Goal: Information Seeking & Learning: Understand process/instructions

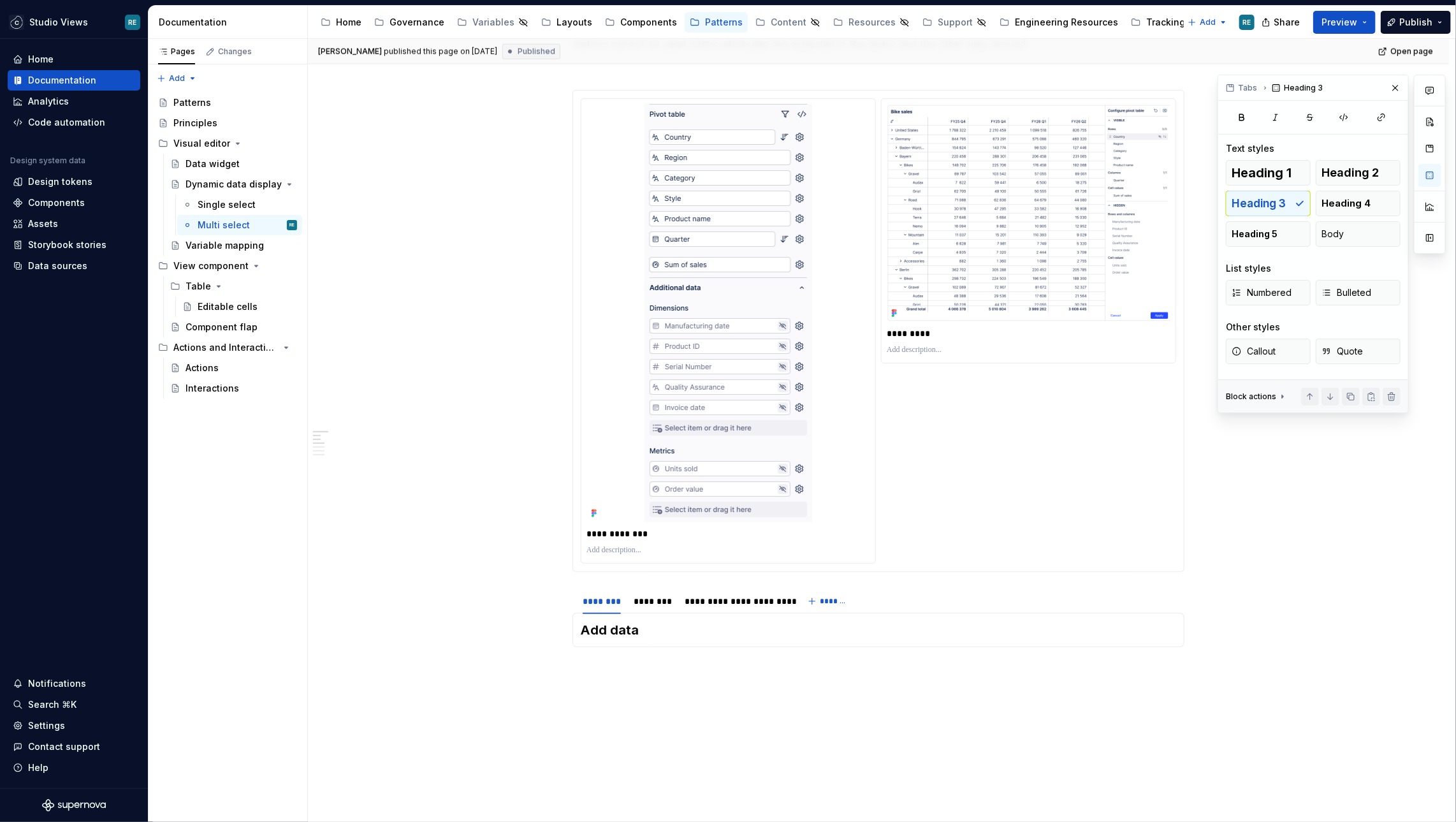
scroll to position [1178, 0]
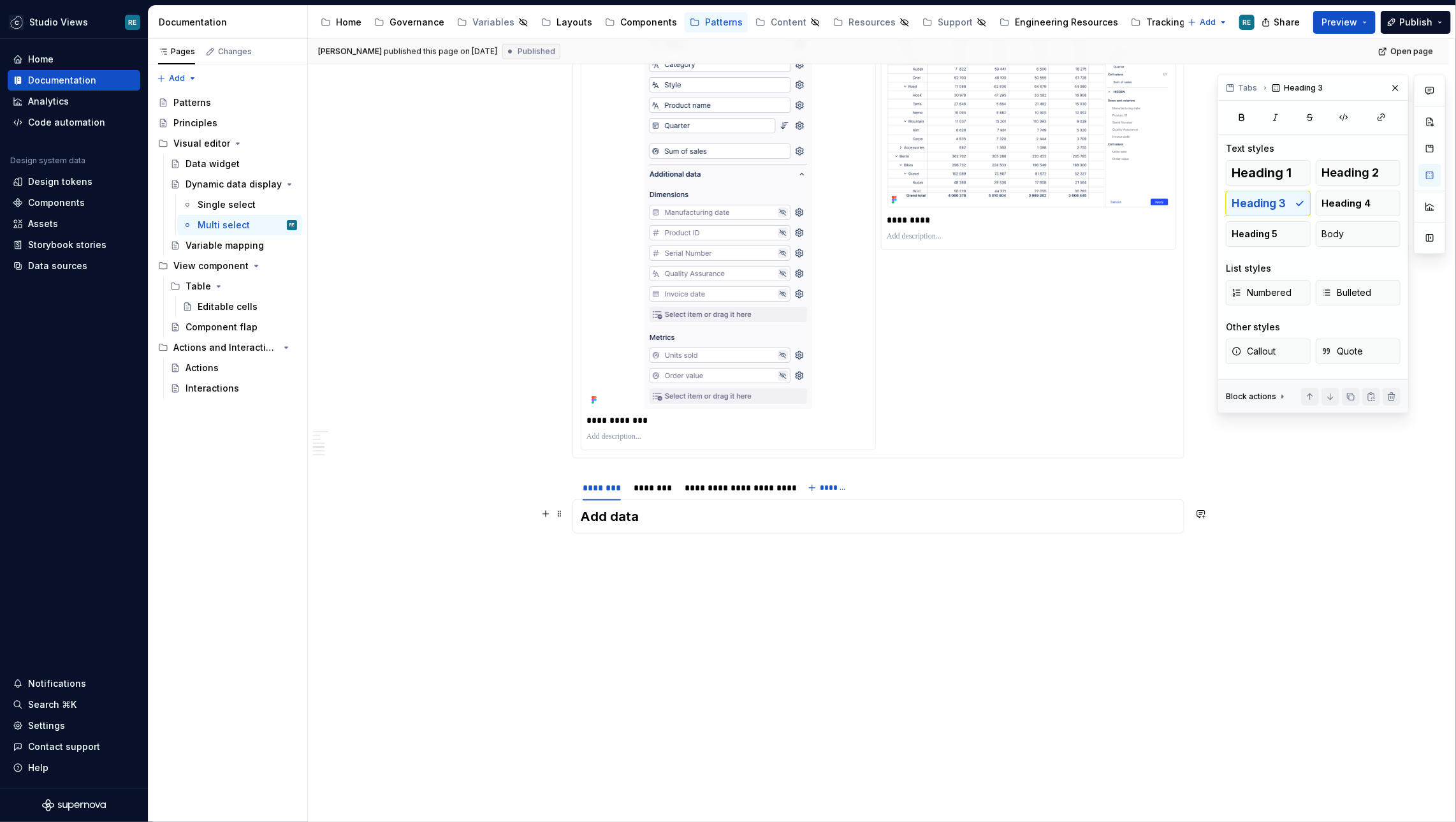
click at [628, 519] on h3 "Add data" at bounding box center [878, 516] width 595 height 18
click at [667, 507] on h3 "Add data" at bounding box center [878, 516] width 595 height 18
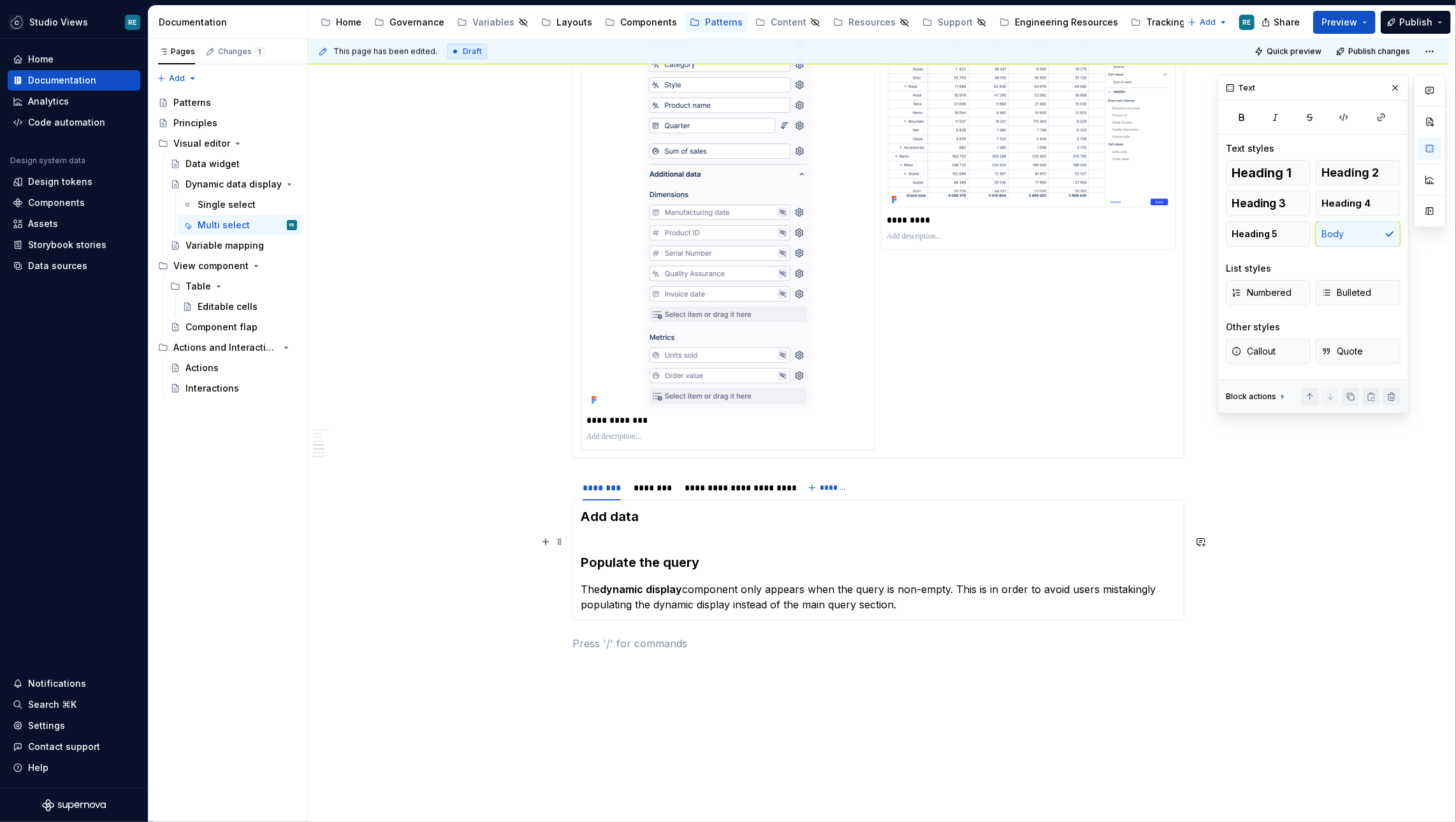
click at [656, 563] on strong "Populate the query" at bounding box center [639, 562] width 118 height 15
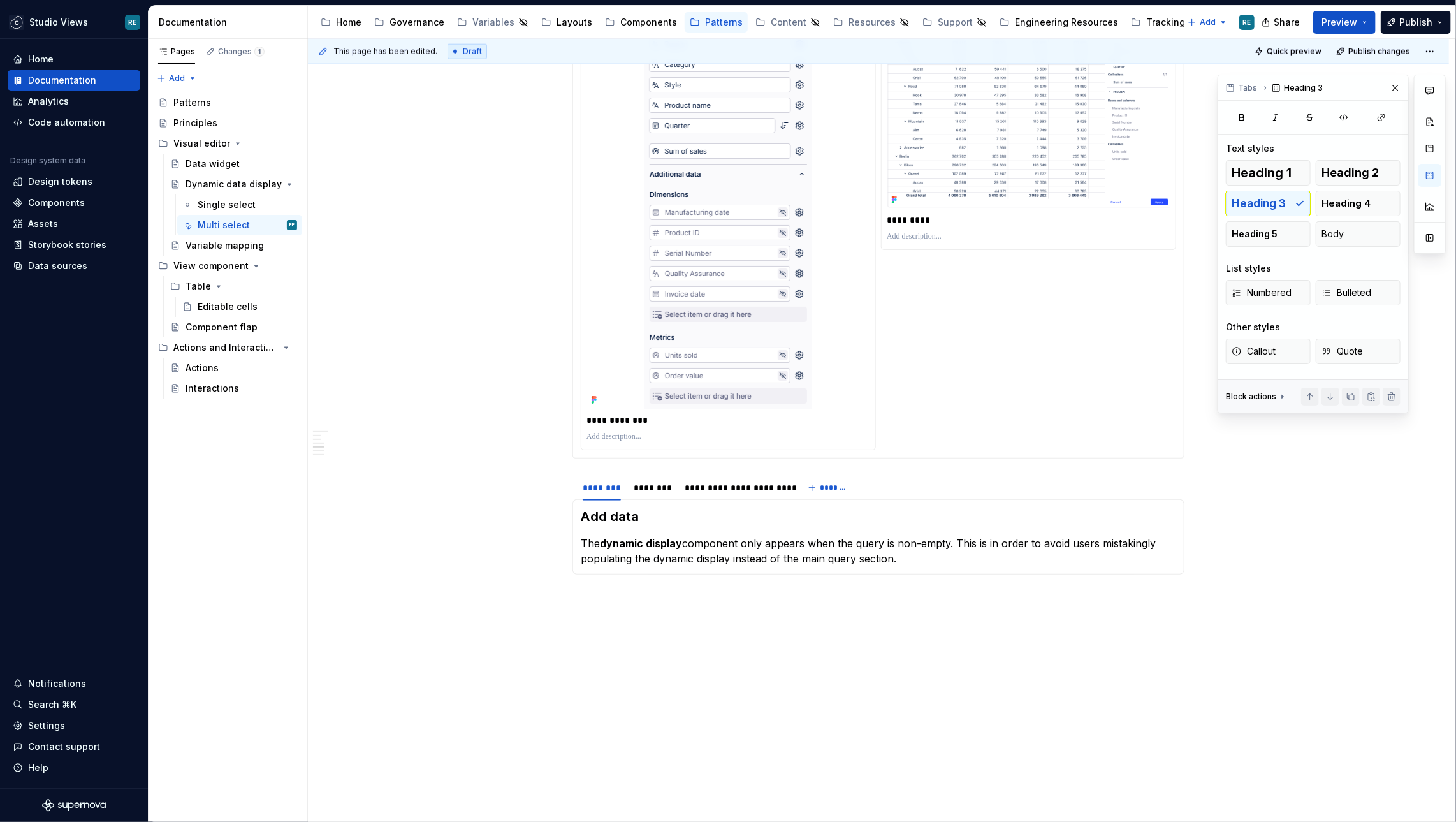
type textarea "*"
click at [612, 488] on div "********" at bounding box center [602, 488] width 39 height 13
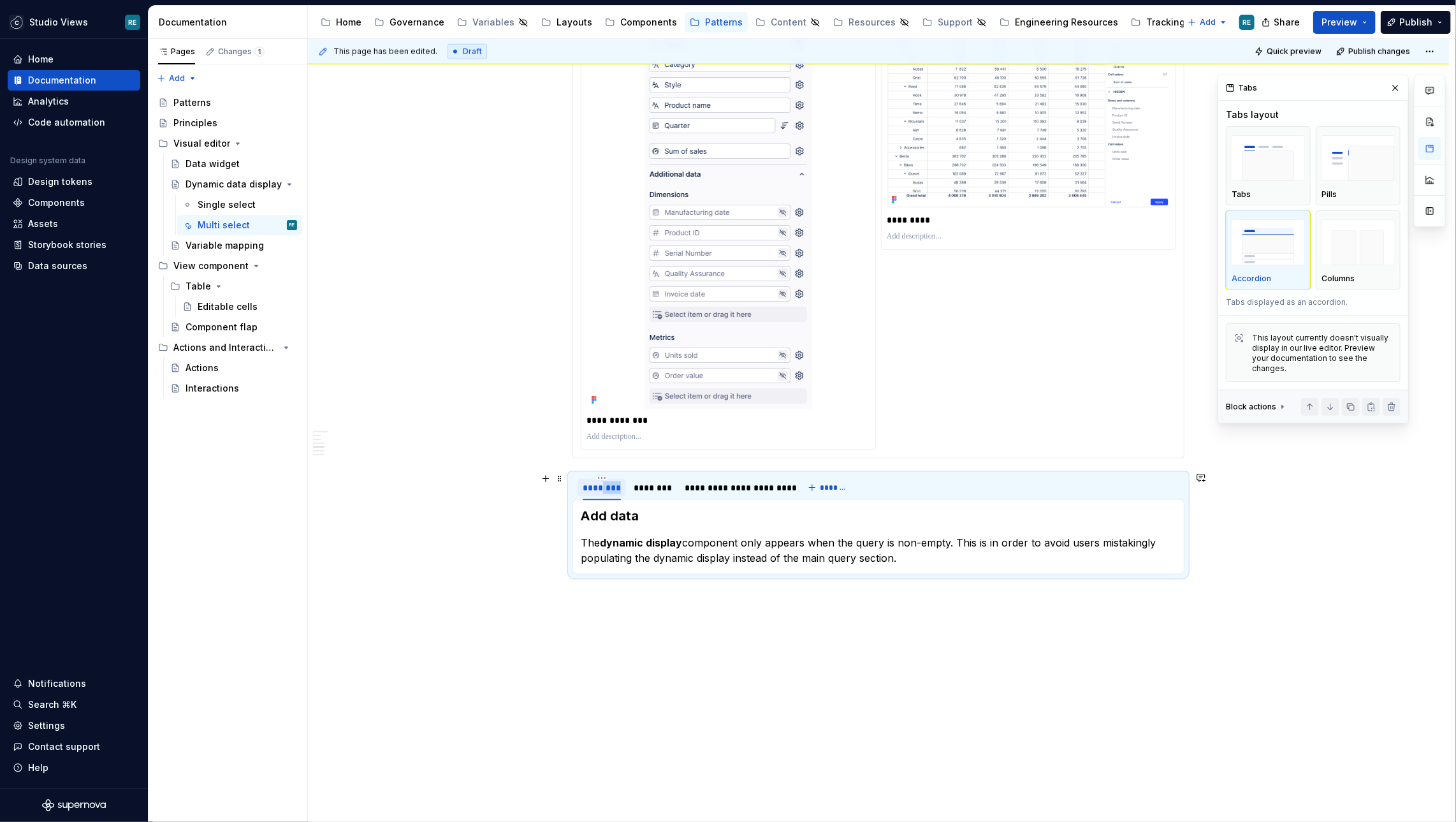
click at [612, 488] on div "********" at bounding box center [602, 488] width 39 height 13
click at [617, 515] on h3 "Add data" at bounding box center [878, 516] width 595 height 18
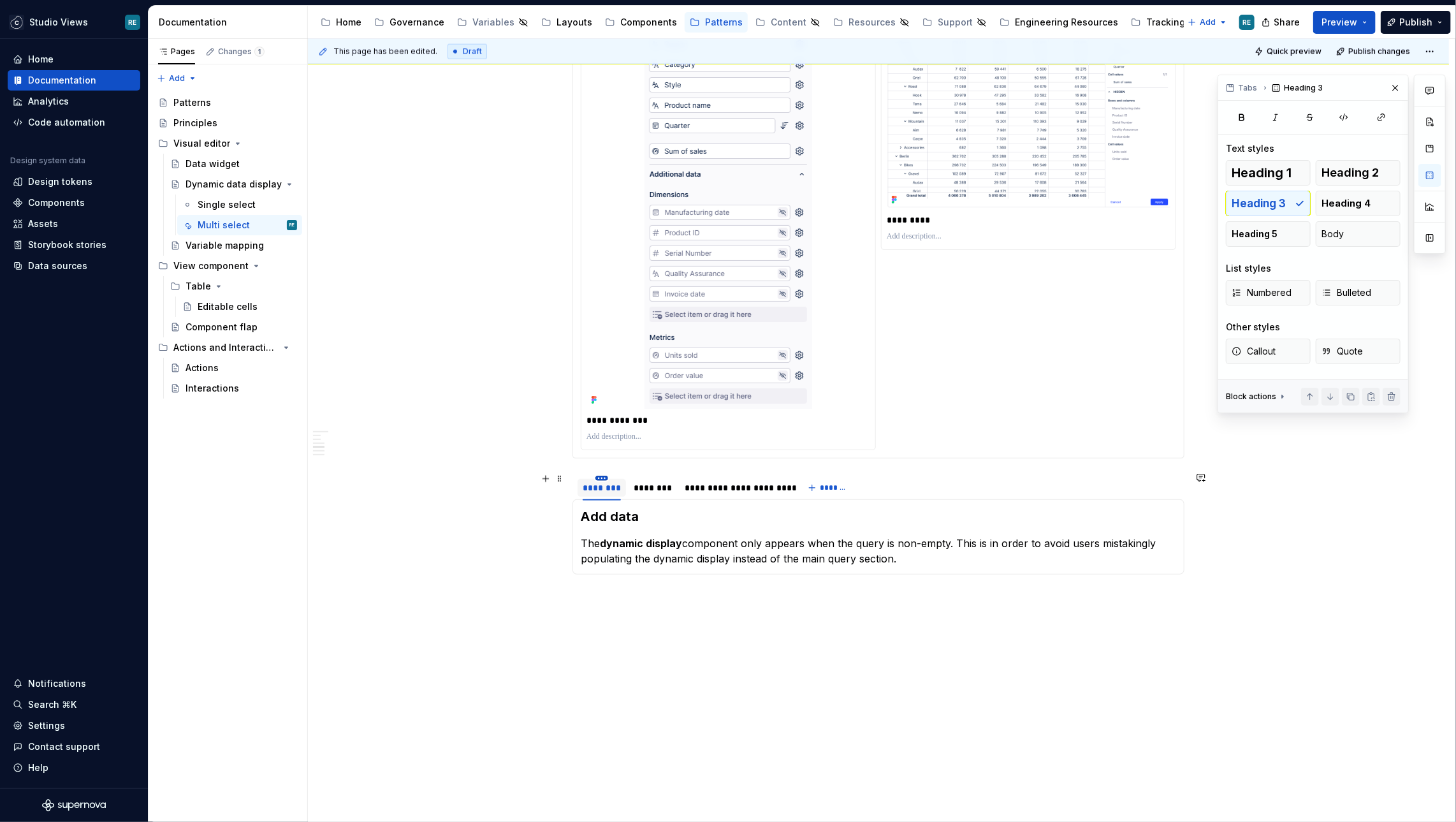
click at [604, 472] on html "Studio Views RE Home Documentation Analytics Code automation Design system data…" at bounding box center [728, 411] width 1456 height 822
click at [636, 579] on div "Delete tab" at bounding box center [663, 581] width 83 height 13
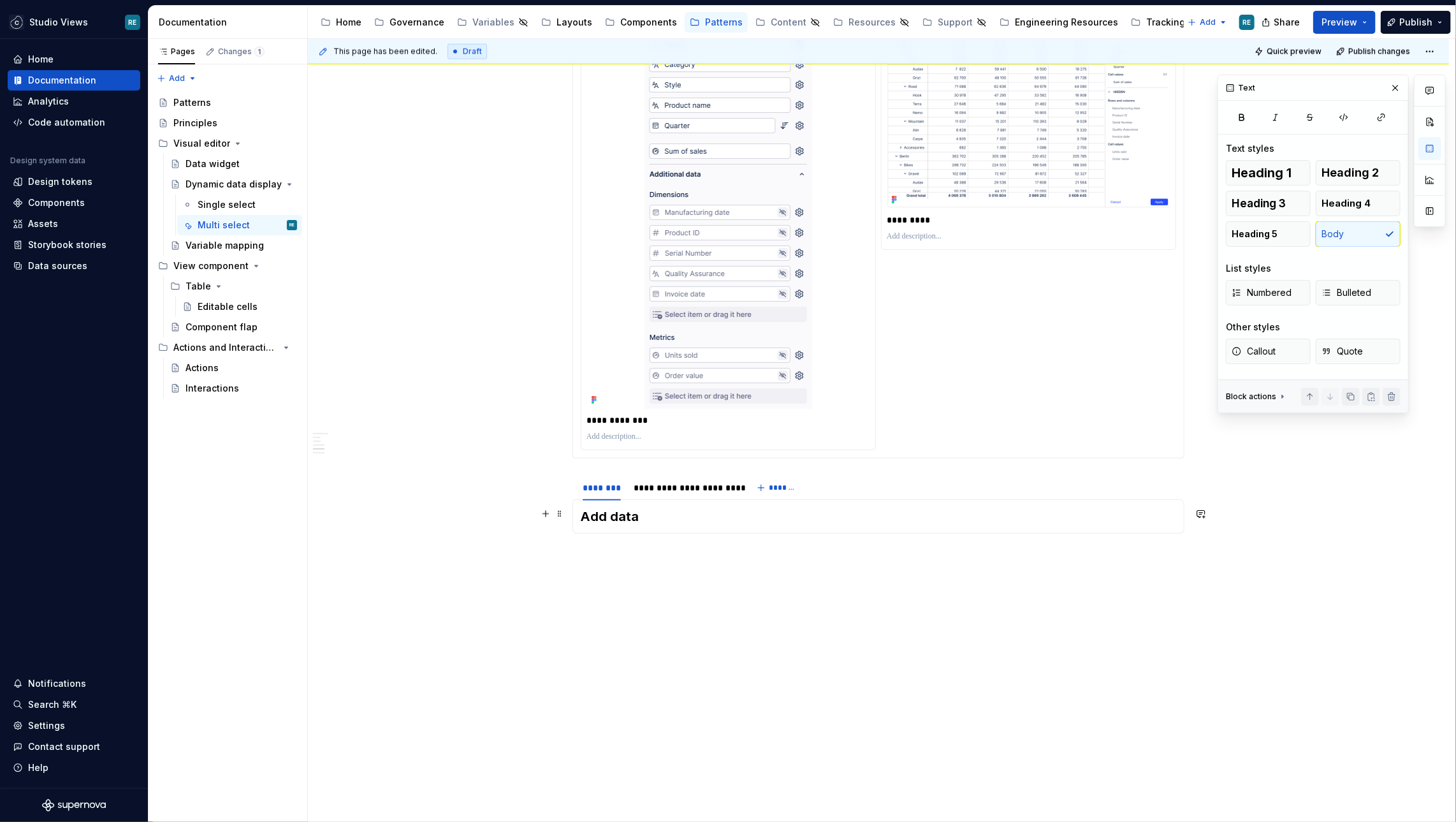
click at [641, 515] on h3 "Add data" at bounding box center [878, 516] width 595 height 18
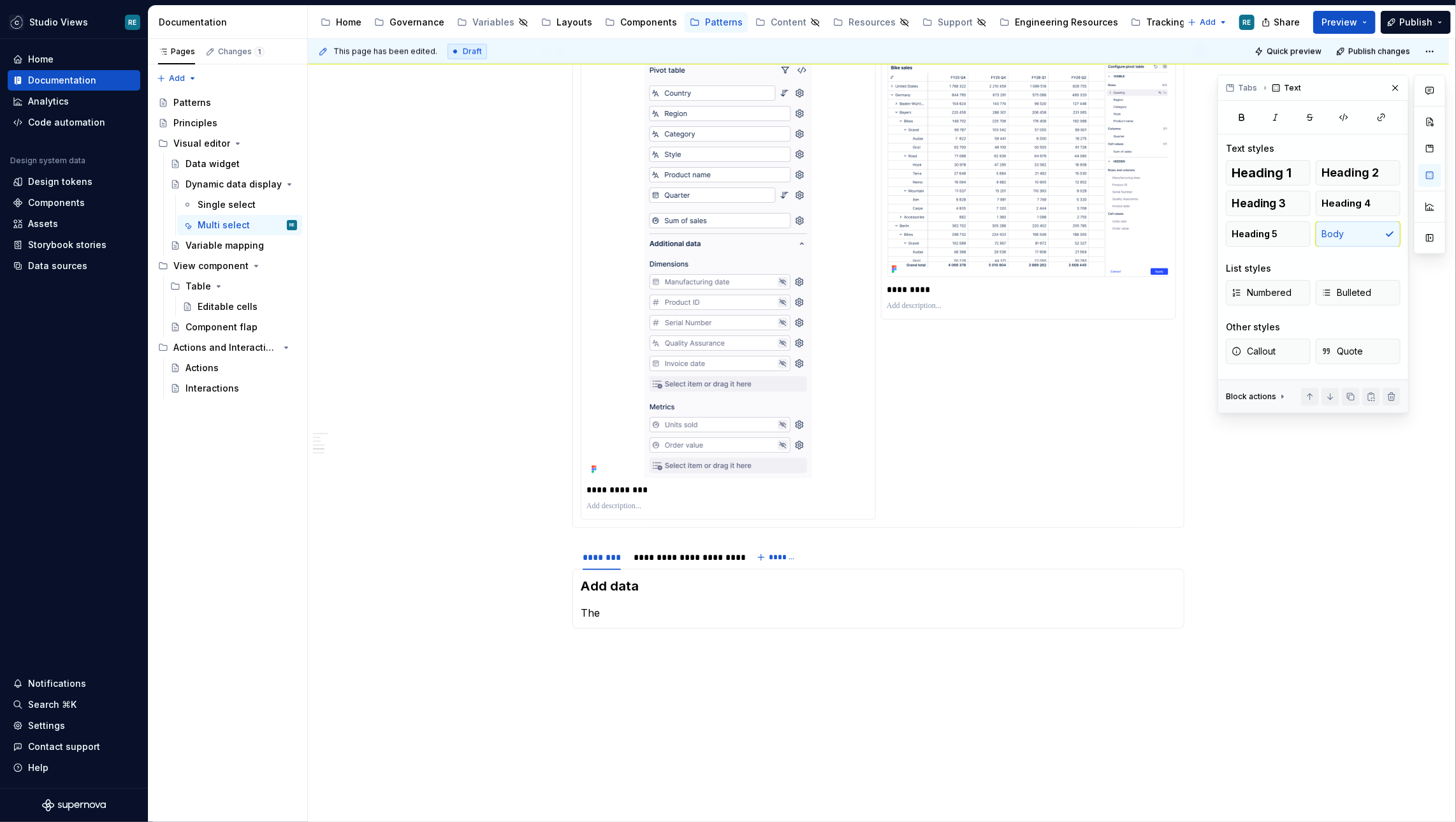
scroll to position [1111, 0]
click at [852, 605] on p "The unused data in the query is stored in a top-level accorion" at bounding box center [878, 610] width 595 height 15
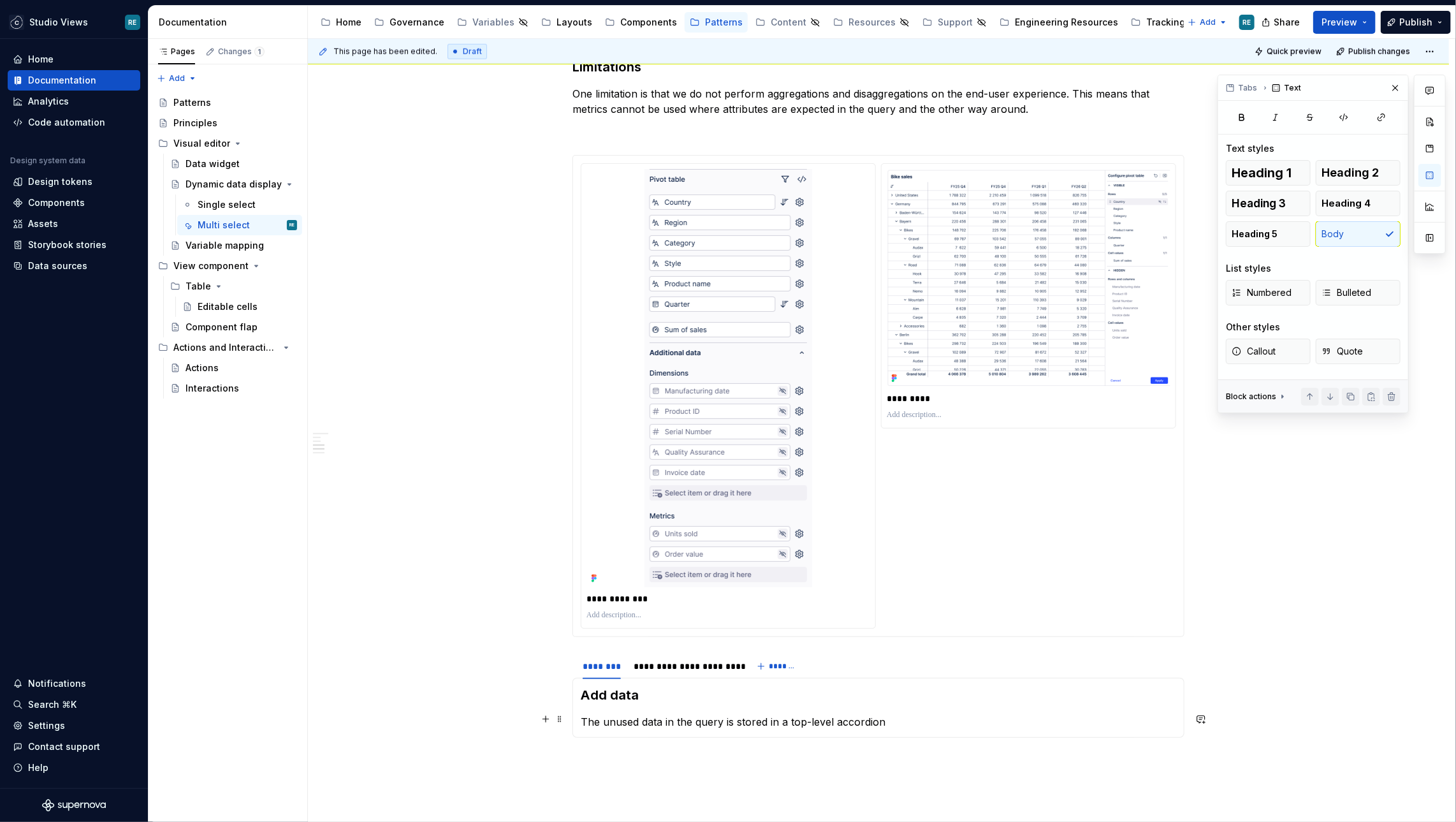
scroll to position [1005, 0]
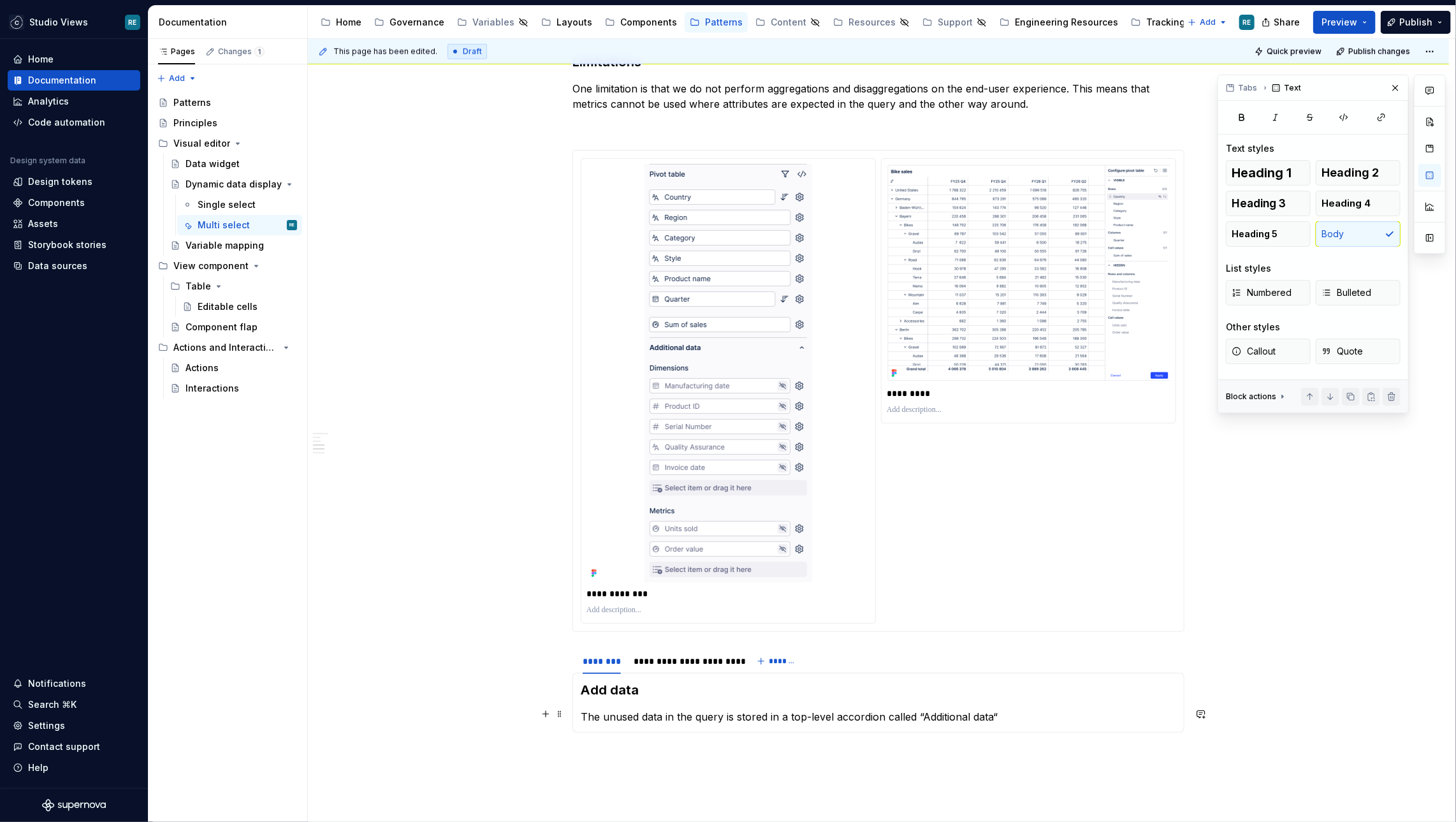
click at [788, 712] on p "The unused data in the query is stored in a top-level accordion called “Additio…" at bounding box center [878, 717] width 595 height 15
click at [805, 714] on p "The unused data in the query is stored in an top-level accordion called “Additi…" at bounding box center [878, 717] width 595 height 15
drag, startPoint x: 805, startPoint y: 714, endPoint x: 828, endPoint y: 714, distance: 23.0
click at [828, 714] on p "The unused data in the query is stored in an top-level accordion called “Additi…" at bounding box center [878, 717] width 595 height 15
click at [846, 709] on p "The unused data in the query is stored in an accordion called “Additional data“" at bounding box center [878, 717] width 595 height 15
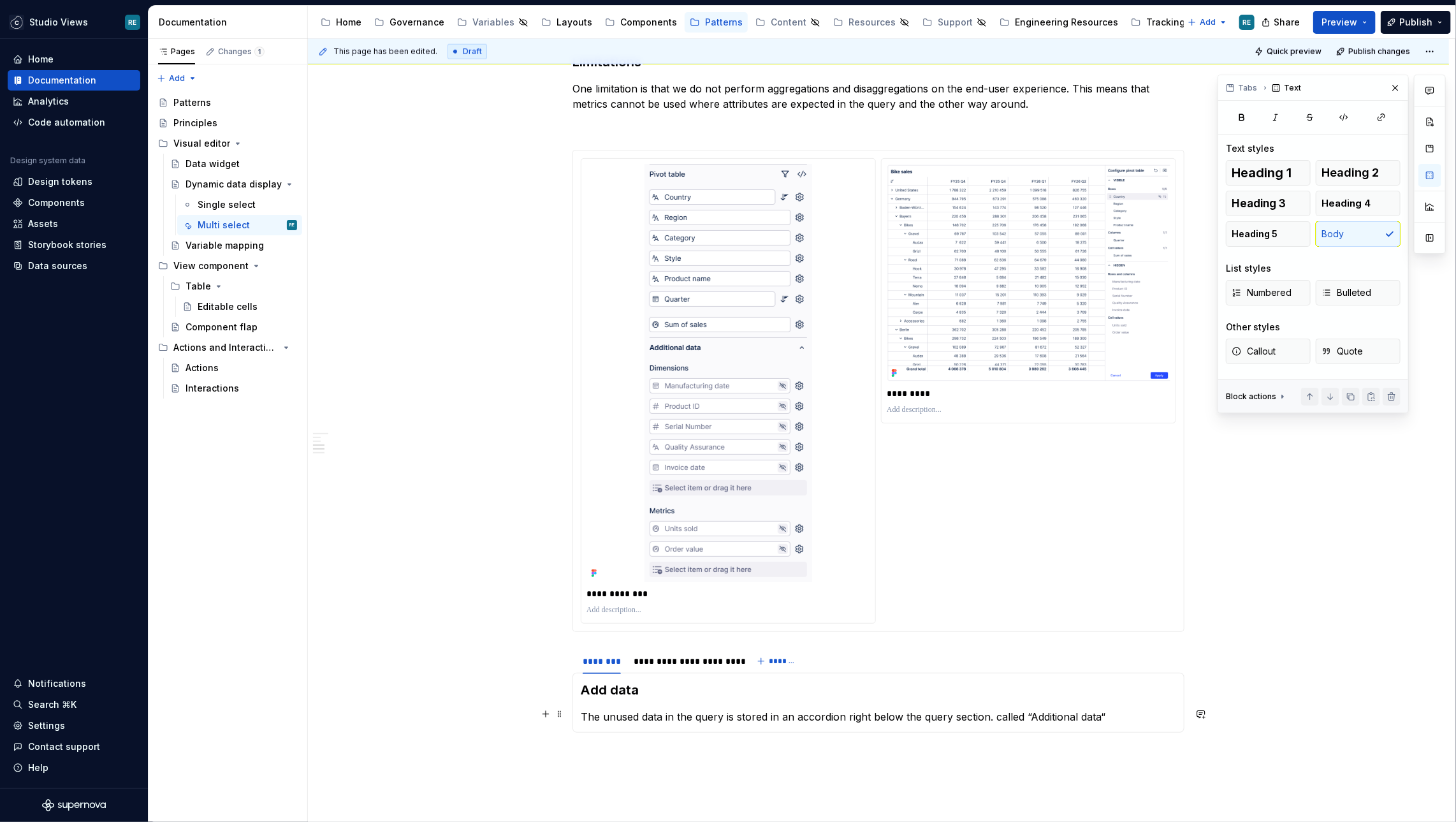
click at [1012, 713] on p "The unused data in the query is stored in an accordion right below the query se…" at bounding box center [878, 717] width 595 height 15
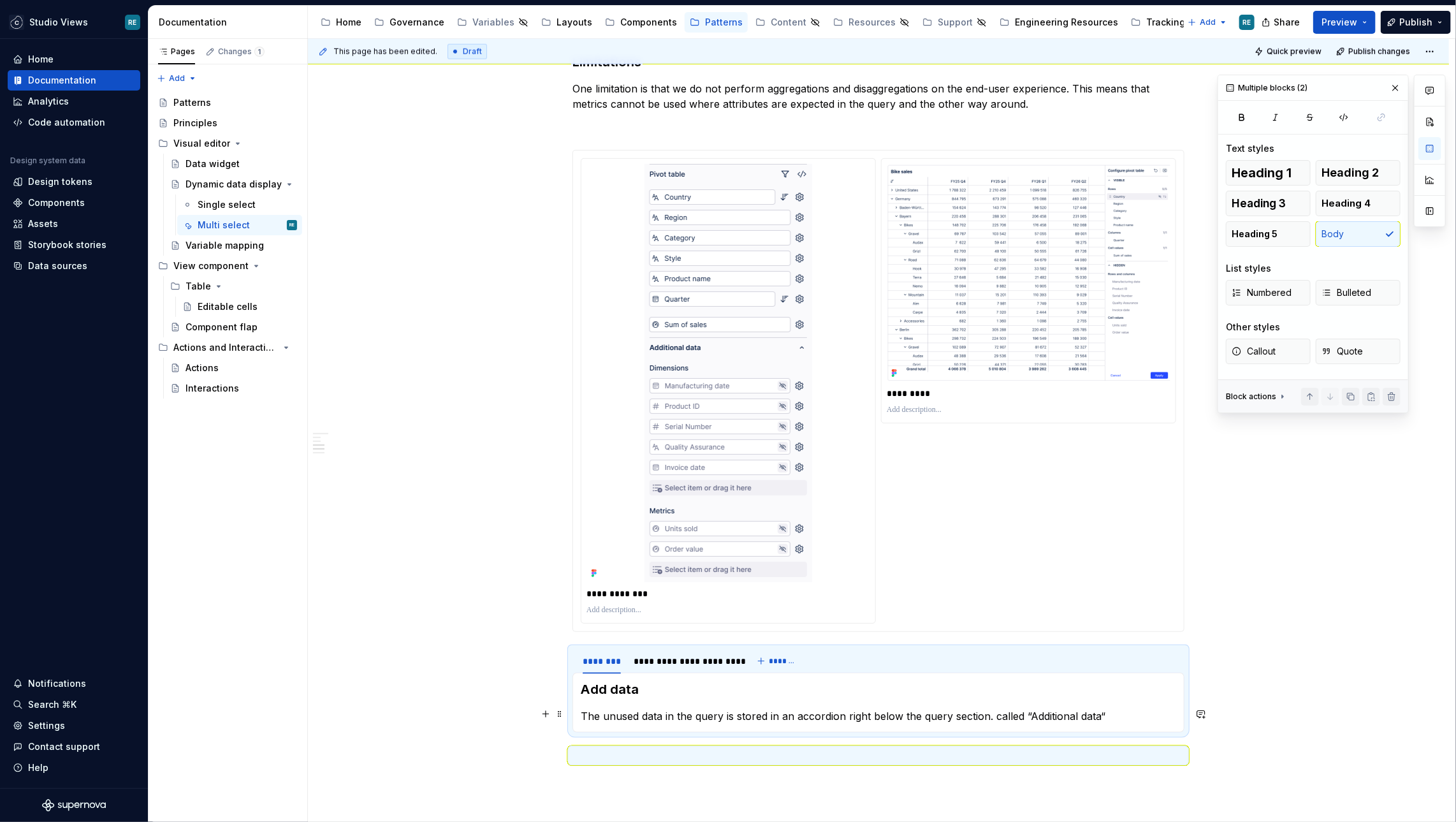
drag, startPoint x: 1012, startPoint y: 713, endPoint x: 1099, endPoint y: 714, distance: 87.0
click at [1099, 714] on p "The unused data in the query is stored in an accordion right below the query se…" at bounding box center [878, 717] width 595 height 15
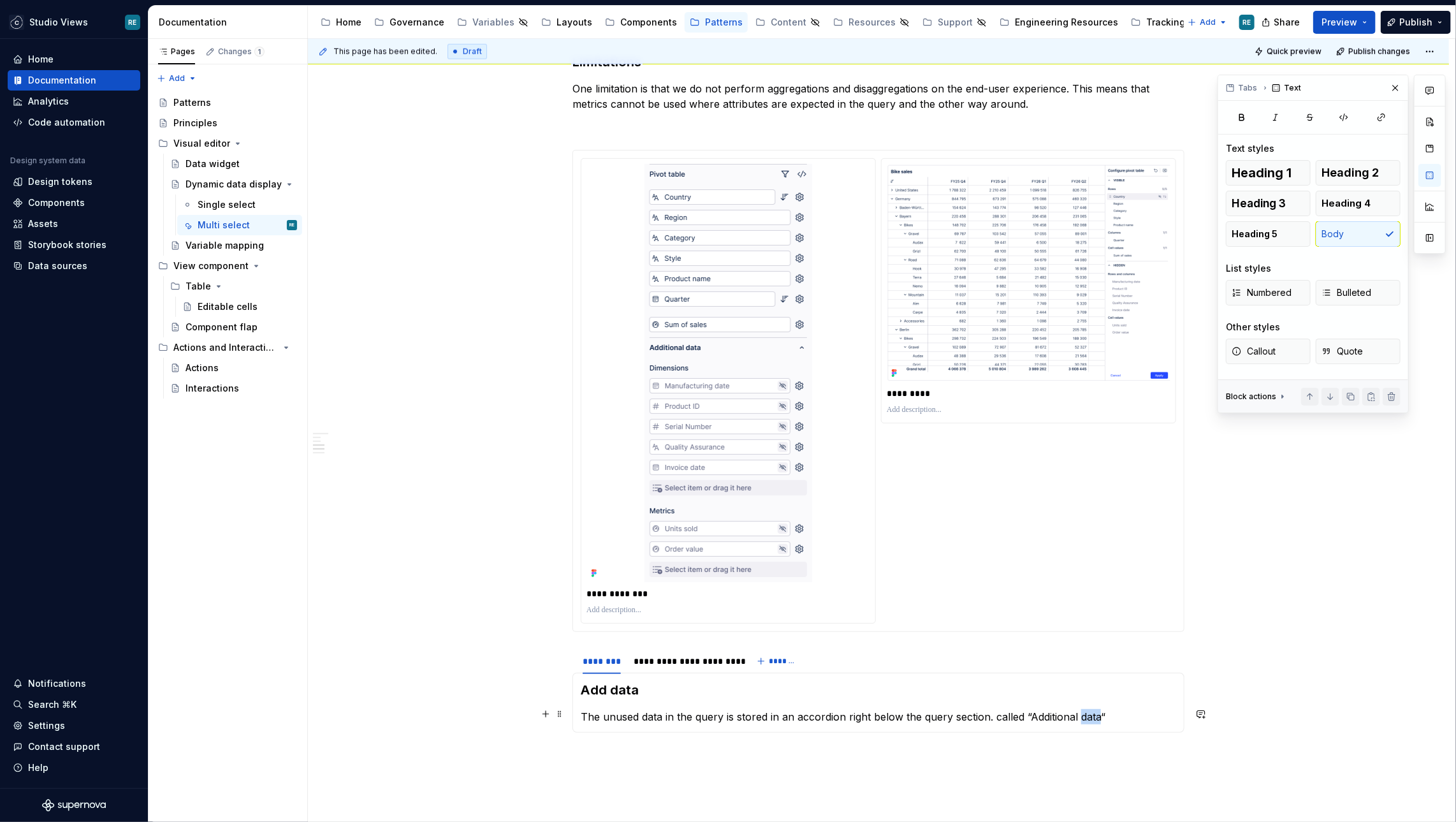
click at [1099, 714] on p "The unused data in the query is stored in an accordion right below the query se…" at bounding box center [878, 717] width 595 height 15
click at [1106, 714] on p "The unused data in the query is stored in an accordion right below the query se…" at bounding box center [878, 717] width 595 height 15
drag, startPoint x: 1106, startPoint y: 714, endPoint x: 1046, endPoint y: 711, distance: 60.1
click at [1046, 712] on p "The unused data in the query is stored in an accordion right below the query se…" at bounding box center [878, 717] width 595 height 15
click at [1002, 711] on p "The unused data in the query is stored in an accordion right below the query se…" at bounding box center [878, 717] width 595 height 15
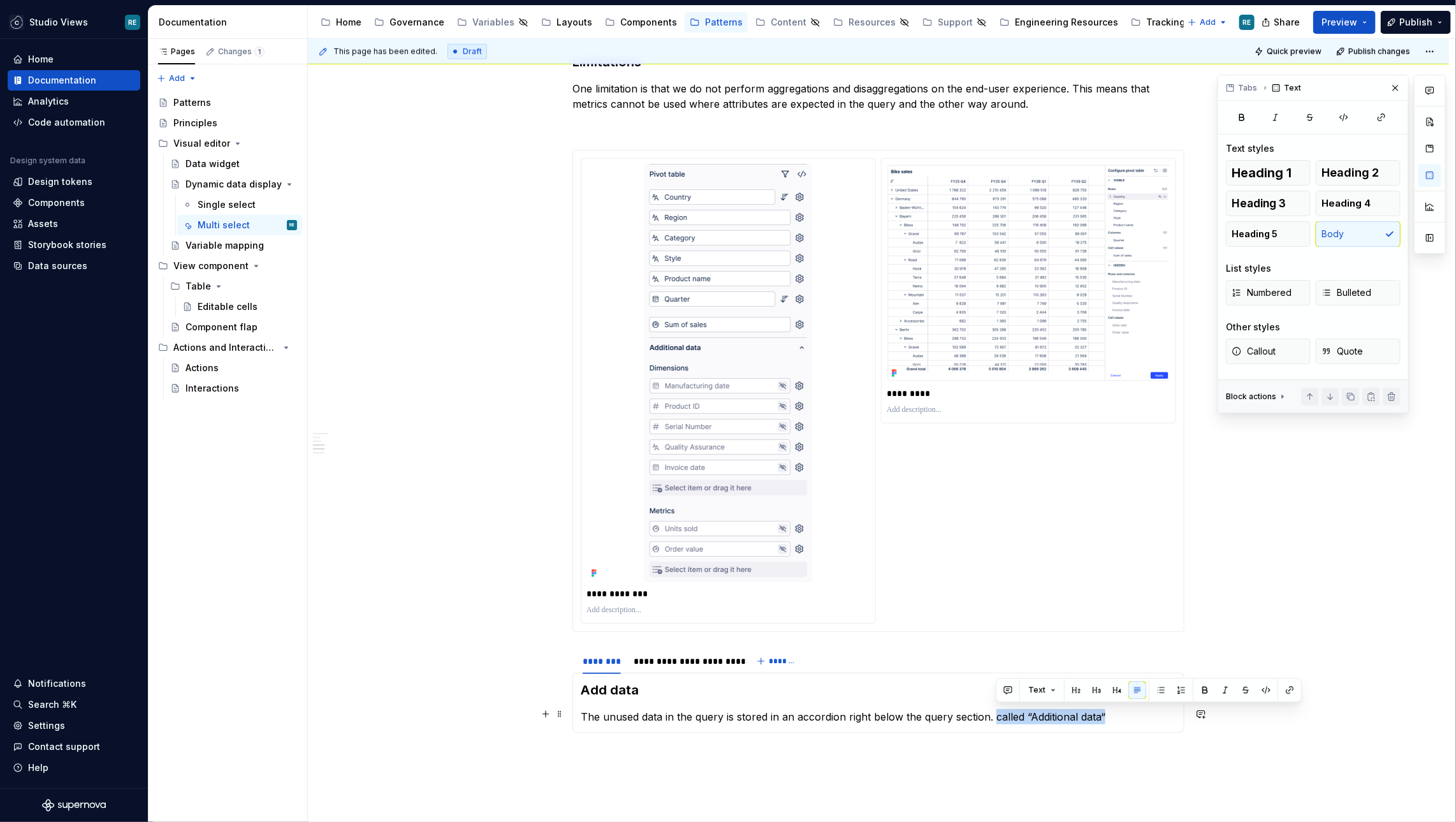
drag, startPoint x: 1002, startPoint y: 711, endPoint x: 1104, endPoint y: 710, distance: 102.0
click at [1104, 710] on p "The unused data in the query is stored in an accordion right below the query se…" at bounding box center [878, 717] width 595 height 15
click at [850, 709] on p "The unused data in the query is stored in an accordion right below the query se…" at bounding box center [878, 717] width 595 height 15
click at [895, 709] on p "The unused data in the query is stored in an accordion called “Additional data“…" at bounding box center [878, 717] width 595 height 15
drag, startPoint x: 895, startPoint y: 709, endPoint x: 945, endPoint y: 709, distance: 50.0
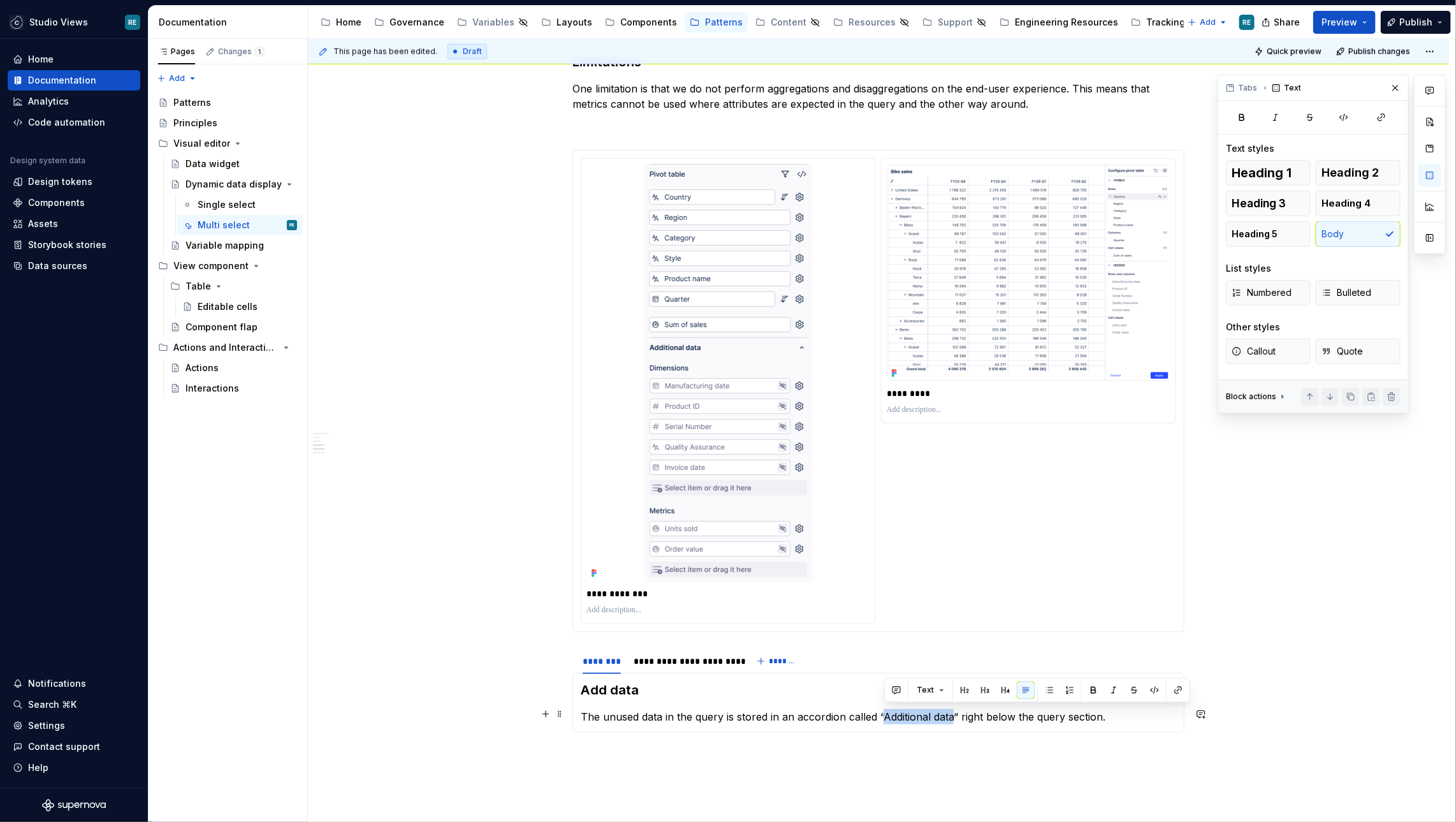
click at [947, 709] on p "The unused data in the query is stored in an accordion called “Additional data“…" at bounding box center [878, 717] width 595 height 15
click at [1111, 720] on p "The unused data in the query is stored in an accordion called “ Additional data…" at bounding box center [878, 717] width 595 height 15
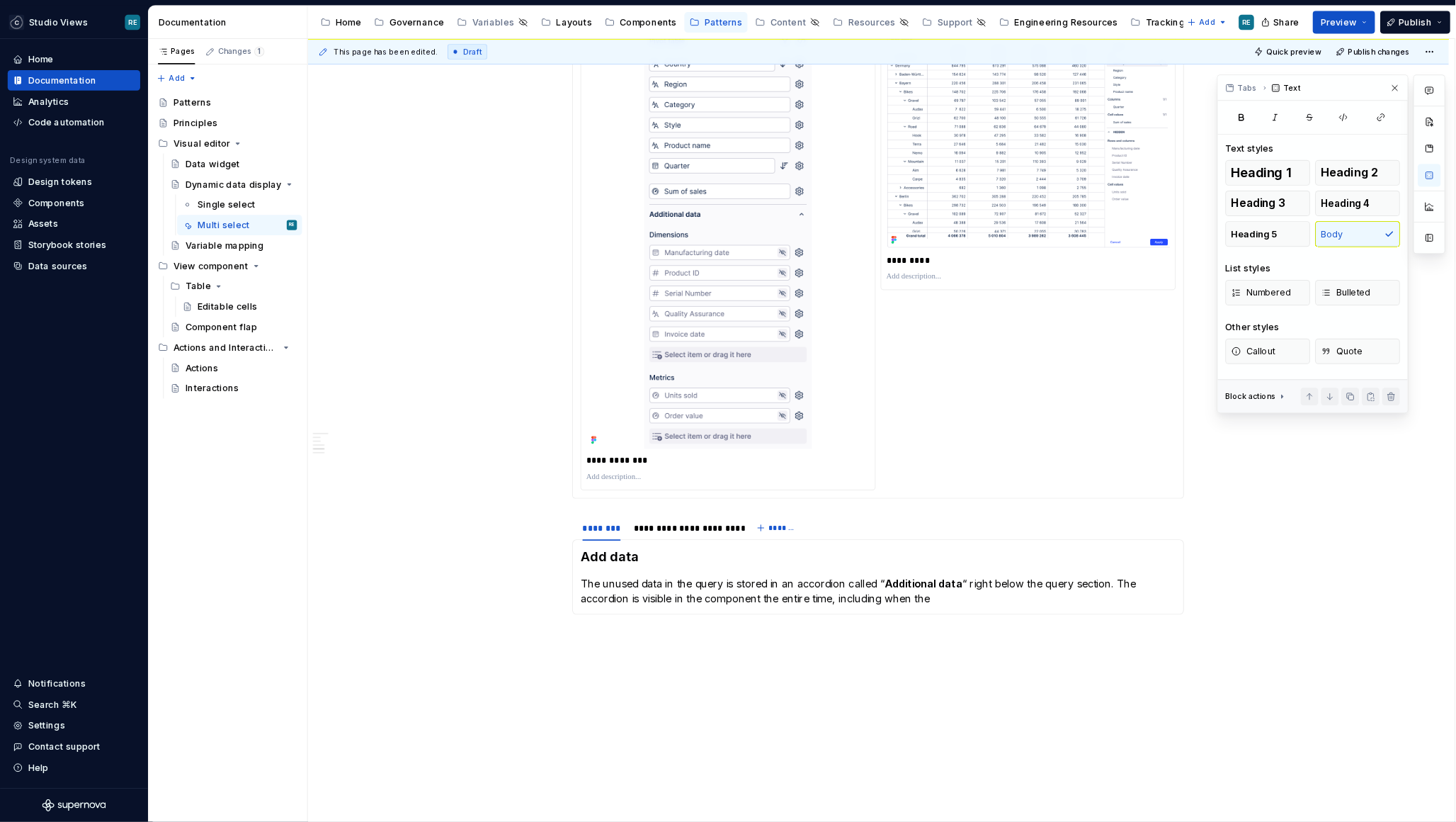
scroll to position [1269, 0]
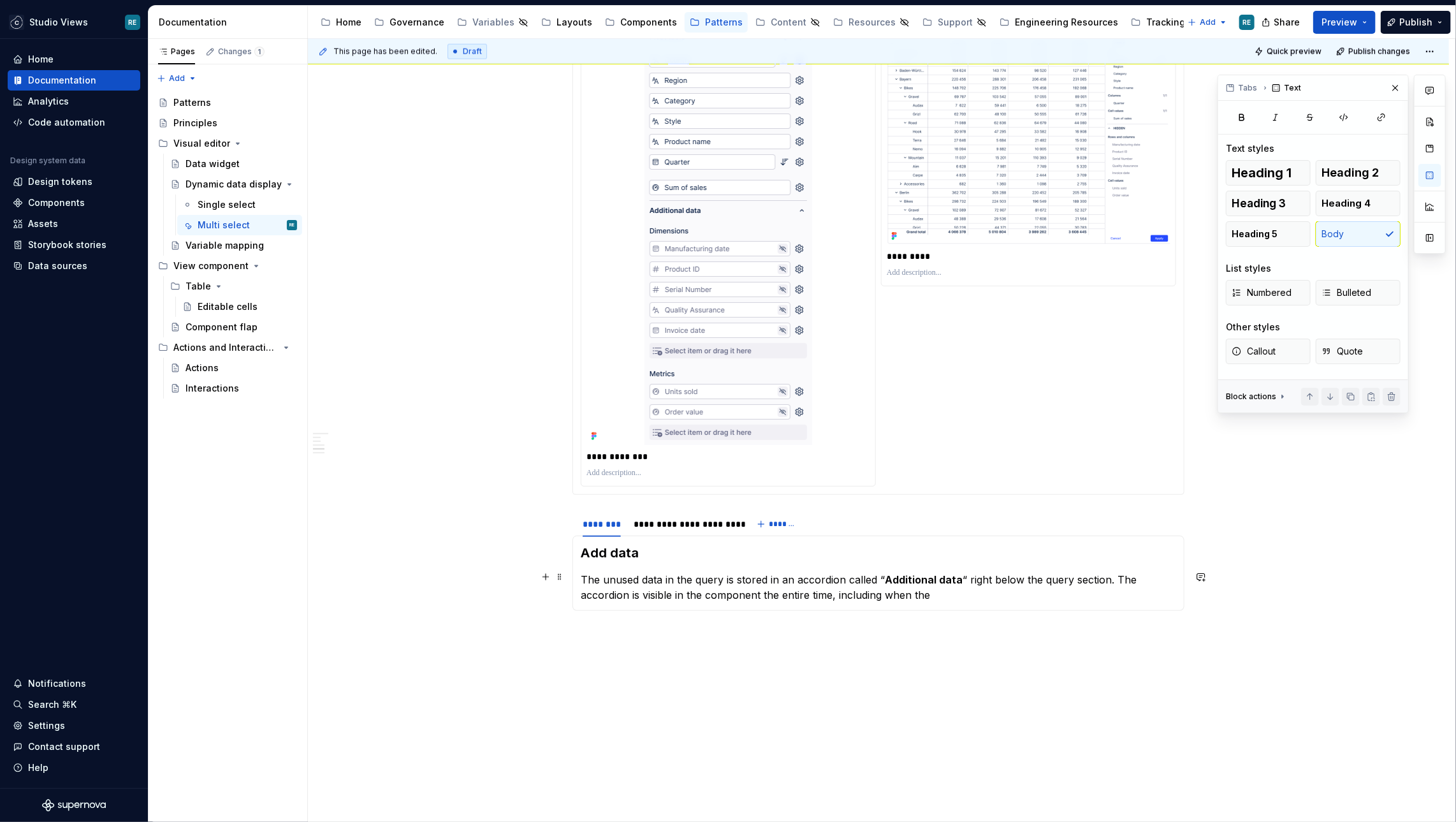
click at [794, 592] on p "The unused data in the query is stored in an accordion called “ Additional data…" at bounding box center [878, 587] width 595 height 31
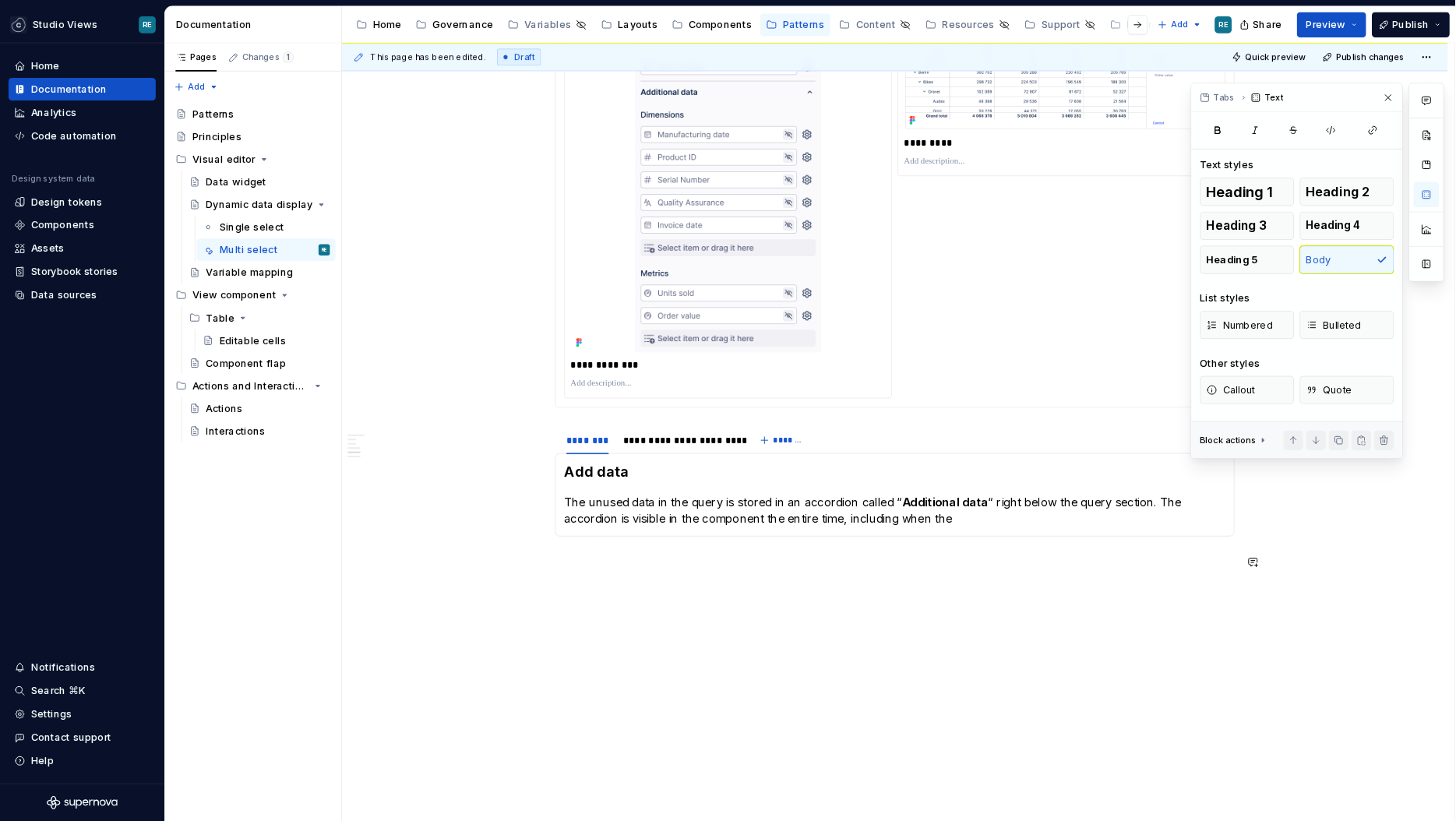
scroll to position [1564, 0]
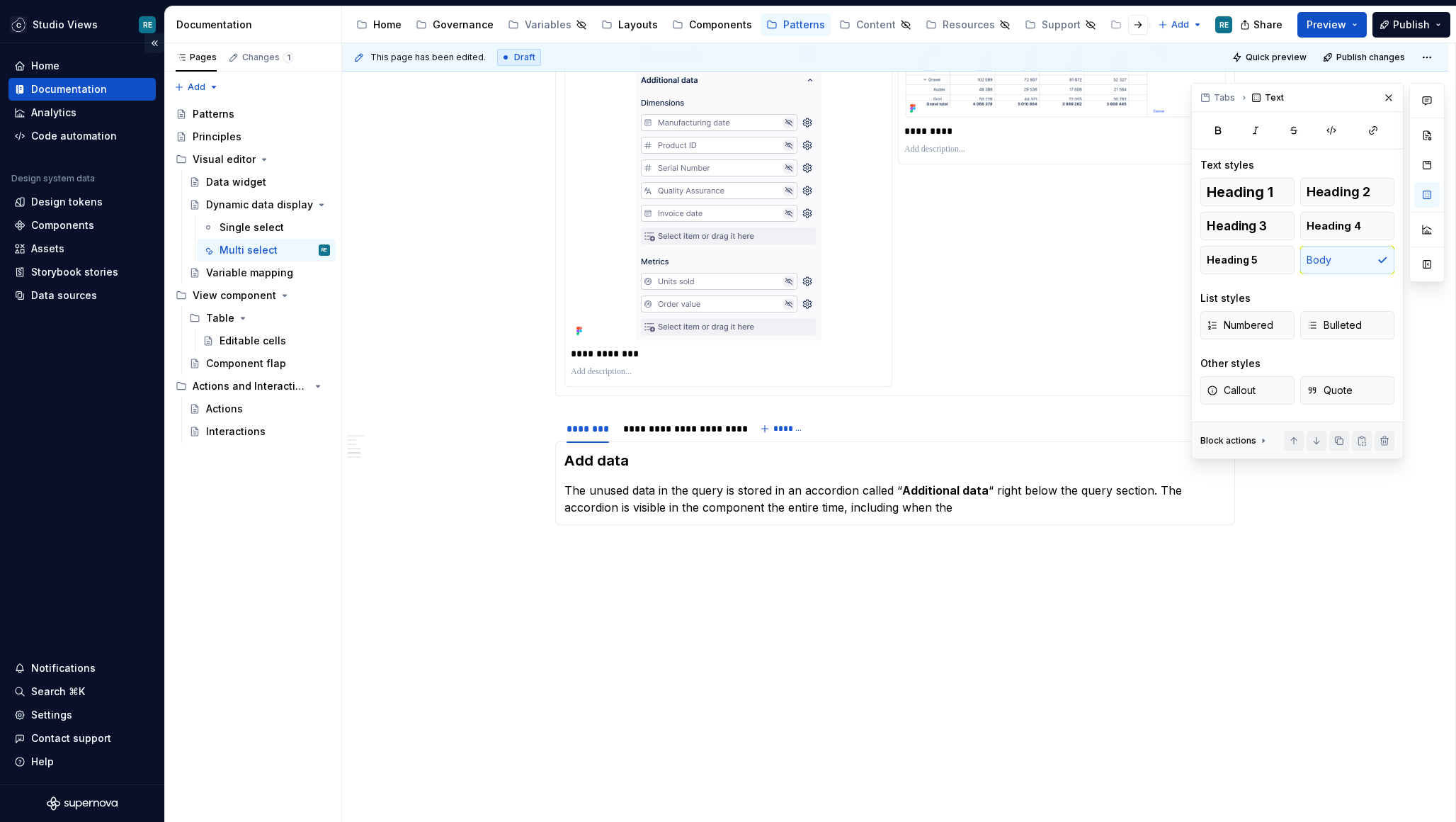
click at [156, 50] on button "Collapse sidebar" at bounding box center [154, 43] width 20 height 20
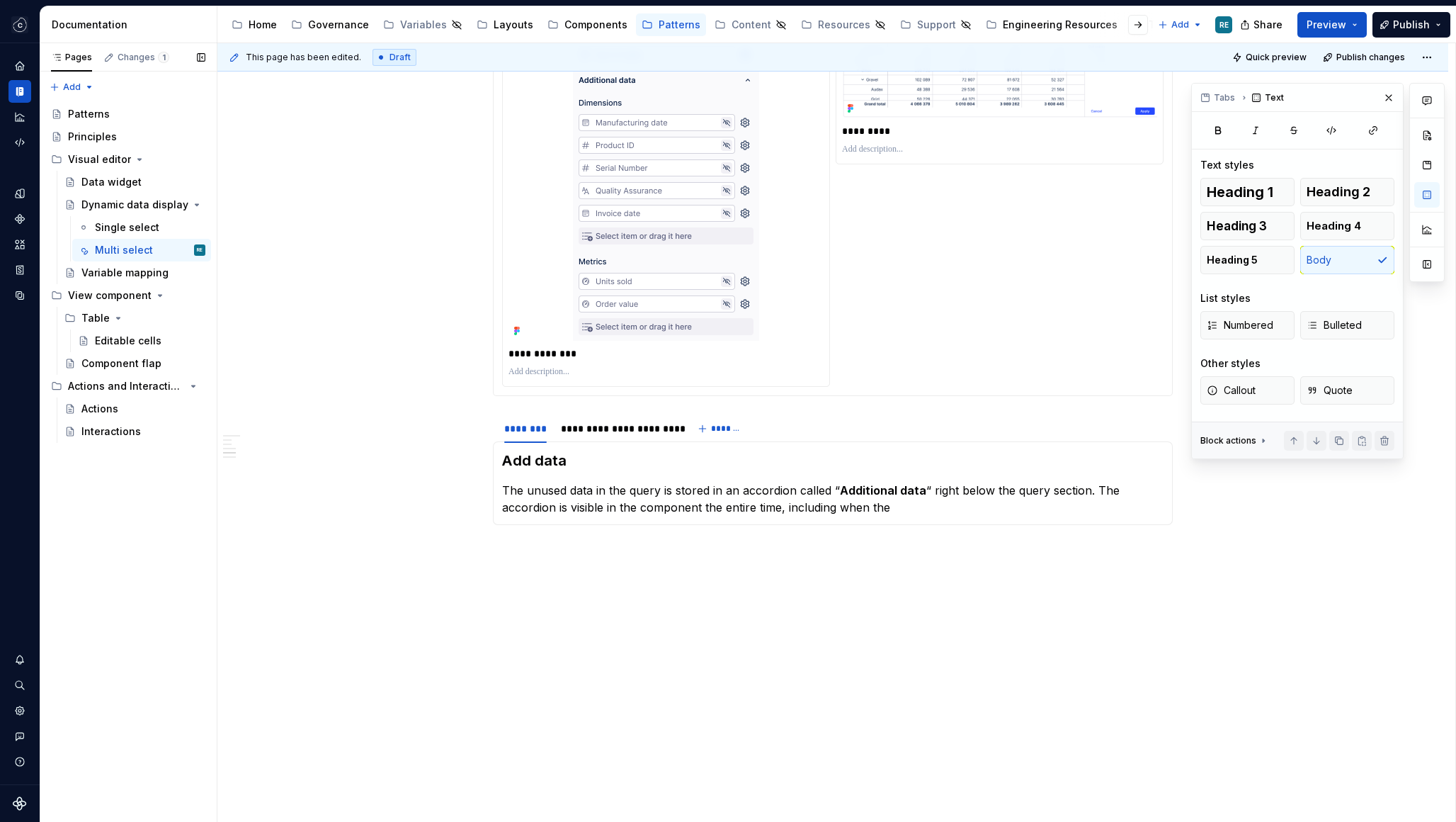
click at [203, 56] on button "button" at bounding box center [201, 57] width 20 height 20
type textarea "*"
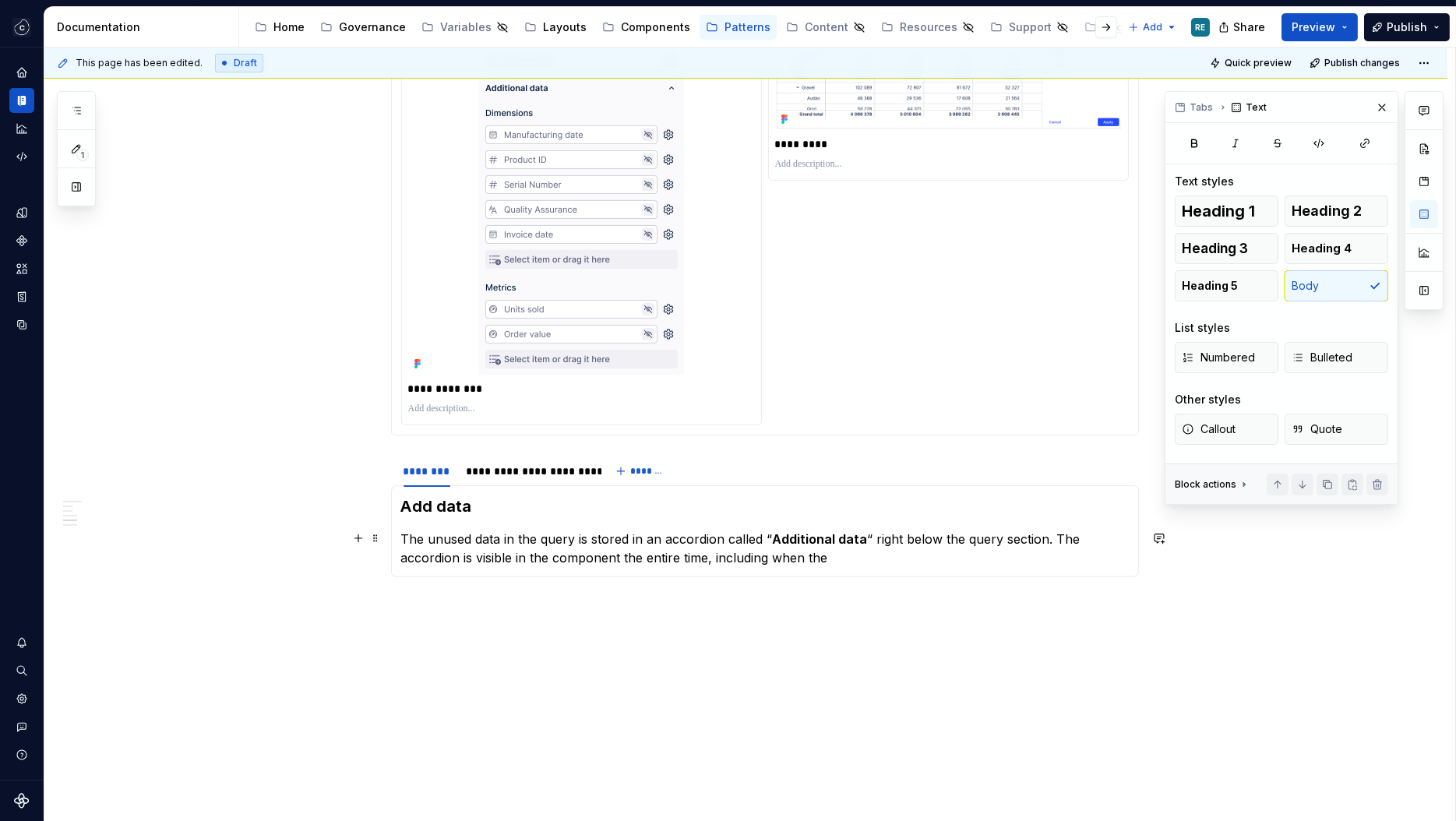
click at [600, 550] on p "The unused data in the query is stored in an accordion called “ Additional data…" at bounding box center [764, 549] width 727 height 37
click at [896, 560] on p "The unused data in the query is stored in an accordion called “ Additional data…" at bounding box center [764, 549] width 727 height 37
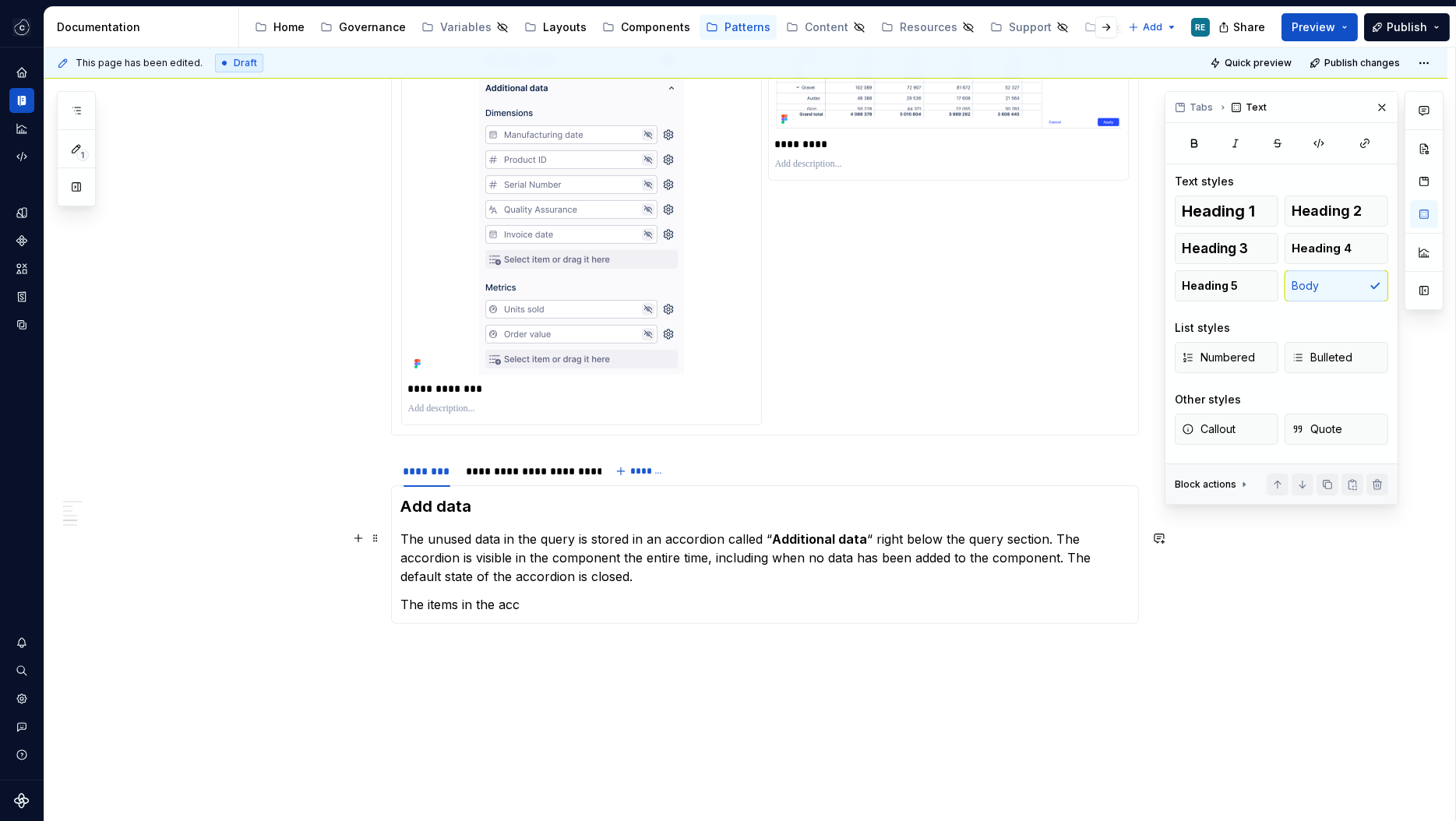
click at [777, 534] on strong "Additional data" at bounding box center [819, 539] width 95 height 16
drag, startPoint x: 777, startPoint y: 534, endPoint x: 849, endPoint y: 534, distance: 72.0
click at [849, 534] on strong "Additional data" at bounding box center [819, 539] width 95 height 16
copy strong "Additional data"
click at [514, 605] on p "The items in the acc" at bounding box center [764, 604] width 727 height 19
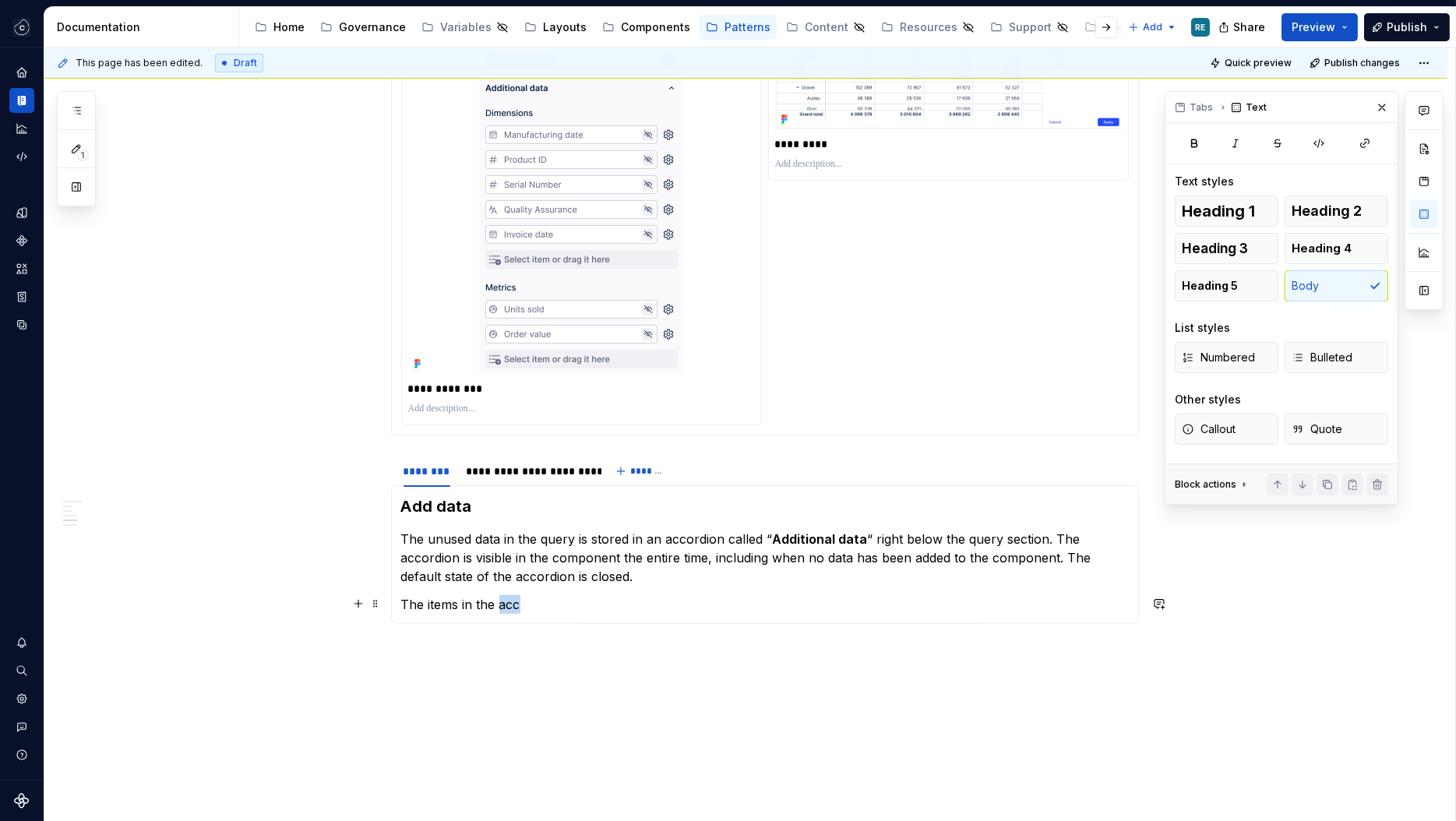
click at [514, 605] on p "The items in the acc" at bounding box center [764, 604] width 727 height 19
drag, startPoint x: 514, startPoint y: 605, endPoint x: 486, endPoint y: 603, distance: 28.1
click at [486, 603] on p "The items in the acc" at bounding box center [764, 604] width 727 height 19
click at [496, 612] on p "The items in Additional data" at bounding box center [764, 604] width 727 height 19
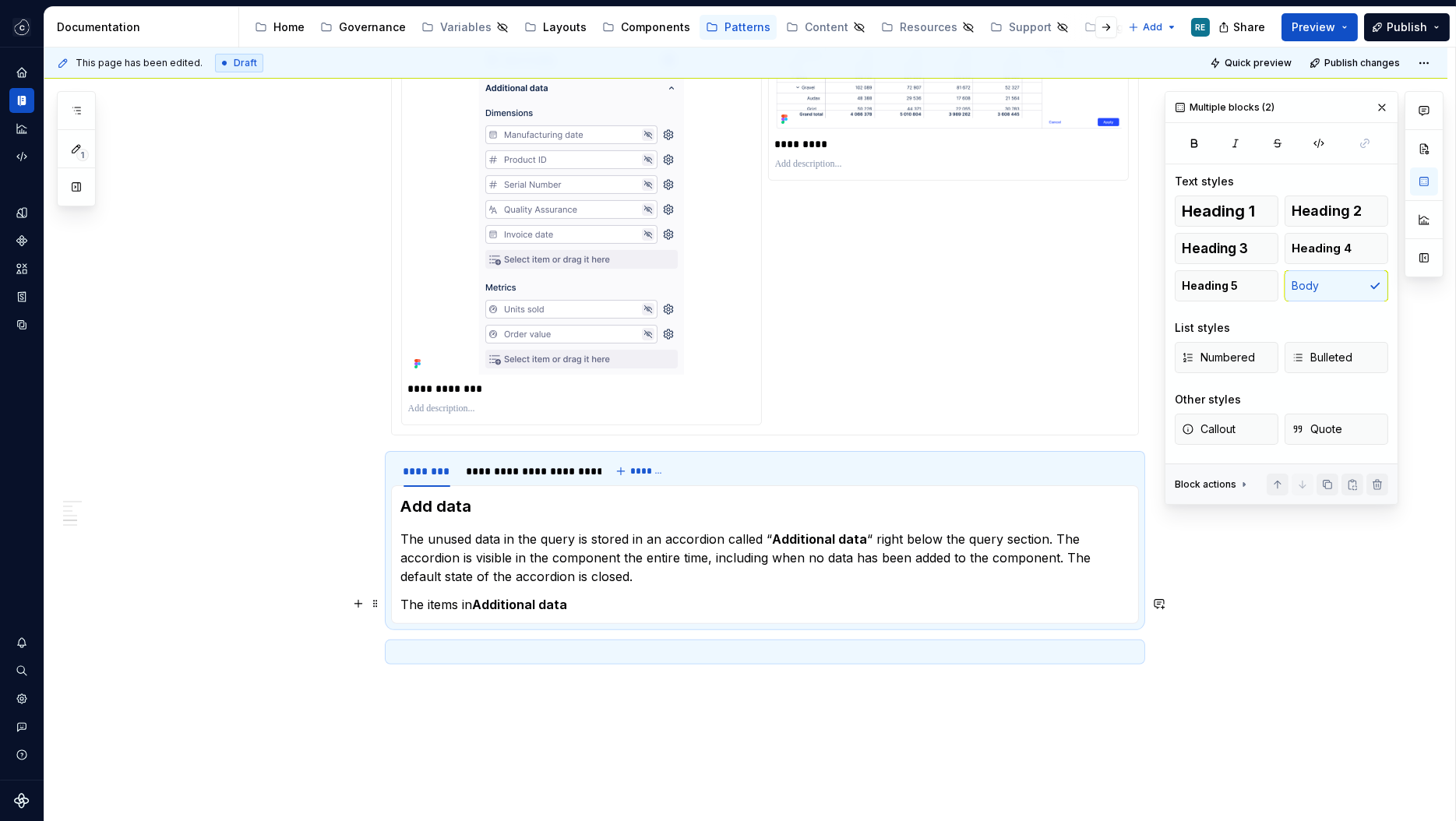
drag, startPoint x: 496, startPoint y: 612, endPoint x: 583, endPoint y: 612, distance: 87.0
click at [584, 612] on p "The items in Additional data" at bounding box center [764, 604] width 727 height 19
click at [514, 593] on section-item-column "Add data The unused data in the query is stored in an accordion called “ Additi…" at bounding box center [764, 554] width 727 height 118
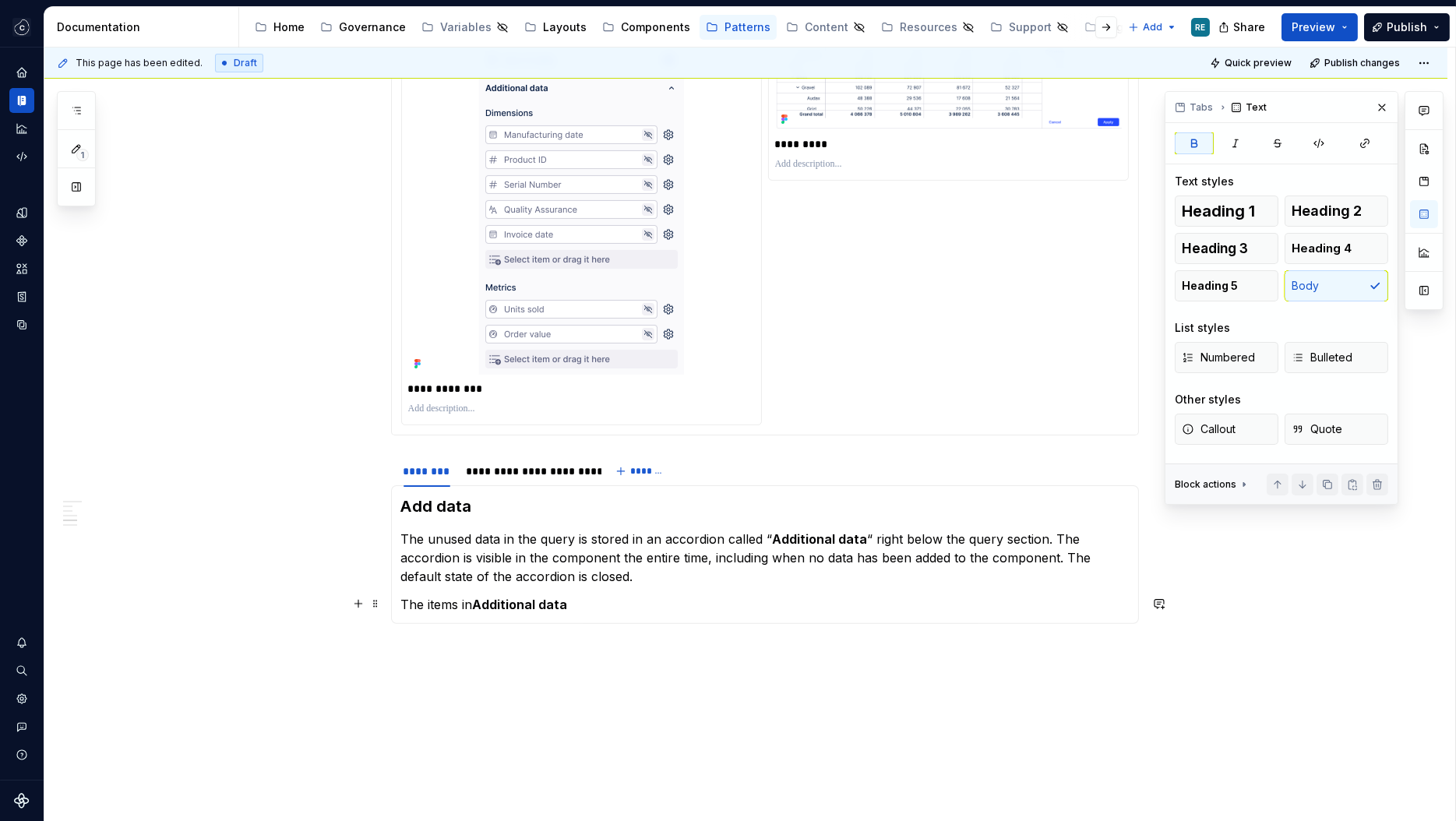
click at [503, 600] on strong "Additional data" at bounding box center [520, 604] width 95 height 16
drag, startPoint x: 503, startPoint y: 600, endPoint x: 558, endPoint y: 598, distance: 55.0
click at [558, 600] on strong "Additional data" at bounding box center [520, 604] width 95 height 16
click at [570, 600] on p "The items in “Additional data" at bounding box center [764, 604] width 727 height 19
click at [717, 588] on section-item-column "Add data The unused data in the query is stored in an accordion called “ Additi…" at bounding box center [764, 554] width 727 height 118
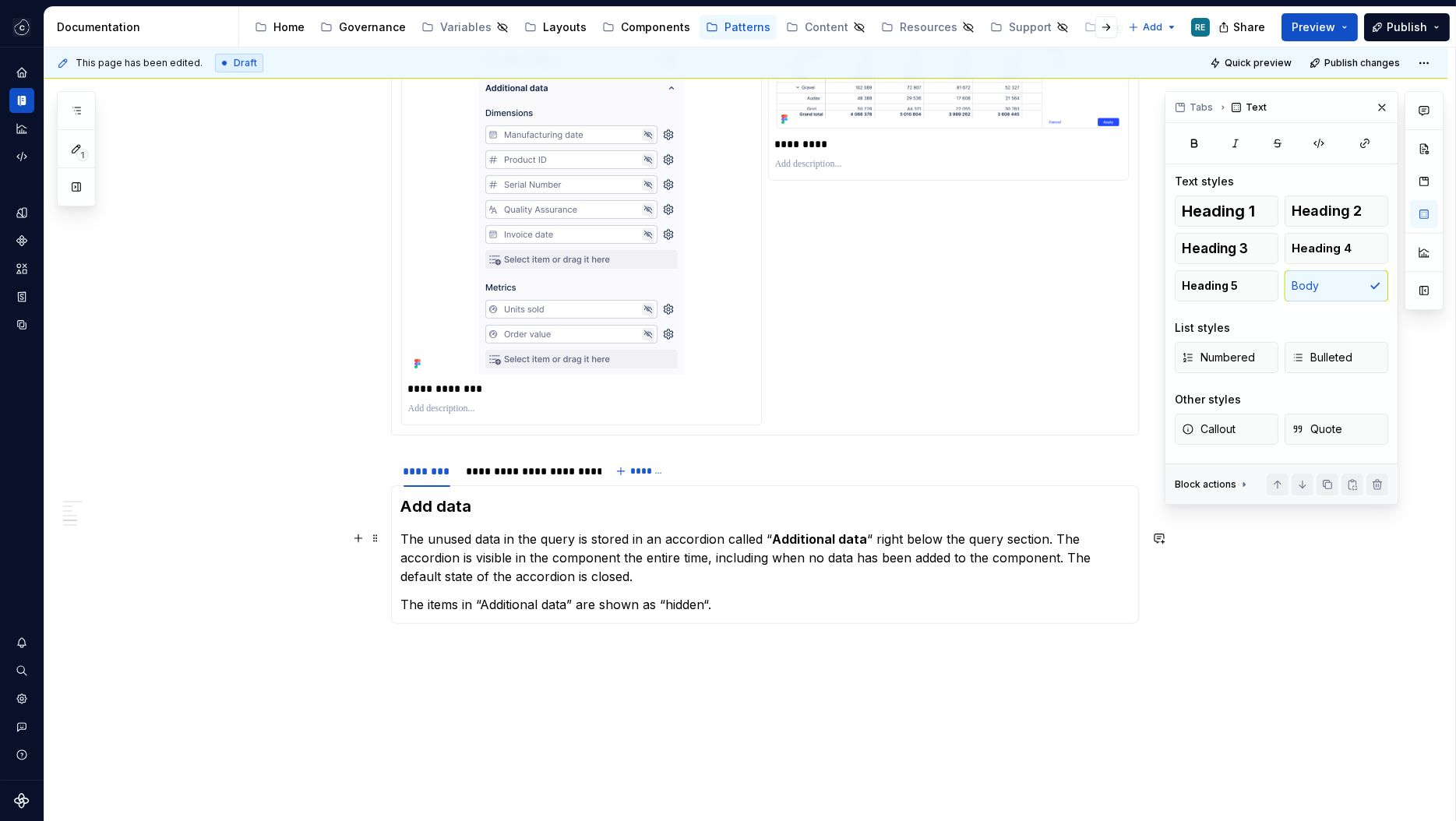
click at [712, 584] on section-item-column "Add data The unused data in the query is stored in an accordion called “ Additi…" at bounding box center [764, 554] width 727 height 118
click at [704, 567] on p "The unused data in the query is stored in an accordion called “ Additional data…" at bounding box center [764, 557] width 727 height 56
click at [517, 596] on p at bounding box center [764, 604] width 727 height 19
click at [466, 625] on p "In case the" at bounding box center [764, 632] width 727 height 19
click at [466, 628] on p "In case the" at bounding box center [764, 632] width 727 height 19
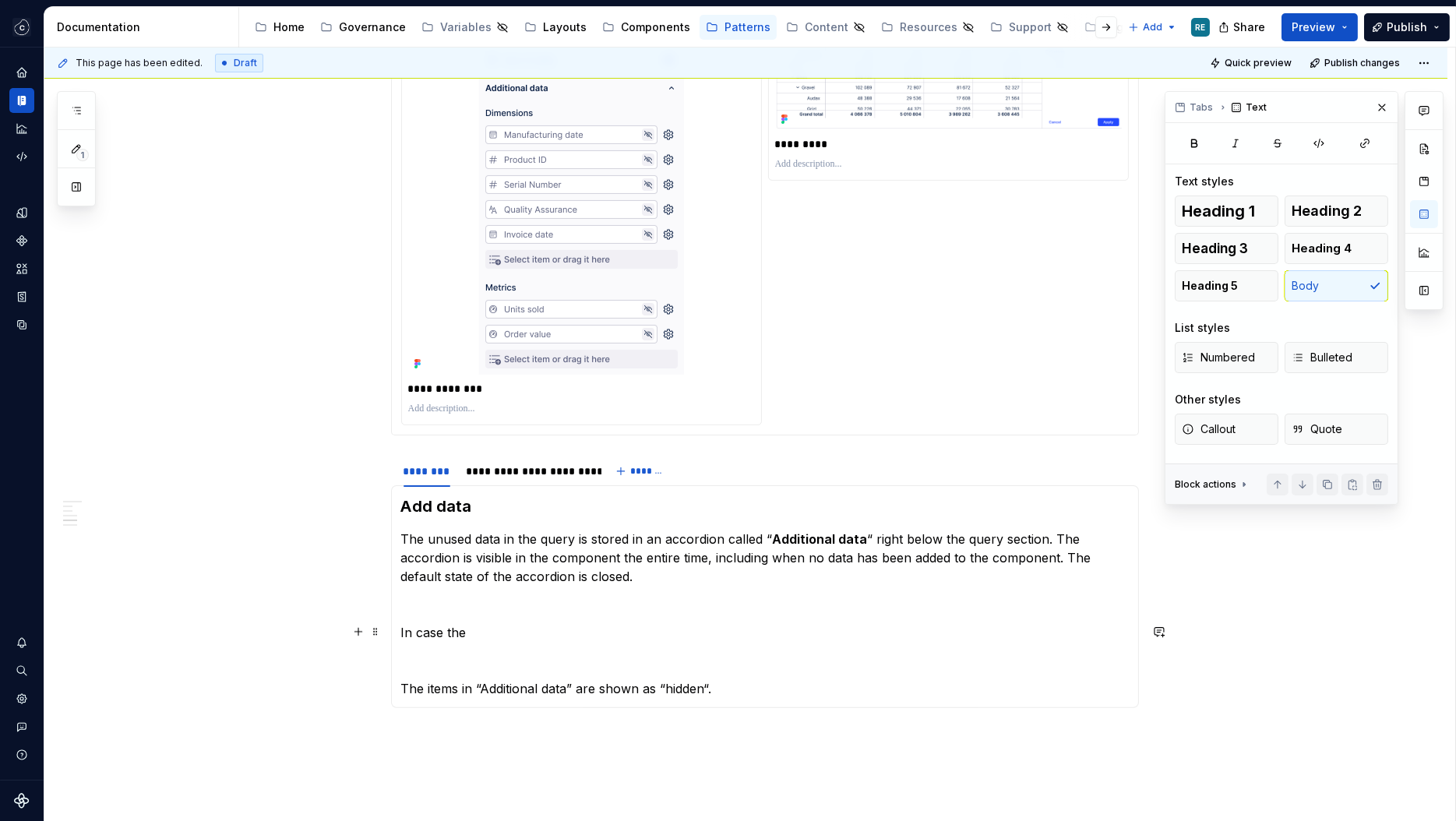
click at [466, 628] on p "In case the" at bounding box center [764, 632] width 727 height 19
click at [460, 632] on p "In case the" at bounding box center [764, 632] width 727 height 19
click at [479, 634] on p "In case the" at bounding box center [764, 632] width 727 height 19
click at [459, 632] on p "In case the" at bounding box center [764, 632] width 727 height 19
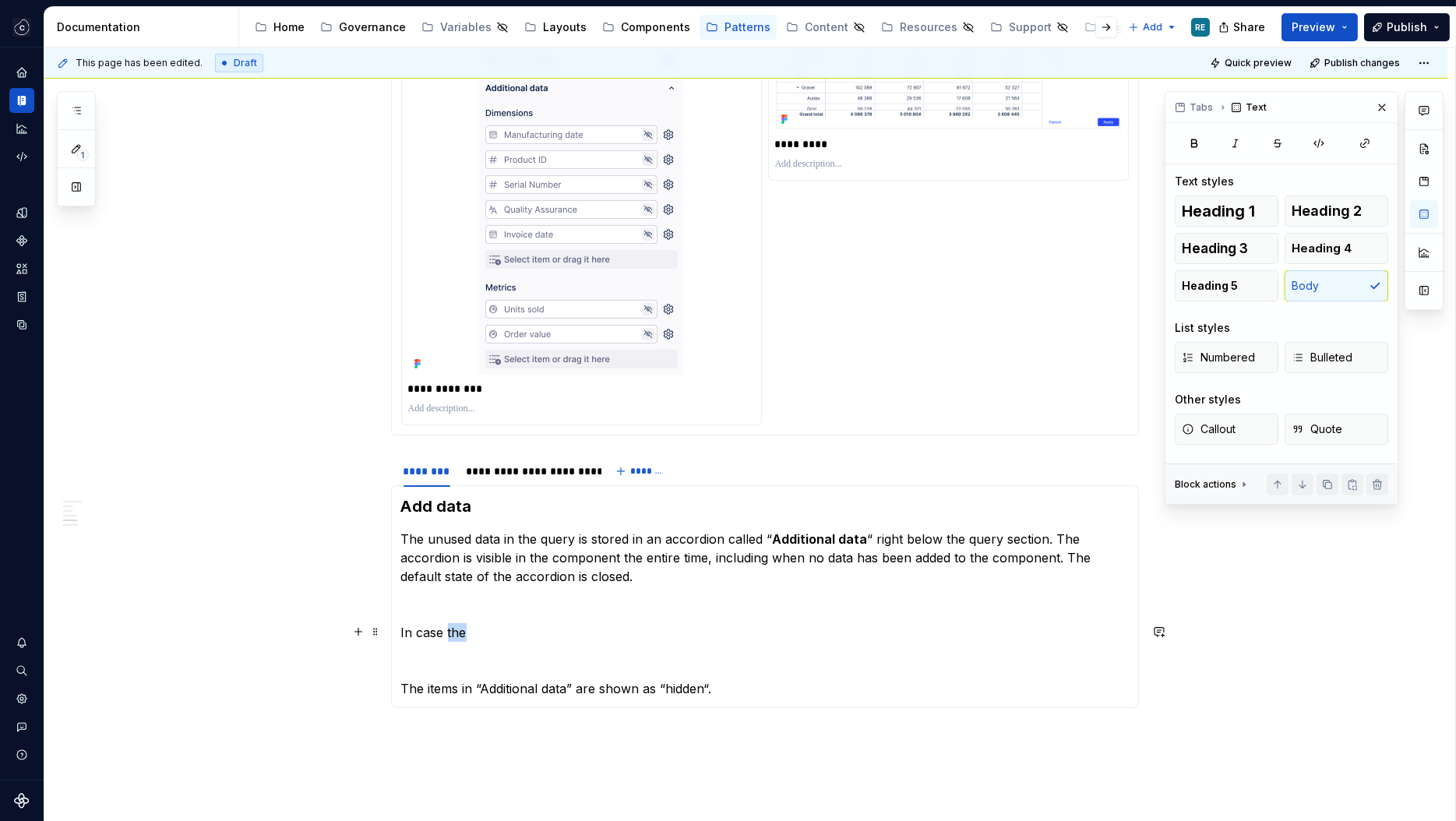
click at [459, 632] on p "In case the" at bounding box center [764, 632] width 727 height 19
click at [410, 632] on p "In case the" at bounding box center [764, 632] width 727 height 19
click at [676, 632] on p "If the query consists of multiple data types, case the" at bounding box center [764, 632] width 727 height 19
drag, startPoint x: 676, startPoint y: 632, endPoint x: 688, endPoint y: 632, distance: 12.0
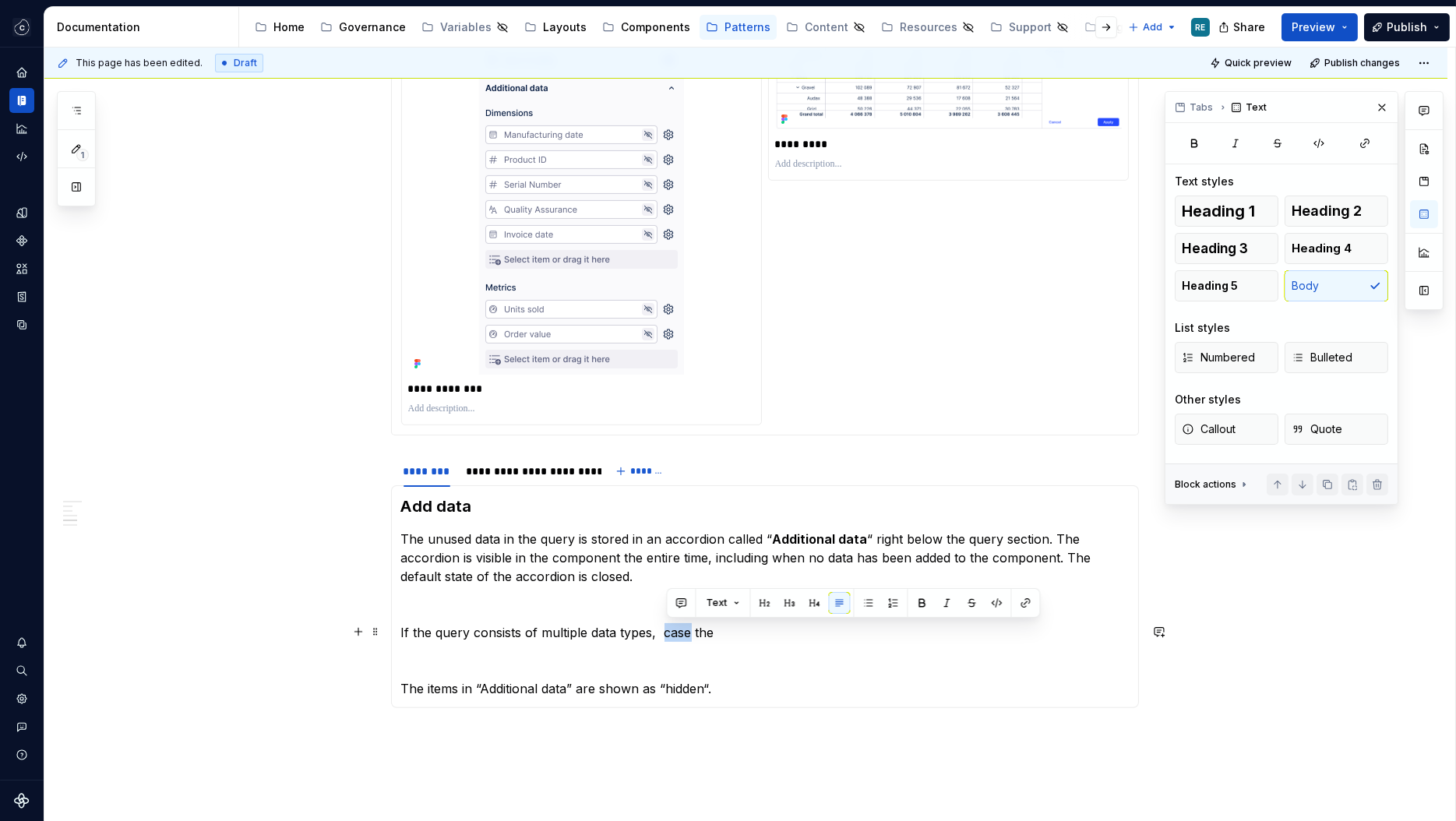
click at [688, 632] on p "If the query consists of multiple data types, case the" at bounding box center [764, 632] width 727 height 19
click at [722, 620] on section-item-column "Add data The unused data in the query is stored in an accordion called “ Additi…" at bounding box center [764, 596] width 727 height 202
click at [706, 634] on p "If the query consists of multiple data types, the" at bounding box center [764, 632] width 727 height 19
click at [884, 626] on p "If the query consists of multiple data types, the accordion is split into" at bounding box center [764, 632] width 727 height 19
click at [582, 605] on p at bounding box center [764, 604] width 727 height 19
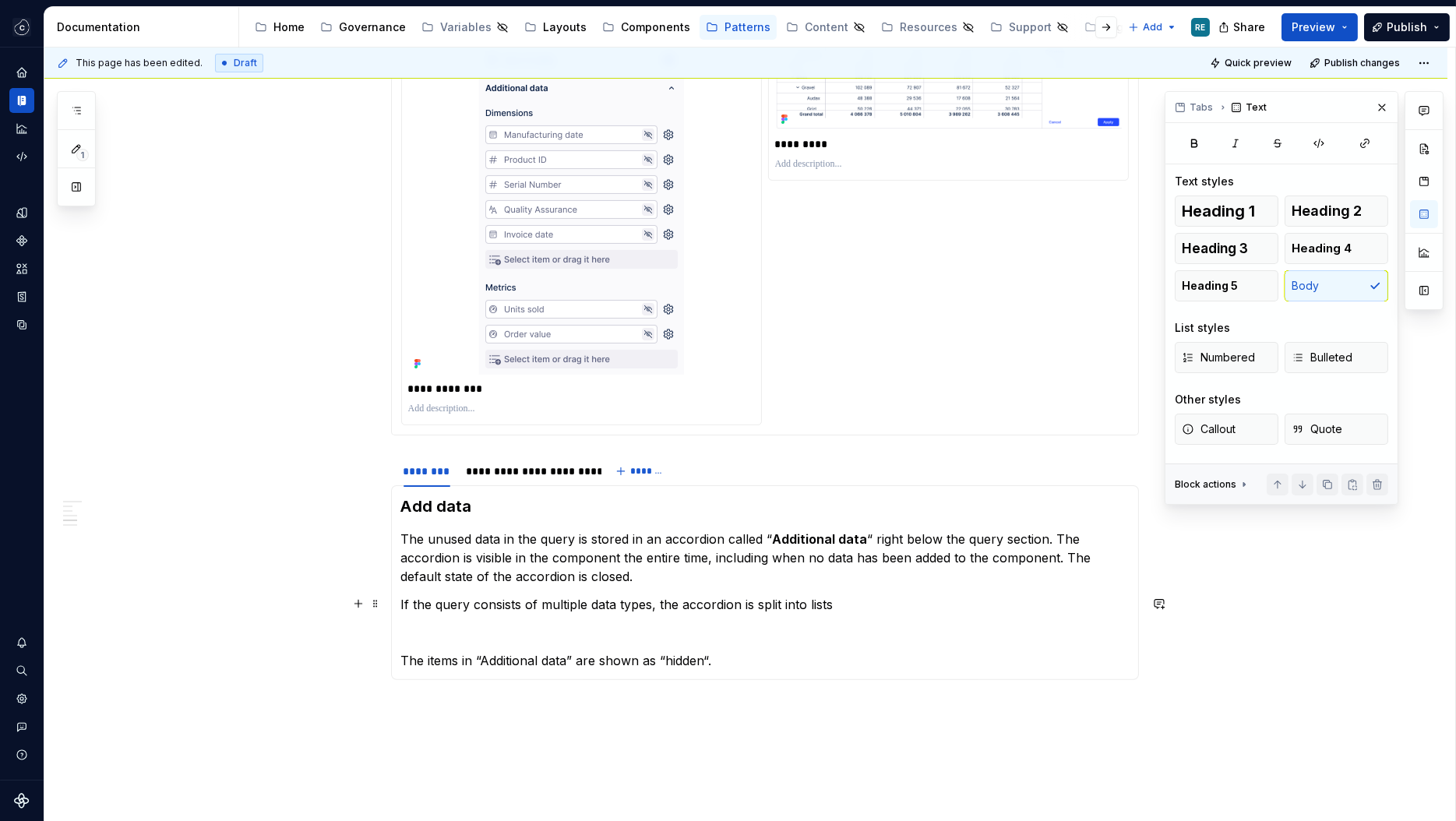
click at [874, 605] on p "If the query consists of multiple data types, the accordion is split into lists" at bounding box center [764, 604] width 727 height 19
click at [845, 605] on p "If the query consists of multiple data types, the accordion is split into lists…" at bounding box center [764, 604] width 727 height 19
drag, startPoint x: 845, startPoint y: 605, endPoint x: 925, endPoint y: 605, distance: 80.0
click at [925, 605] on p "If the query consists of multiple data types, the accordion is split into lists…" at bounding box center [764, 604] width 727 height 19
click at [843, 604] on p "If the query consists of multiple data types, the accordion is split into lists…" at bounding box center [764, 604] width 727 height 19
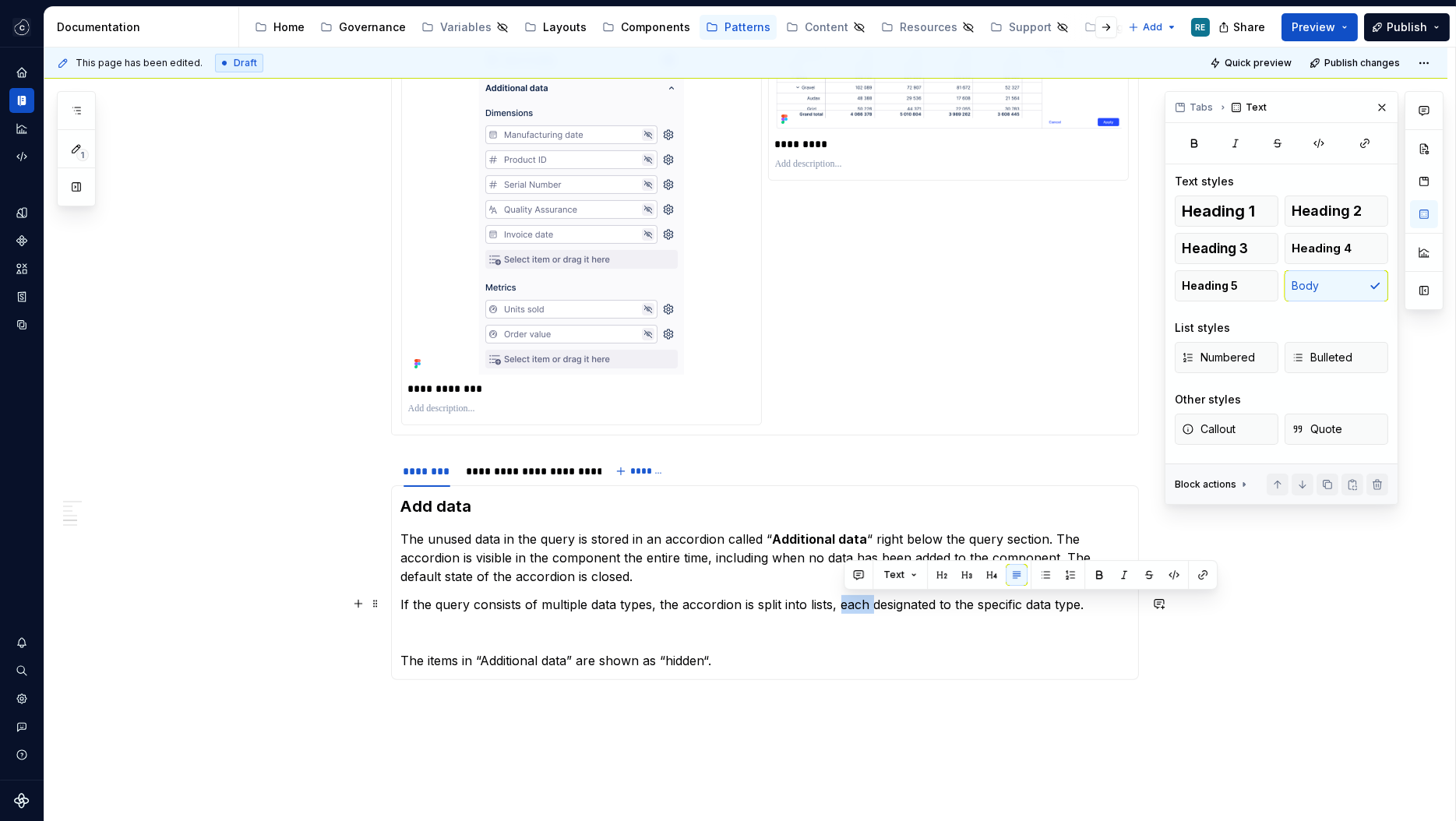
drag, startPoint x: 843, startPoint y: 604, endPoint x: 869, endPoint y: 604, distance: 26.0
click at [869, 604] on p "If the query consists of multiple data types, the accordion is split into lists…" at bounding box center [764, 604] width 727 height 19
click at [1093, 603] on p "If the query consists of multiple data types, the accordion is split into lists…" at bounding box center [764, 604] width 727 height 19
click at [834, 599] on p "If the query consists of multiple data types, the accordion is split into lists…" at bounding box center [764, 604] width 727 height 19
click at [878, 612] on section-item-column "Add data The unused data in the query is stored in an accordion called “ Additi…" at bounding box center [764, 582] width 727 height 175
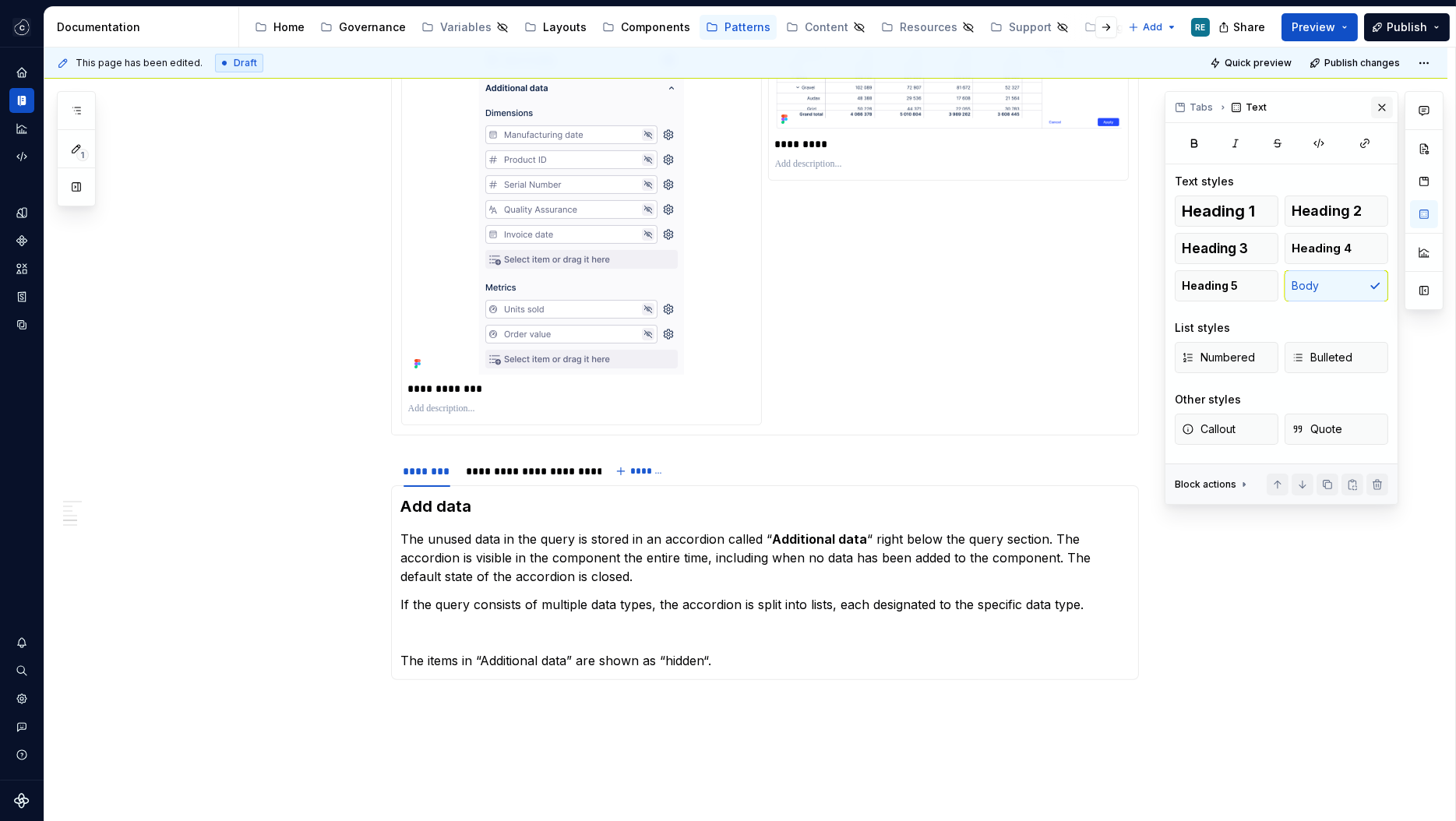
click at [1387, 105] on button "button" at bounding box center [1381, 107] width 22 height 22
type textarea "*"
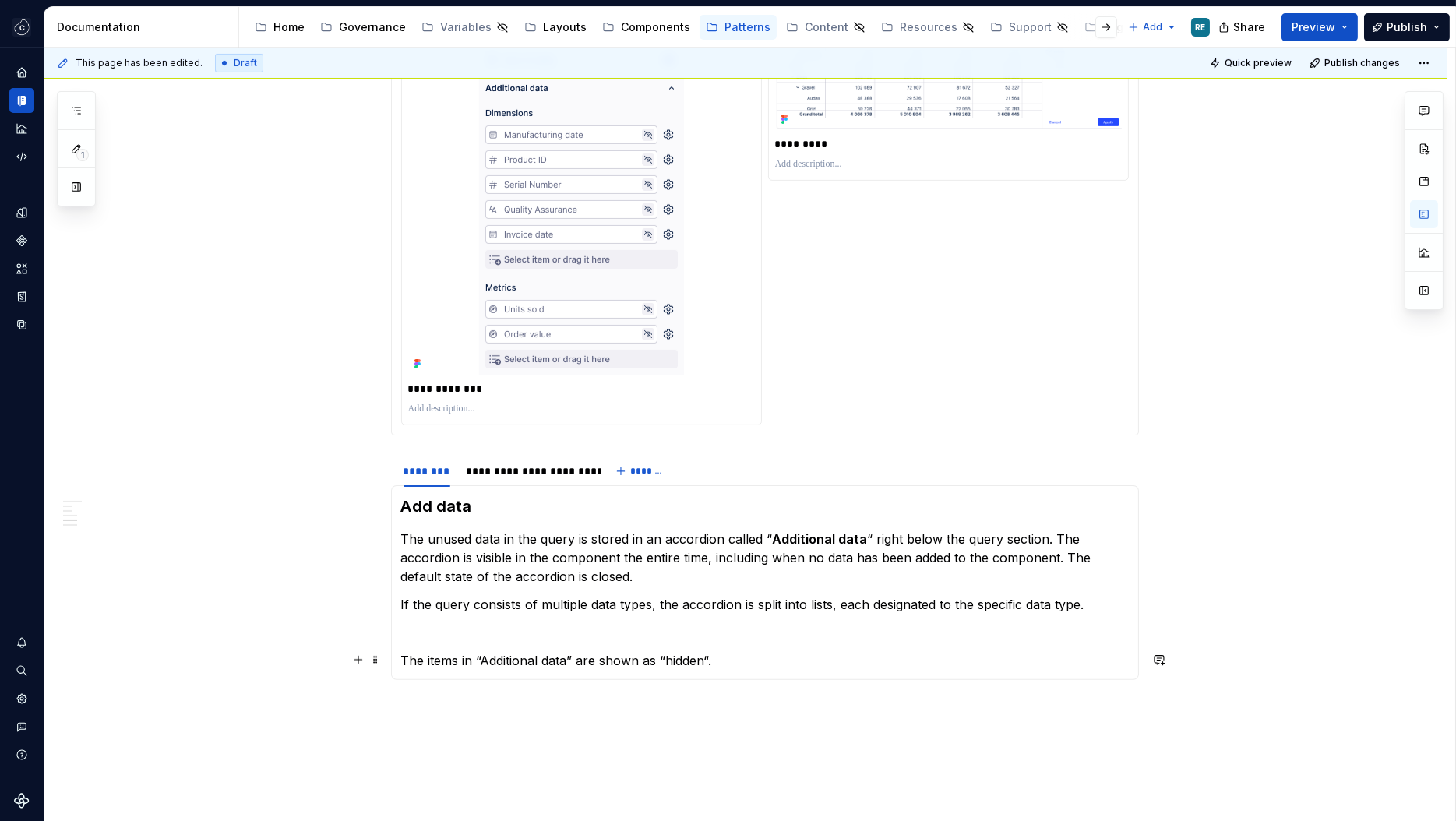
click at [824, 650] on section-item-column "Add data The unused data in the query is stored in an accordion called “ Additi…" at bounding box center [764, 582] width 727 height 175
click at [799, 662] on p "The items in “Additional data” are shown as “hidden“." at bounding box center [764, 659] width 727 height 19
click at [638, 465] on span "*******" at bounding box center [647, 471] width 35 height 12
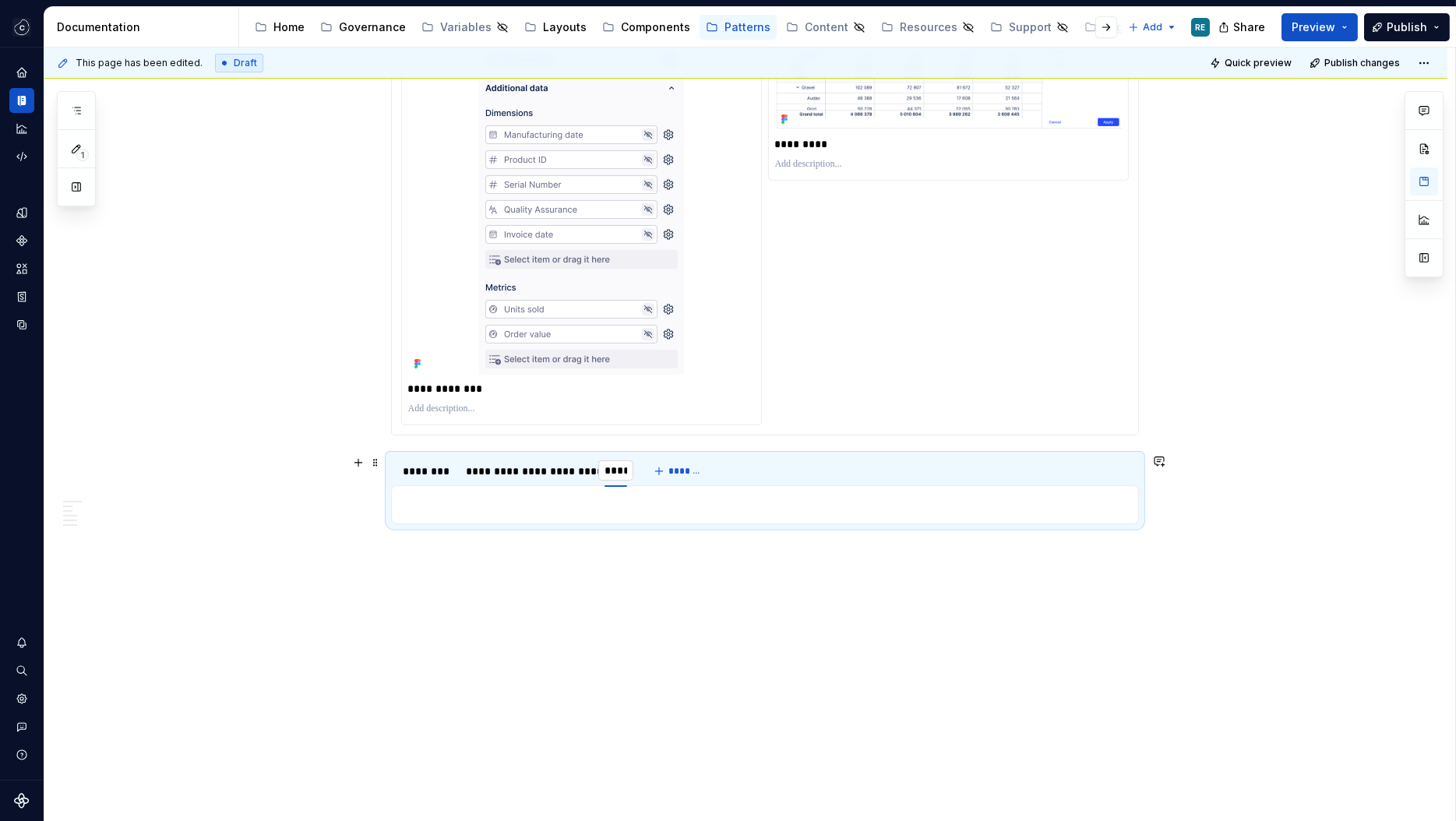
type input "******"
drag, startPoint x: 617, startPoint y: 469, endPoint x: 435, endPoint y: 467, distance: 182.0
click at [435, 467] on div "******" at bounding box center [447, 471] width 35 height 16
click at [467, 473] on div "********" at bounding box center [478, 471] width 47 height 16
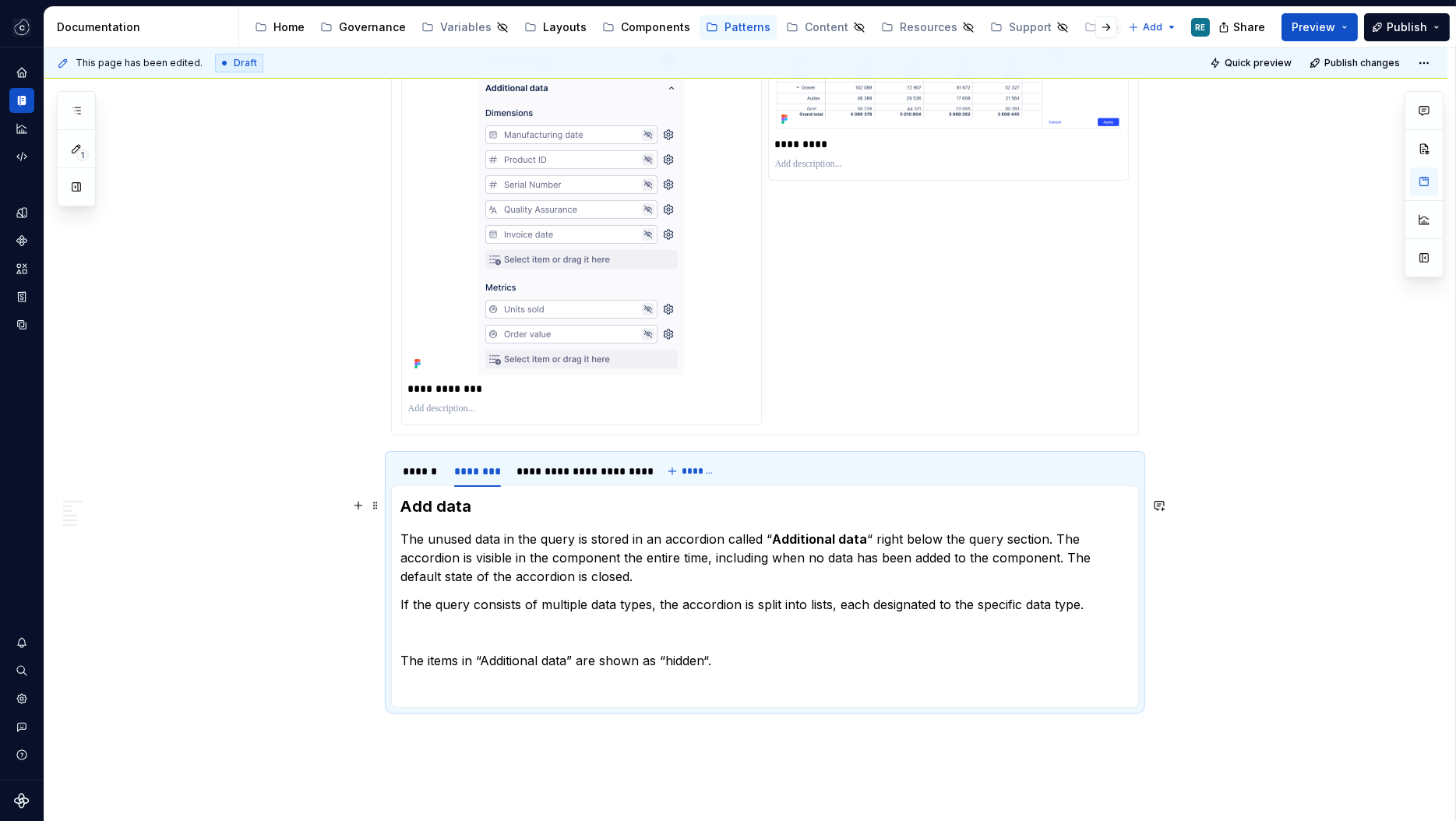
click at [454, 507] on h3 "Add data" at bounding box center [764, 506] width 727 height 22
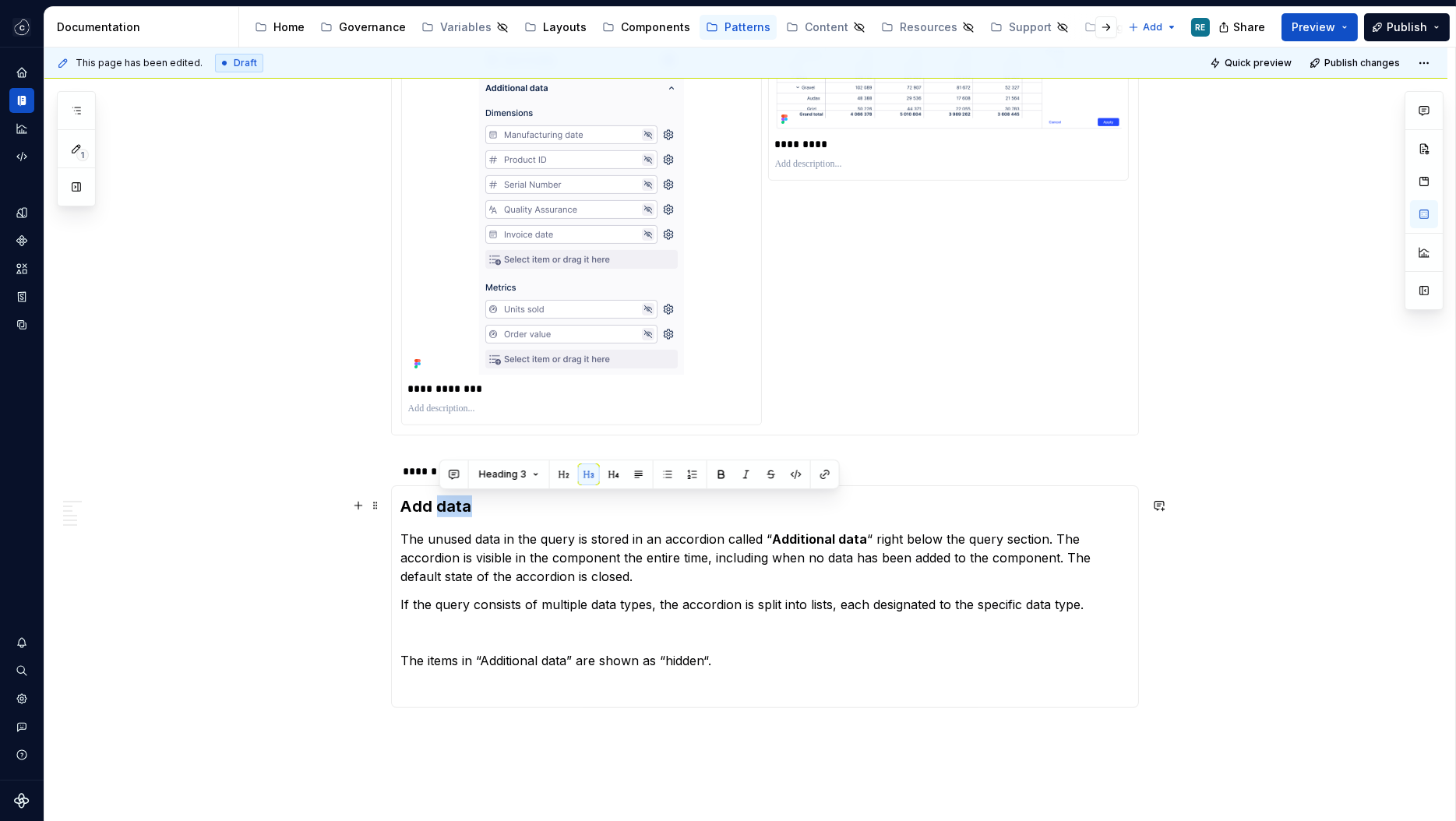
click at [454, 507] on h3 "Add data" at bounding box center [764, 506] width 727 height 22
copy h3 "Add data"
click at [422, 535] on p "The unused data in the query is stored in an accordion called “ Additional data…" at bounding box center [764, 557] width 727 height 56
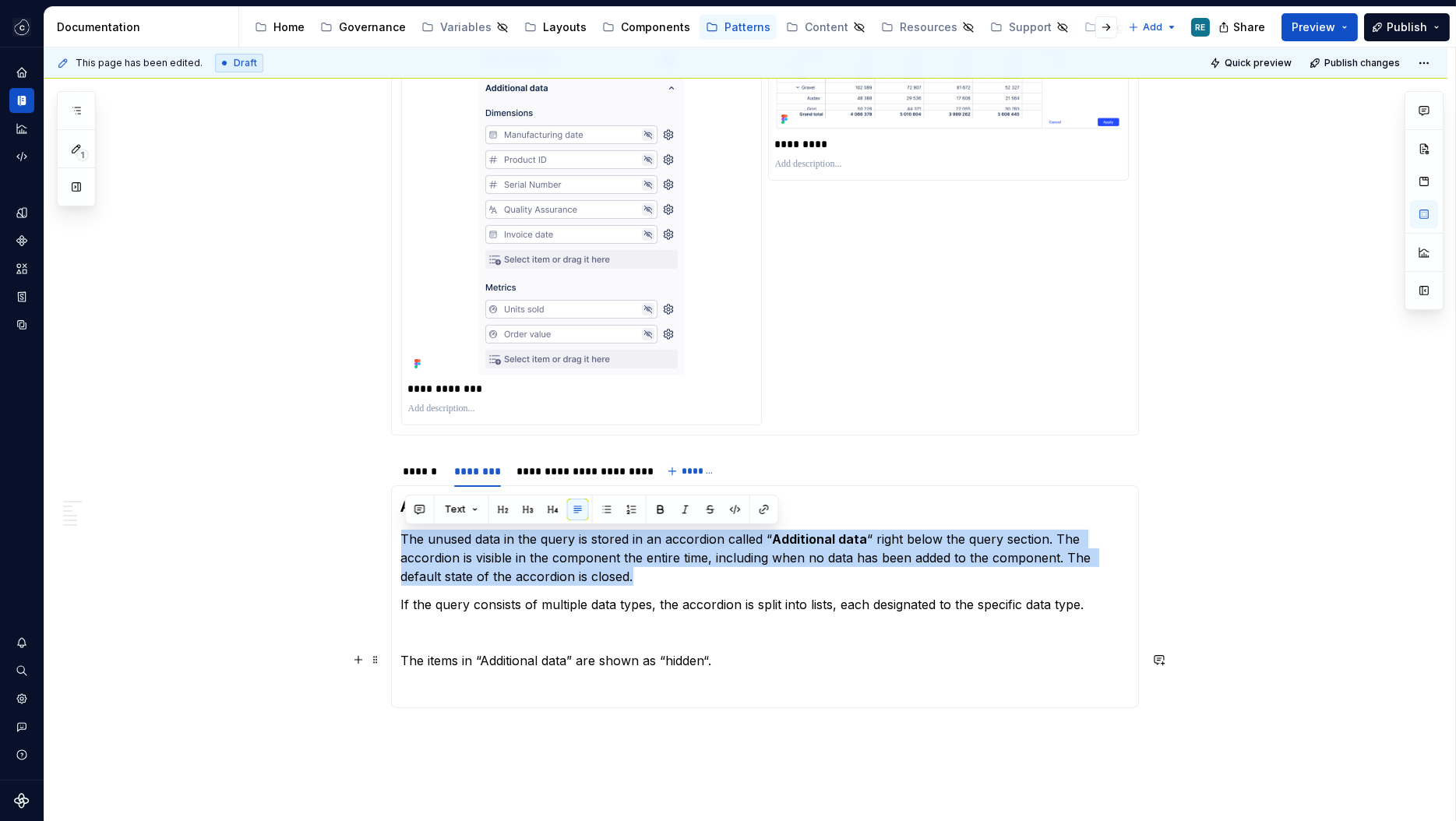
drag, startPoint x: 422, startPoint y: 535, endPoint x: 609, endPoint y: 661, distance: 225.5
click at [609, 661] on section-item-column "Add data The unused data in the query is stored in an accordion called “ Additi…" at bounding box center [764, 596] width 727 height 202
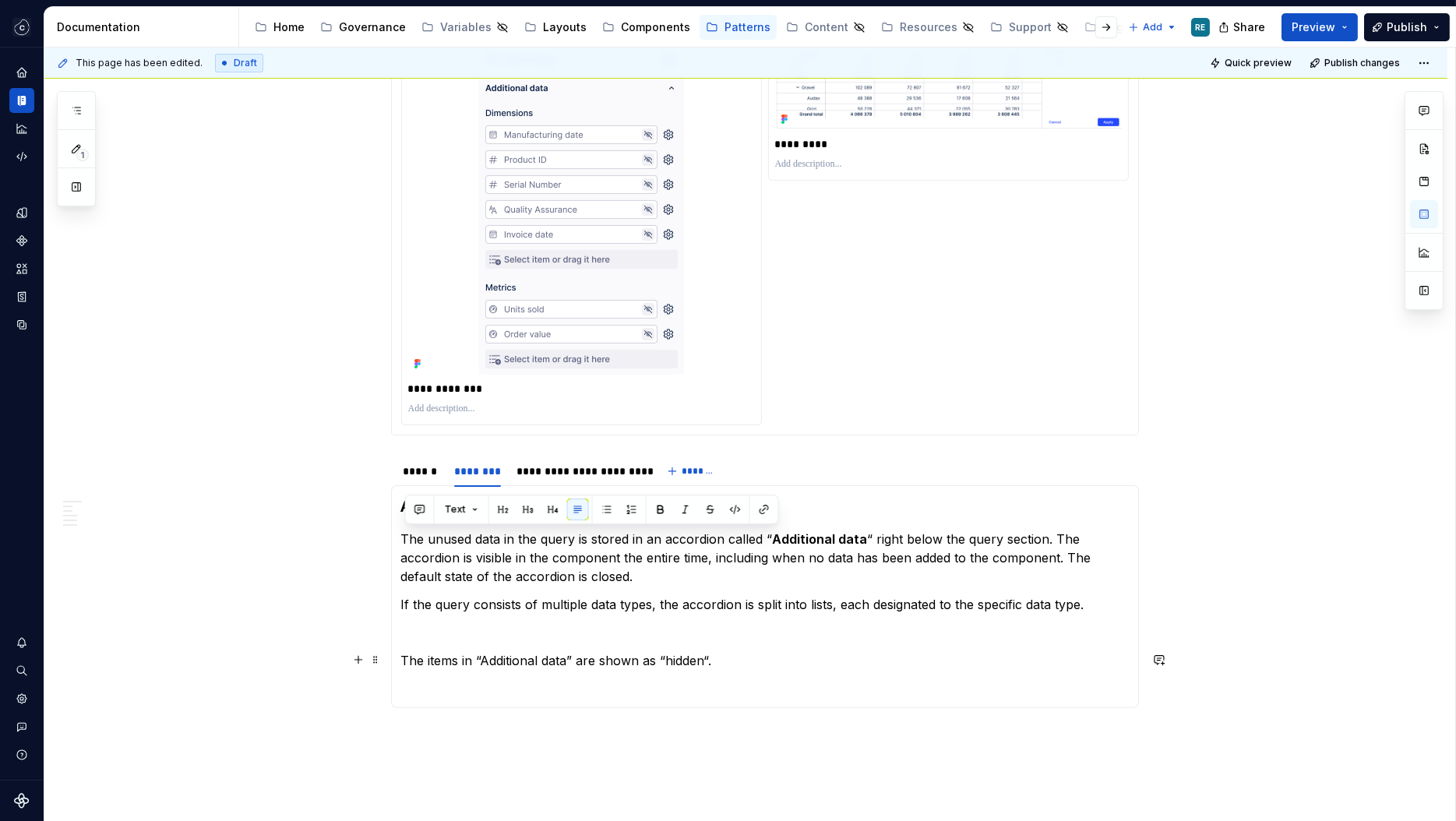
click at [609, 661] on p "The items in “Additional data” are shown as “hidden“." at bounding box center [764, 659] width 727 height 19
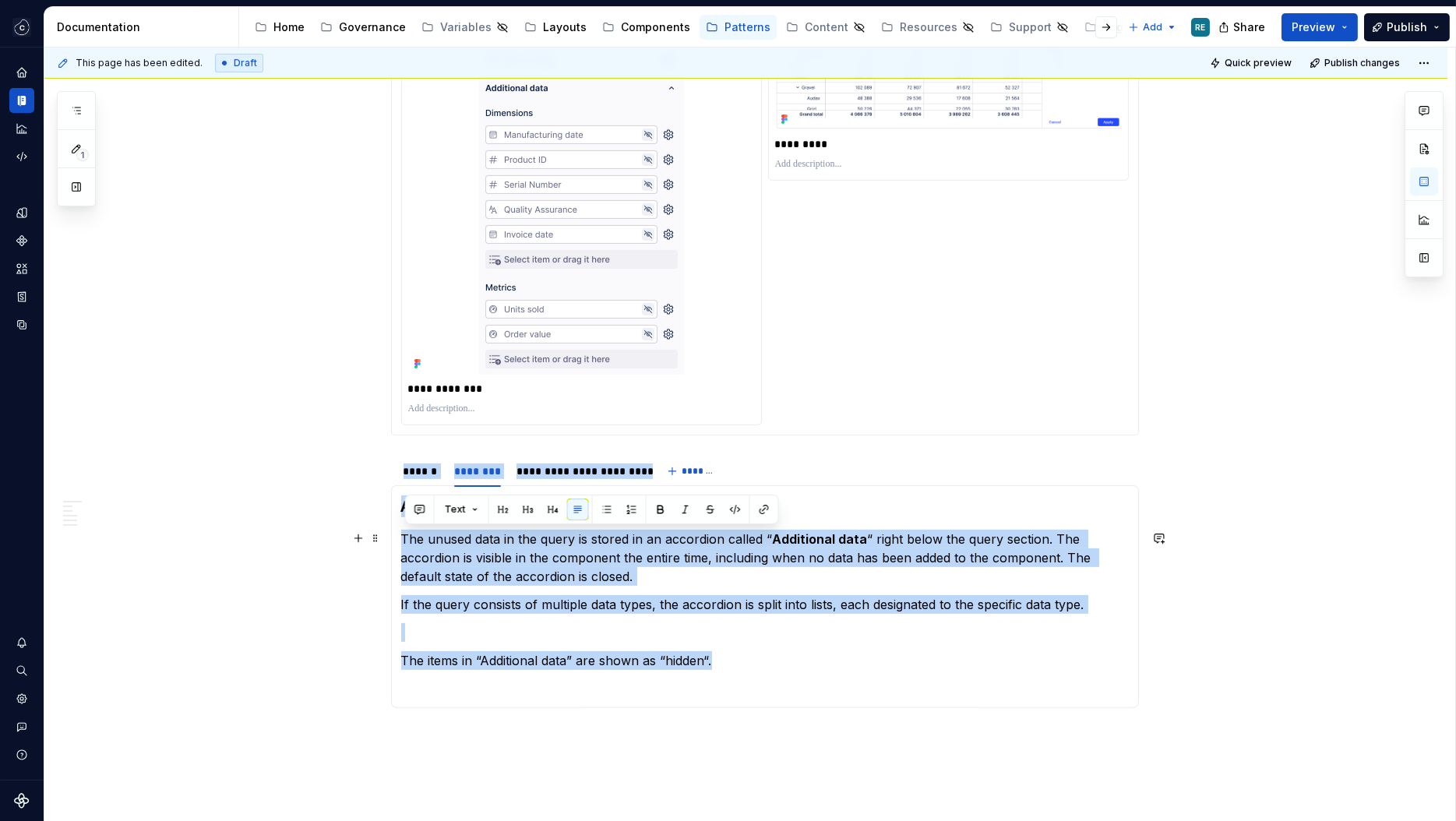
drag, startPoint x: 737, startPoint y: 657, endPoint x: 388, endPoint y: 533, distance: 370.4
click at [391, 533] on section "**********" at bounding box center [764, 581] width 748 height 254
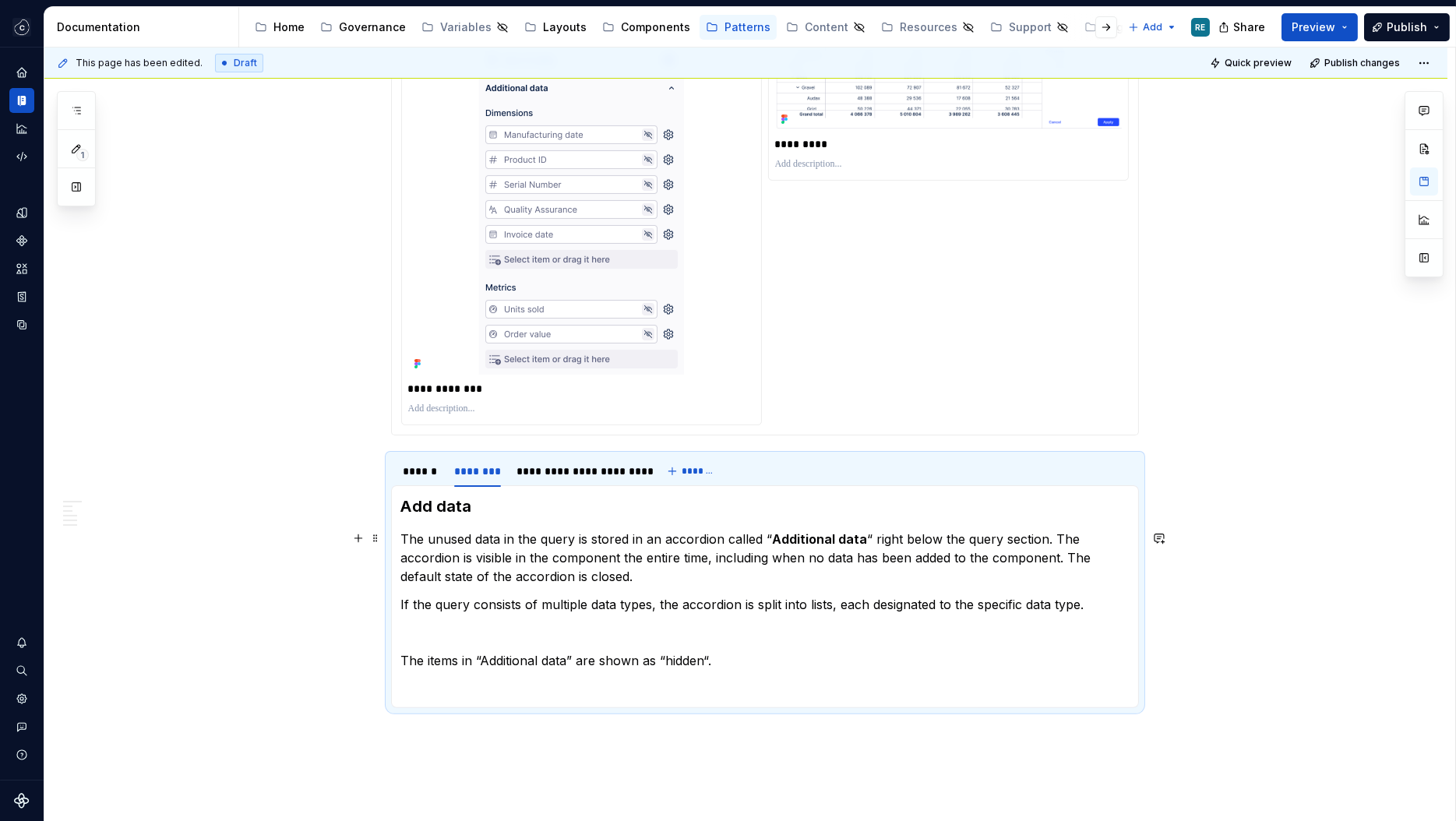
click at [416, 542] on p "The unused data in the query is stored in an accordion called “ Additional data…" at bounding box center [764, 557] width 727 height 56
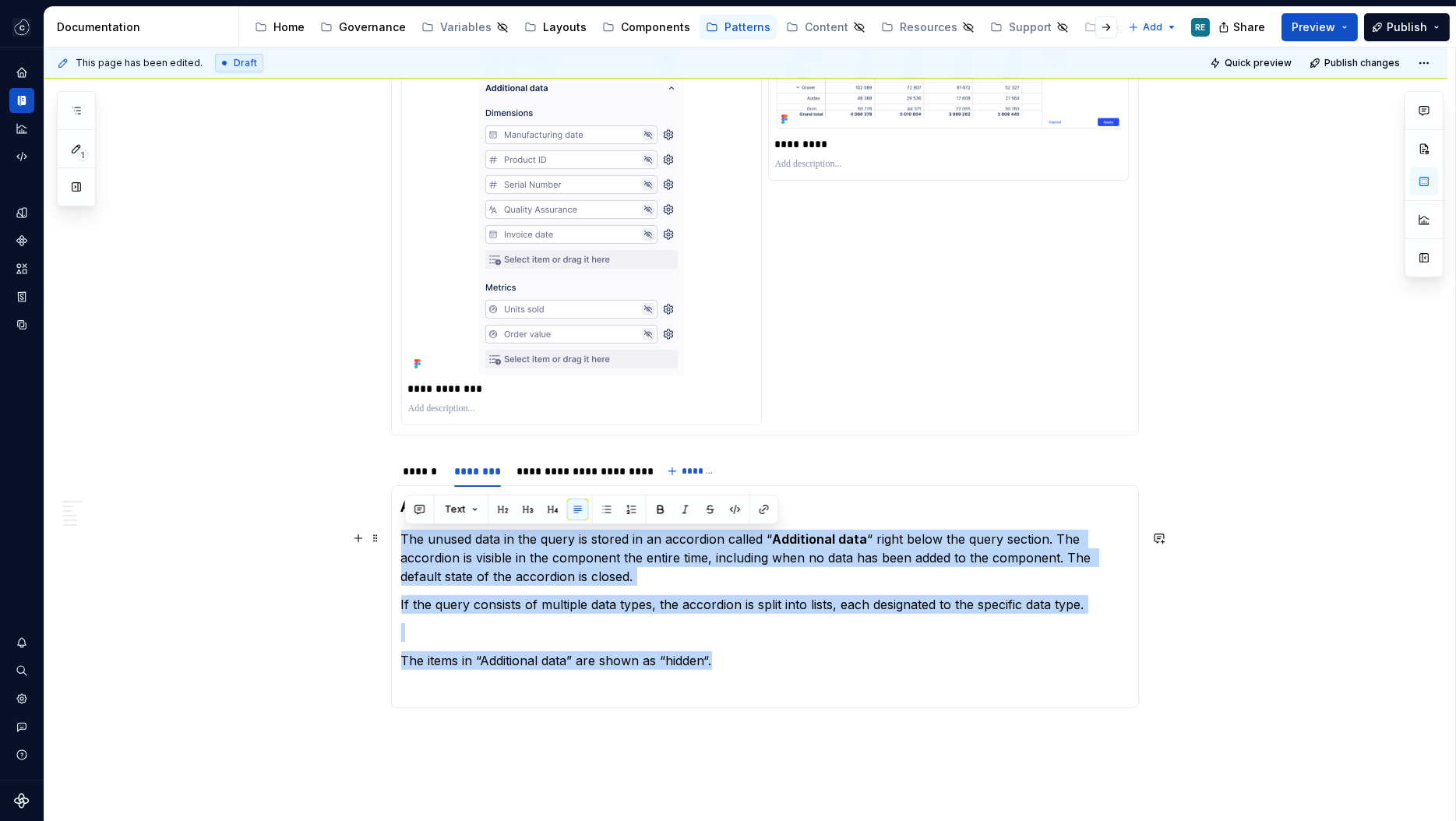
drag, startPoint x: 718, startPoint y: 658, endPoint x: 407, endPoint y: 537, distance: 333.7
click at [407, 537] on section-item-column "Add data The unused data in the query is stored in an accordion called “ Additi…" at bounding box center [764, 596] width 727 height 202
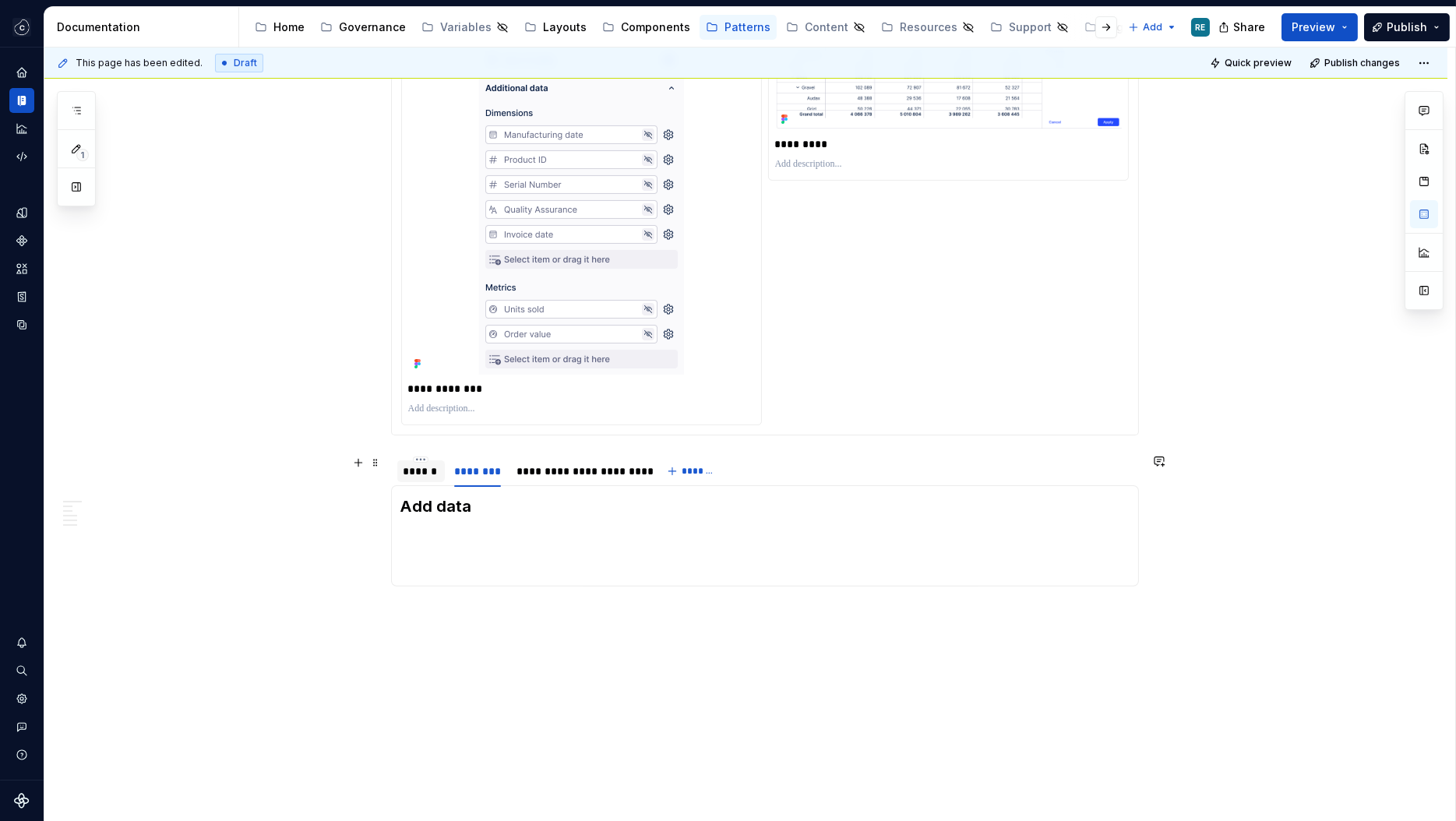
click at [420, 480] on div "******" at bounding box center [421, 471] width 48 height 22
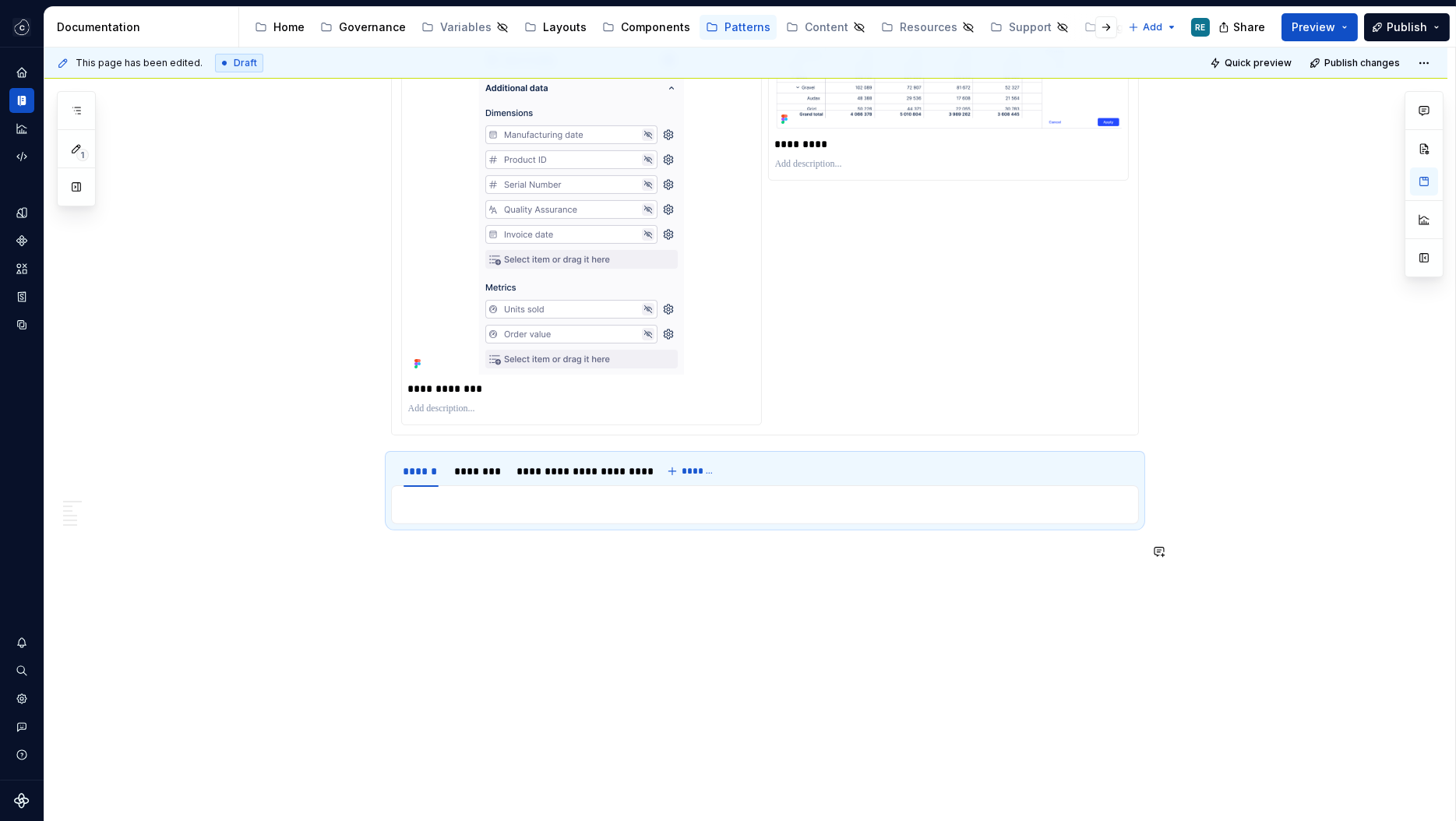
click at [436, 508] on p at bounding box center [764, 504] width 727 height 19
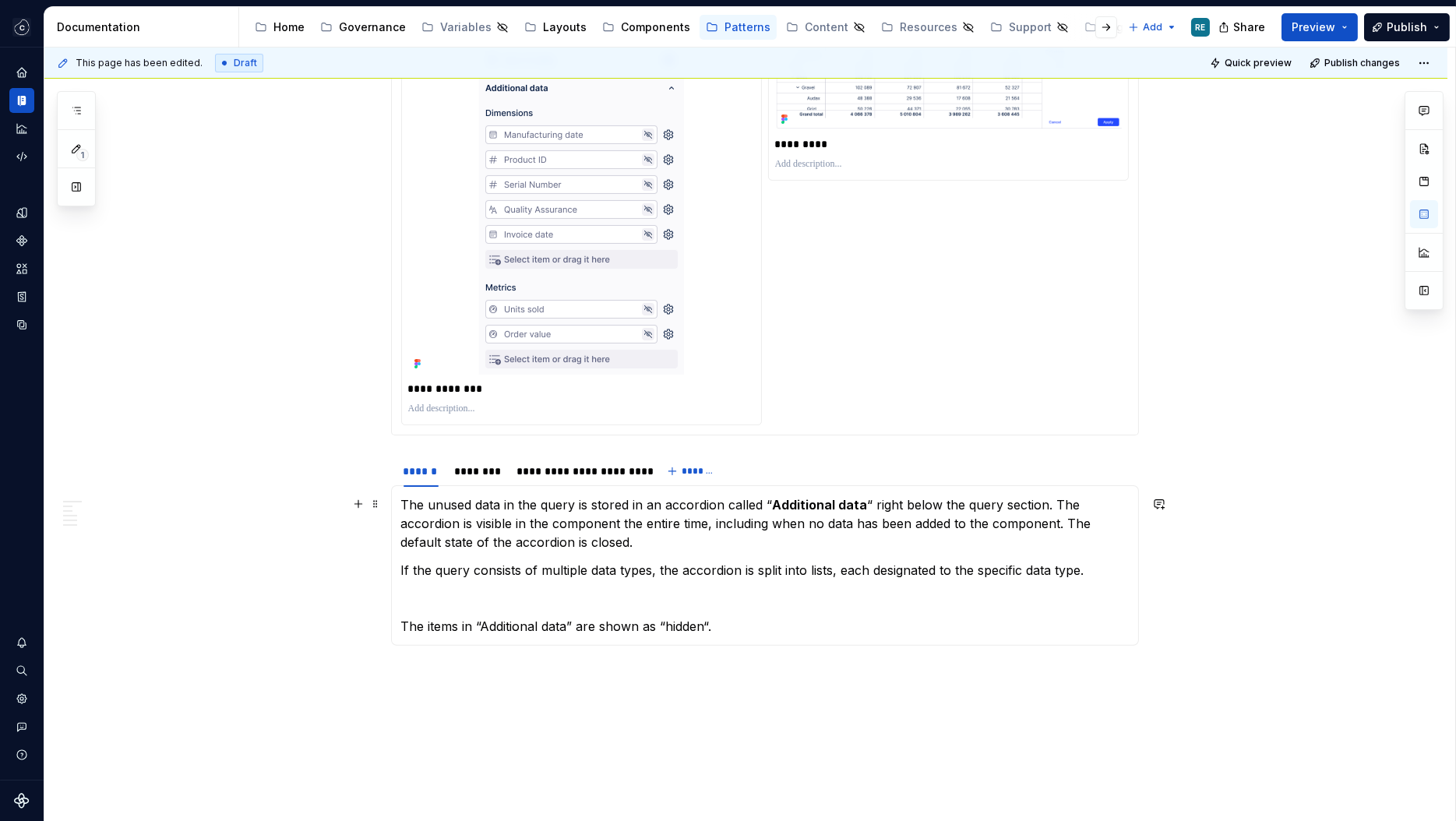
click at [409, 499] on p "The unused data in the query is stored in an accordion called “ Additional data…" at bounding box center [764, 523] width 727 height 56
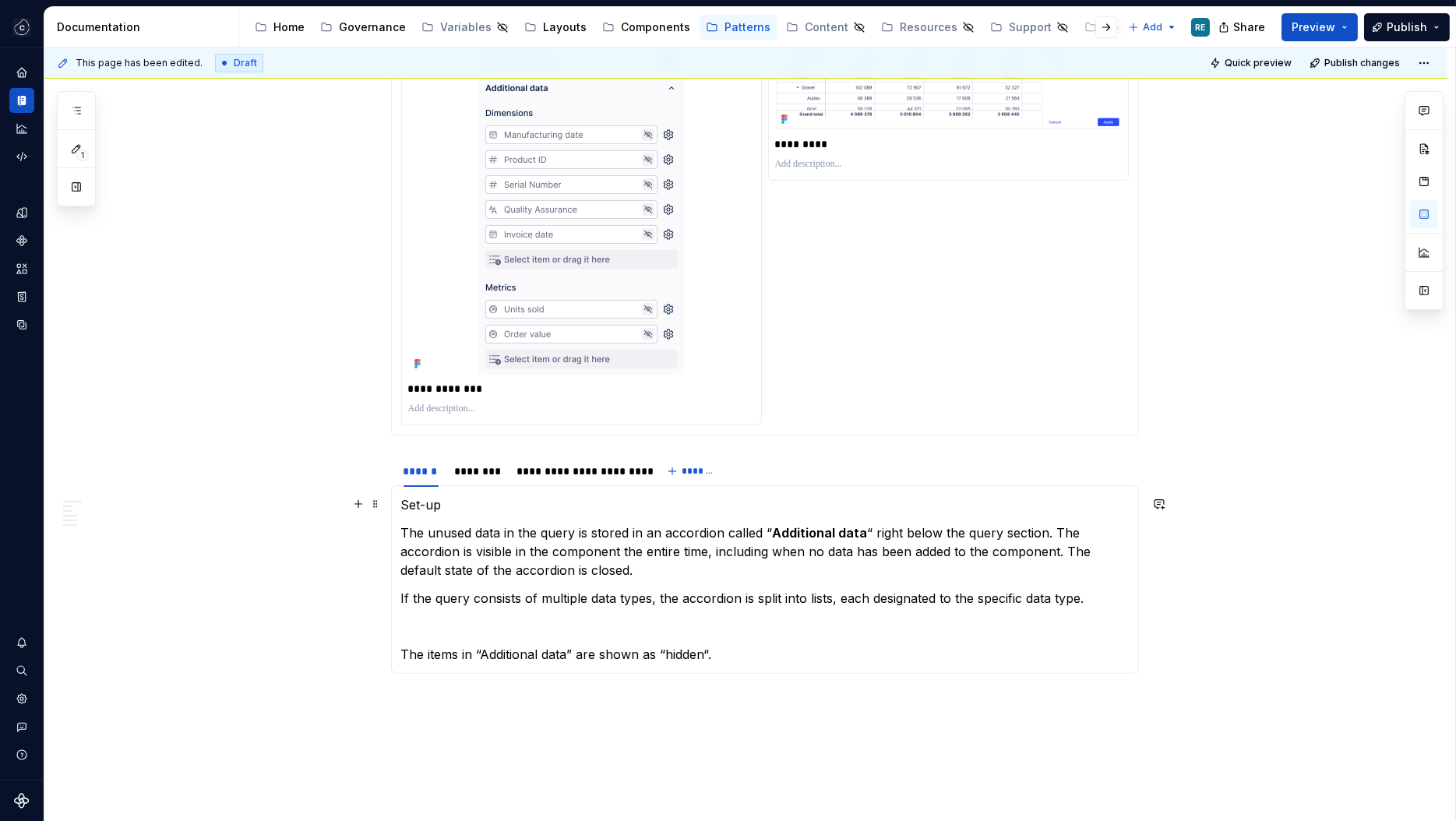
click at [415, 504] on p "Set-up" at bounding box center [764, 504] width 727 height 19
click at [518, 477] on button "button" at bounding box center [528, 475] width 22 height 22
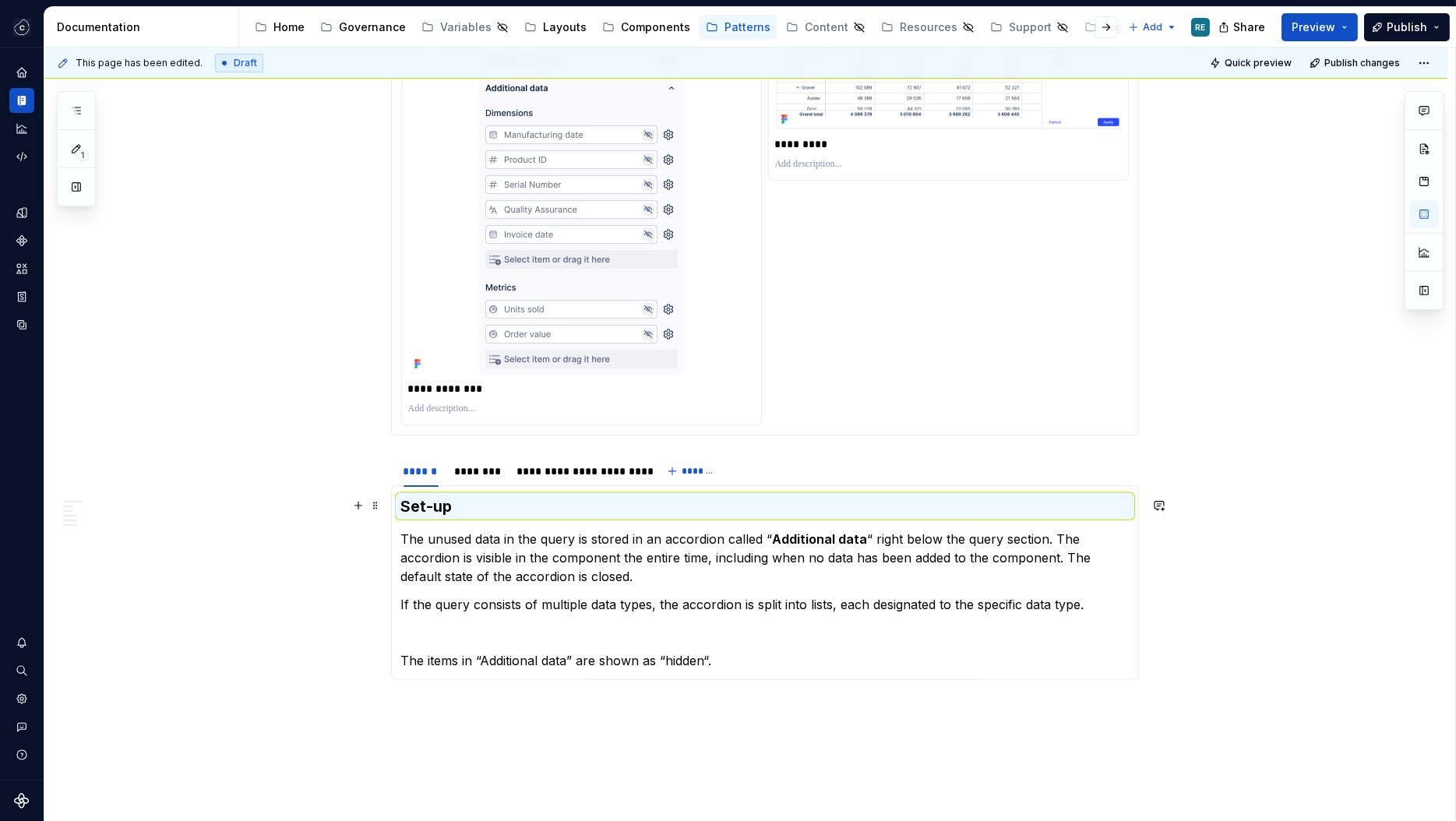
click at [441, 502] on h3 "Set-up" at bounding box center [764, 506] width 727 height 22
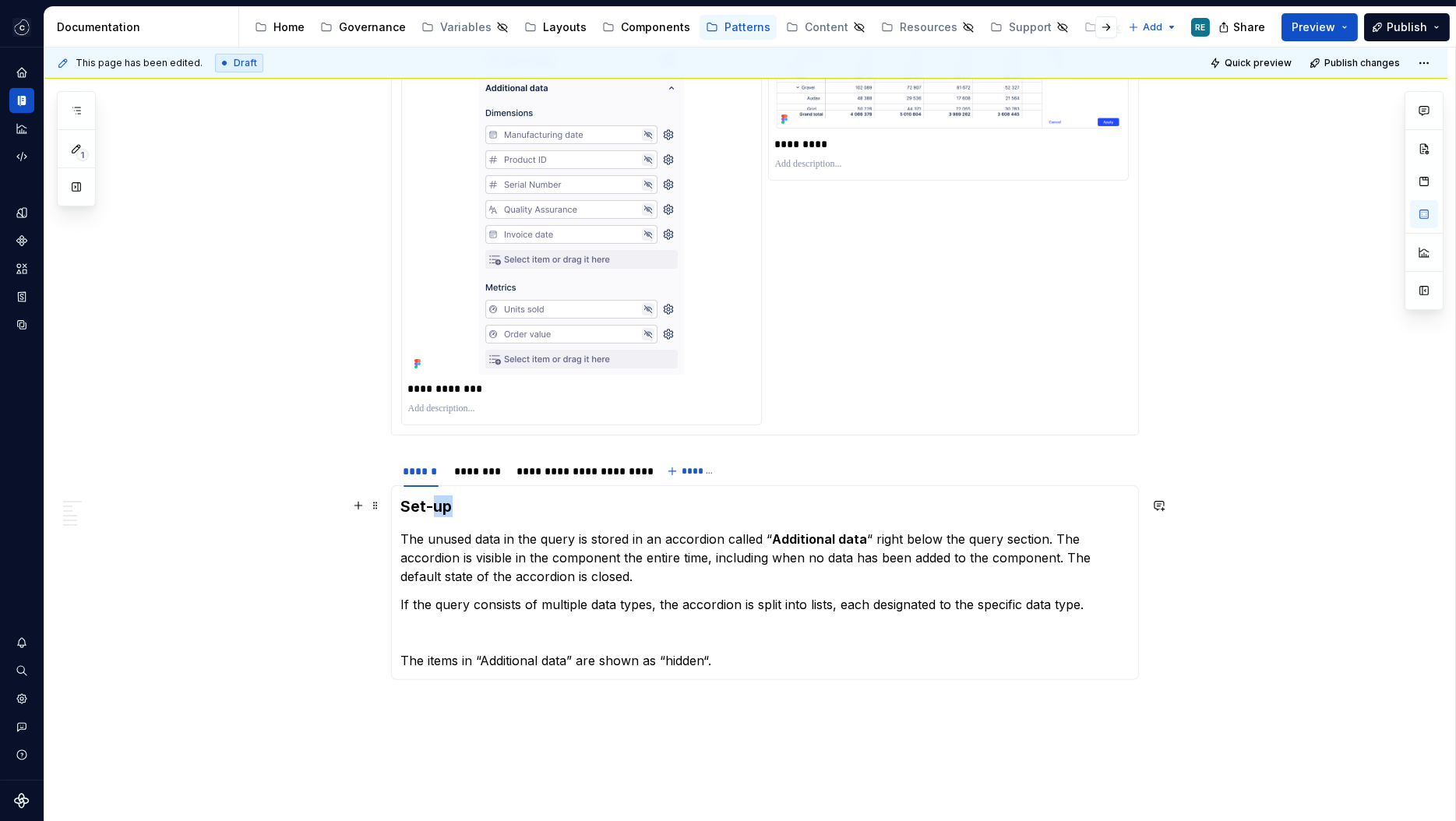
click at [441, 502] on h3 "Set-up" at bounding box center [764, 506] width 727 height 22
copy h3 "Set-up"
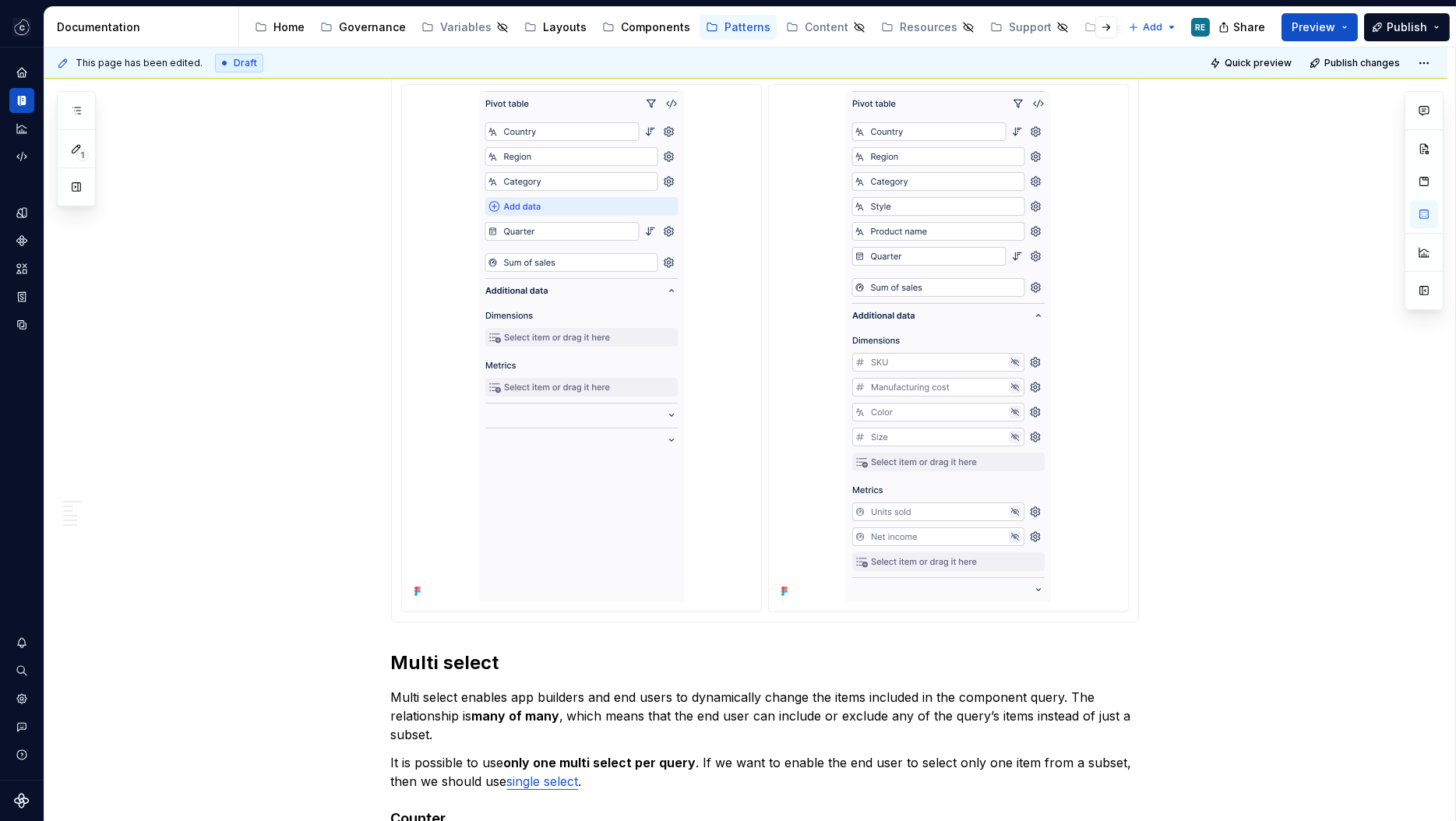
scroll to position [0, 0]
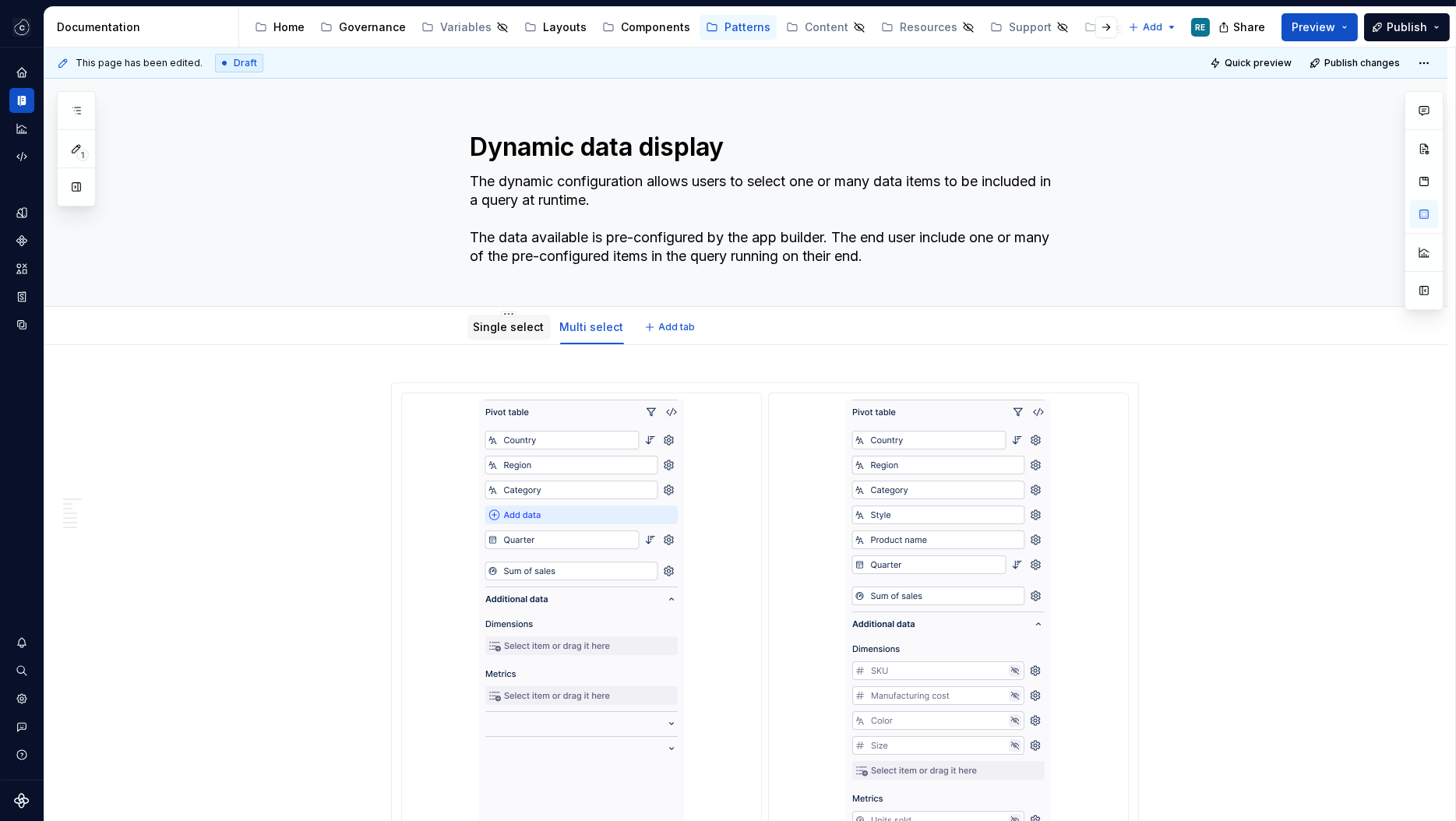
click at [525, 336] on div "Single select" at bounding box center [509, 327] width 83 height 25
click at [525, 336] on div "Single select" at bounding box center [509, 327] width 71 height 19
click at [530, 328] on link "Single select" at bounding box center [509, 327] width 71 height 13
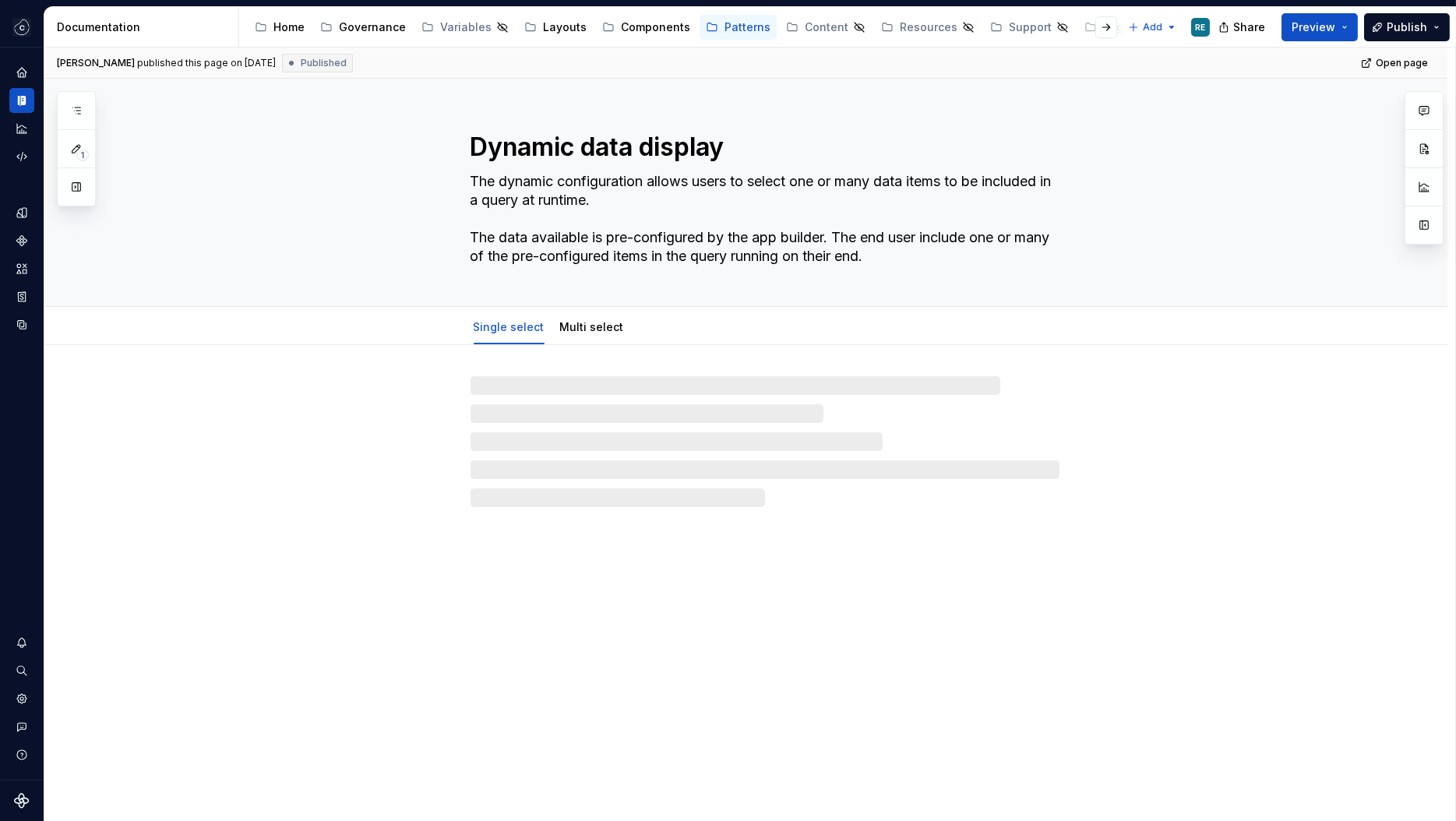
type textarea "*"
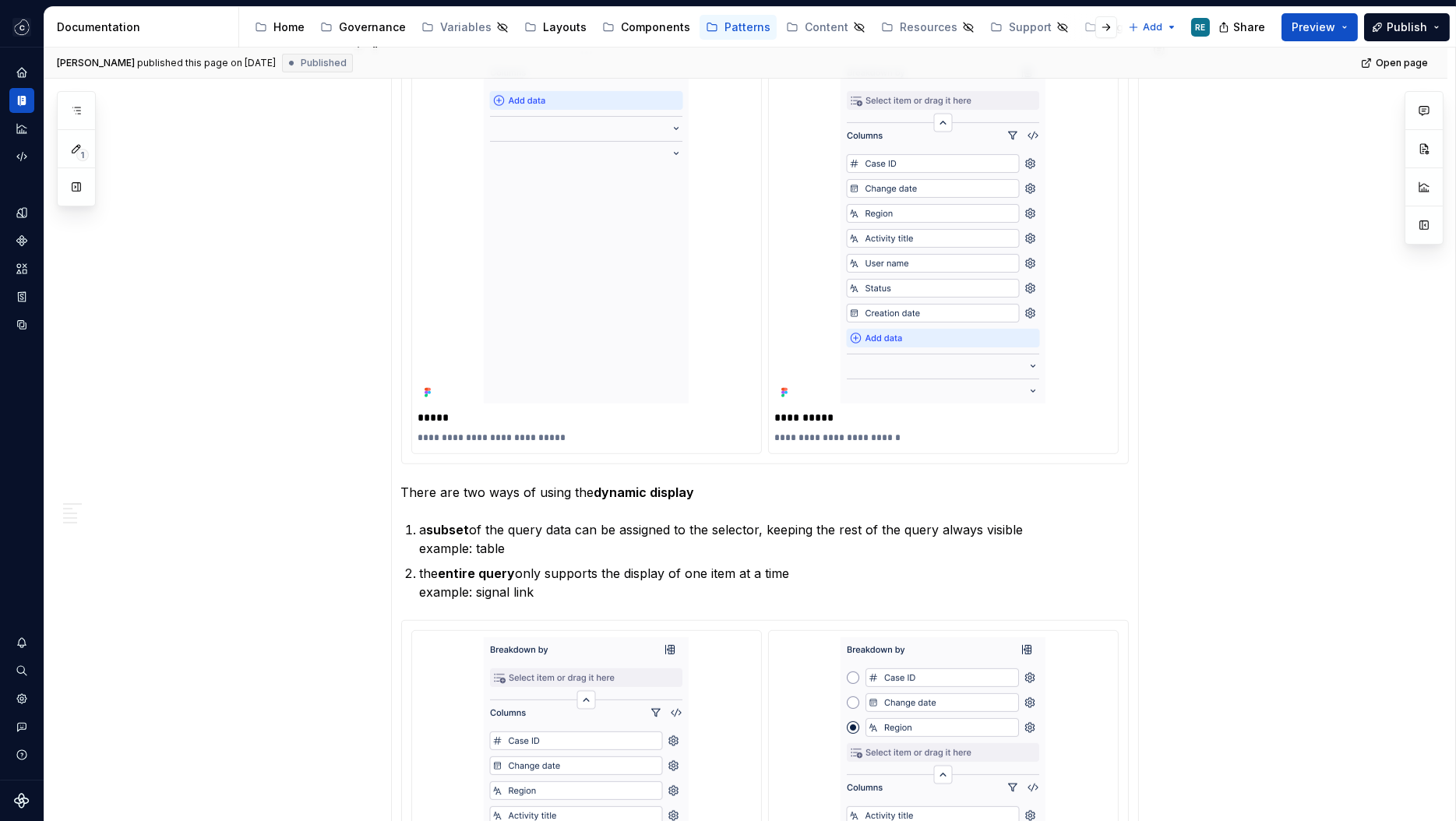
scroll to position [1513, 0]
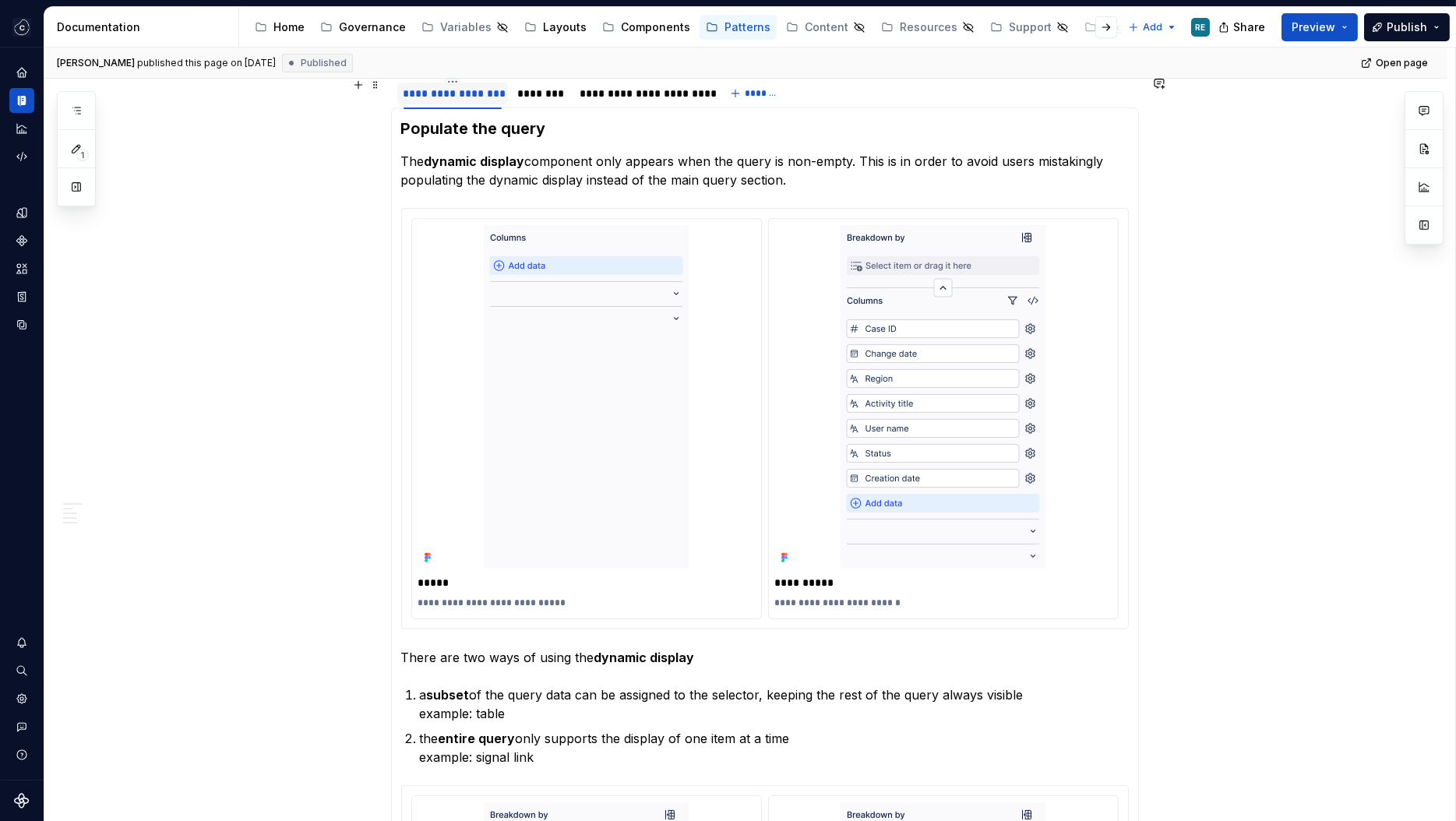
click at [489, 87] on div "**********" at bounding box center [452, 94] width 99 height 16
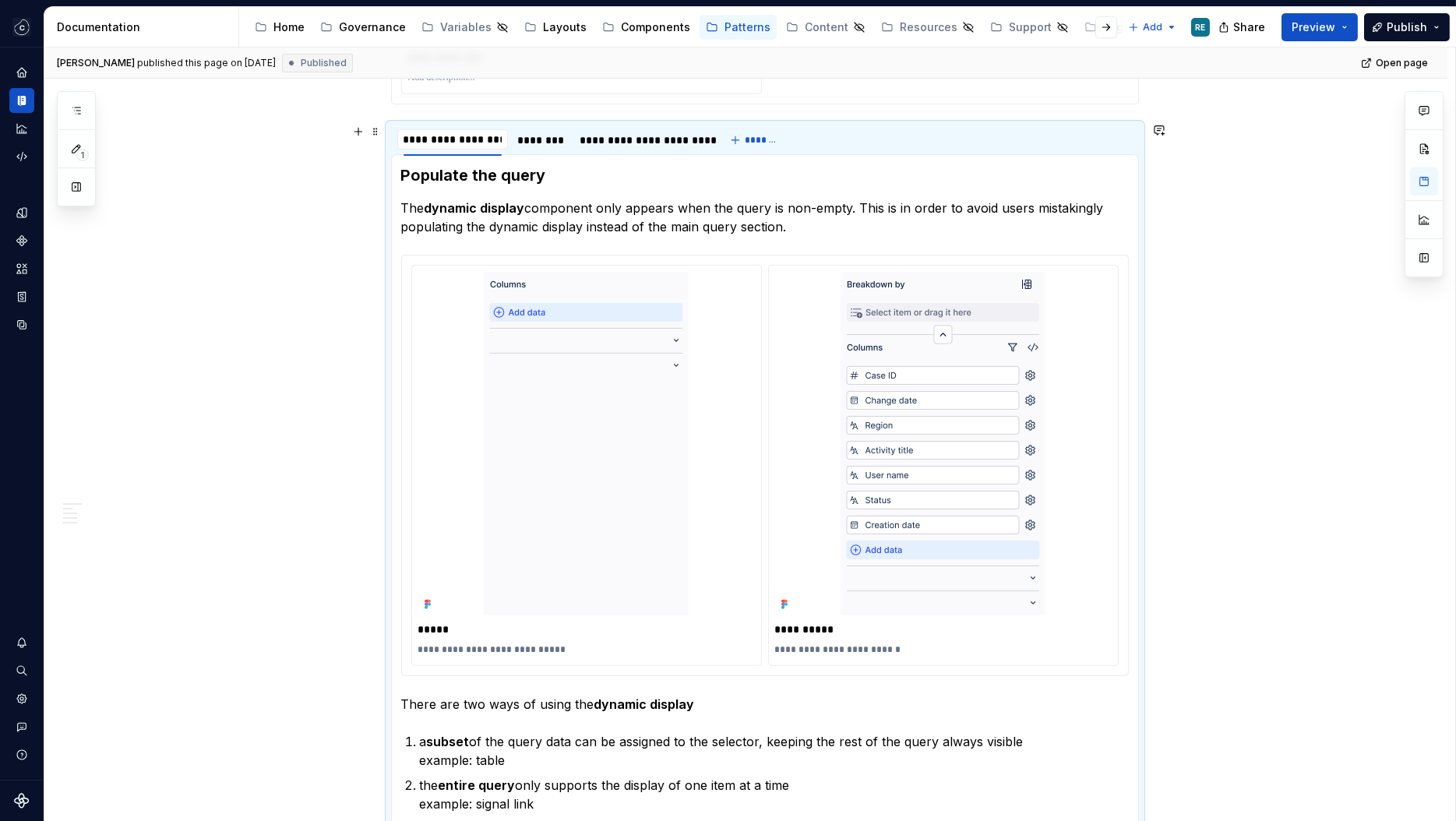
scroll to position [1464, 0]
type input "******"
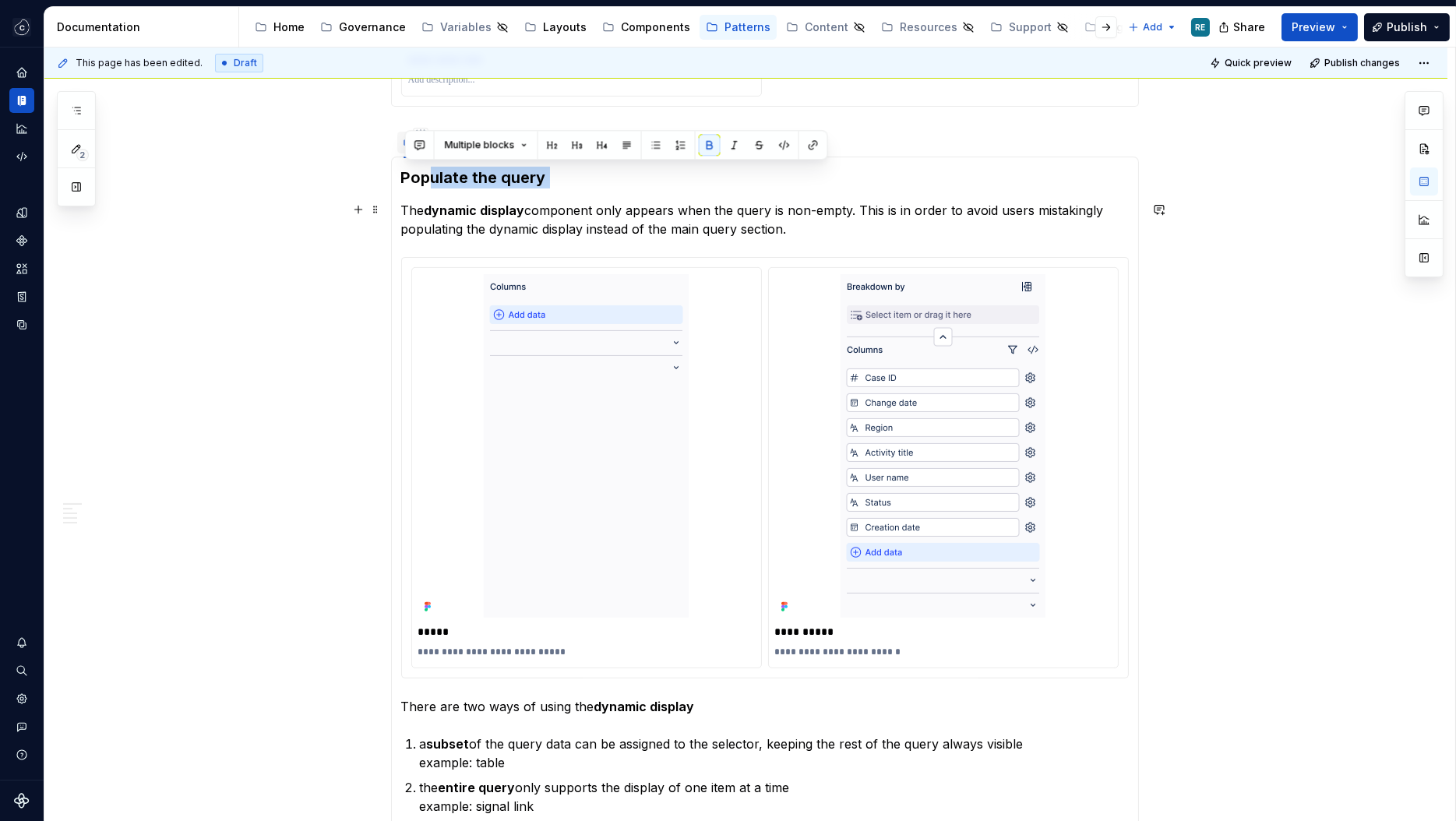
drag, startPoint x: 432, startPoint y: 170, endPoint x: 546, endPoint y: 188, distance: 115.4
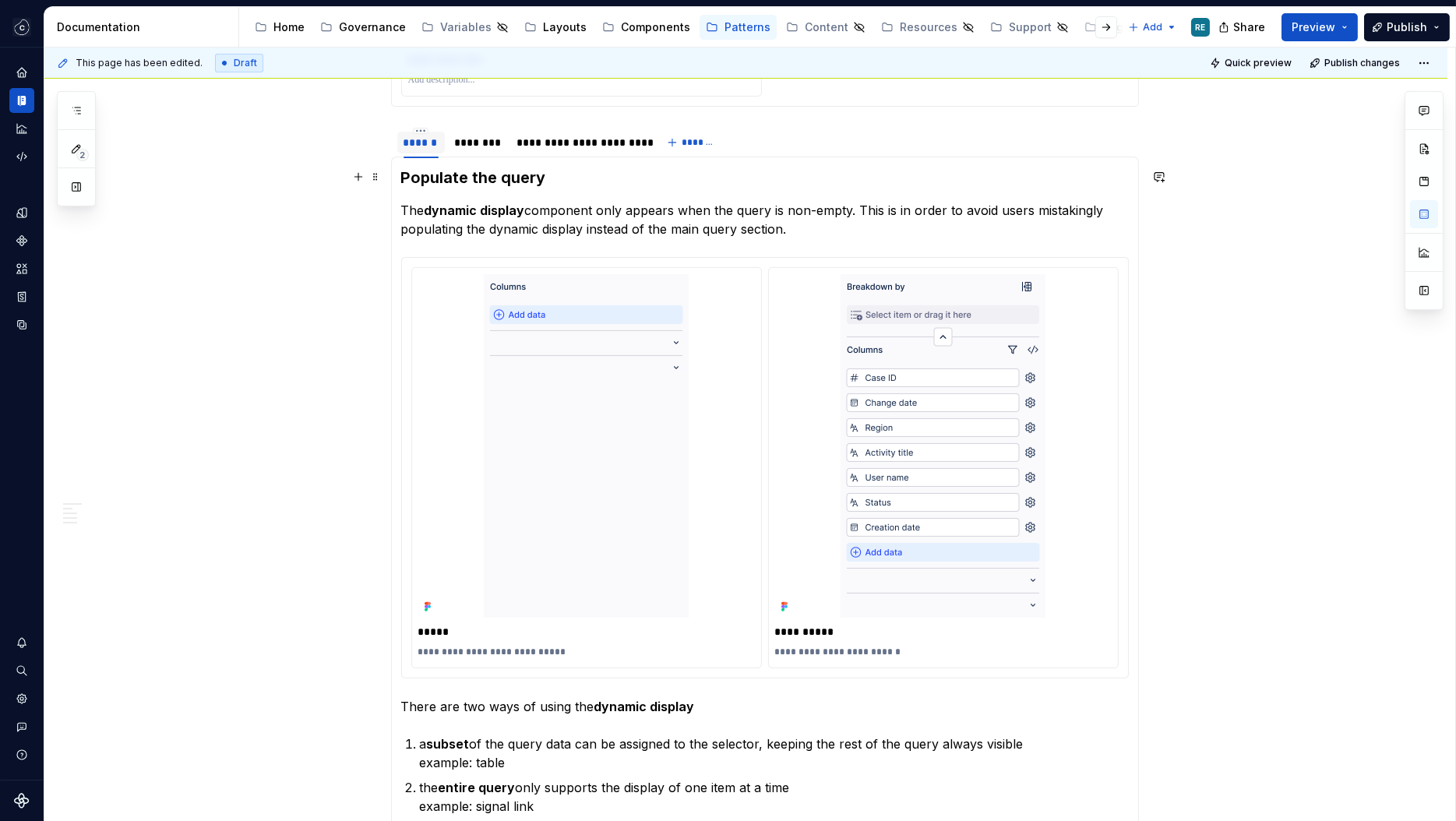
click at [535, 183] on strong "Populate the query" at bounding box center [473, 178] width 145 height 19
drag, startPoint x: 535, startPoint y: 183, endPoint x: 434, endPoint y: 183, distance: 101.0
click at [434, 183] on strong "Populate the query" at bounding box center [473, 178] width 145 height 19
click at [1426, 25] on span "Publish" at bounding box center [1407, 28] width 41 height 16
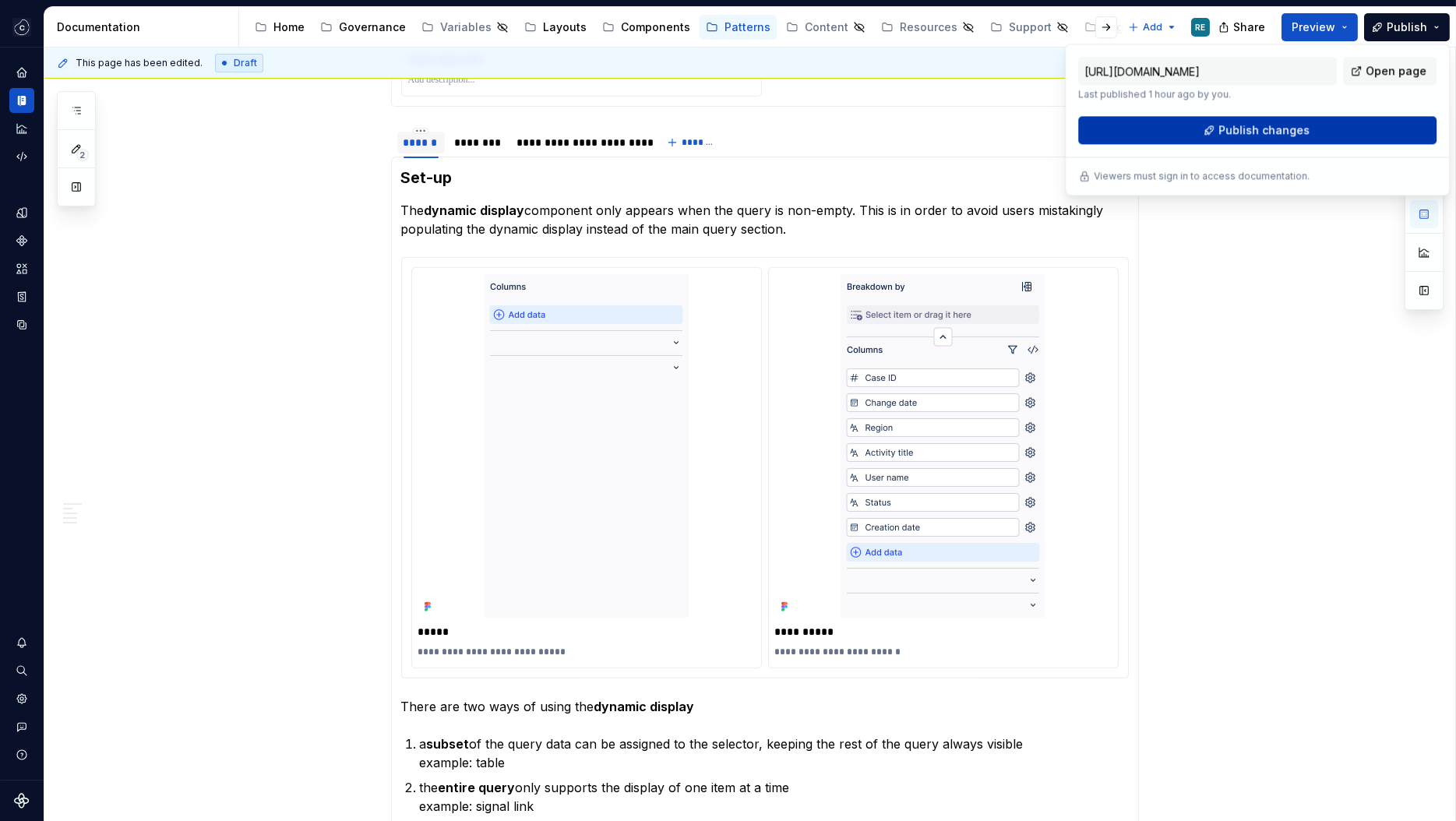
click at [1248, 124] on span "Publish changes" at bounding box center [1263, 130] width 91 height 16
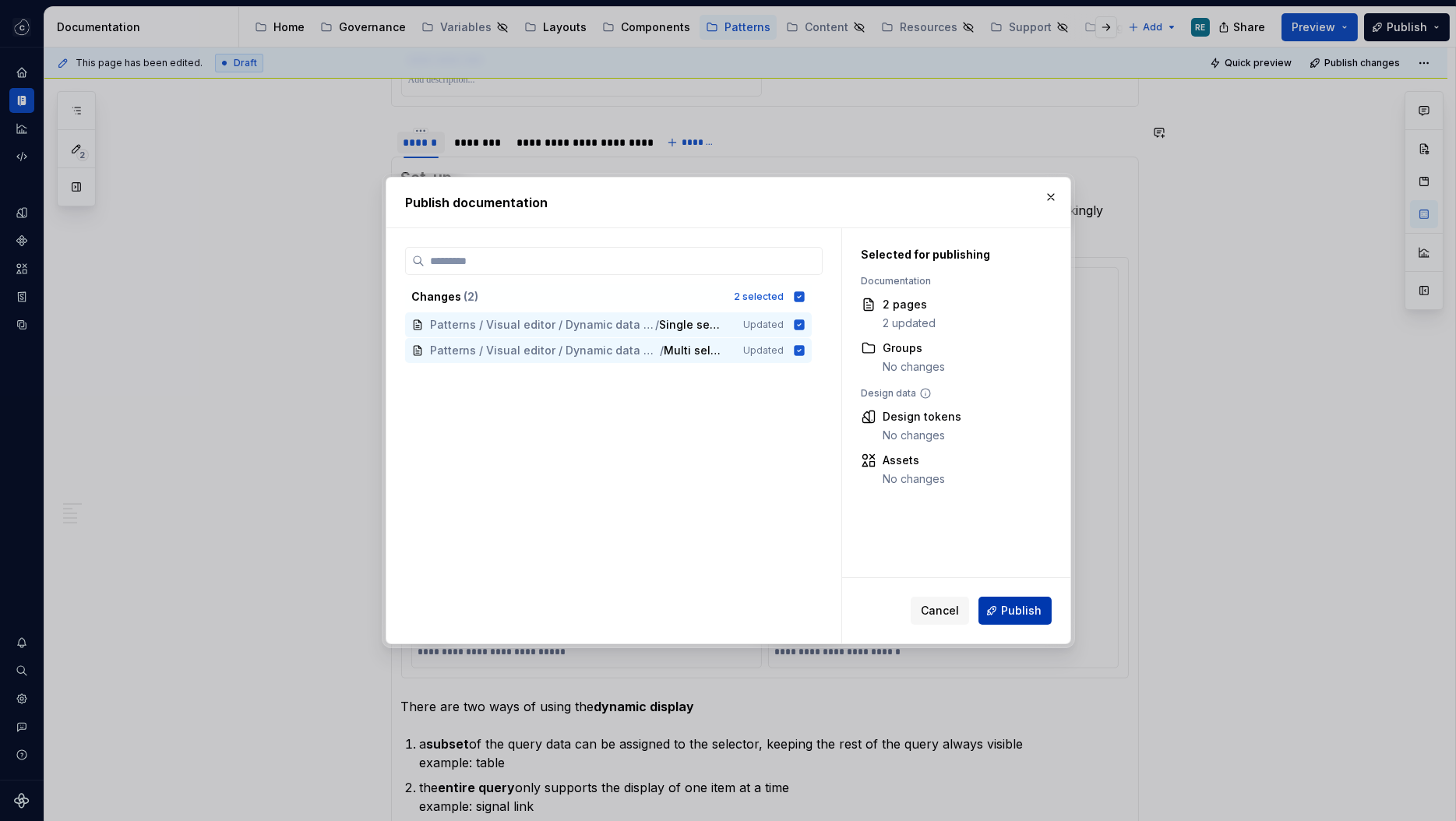
click at [1022, 604] on span "Publish" at bounding box center [1021, 611] width 41 height 16
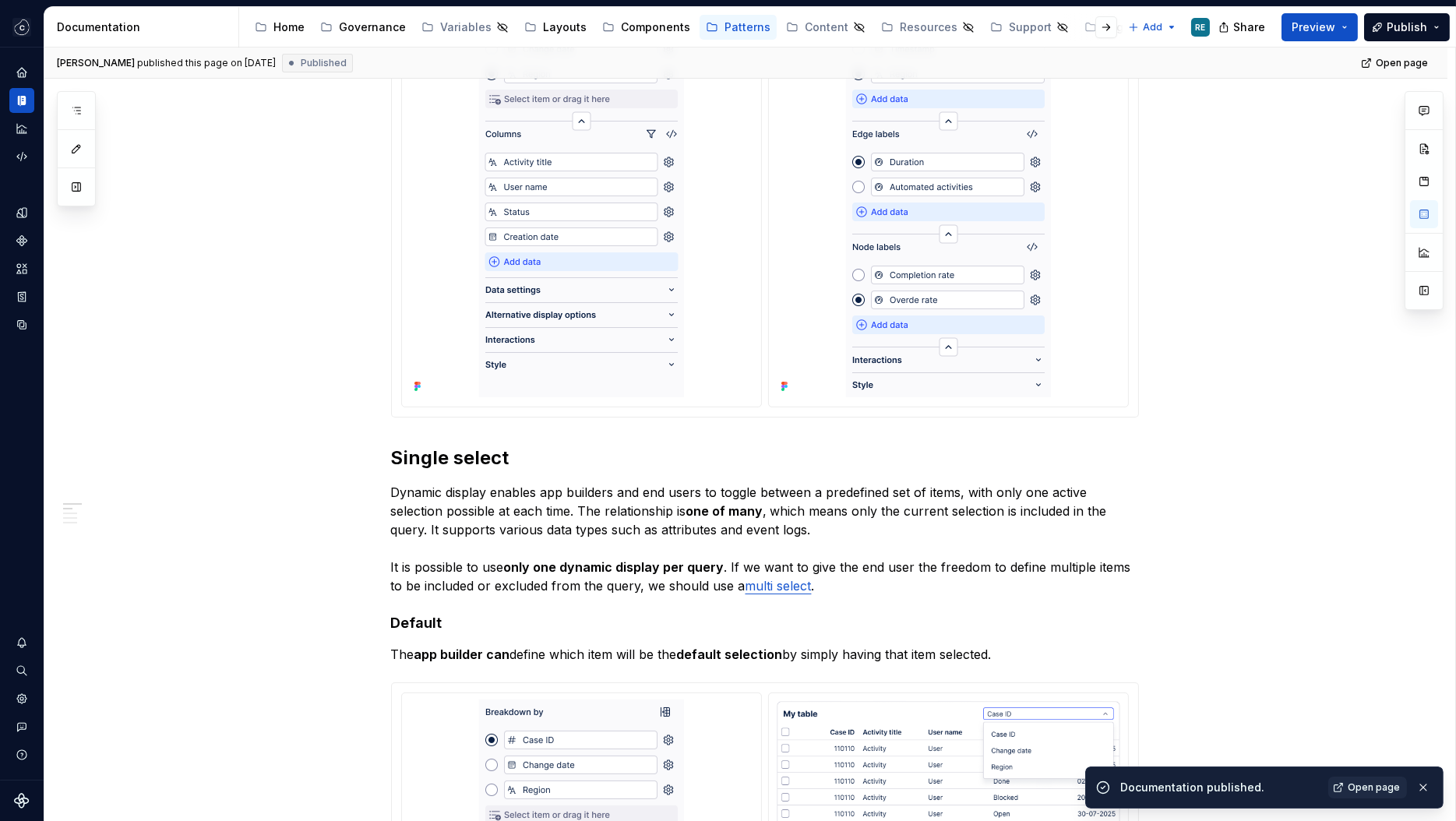
scroll to position [0, 0]
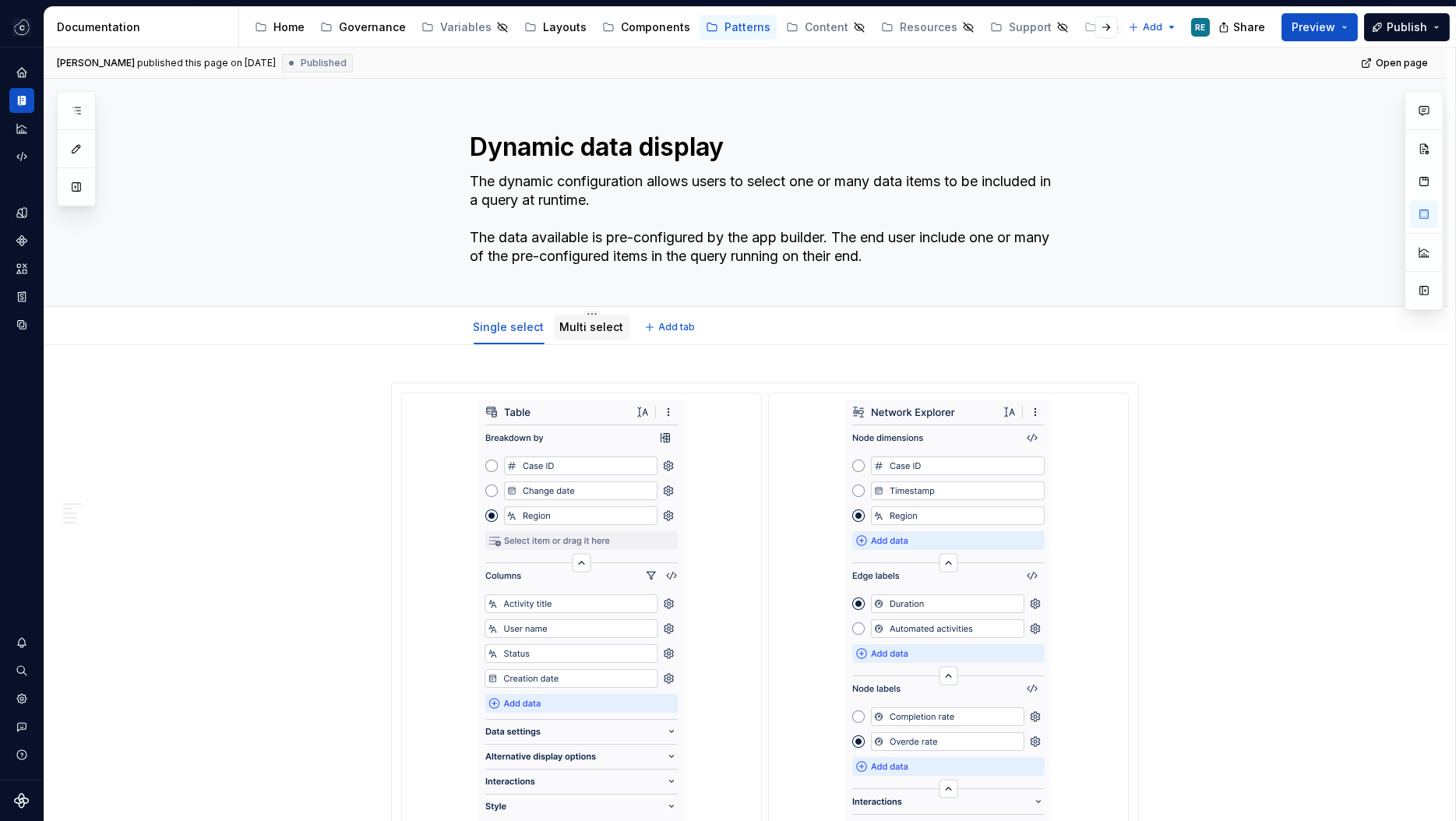
click at [582, 331] on link "Multi select" at bounding box center [592, 327] width 64 height 13
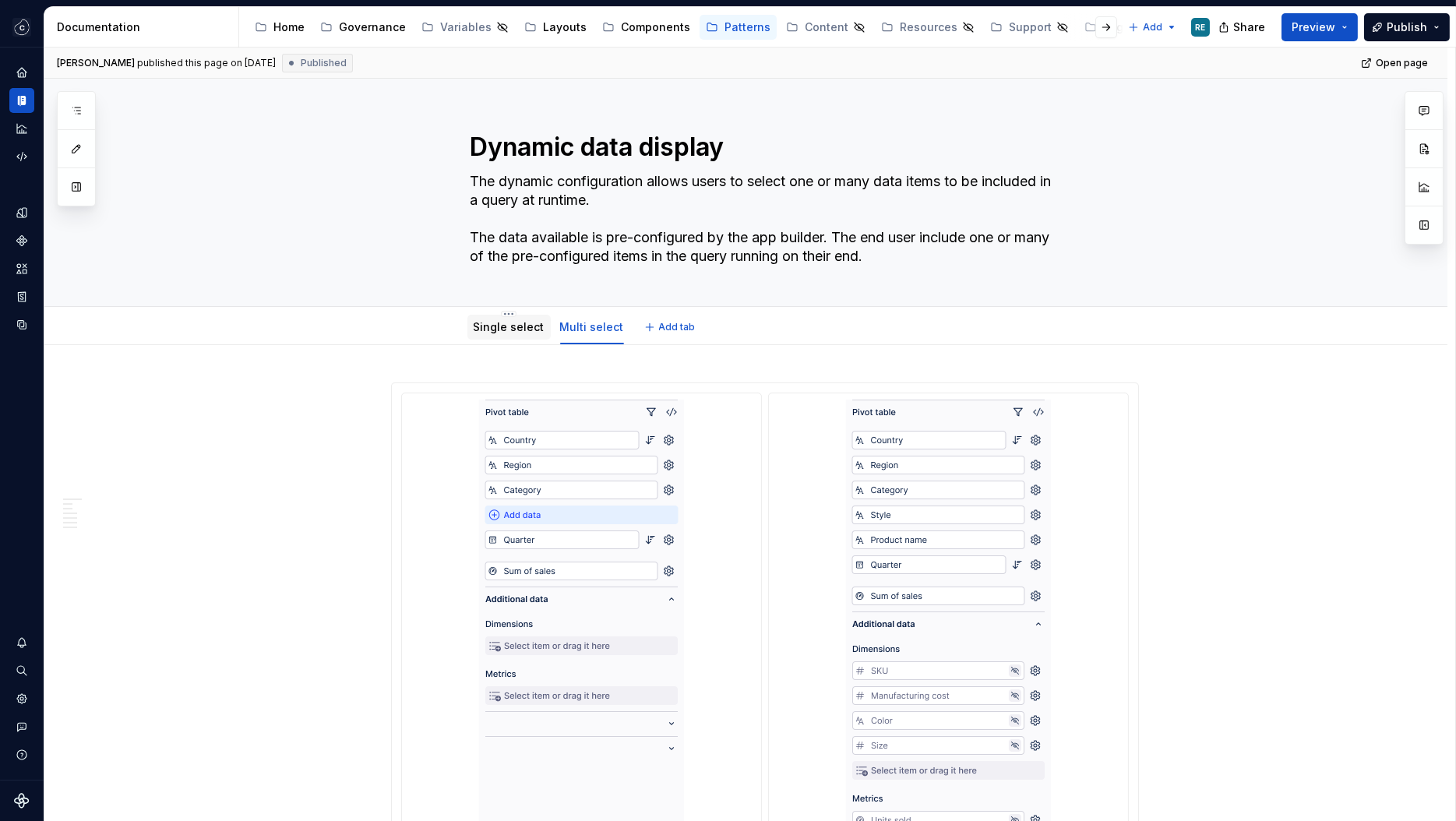
click at [510, 330] on link "Single select" at bounding box center [509, 327] width 71 height 13
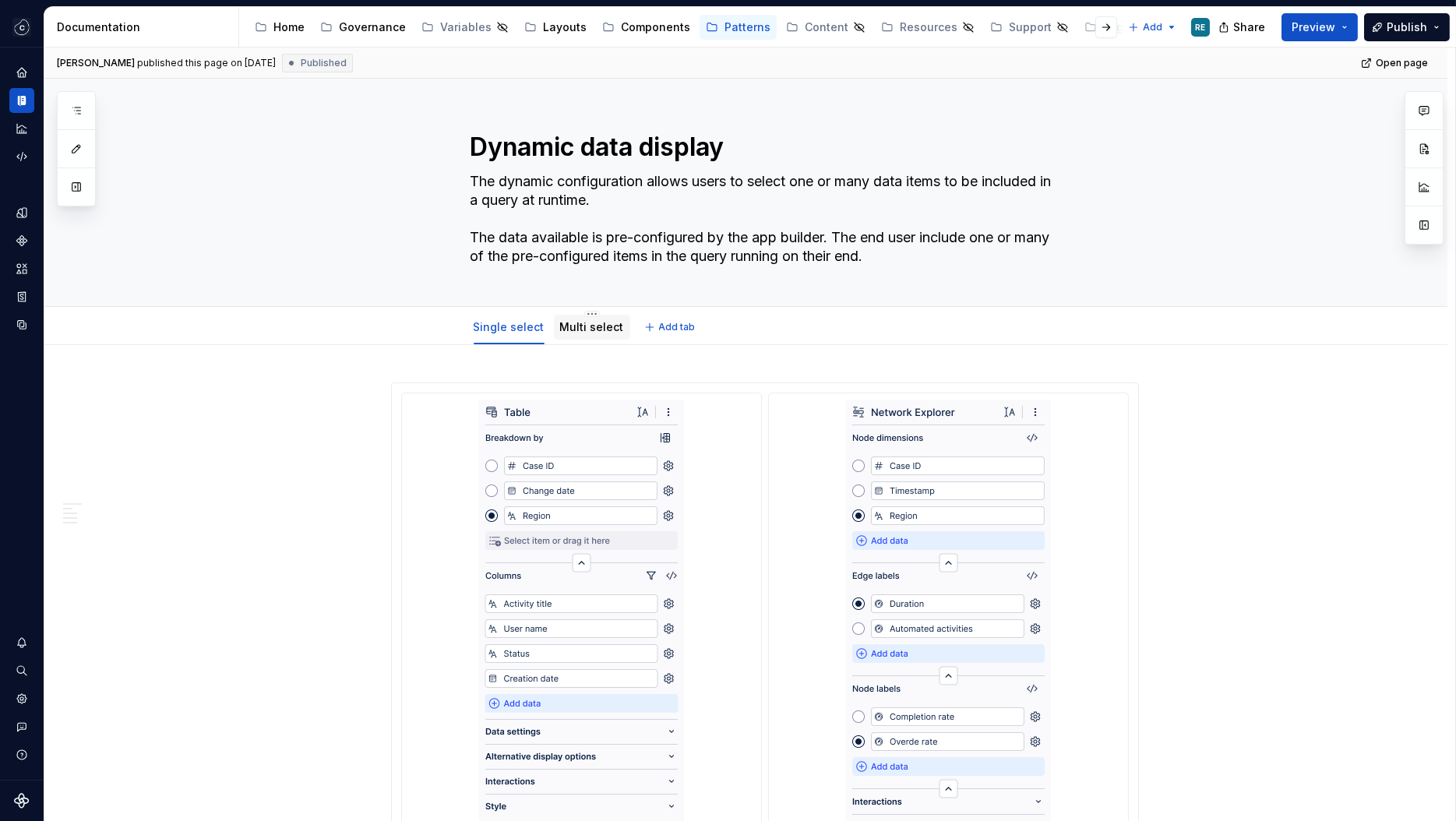
click at [582, 320] on link "Multi select" at bounding box center [592, 327] width 64 height 13
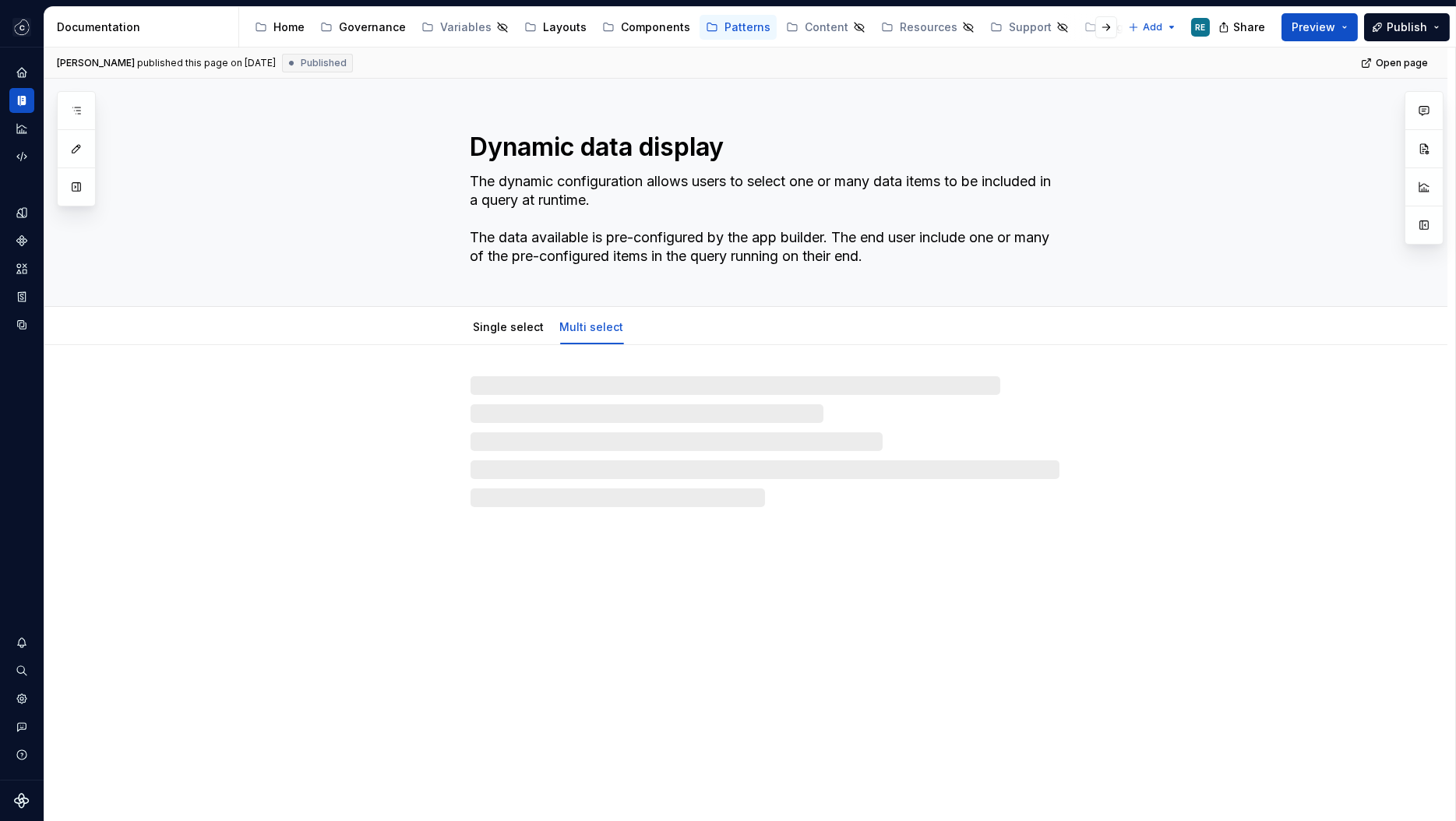
type textarea "*"
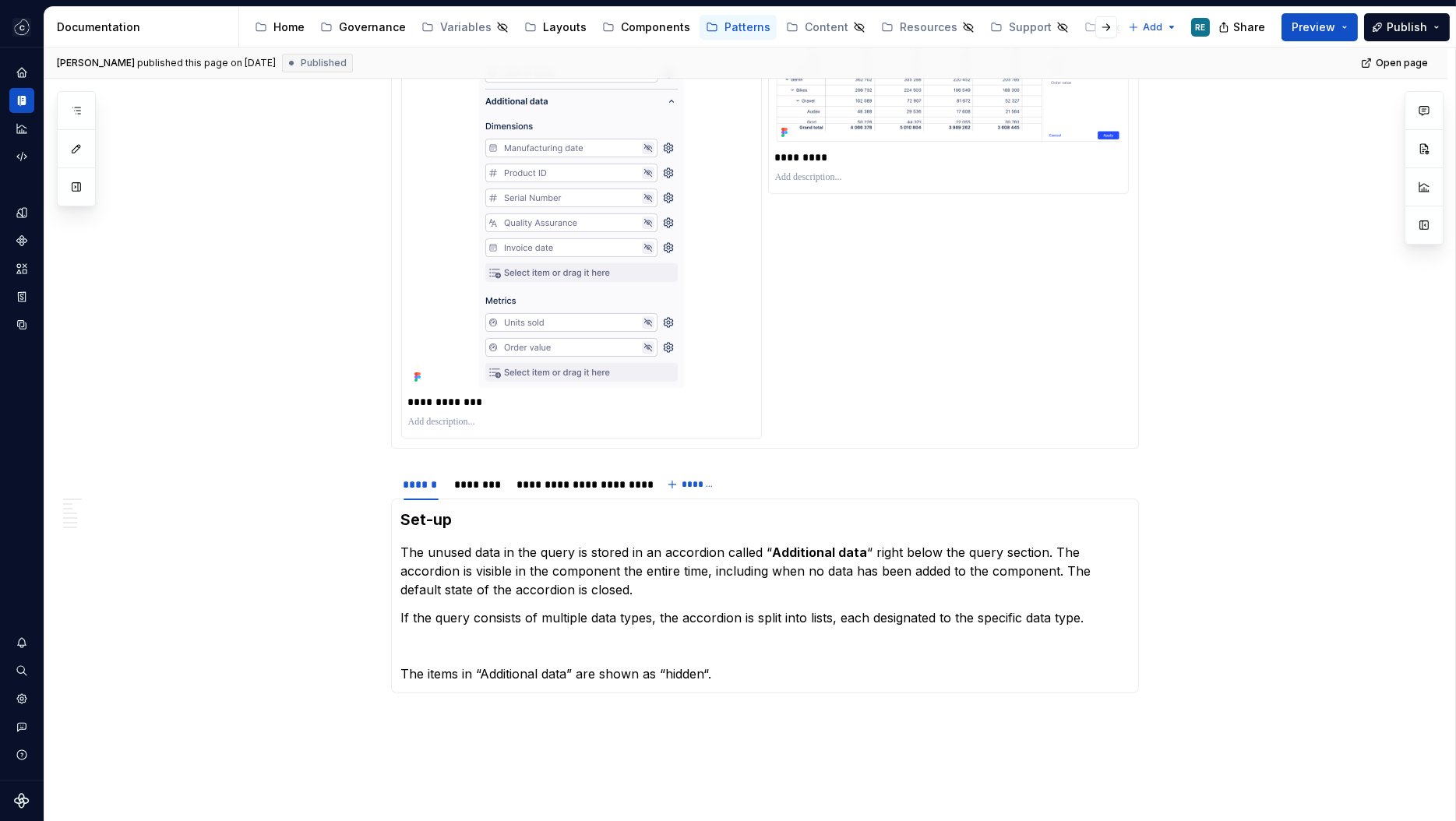
scroll to position [1723, 0]
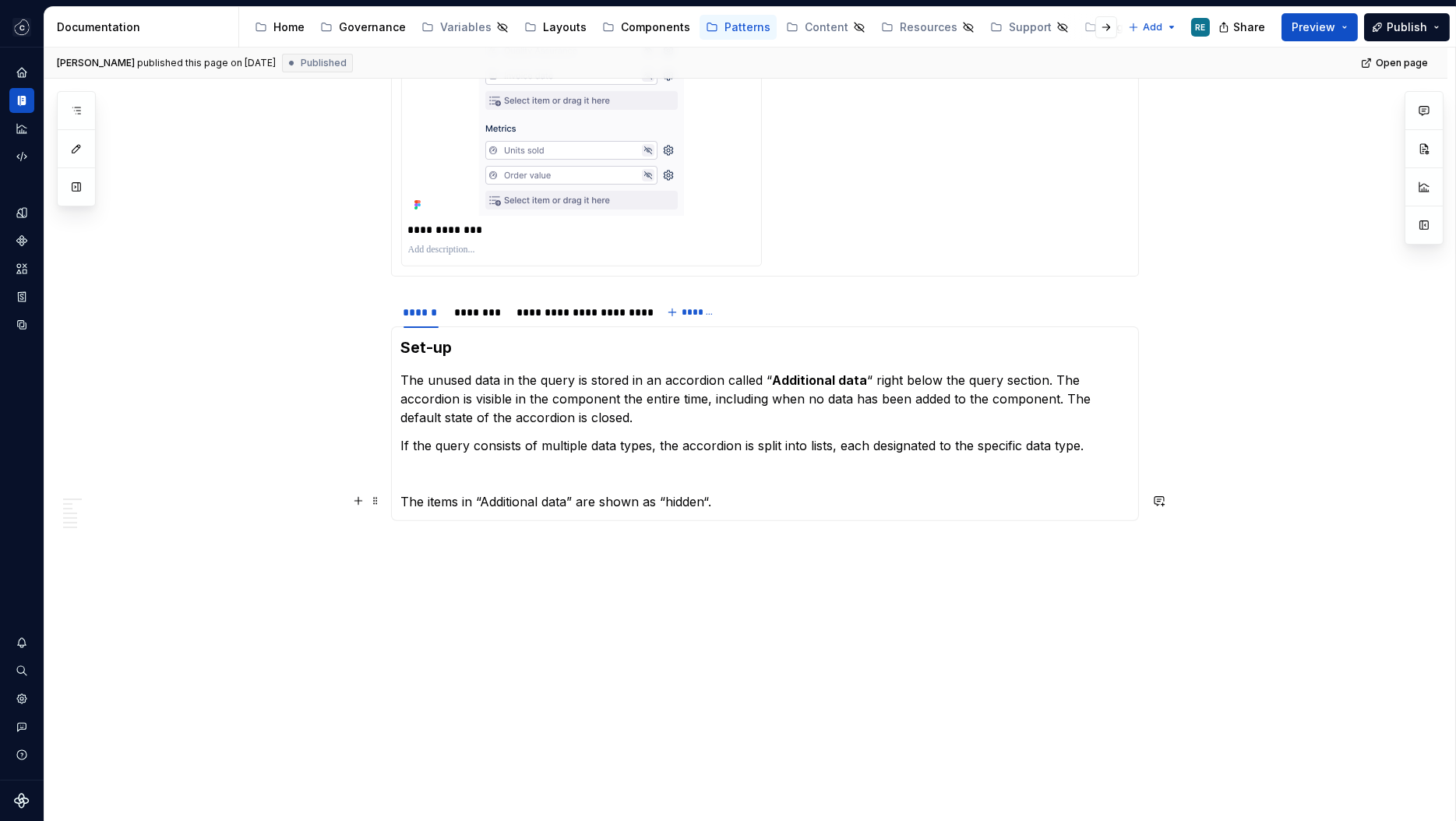
click at [754, 485] on section-item-column "Set-up The unused data in the query is stored in an accordion called “ Addition…" at bounding box center [764, 423] width 727 height 175
click at [756, 509] on p "The items in “Additional data” are shown as “hidden“." at bounding box center [764, 501] width 727 height 19
click at [756, 493] on p "The items in “Additional data” are shown as “hidden“." at bounding box center [764, 501] width 727 height 19
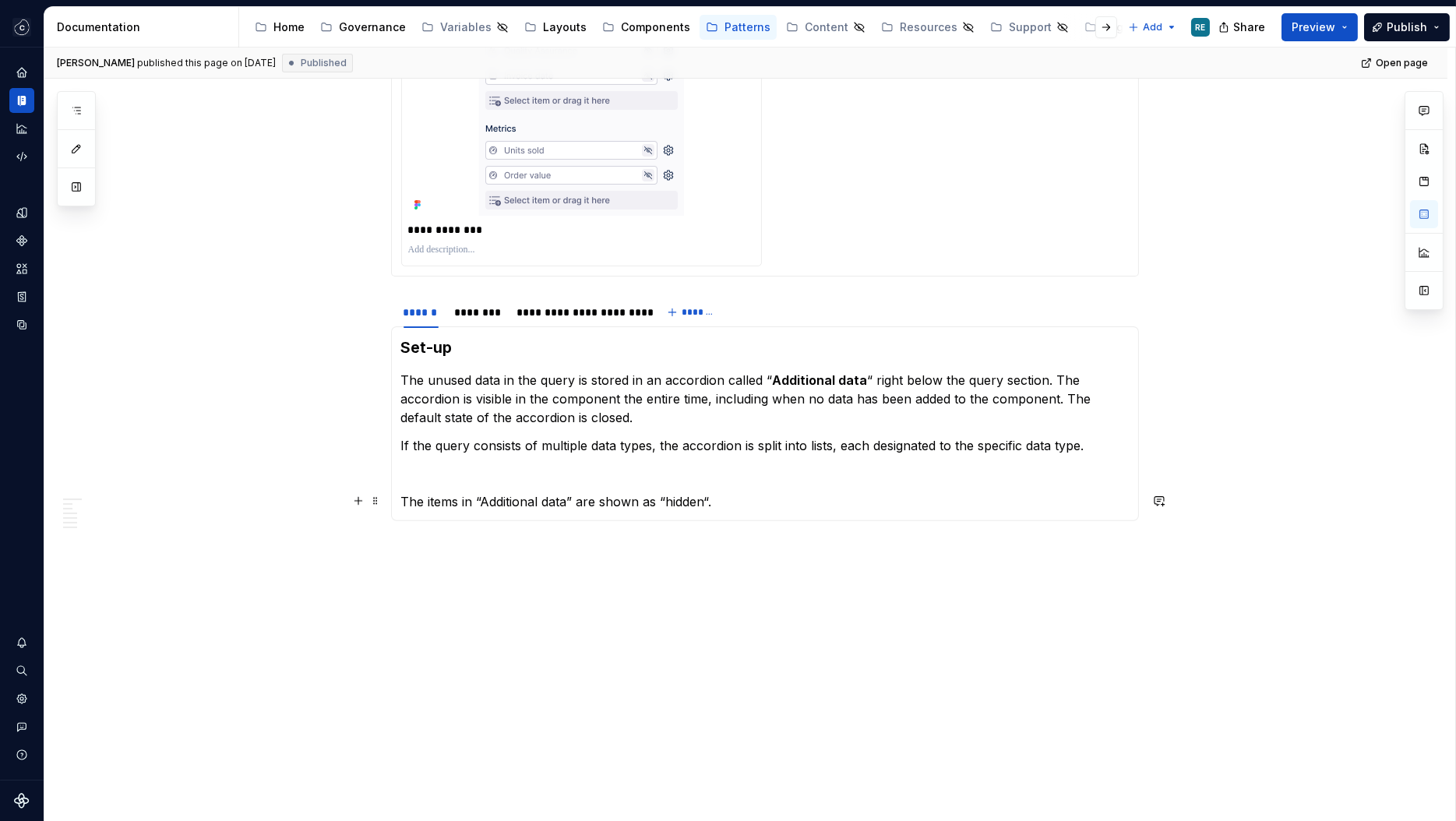
click at [637, 499] on p "The items in “Additional data” are shown as “hidden“." at bounding box center [764, 501] width 727 height 19
click at [425, 501] on p "The items in “Additional data” are shown as “hidden“." at bounding box center [764, 501] width 727 height 19
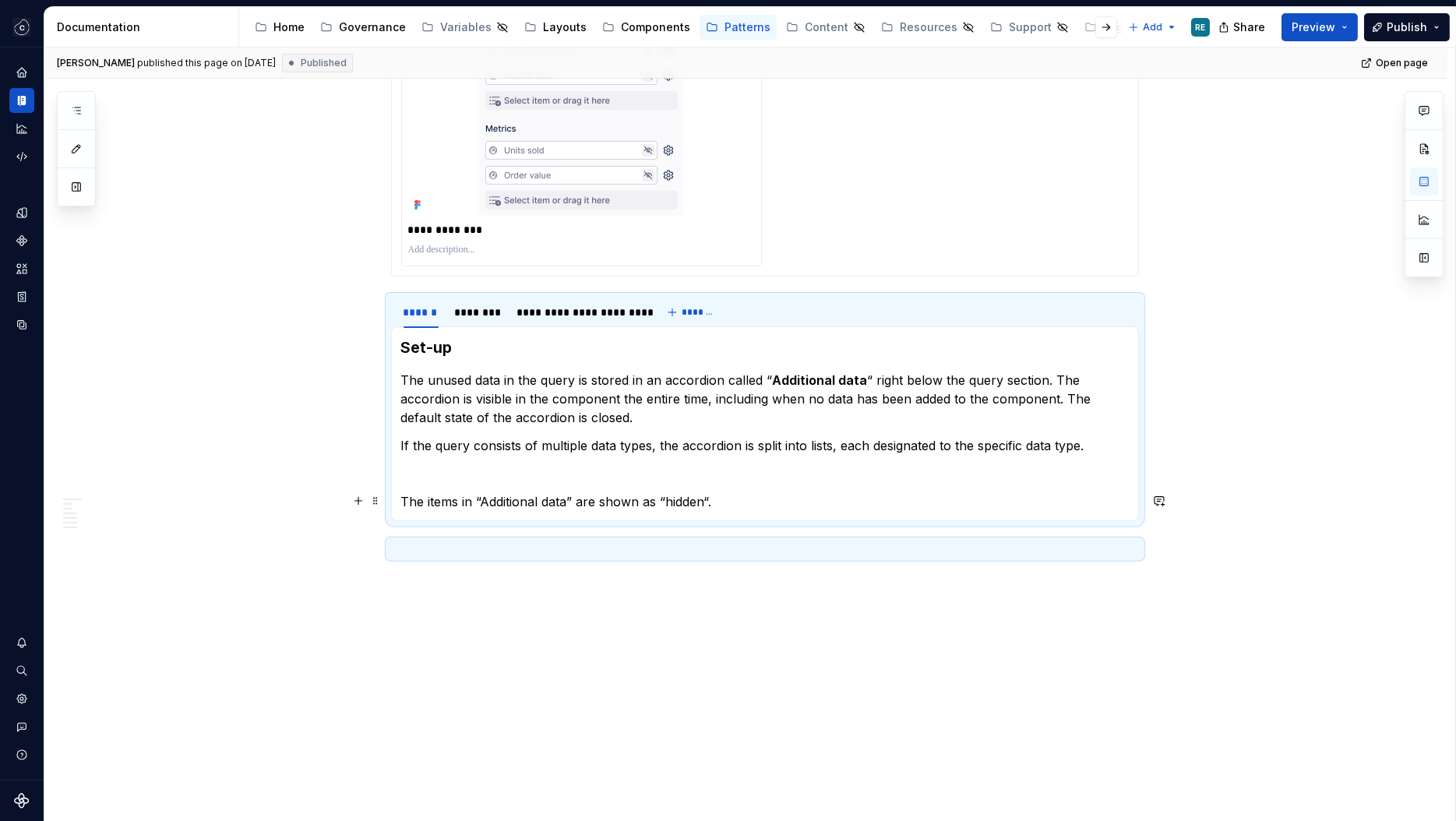
drag, startPoint x: 425, startPoint y: 501, endPoint x: 801, endPoint y: 502, distance: 376.0
click at [803, 502] on p "The items in “Additional data” are shown as “hidden“." at bounding box center [764, 501] width 727 height 19
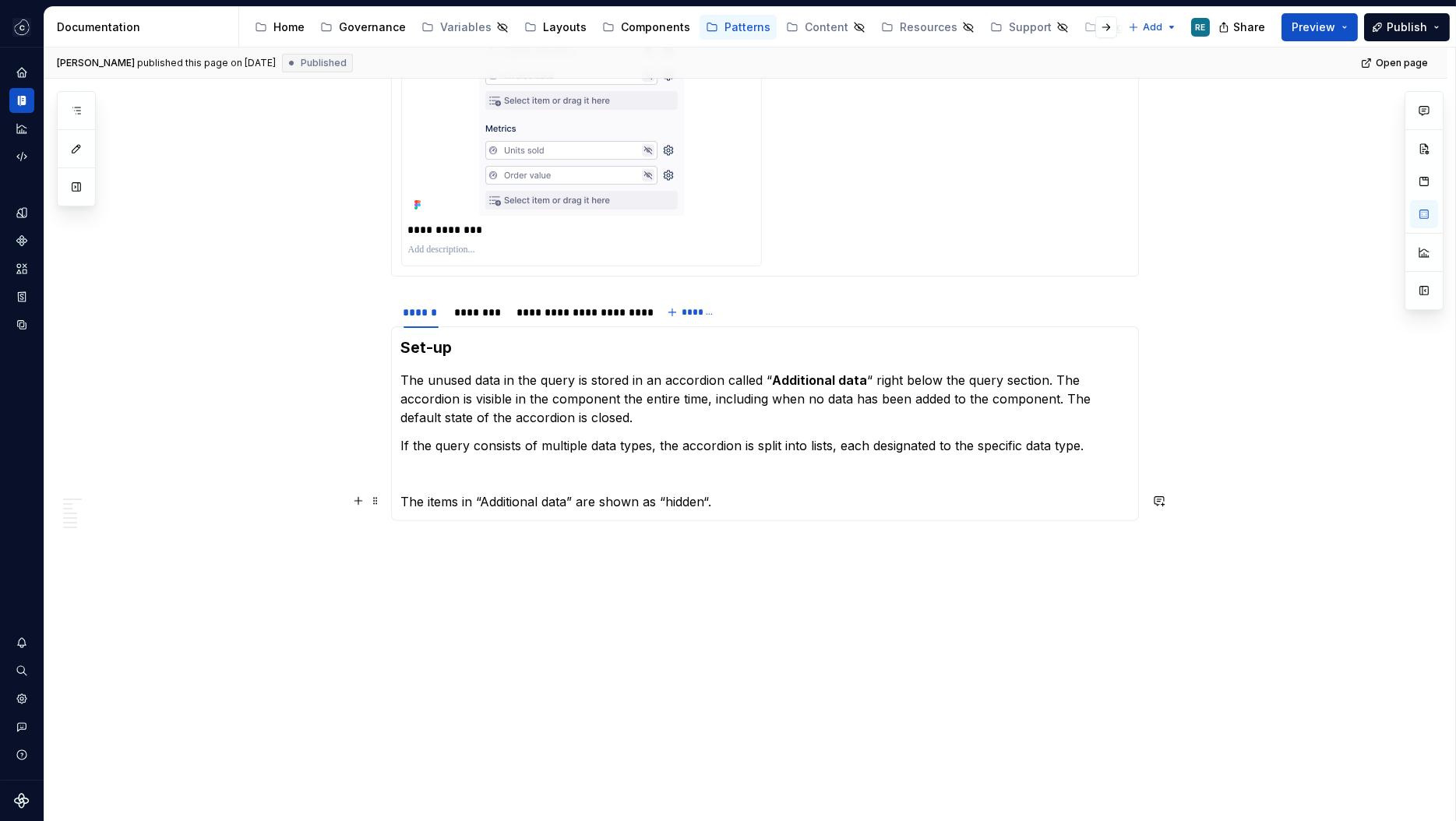
click at [729, 502] on p "The items in “Additional data” are shown as “hidden“." at bounding box center [764, 501] width 727 height 19
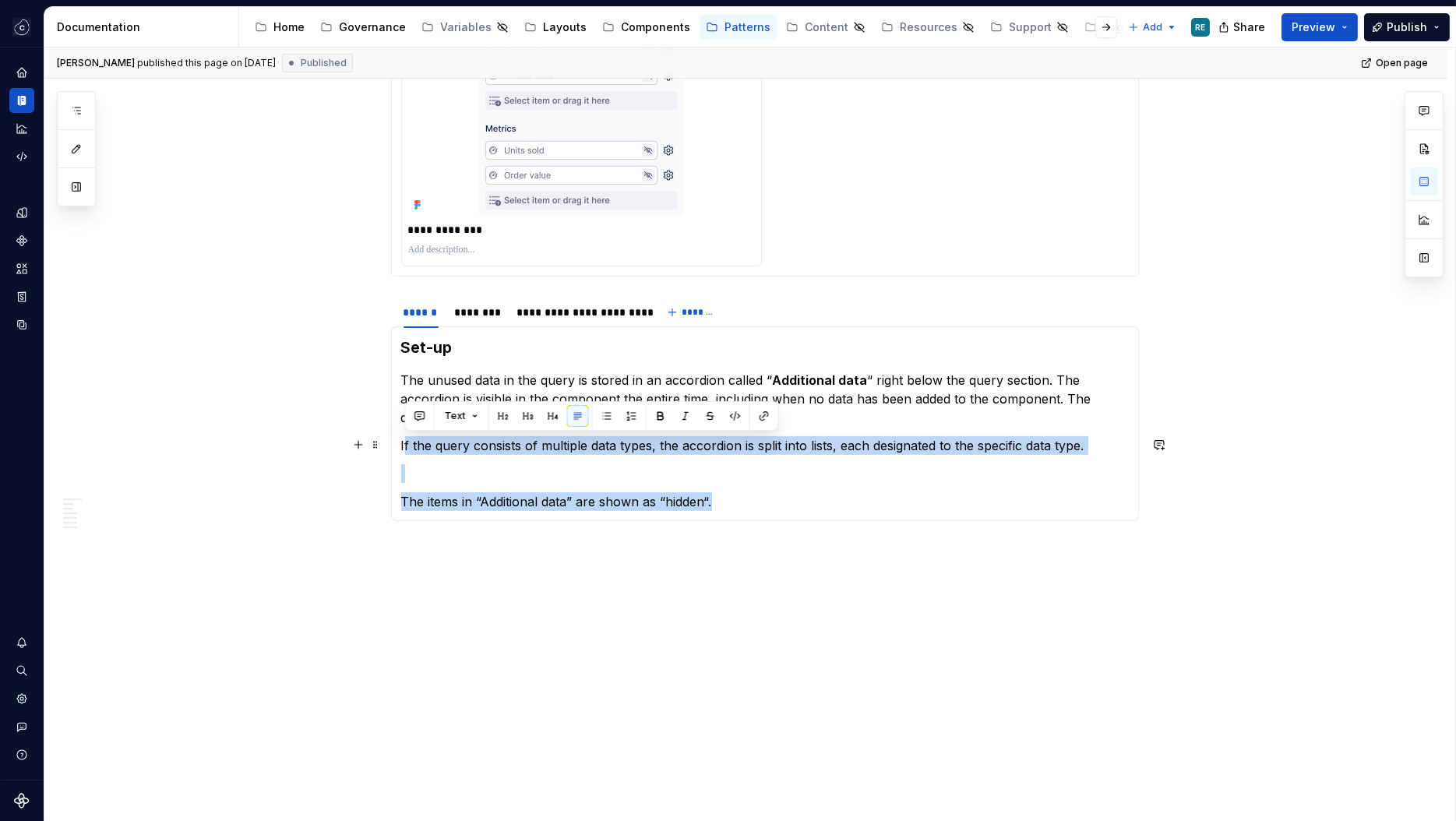
drag, startPoint x: 715, startPoint y: 502, endPoint x: 408, endPoint y: 443, distance: 312.6
click at [408, 443] on section-item-column "Set-up The unused data in the query is stored in an accordion called “ Addition…" at bounding box center [764, 423] width 727 height 175
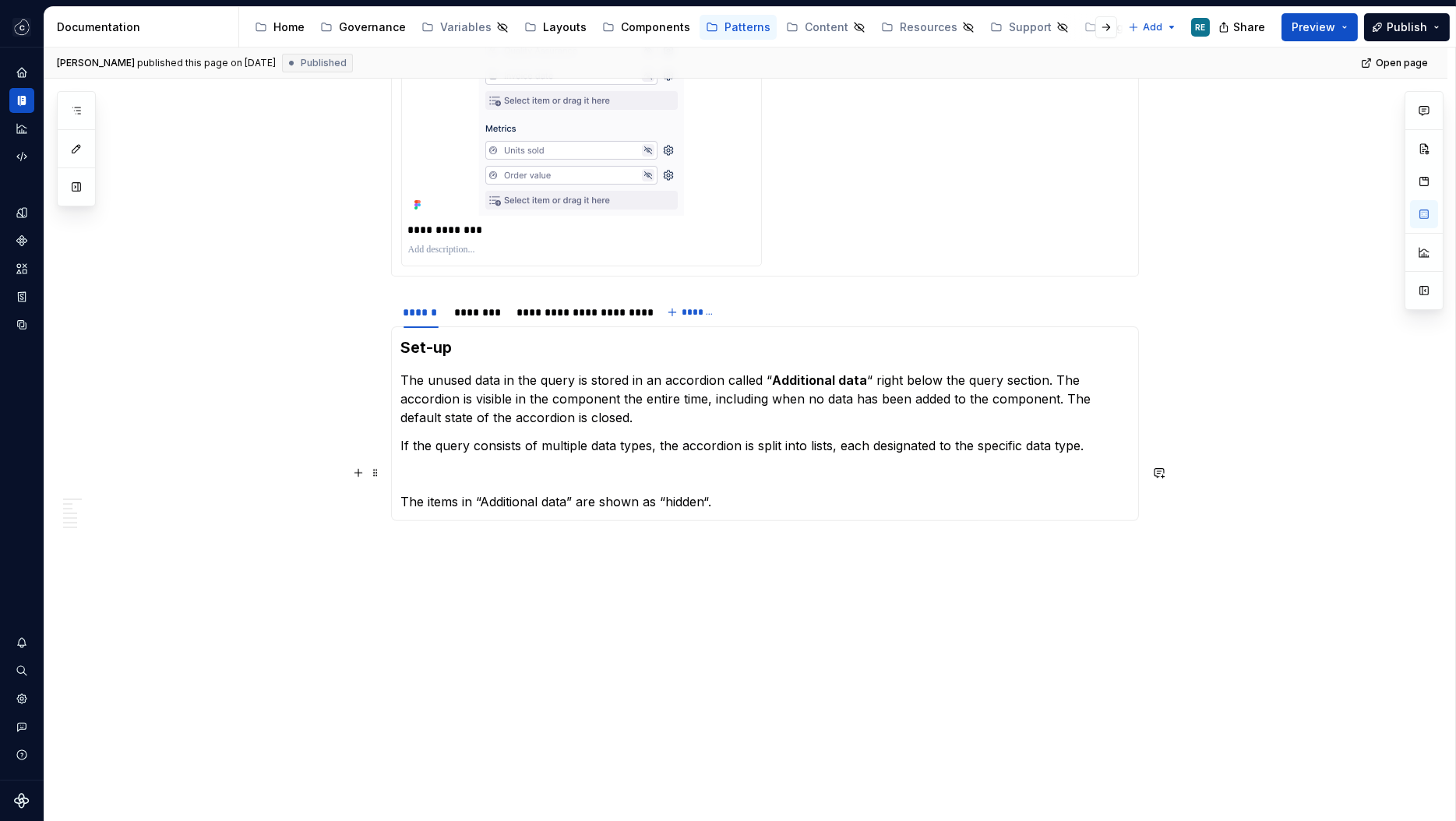
click at [416, 459] on section-item-column "Set-up The unused data in the query is stored in an accordion called “ Addition…" at bounding box center [764, 423] width 727 height 175
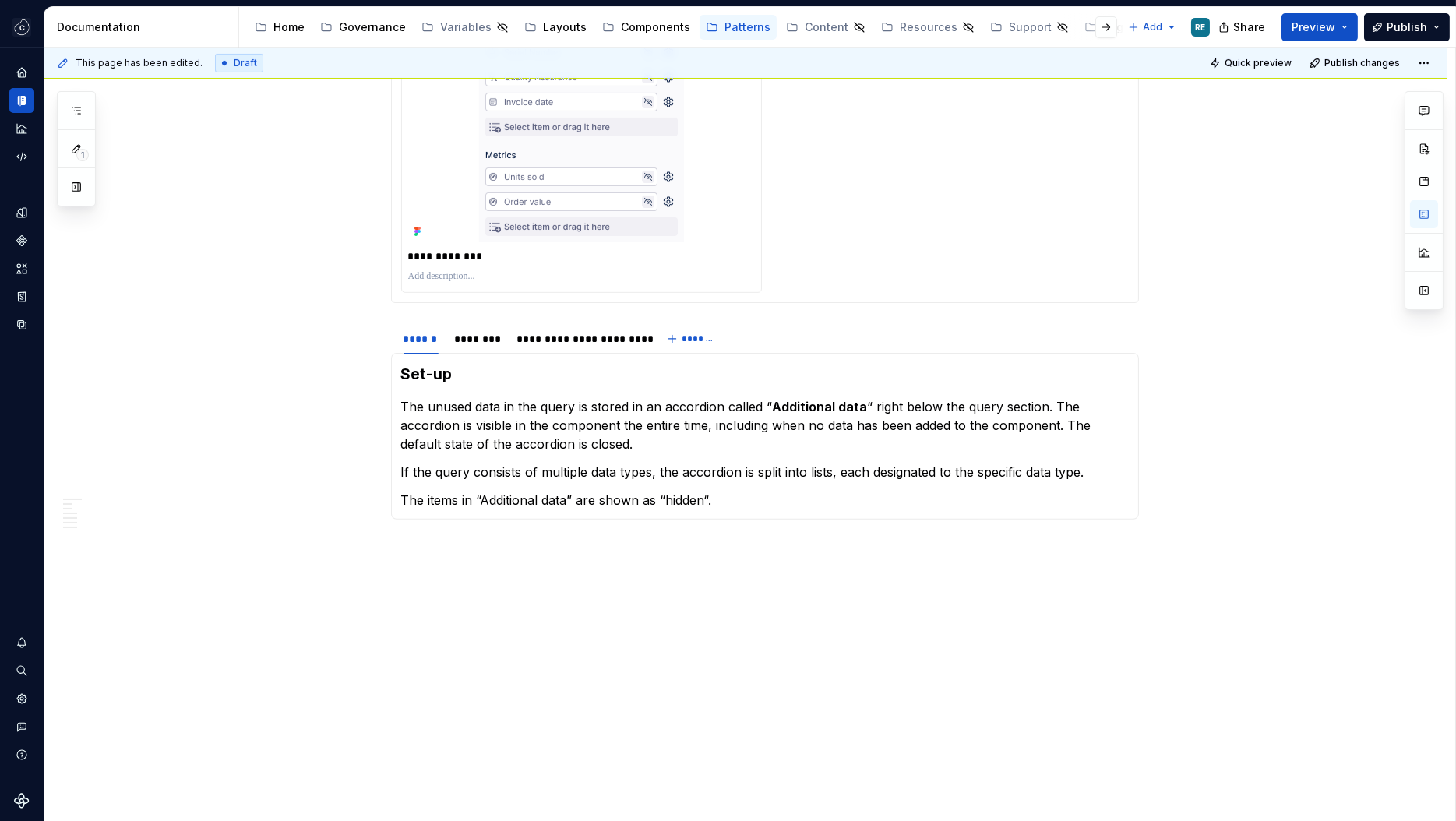
scroll to position [1694, 0]
click at [466, 497] on p "The items in “Additional data” are shown as “hidden“." at bounding box center [764, 501] width 727 height 19
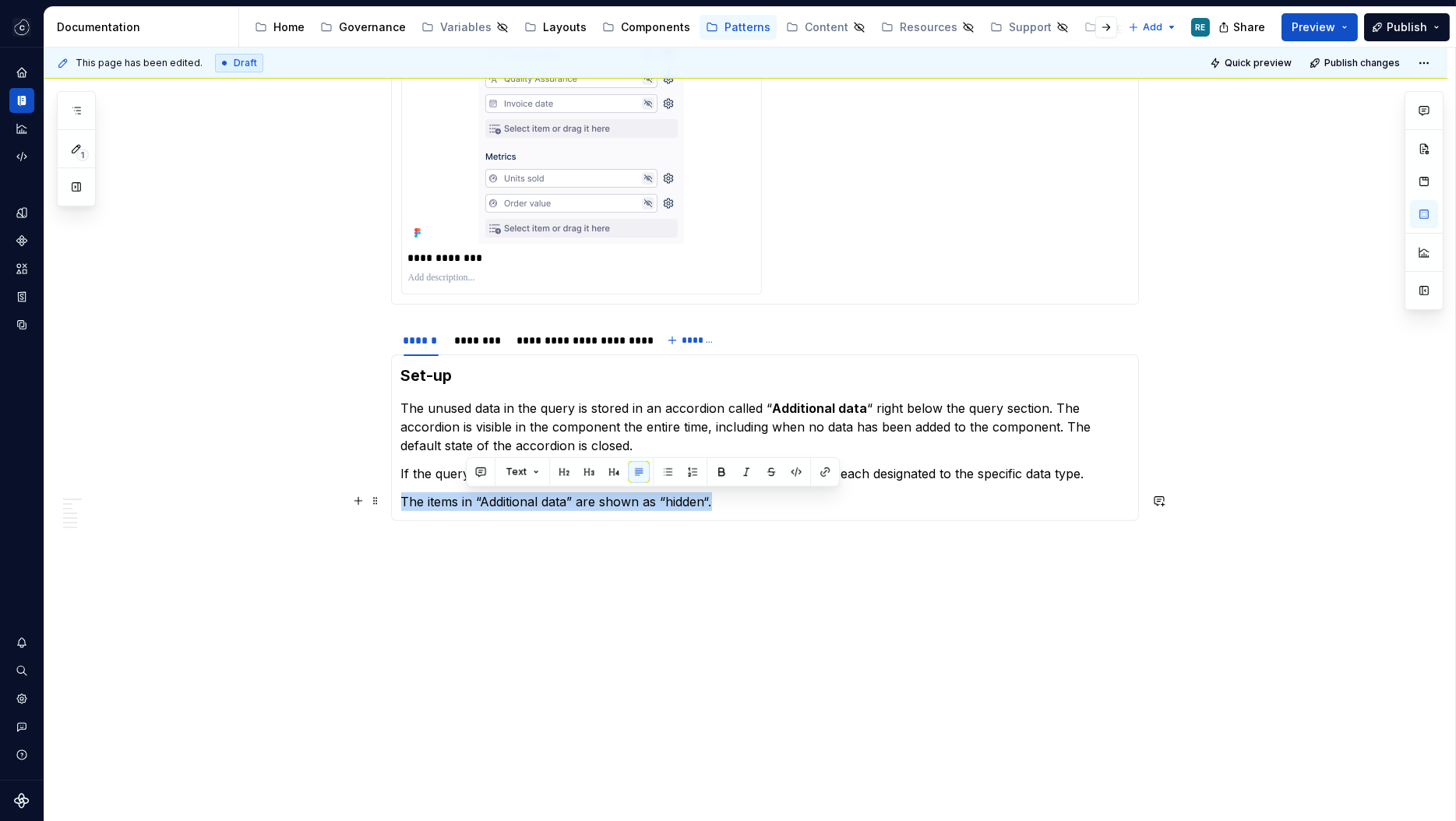
click at [466, 497] on p "The items in “Additional data” are shown as “hidden“." at bounding box center [764, 501] width 727 height 19
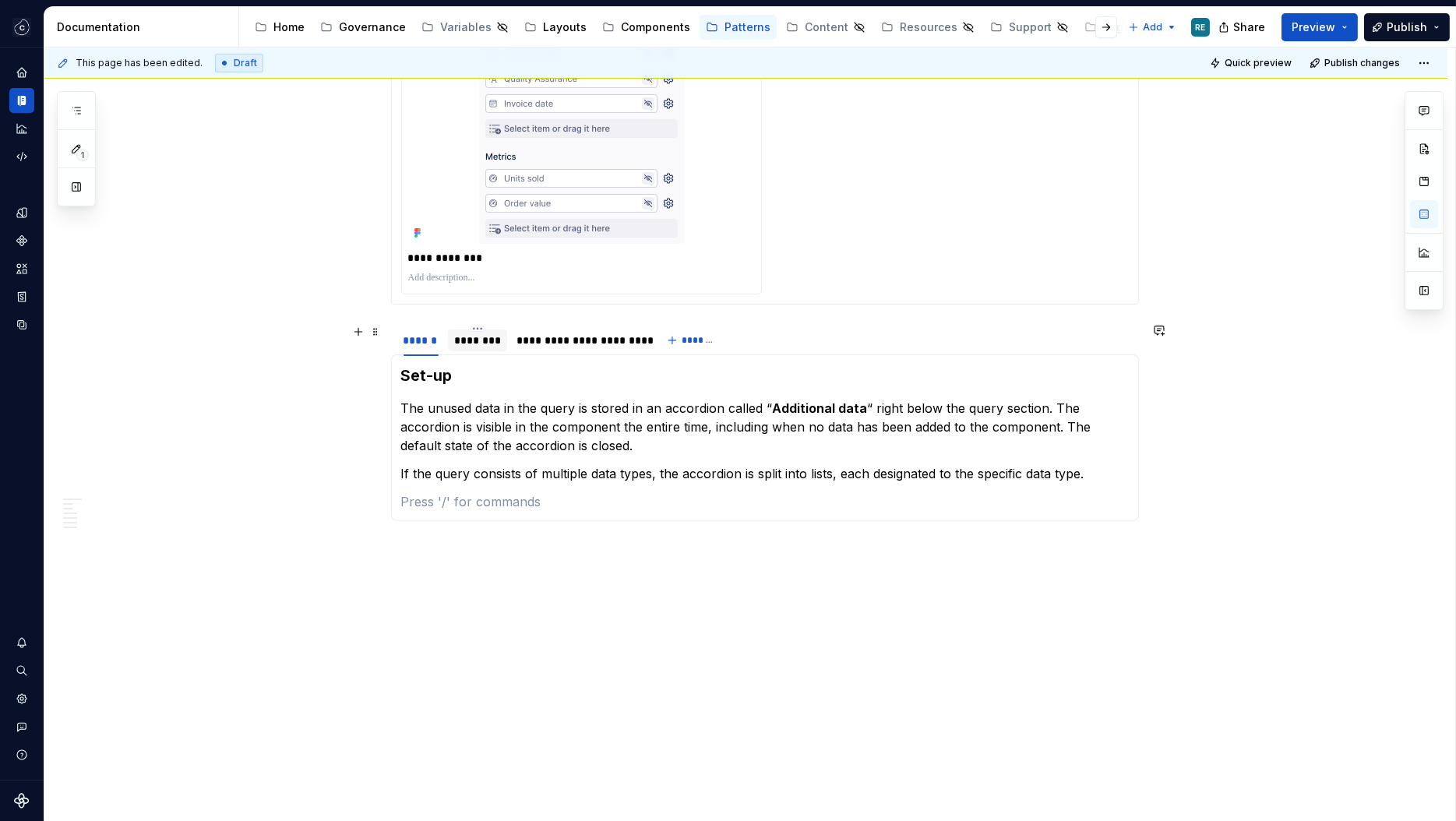
click at [471, 346] on div "********" at bounding box center [478, 341] width 47 height 16
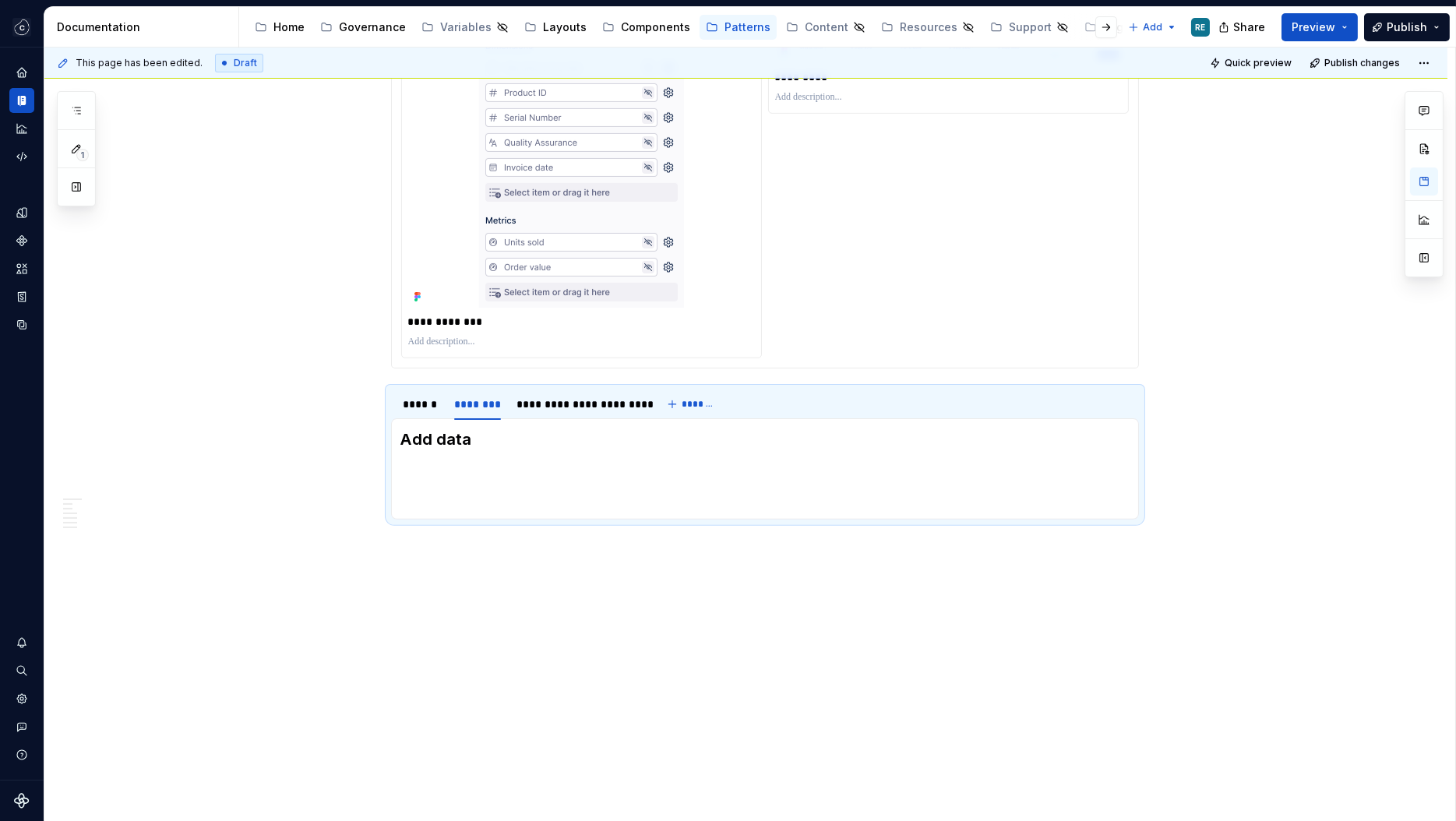
scroll to position [1629, 0]
click at [467, 472] on p at bounding box center [764, 473] width 727 height 19
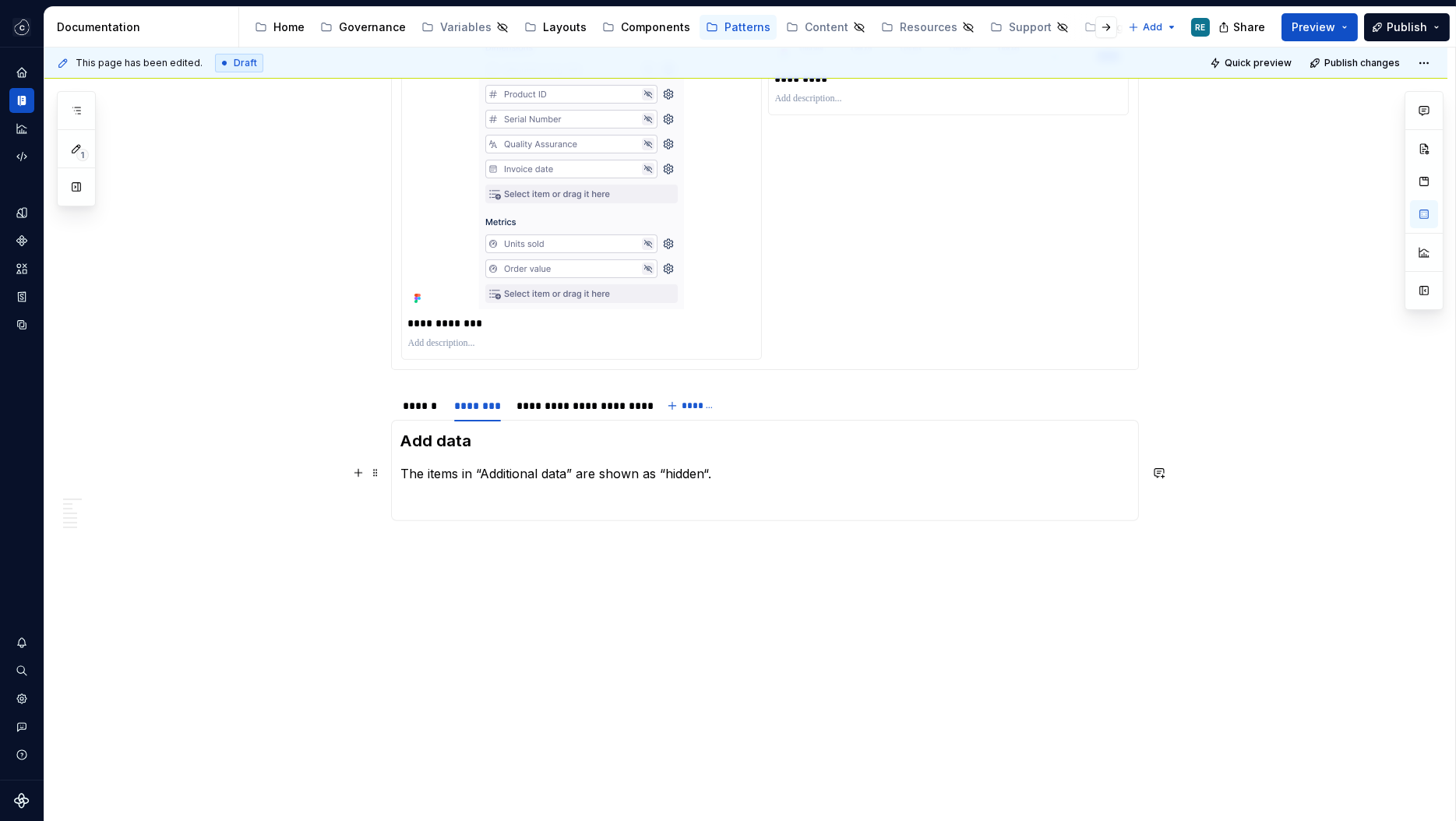
click at [684, 474] on p "The items in “Additional data” are shown as “hidden“." at bounding box center [764, 473] width 727 height 19
click at [760, 478] on p "The items in “Additional data” are shown as “ hidden “." at bounding box center [764, 473] width 727 height 19
click at [403, 473] on div "Set-up The unused data in the query is stored in an accordion called “ Addition…" at bounding box center [764, 485] width 748 height 130
click at [423, 492] on p at bounding box center [764, 501] width 727 height 19
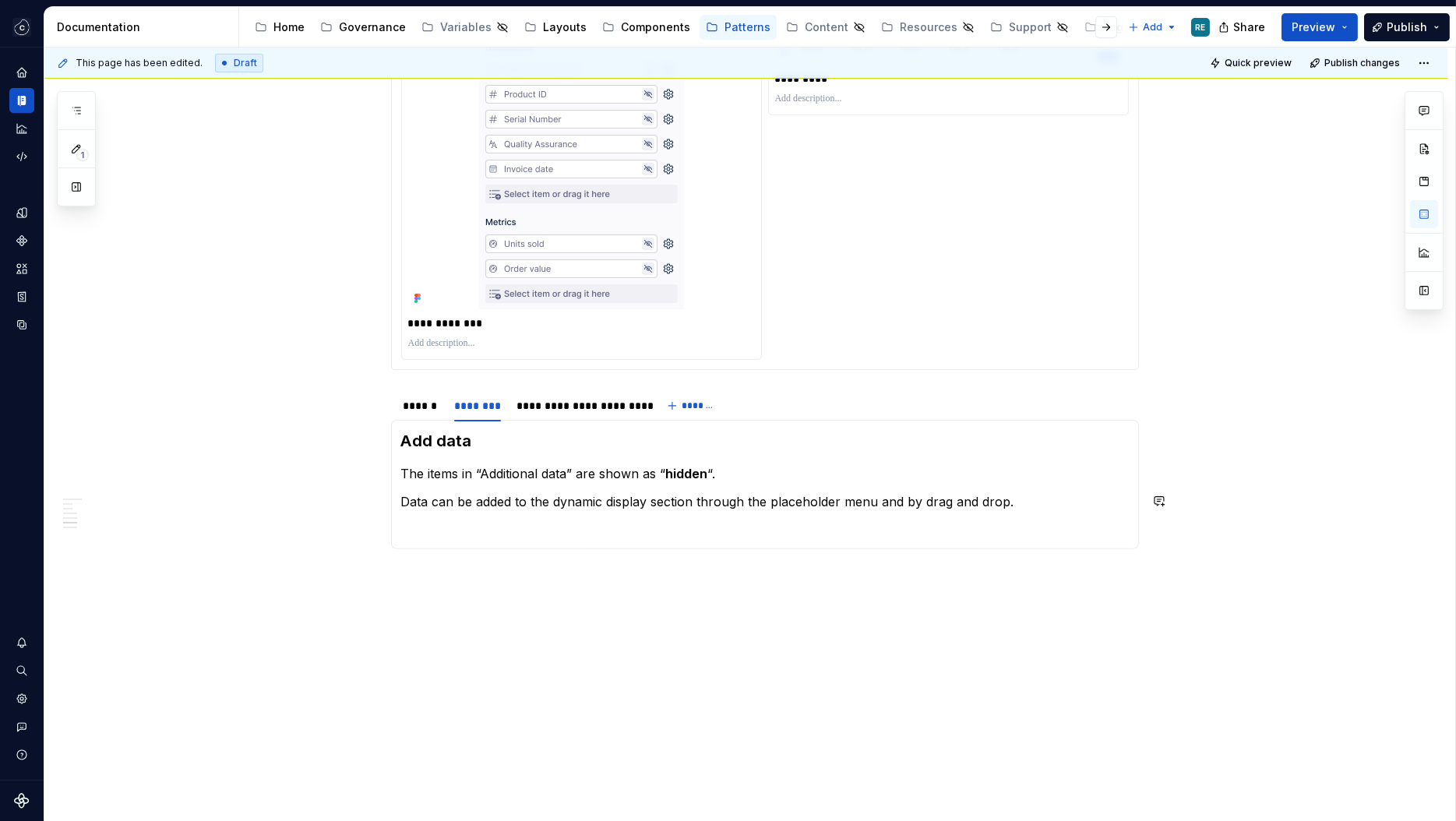
click at [423, 492] on p "Data can be added to the dynamic display section through the placeholder menu a…" at bounding box center [764, 501] width 727 height 19
click at [443, 480] on p "The items in “Additional data” are shown as “ hidden “." at bounding box center [764, 473] width 727 height 19
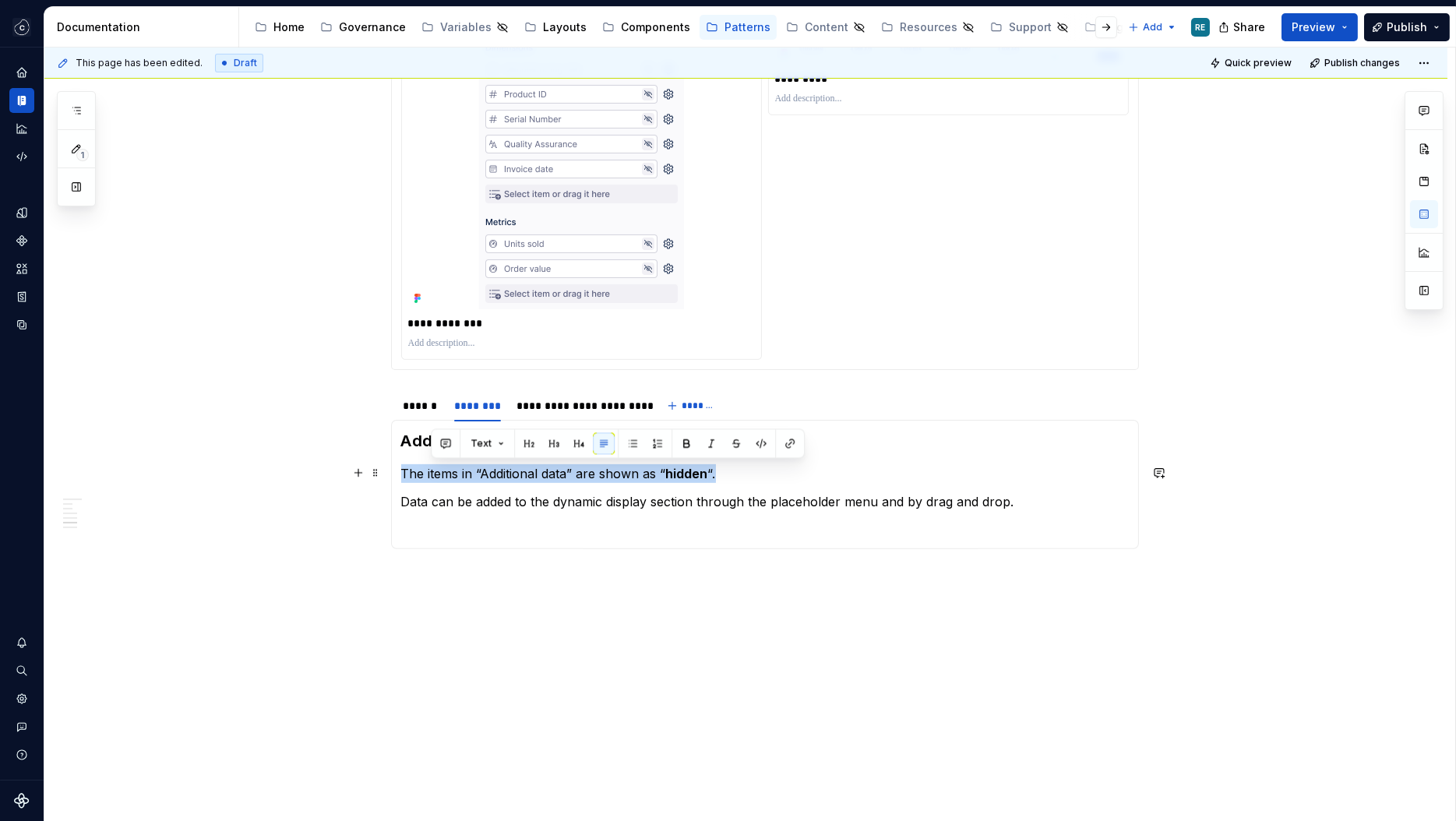
click at [443, 480] on p "The items in “Additional data” are shown as “ hidden “." at bounding box center [764, 473] width 727 height 19
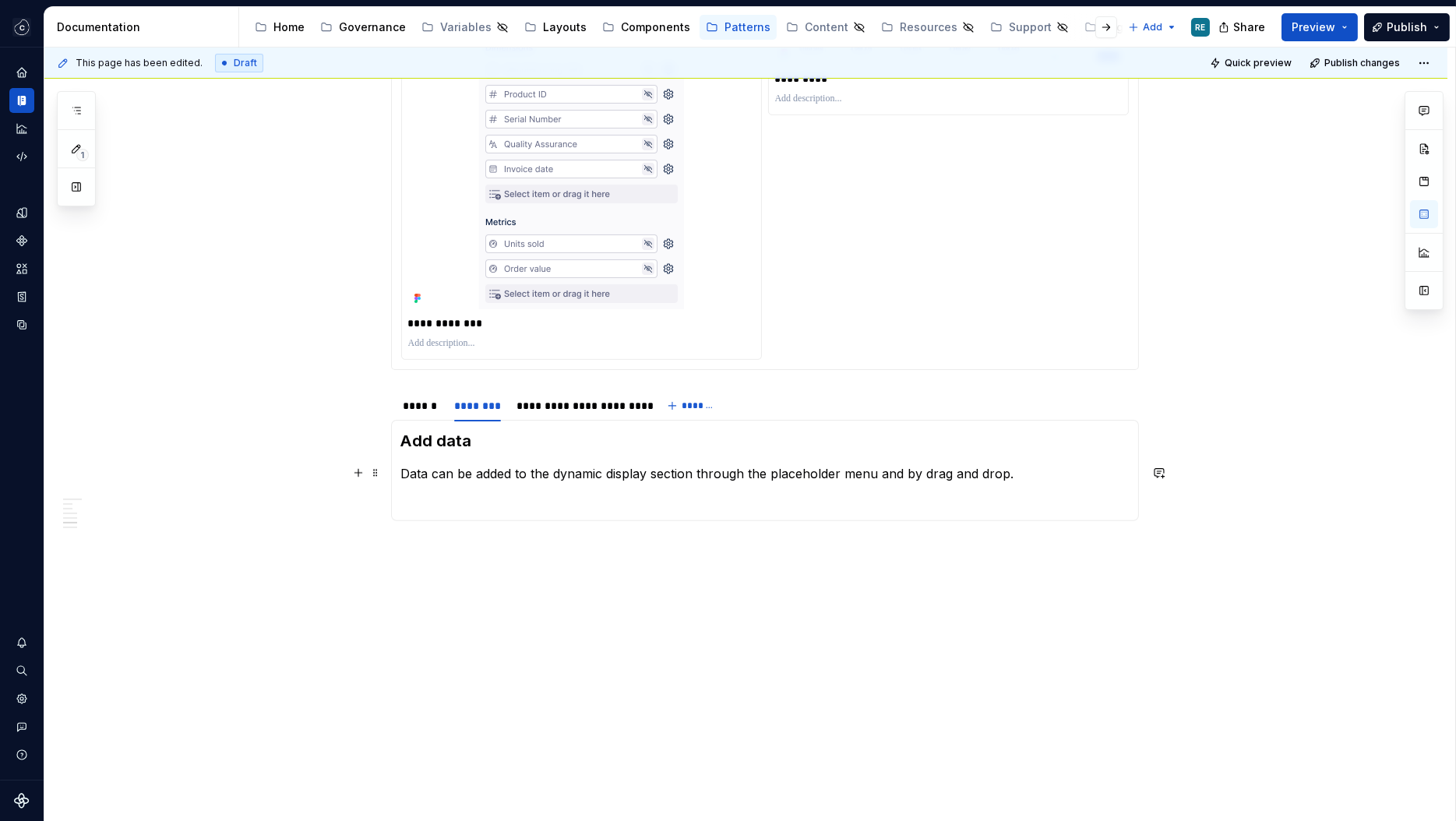
click at [1069, 469] on p "Data can be added to the dynamic display section through the placeholder menu a…" at bounding box center [764, 473] width 727 height 19
click at [591, 485] on p "Data can be added to the dynamic display section through the placeholder menu a…" at bounding box center [764, 483] width 727 height 37
click at [635, 485] on p "Data can be added to the dynamic display section through the placeholder menu a…" at bounding box center [764, 483] width 727 height 37
click at [498, 488] on p "Data can be added to the dynamic display section through the placeholder menu a…" at bounding box center [764, 483] width 727 height 37
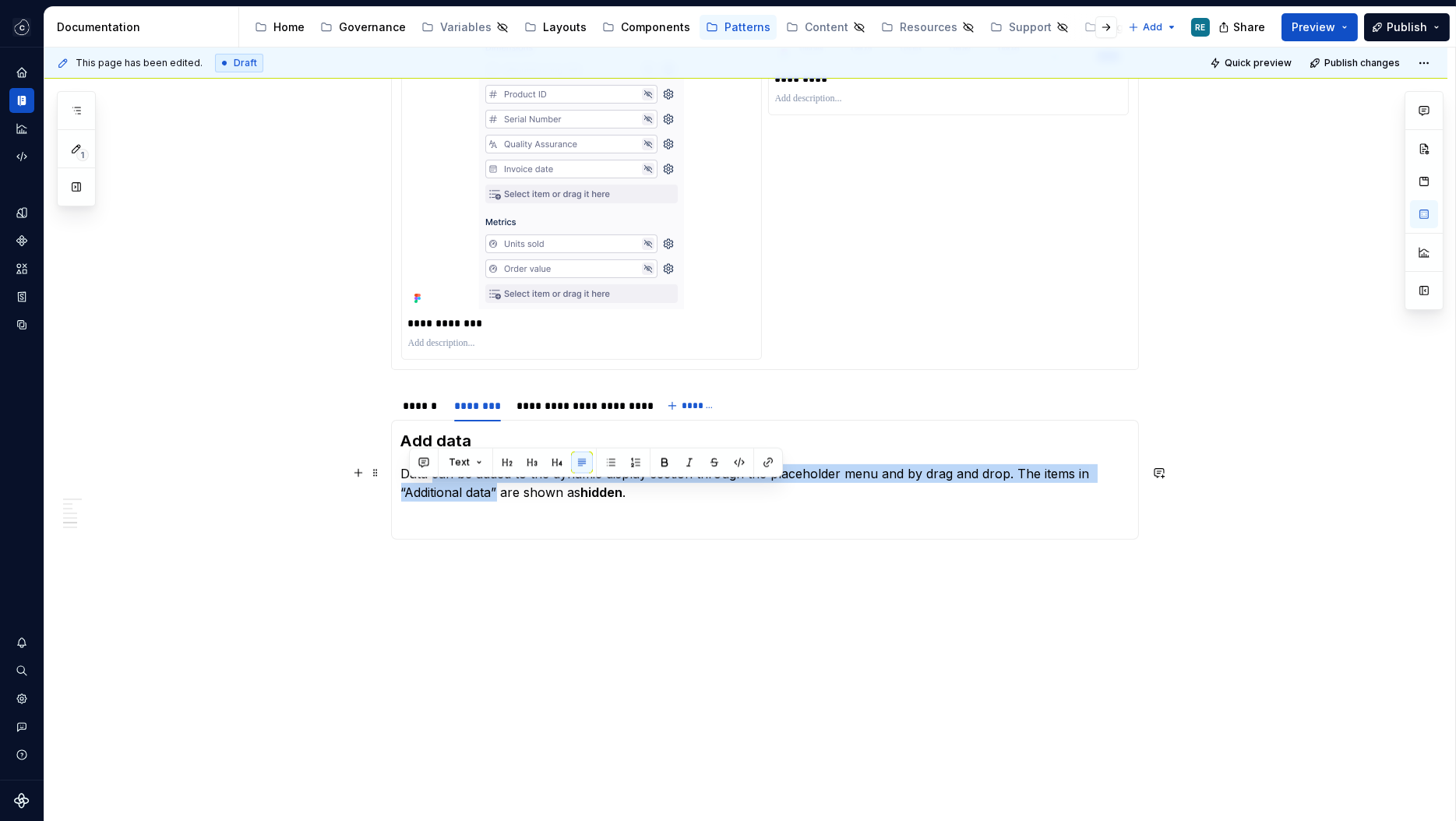
drag, startPoint x: 498, startPoint y: 488, endPoint x: 440, endPoint y: 480, distance: 58.5
click at [440, 480] on p "Data can be added to the dynamic display section through the placeholder menu a…" at bounding box center [764, 483] width 727 height 37
click at [440, 495] on p "Data can be added to the dynamic display section through the placeholder menu a…" at bounding box center [764, 483] width 727 height 37
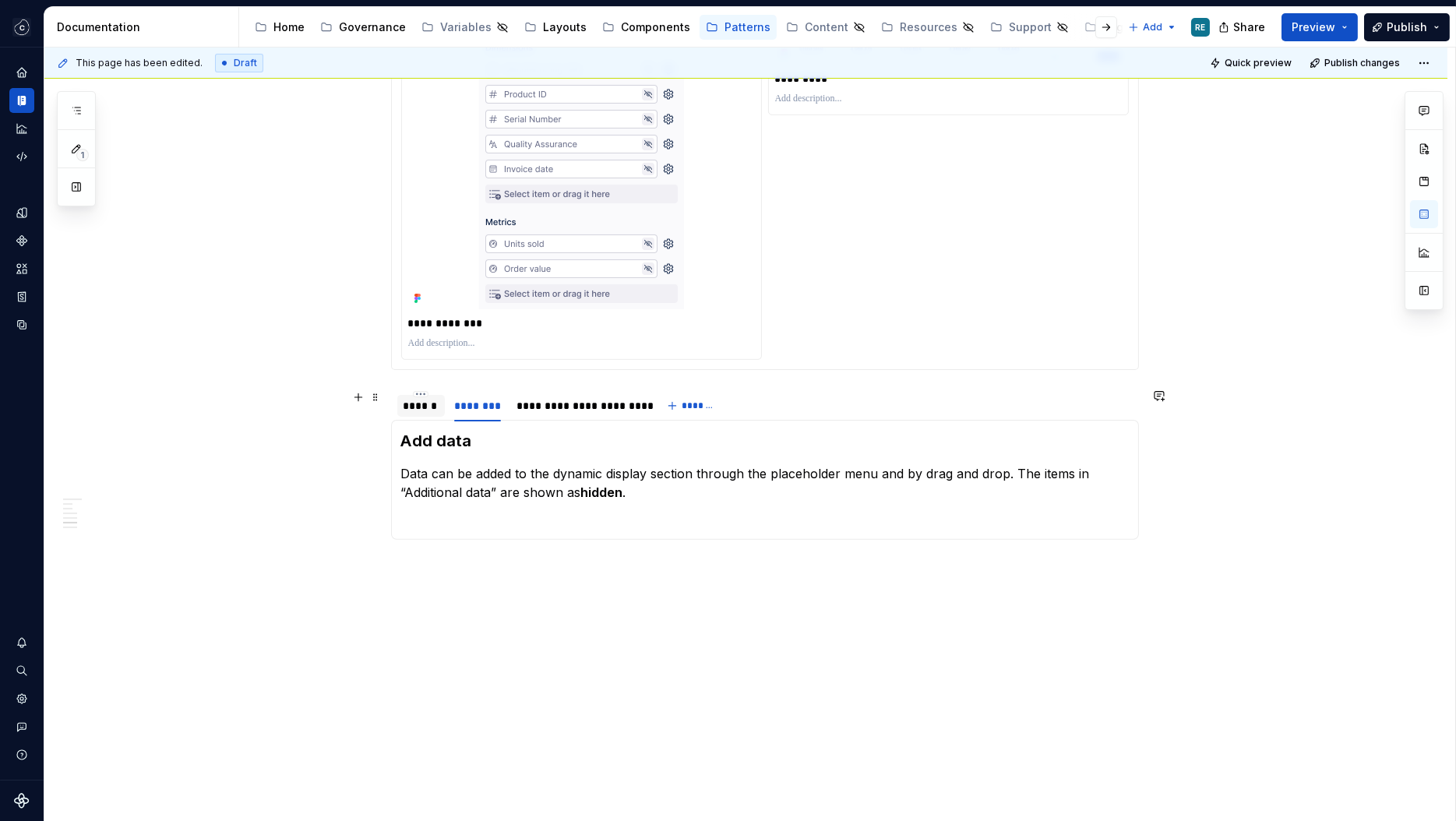
click at [431, 408] on div "******" at bounding box center [420, 406] width 35 height 16
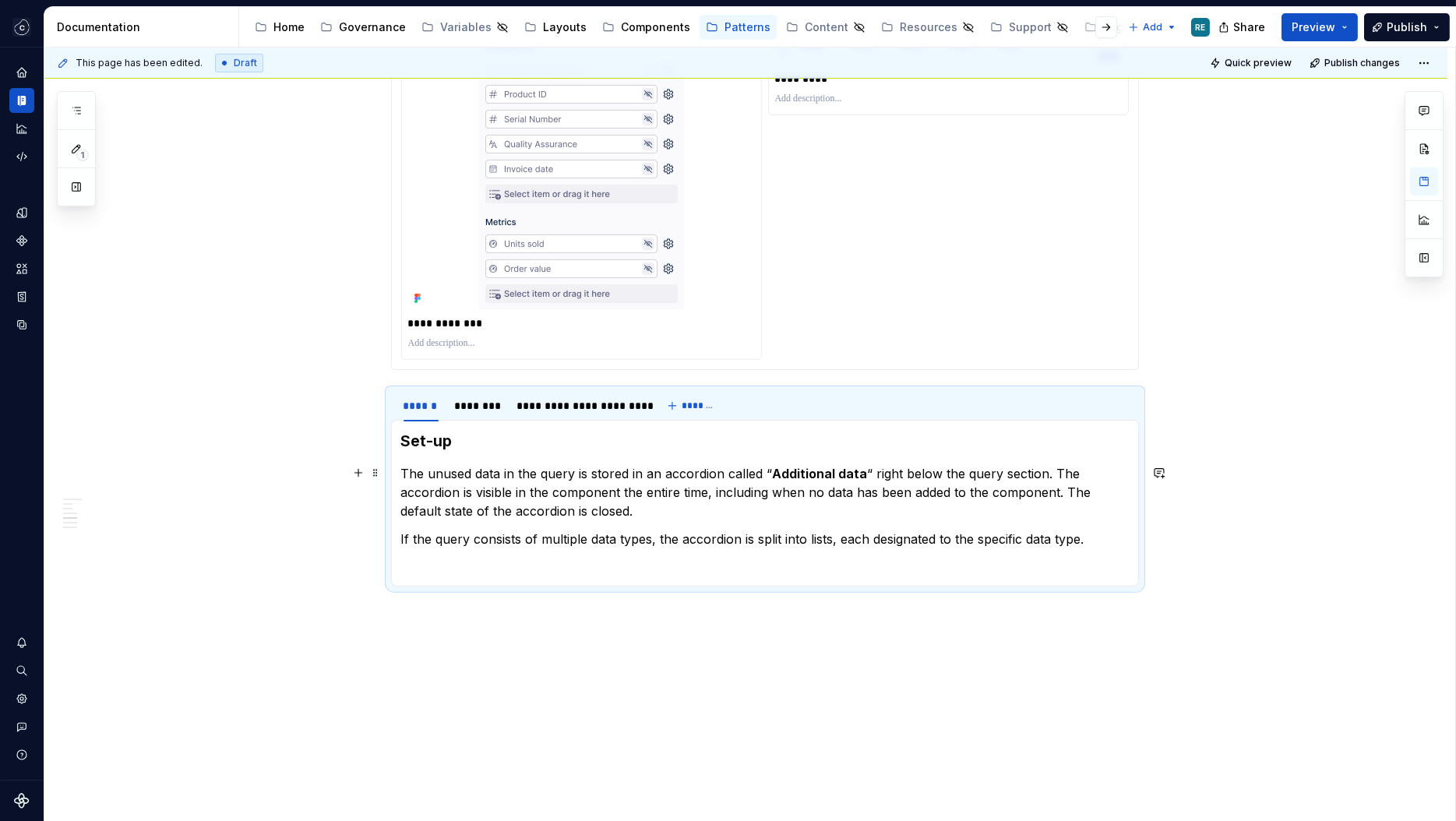
click at [770, 468] on p "The unused data in the query is stored in an accordion called “ Additional data…" at bounding box center [764, 492] width 727 height 56
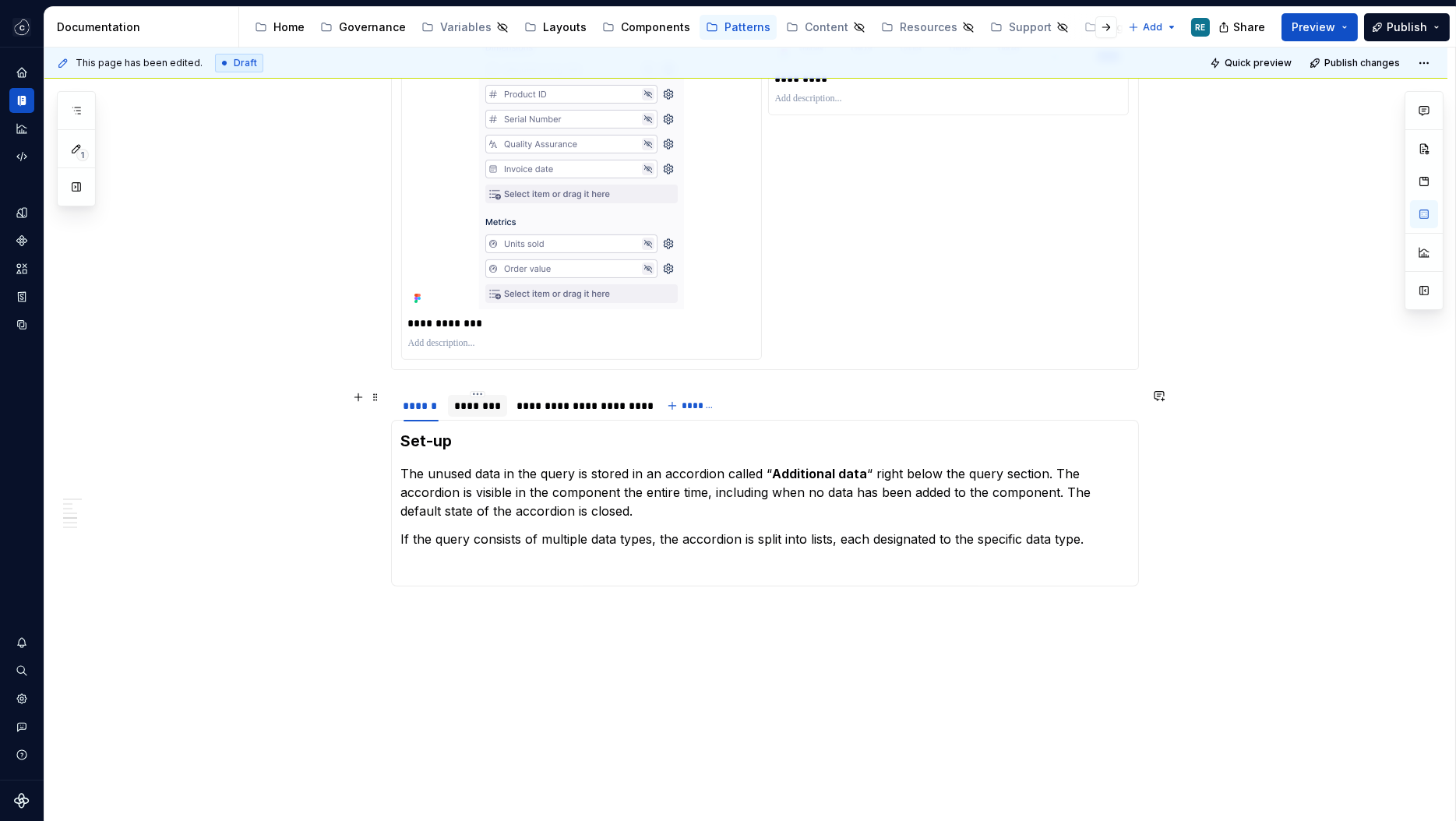
click at [486, 407] on div "********" at bounding box center [478, 406] width 47 height 16
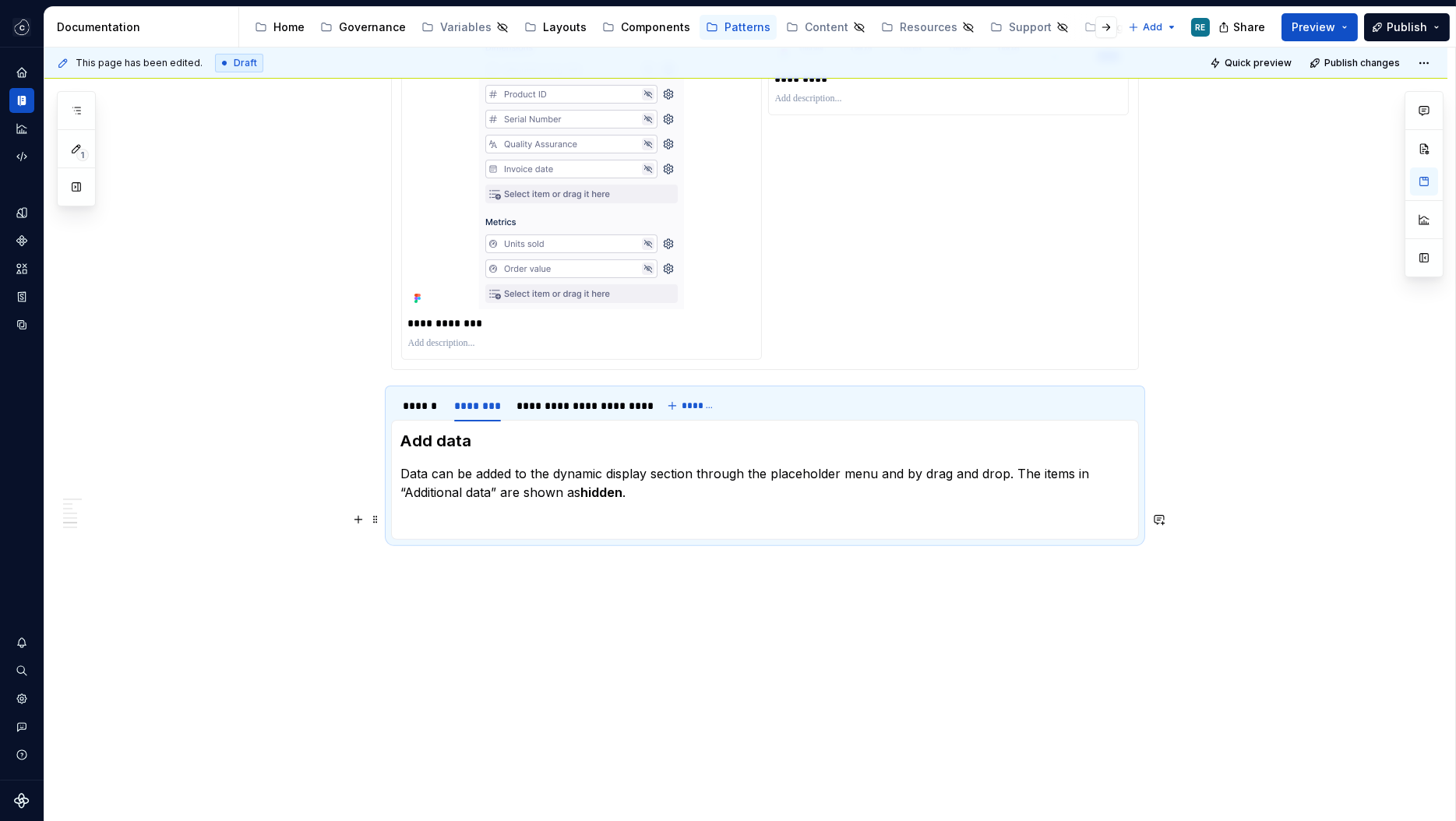
click at [665, 499] on p "Data can be added to the dynamic display section through the placeholder menu a…" at bounding box center [764, 483] width 727 height 37
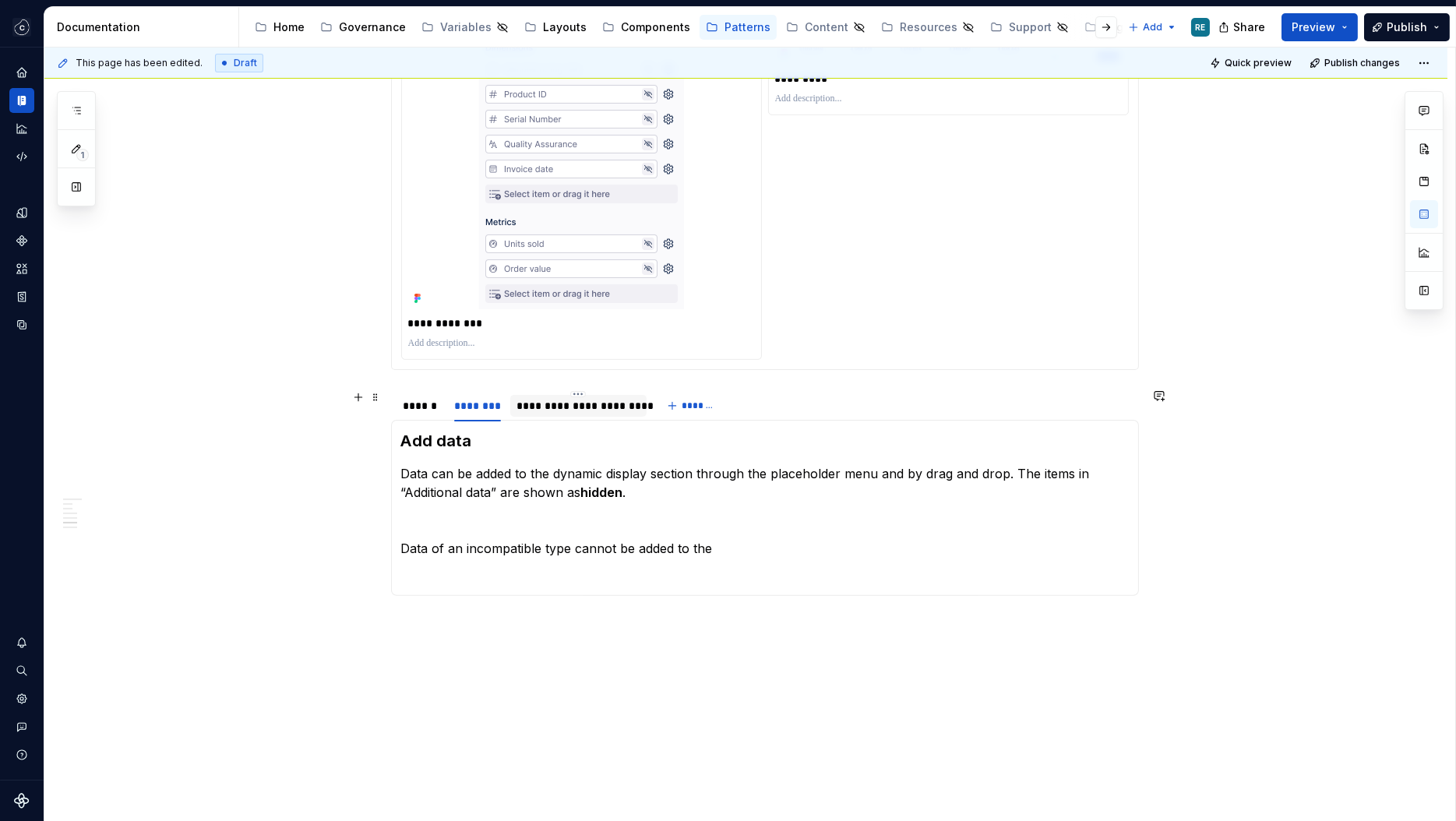
click at [617, 399] on div "**********" at bounding box center [579, 406] width 124 height 16
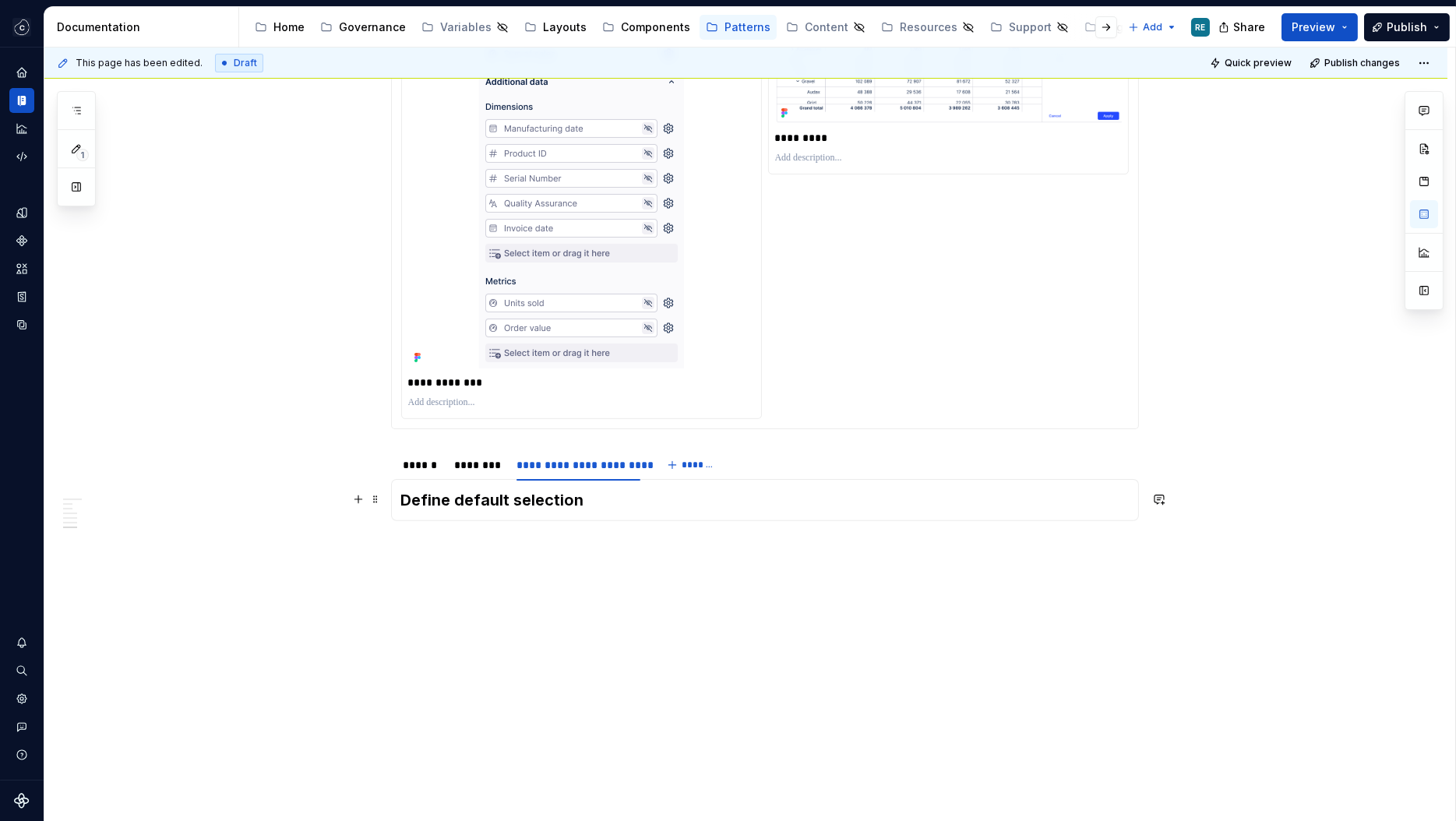
click at [678, 499] on h3 "Define default selection" at bounding box center [764, 500] width 727 height 22
click at [461, 530] on p "The selected item stays pinned to the top when the section is collapsed." at bounding box center [764, 533] width 727 height 19
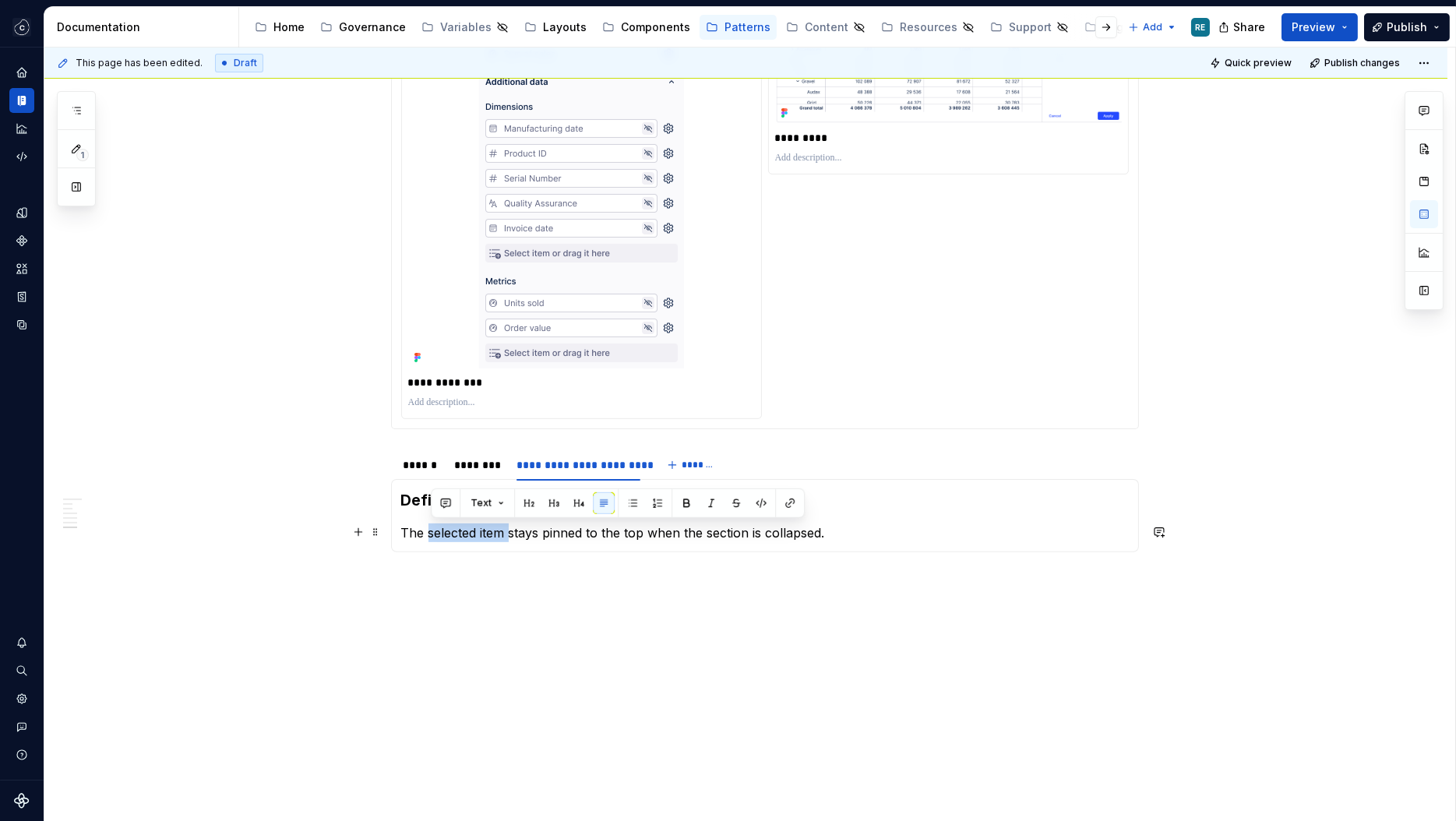
drag, startPoint x: 461, startPoint y: 530, endPoint x: 507, endPoint y: 531, distance: 46.0
click at [507, 532] on p "The selected item stays pinned to the top when the section is collapsed." at bounding box center [764, 533] width 727 height 19
click at [459, 534] on p "The selected item stays pinned to the top when the section is collapsed." at bounding box center [764, 533] width 727 height 19
click at [477, 537] on p "The items stays pinned to the top when the section is collapsed." at bounding box center [764, 533] width 727 height 19
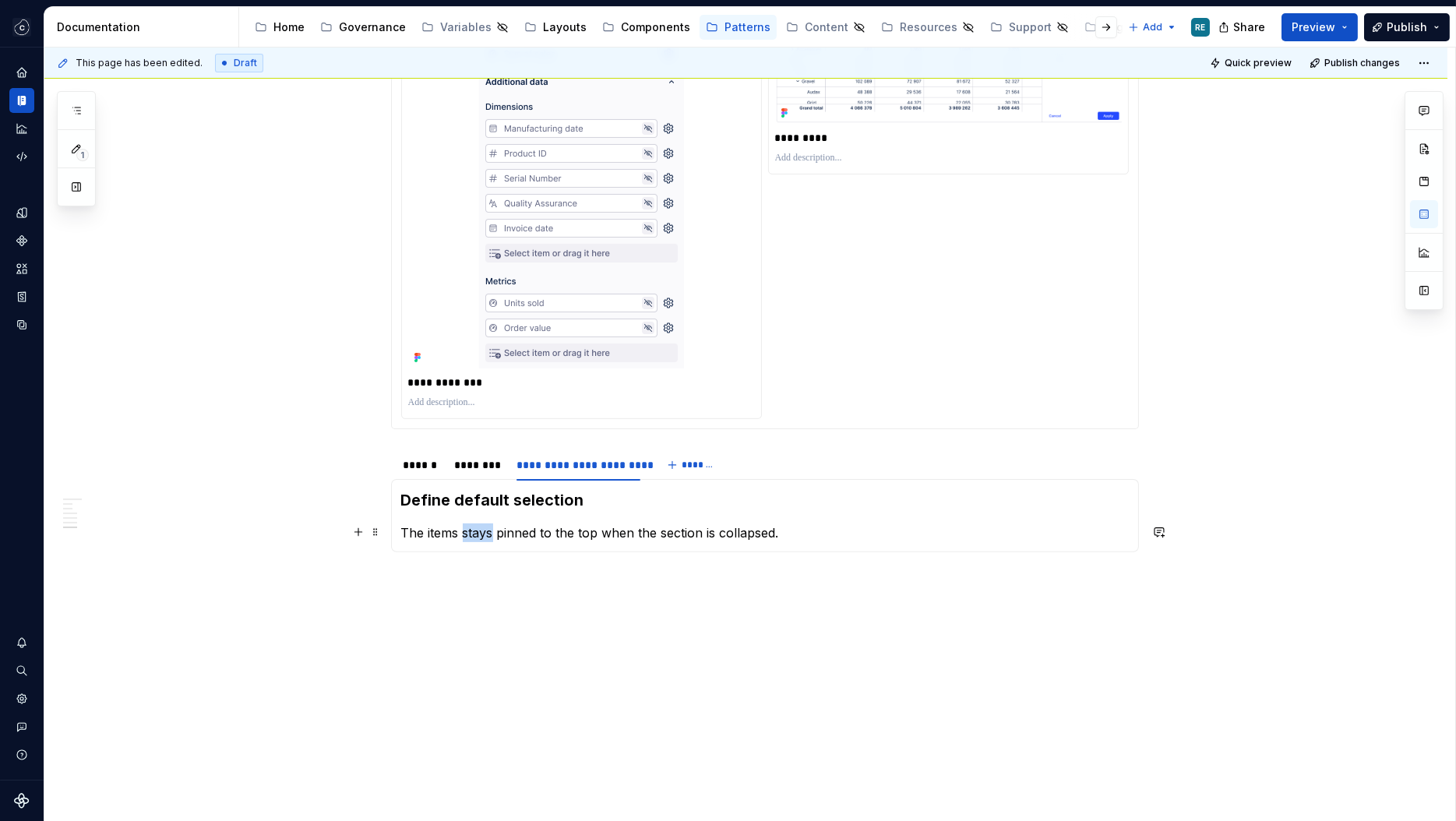
click at [477, 537] on p "The items stays pinned to the top when the section is collapsed." at bounding box center [764, 533] width 727 height 19
click at [809, 533] on p "The items currently included in the main section of the component pinned to the…" at bounding box center [764, 533] width 727 height 19
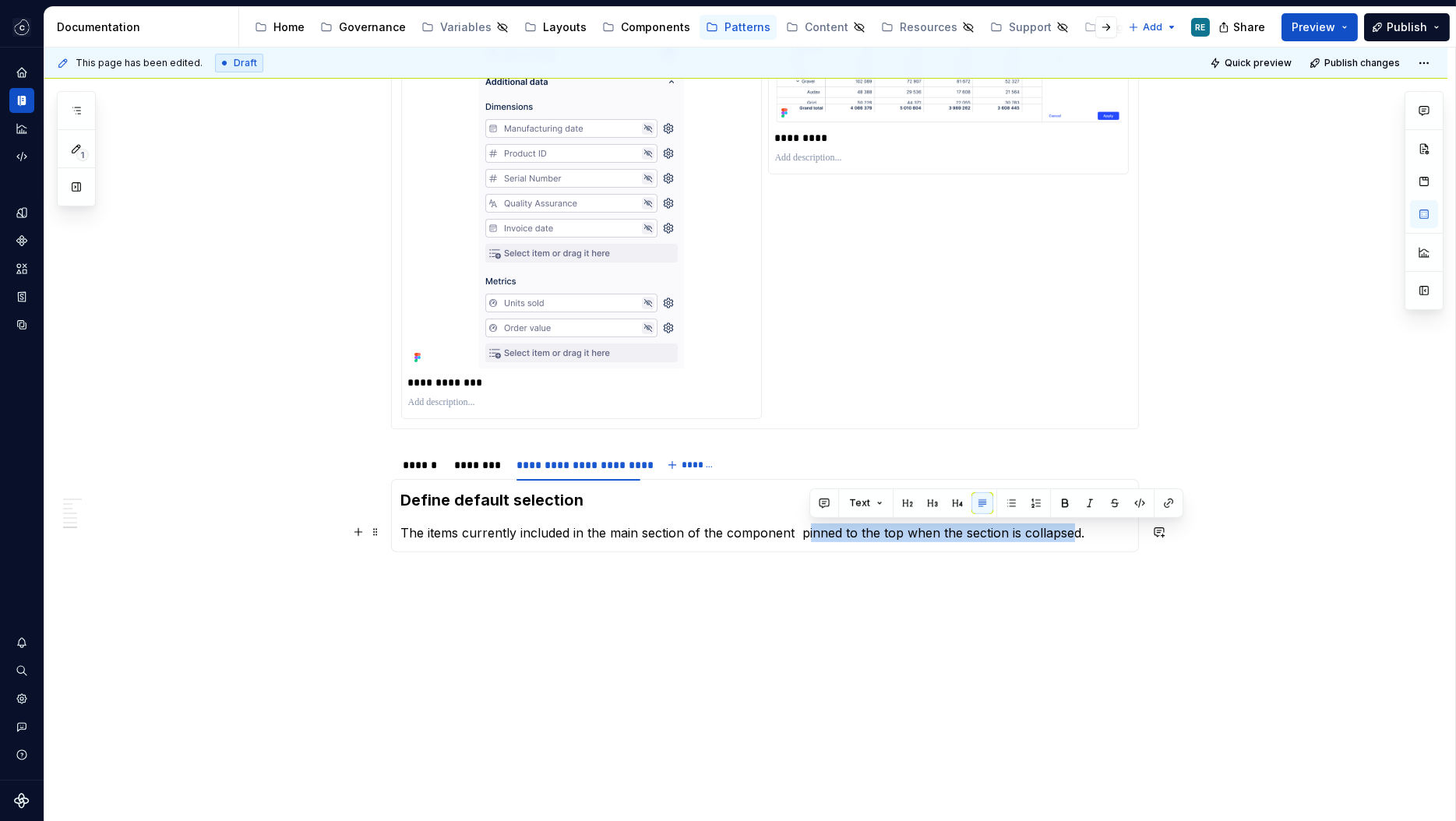
drag, startPoint x: 806, startPoint y: 533, endPoint x: 1071, endPoint y: 533, distance: 265.0
click at [1072, 534] on p "The items currently included in the main section of the component pinned to the…" at bounding box center [764, 533] width 727 height 19
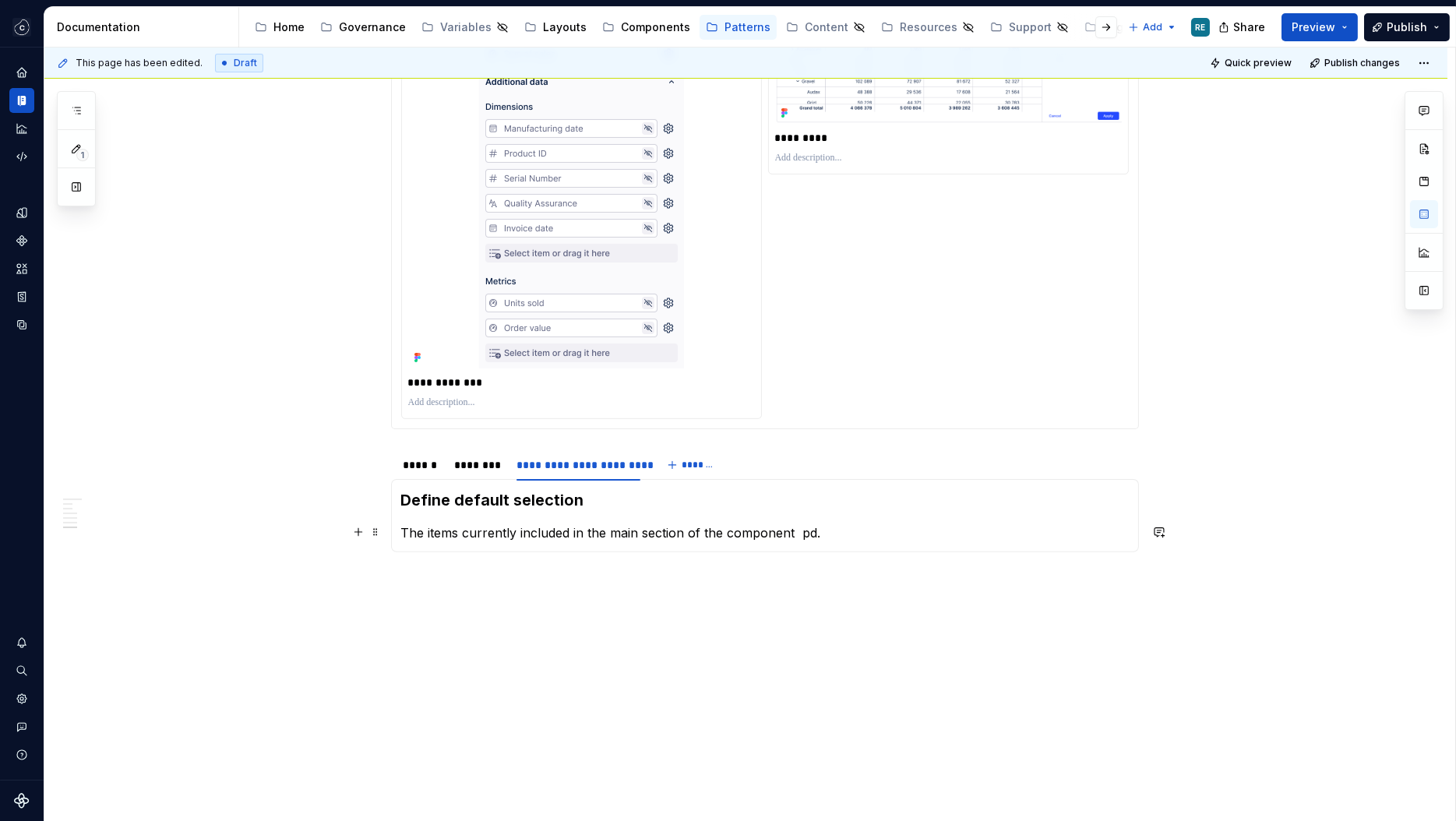
click at [439, 531] on p "The items currently included in the main section of the component pd." at bounding box center [764, 533] width 727 height 19
click at [611, 534] on p "The default configuration is the currently included in the main section of the …" at bounding box center [764, 533] width 727 height 19
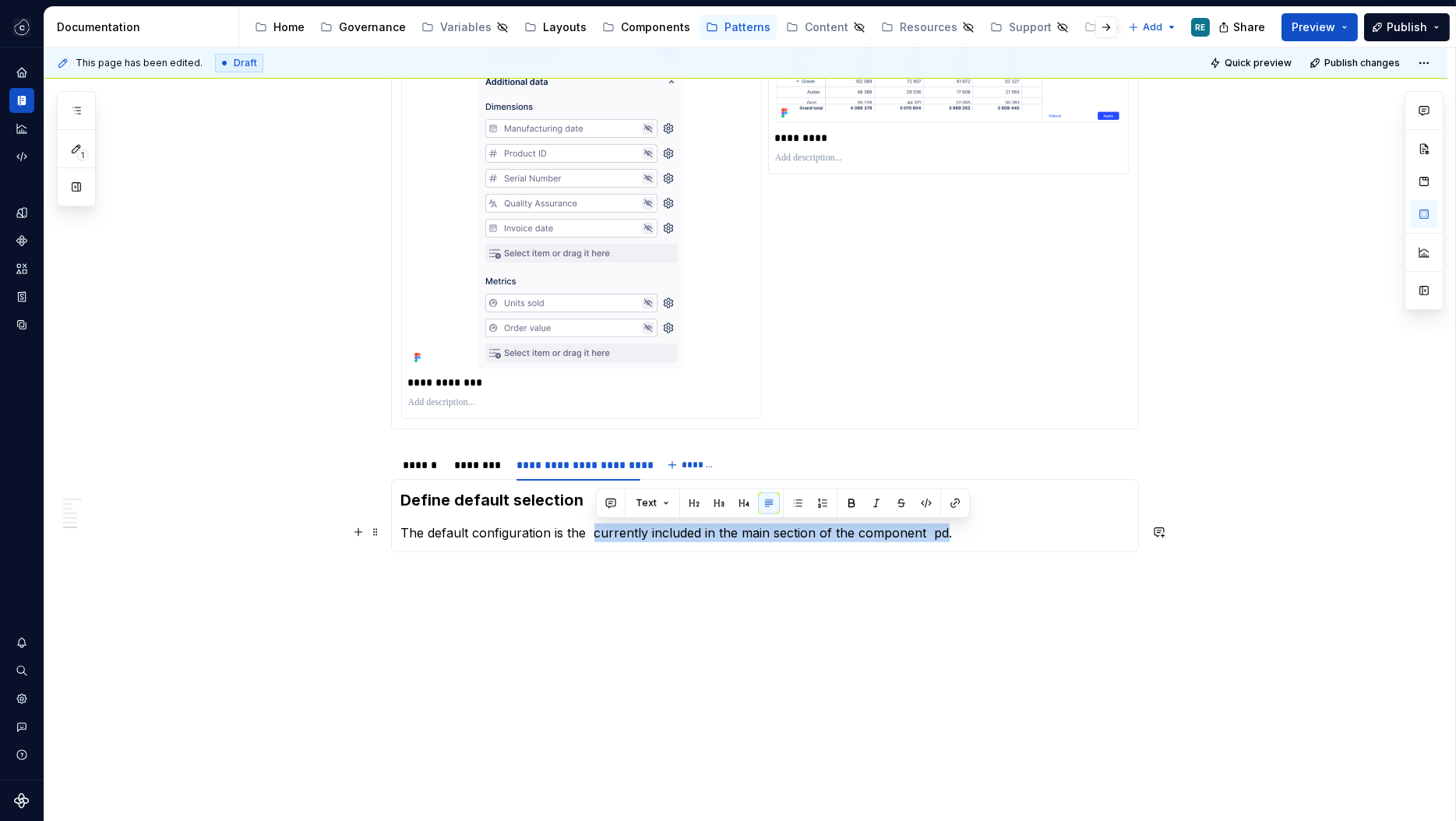
drag, startPoint x: 611, startPoint y: 534, endPoint x: 935, endPoint y: 524, distance: 324.2
click at [935, 524] on p "The default configuration is the currently included in the main section of the …" at bounding box center [764, 533] width 727 height 19
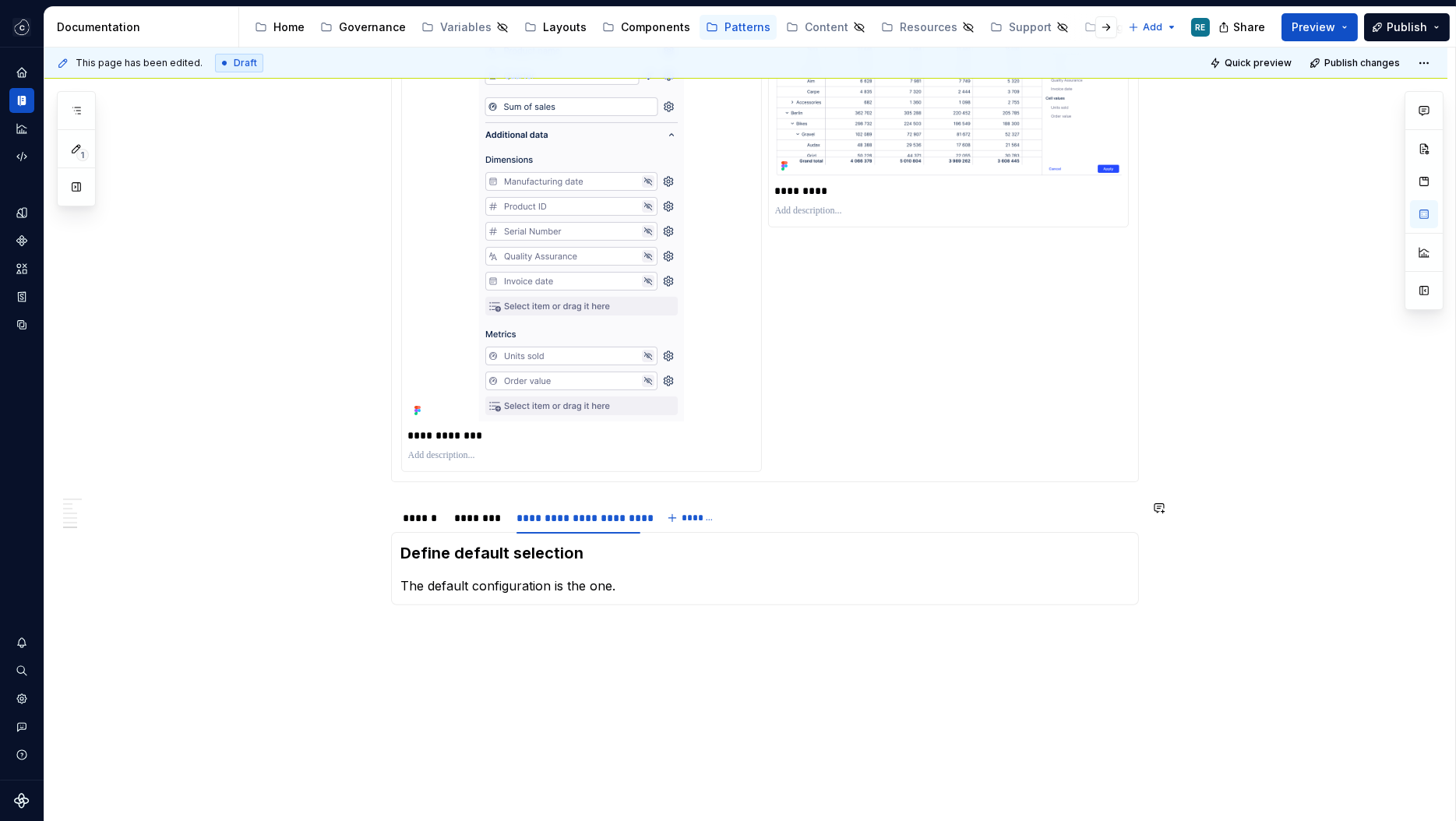
scroll to position [1515, 0]
click at [538, 599] on p "The default configuration is the one in the main section at the time of publish…" at bounding box center [764, 596] width 727 height 37
click at [931, 580] on p "The default configuration is the one in the main section at the time of publish…" at bounding box center [764, 596] width 727 height 37
click at [946, 580] on p "The default configuration is the one in the main section at the time of publish…" at bounding box center [764, 596] width 727 height 37
click at [495, 524] on div "********" at bounding box center [478, 519] width 47 height 16
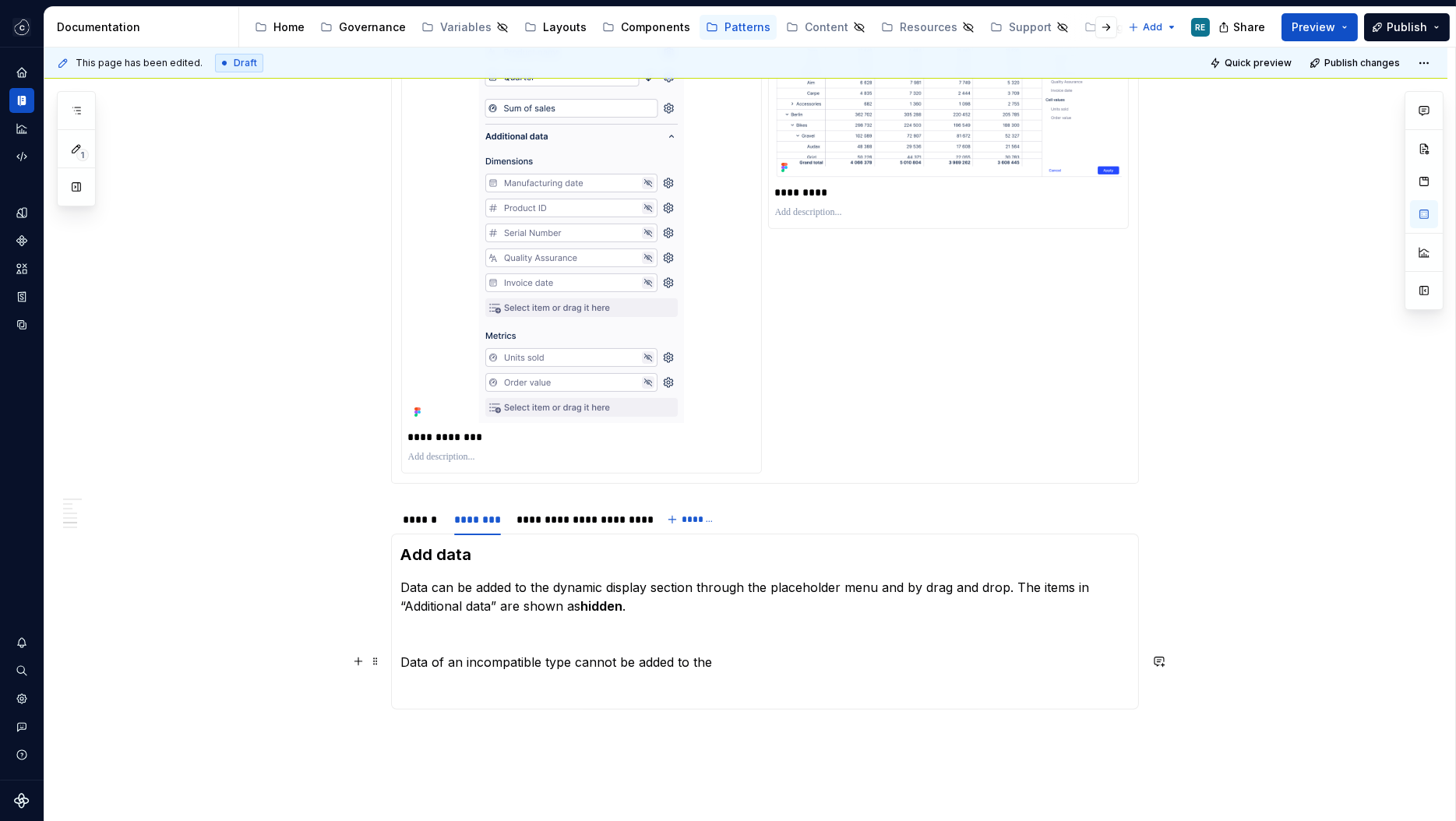
click at [743, 652] on p "Data of an incompatible type cannot be added to the" at bounding box center [764, 661] width 727 height 19
click at [409, 663] on p "Data of an incompatible type cannot be added to the" at bounding box center [764, 661] width 727 height 19
click at [661, 655] on p "In the case of multiple data types, data of an incompatible type cannot be adde…" at bounding box center [764, 661] width 727 height 19
click at [662, 655] on p "In the case of multiple data types, data of an incompatible type cannot be adde…" at bounding box center [764, 661] width 727 height 19
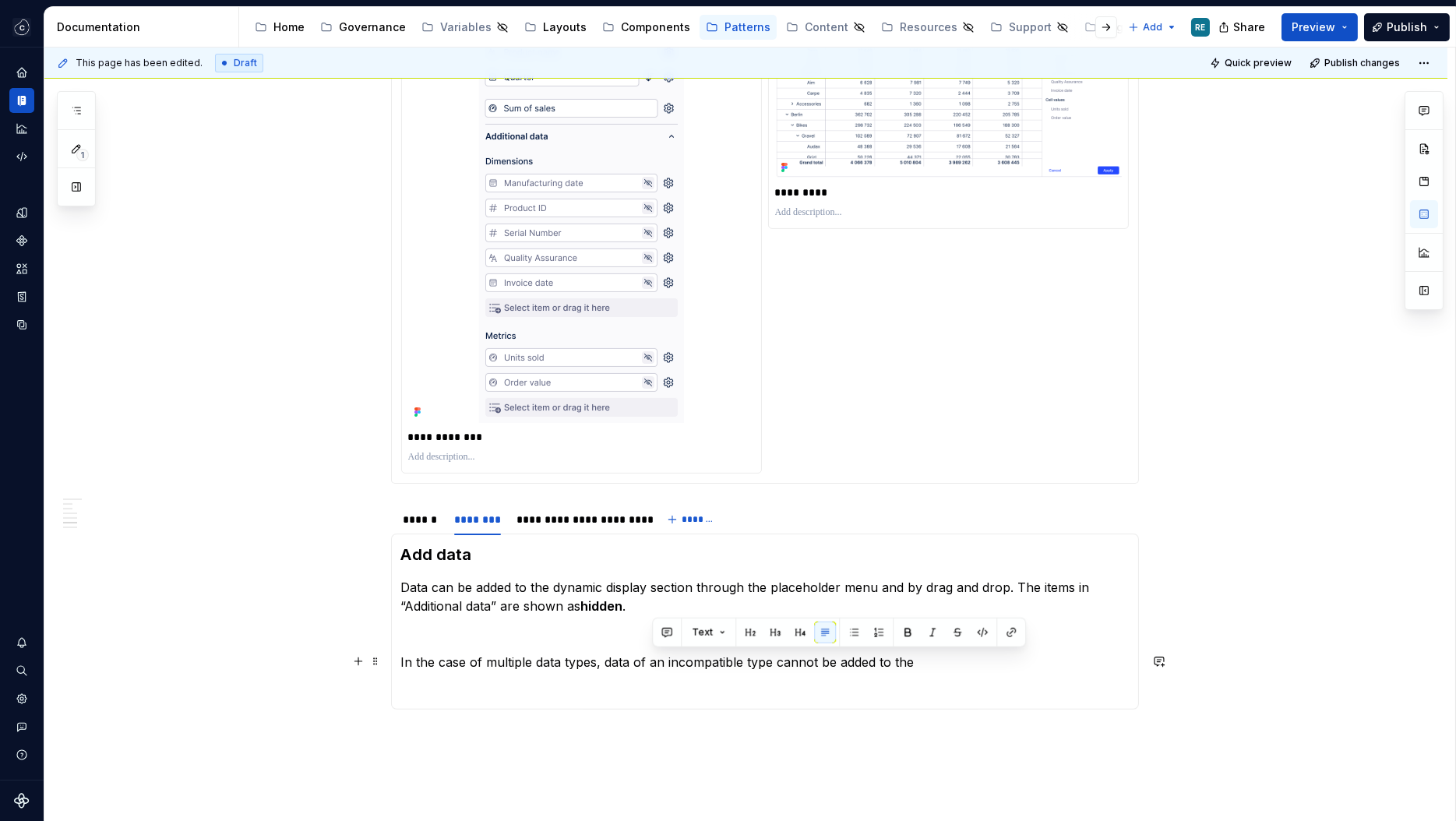
click at [639, 660] on p "In the case of multiple data types, data of an incompatible type cannot be adde…" at bounding box center [764, 661] width 727 height 19
click at [645, 661] on p "In the case of multiple data types, data of an incompatible type cannot be adde…" at bounding box center [764, 661] width 727 height 19
drag, startPoint x: 645, startPoint y: 661, endPoint x: 653, endPoint y: 662, distance: 8.1
click at [653, 662] on p "In the case of multiple data types, data of an incompatible type cannot be adde…" at bounding box center [764, 661] width 727 height 19
click at [865, 661] on p "In the case of multiple data types, data cannot be added to an incompatible typ…" at bounding box center [764, 661] width 727 height 19
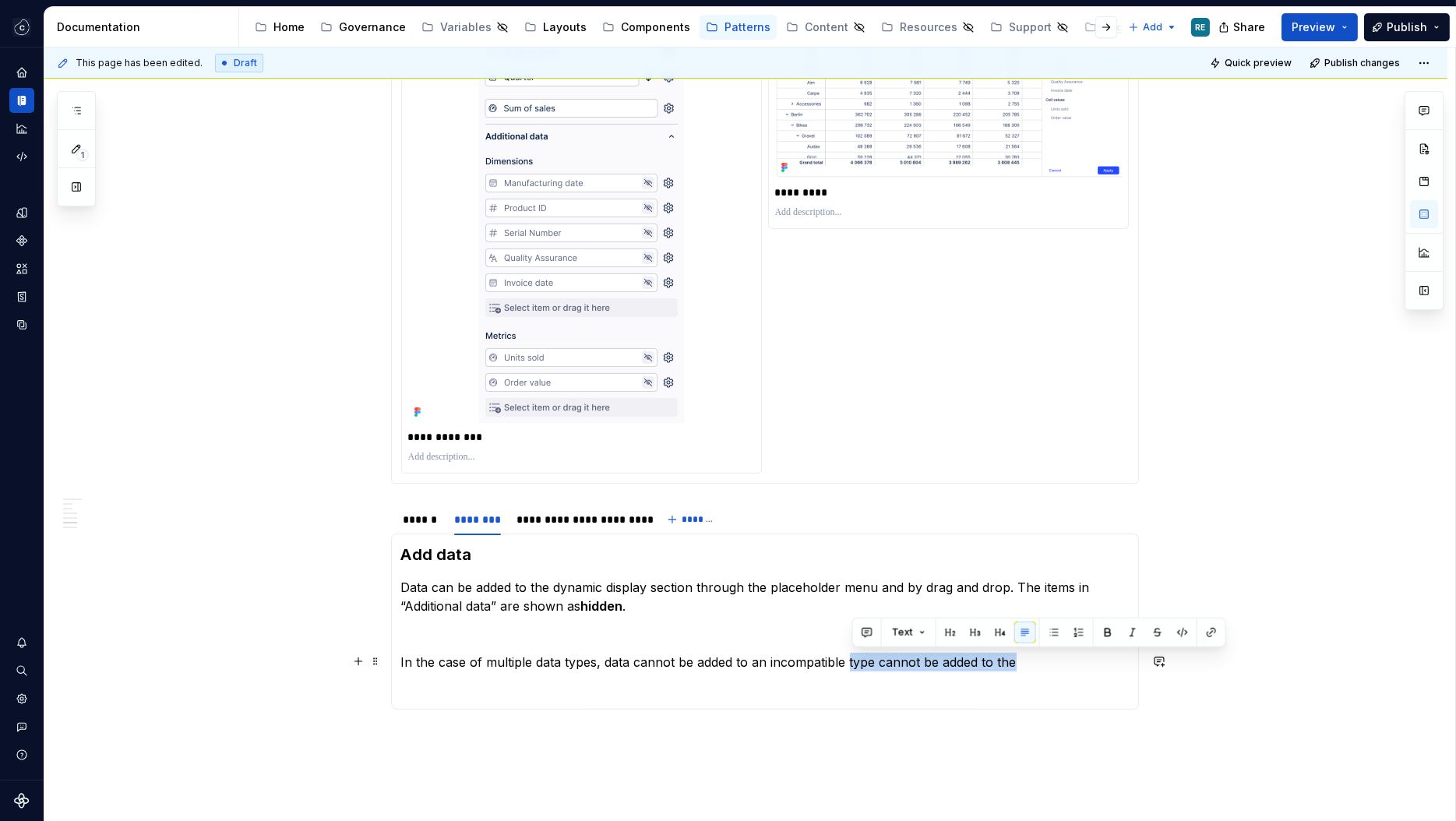
drag, startPoint x: 865, startPoint y: 661, endPoint x: 1009, endPoint y: 659, distance: 144.0
click at [1009, 659] on p "In the case of multiple data types, data cannot be added to an incompatible typ…" at bounding box center [764, 661] width 727 height 19
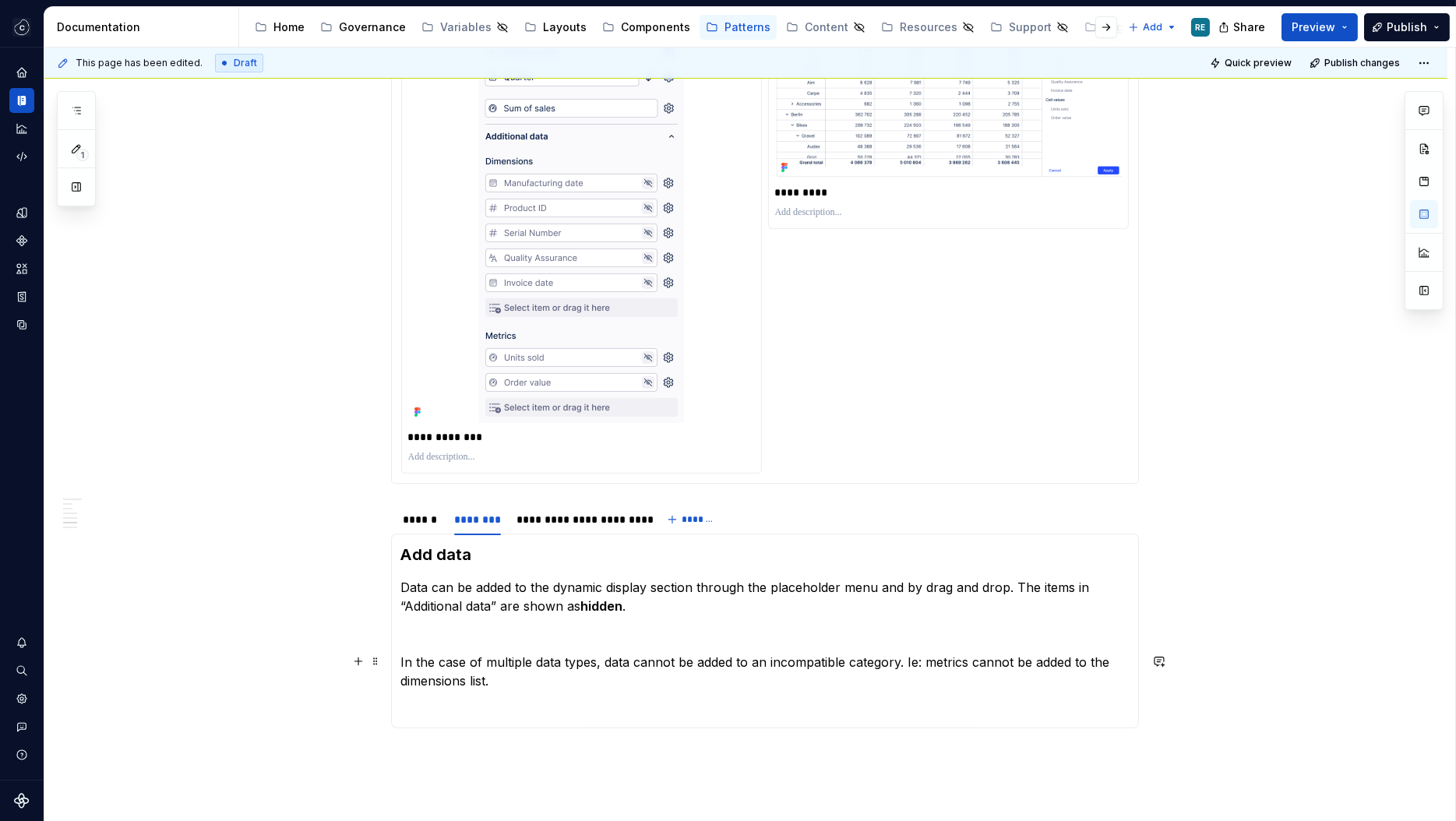
click at [911, 656] on p "In the case of multiple data types, data cannot be added to an incompatible cat…" at bounding box center [764, 671] width 727 height 37
drag, startPoint x: 785, startPoint y: 701, endPoint x: 772, endPoint y: 680, distance: 24.7
click at [785, 701] on p at bounding box center [764, 708] width 727 height 19
click at [772, 680] on p "In the case of multiple data types, data cannot be added to an incompatible cat…" at bounding box center [764, 671] width 727 height 37
click at [552, 678] on p "In the case of multiple data types, data cannot be added to an incompatible cat…" at bounding box center [764, 671] width 727 height 37
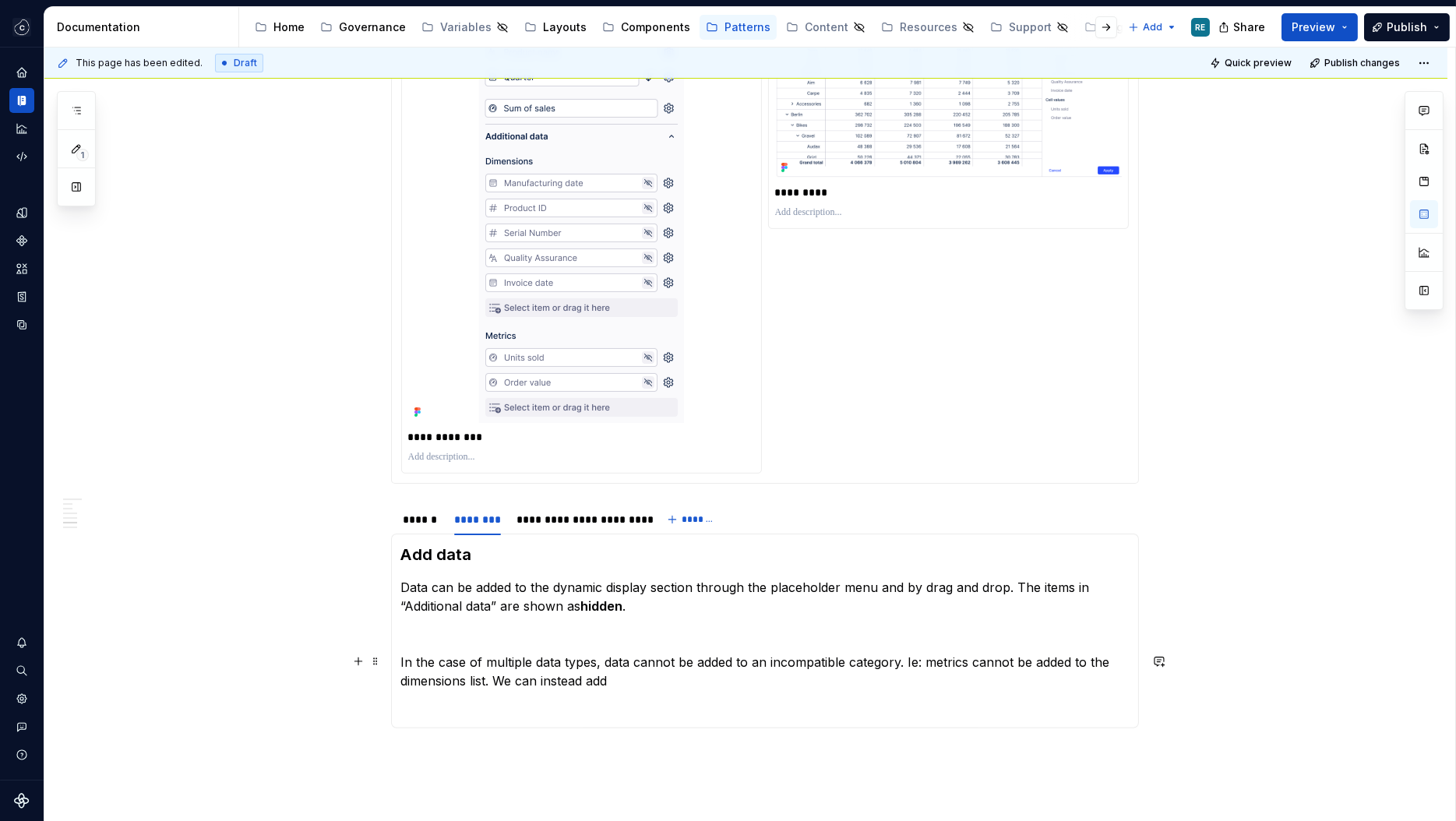
click at [564, 680] on p "In the case of multiple data types, data cannot be added to an incompatible cat…" at bounding box center [764, 671] width 727 height 37
click at [594, 674] on p "In the case of multiple data types, data cannot be added to an incompatible cat…" at bounding box center [764, 671] width 727 height 37
click at [512, 682] on p "In the case of multiple data types, data cannot be added to an incompatible cat…" at bounding box center [764, 671] width 727 height 37
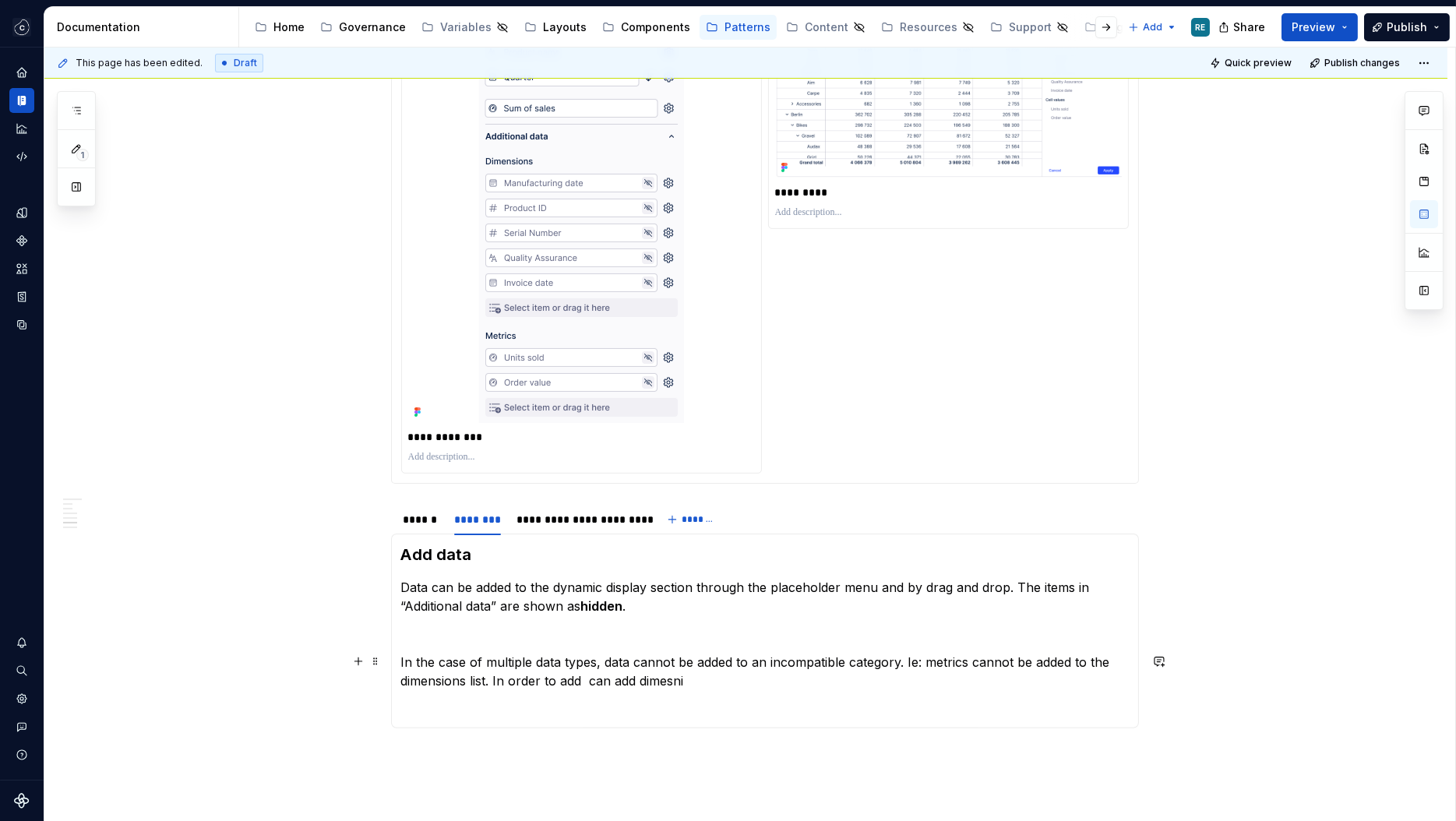
click at [604, 684] on p "In the case of multiple data types, data cannot be added to an incompatible cat…" at bounding box center [764, 671] width 727 height 37
drag, startPoint x: 677, startPoint y: 684, endPoint x: 688, endPoint y: 683, distance: 11.0
click at [688, 683] on p "In the case of multiple data types, data cannot be added to an incompatible cat…" at bounding box center [764, 671] width 727 height 37
click at [664, 677] on p "In the case of multiple data types, data cannot be added to an incompatible cat…" at bounding box center [764, 671] width 727 height 37
drag, startPoint x: 664, startPoint y: 677, endPoint x: 623, endPoint y: 675, distance: 41.0
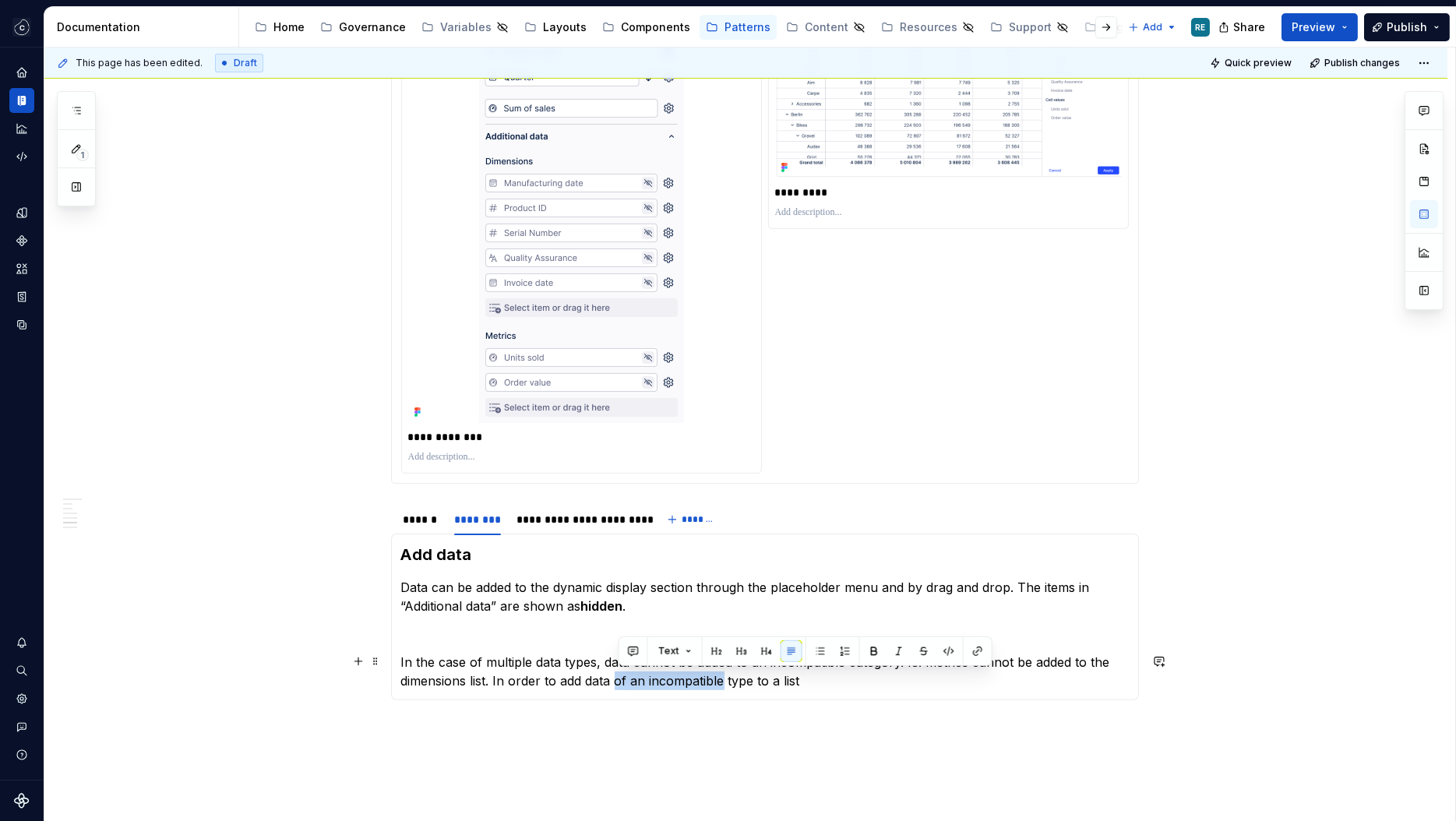
click at [623, 675] on p "In the case of multiple data types, data cannot be added to an incompatible cat…" at bounding box center [764, 671] width 727 height 37
click at [614, 683] on p "In the case of multiple data types, data cannot be added to an incompatible cat…" at bounding box center [764, 671] width 727 height 37
click at [626, 683] on p "In the case of multiple data types, data cannot be added to an incompatible cat…" at bounding box center [764, 671] width 727 height 37
click at [592, 678] on p "In the case of multiple data types, data cannot be added to an incompatible cat…" at bounding box center [764, 671] width 727 height 37
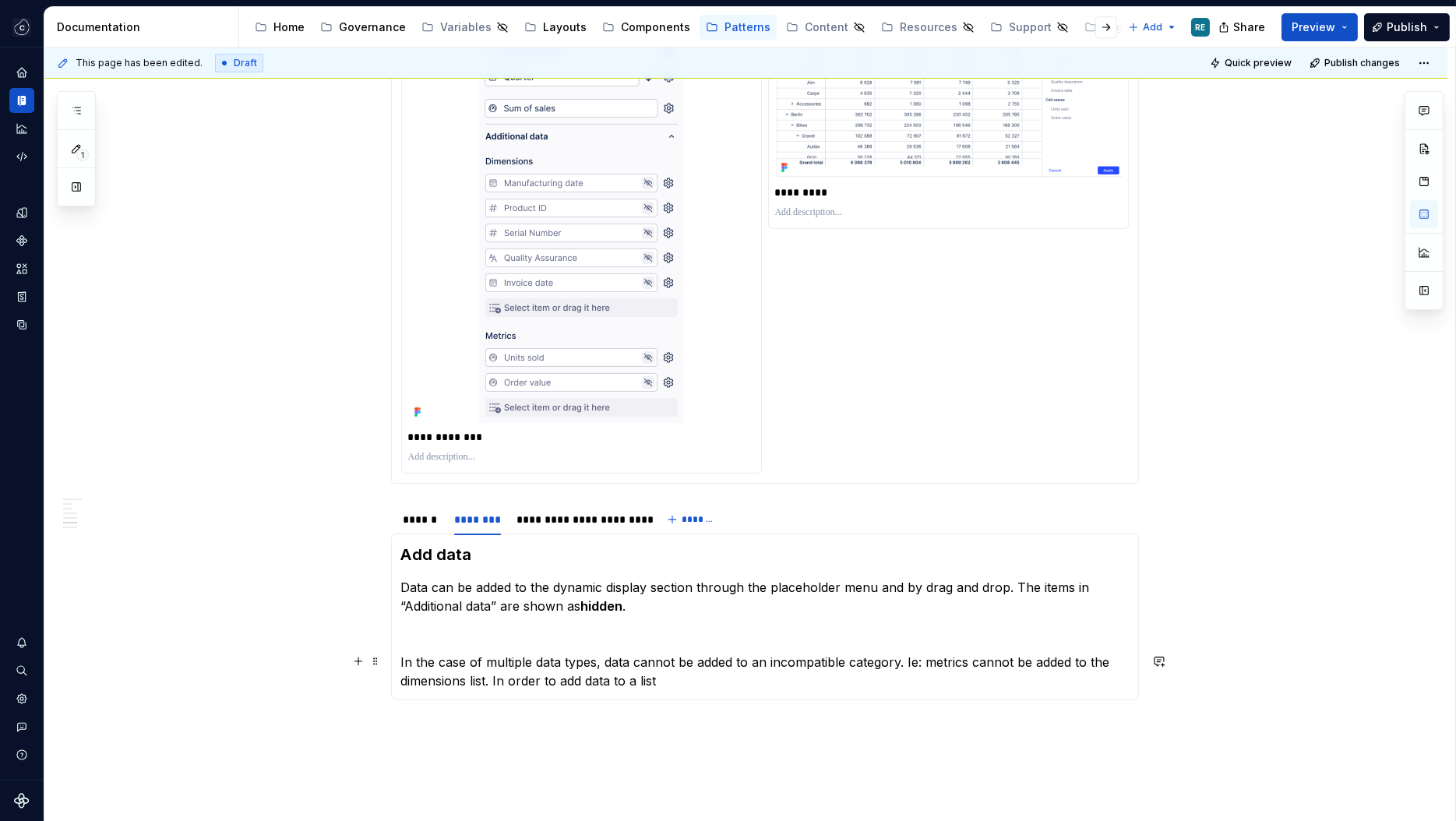
click at [711, 687] on p "In the case of multiple data types, data cannot be added to an incompatible cat…" at bounding box center [764, 671] width 727 height 37
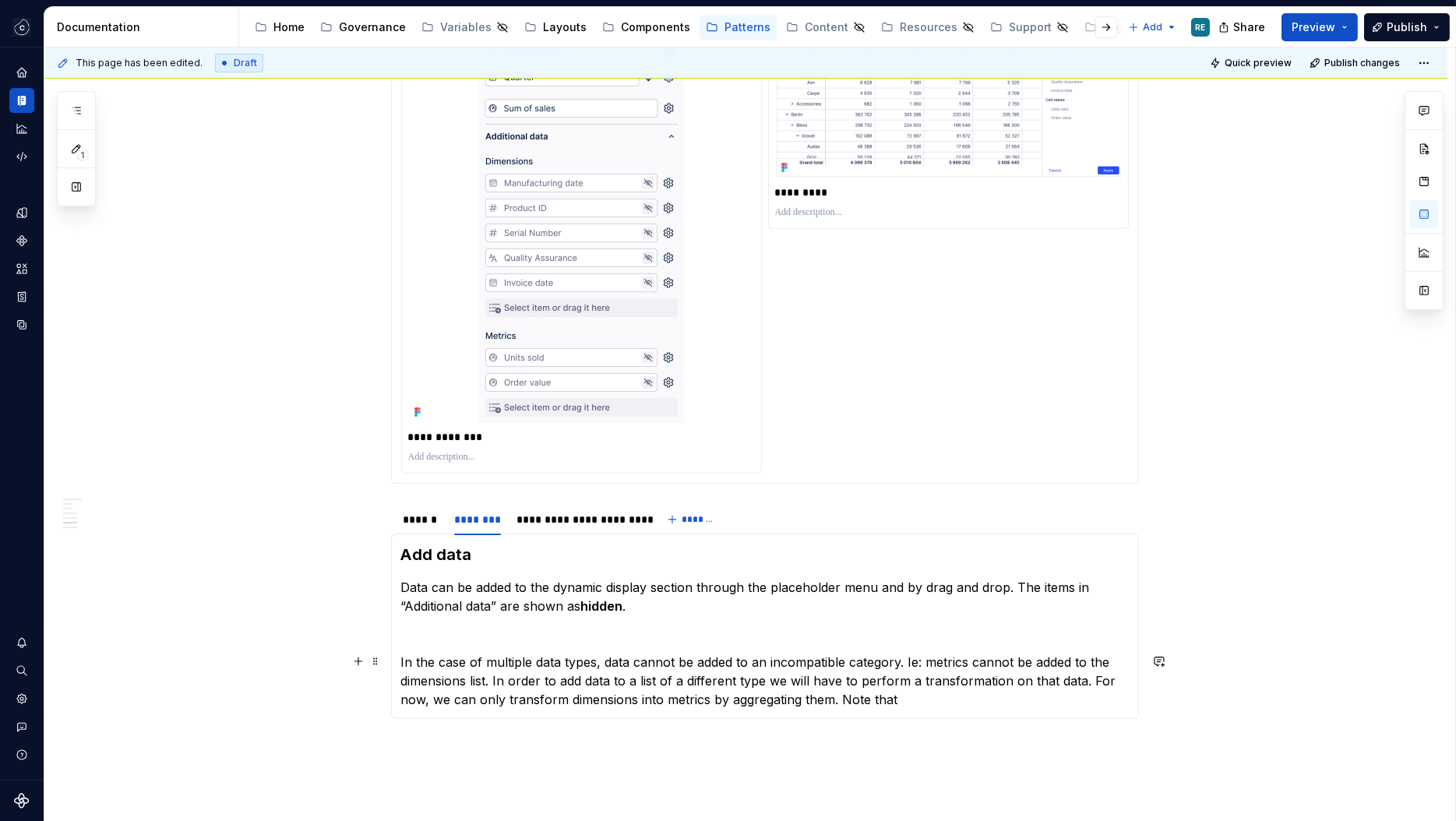
click at [906, 661] on p "In the case of multiple data types, data cannot be added to an incompatible cat…" at bounding box center [764, 680] width 727 height 56
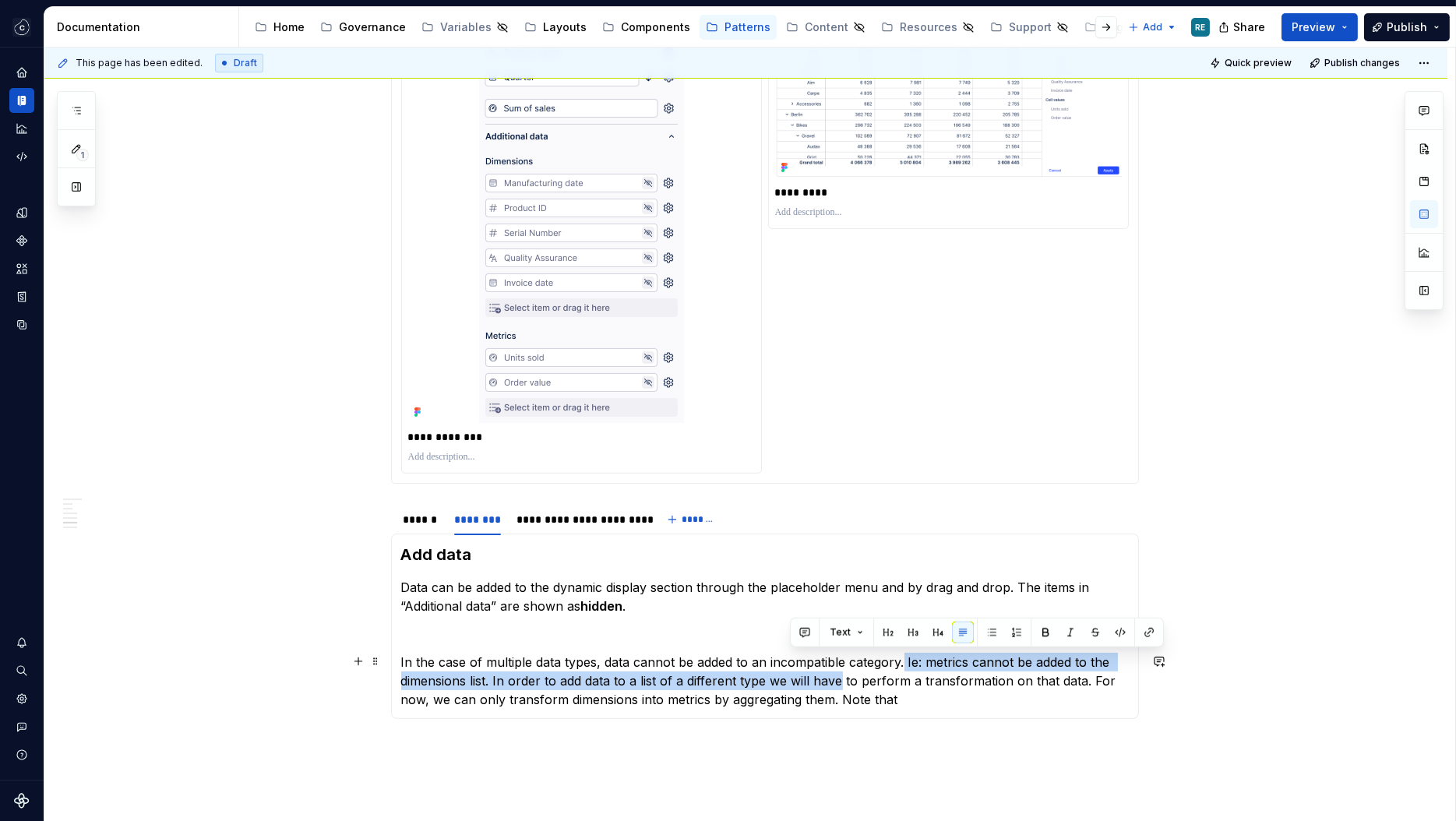
drag, startPoint x: 906, startPoint y: 661, endPoint x: 842, endPoint y: 671, distance: 64.8
click at [842, 671] on p "In the case of multiple data types, data cannot be added to an incompatible cat…" at bounding box center [764, 680] width 727 height 56
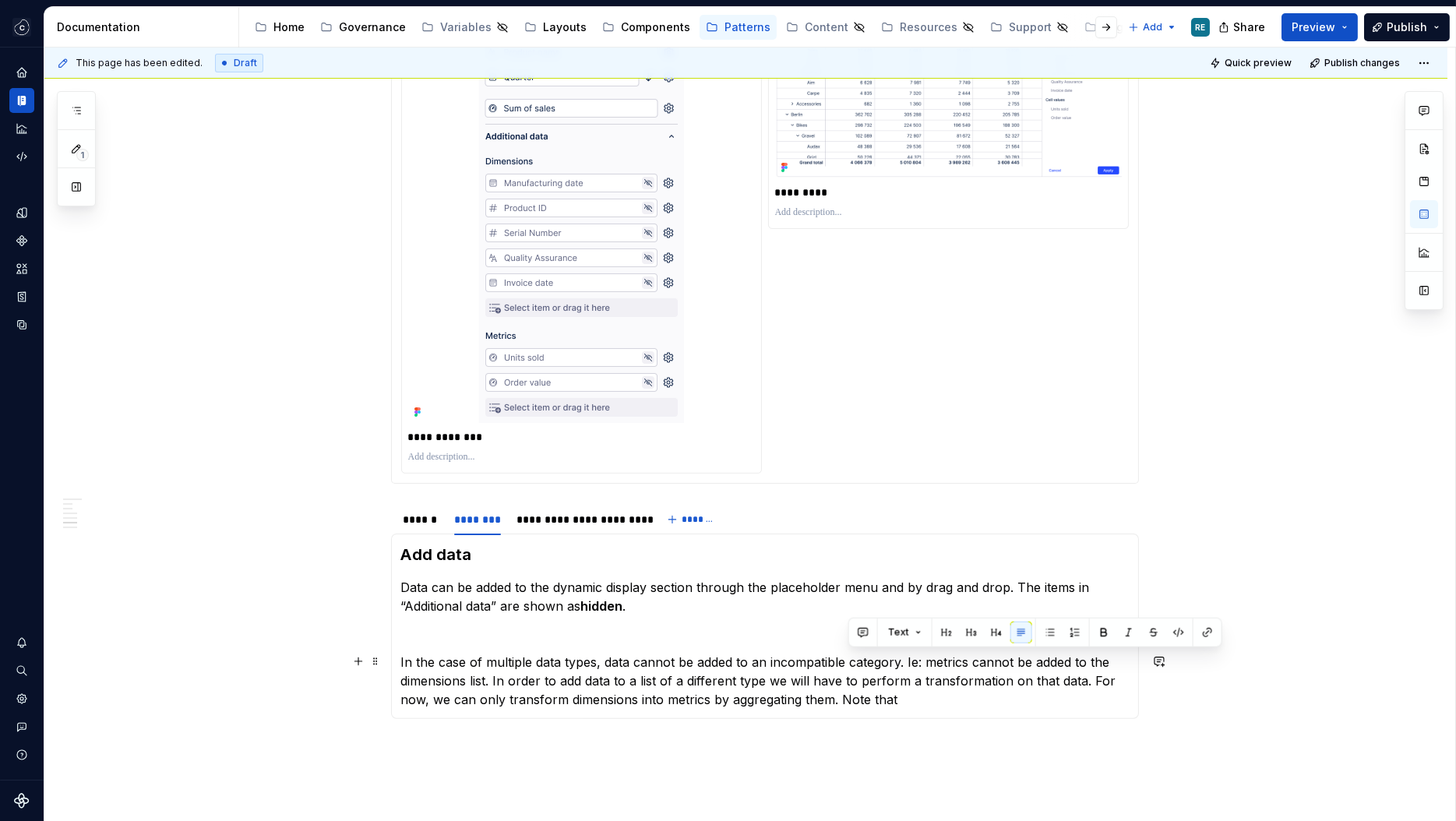
click at [775, 671] on p "In the case of multiple data types, data cannot be added to an incompatible cat…" at bounding box center [764, 680] width 727 height 56
click at [493, 683] on p "In the case of multiple data types, data cannot be added to an incompatible cat…" at bounding box center [764, 680] width 727 height 56
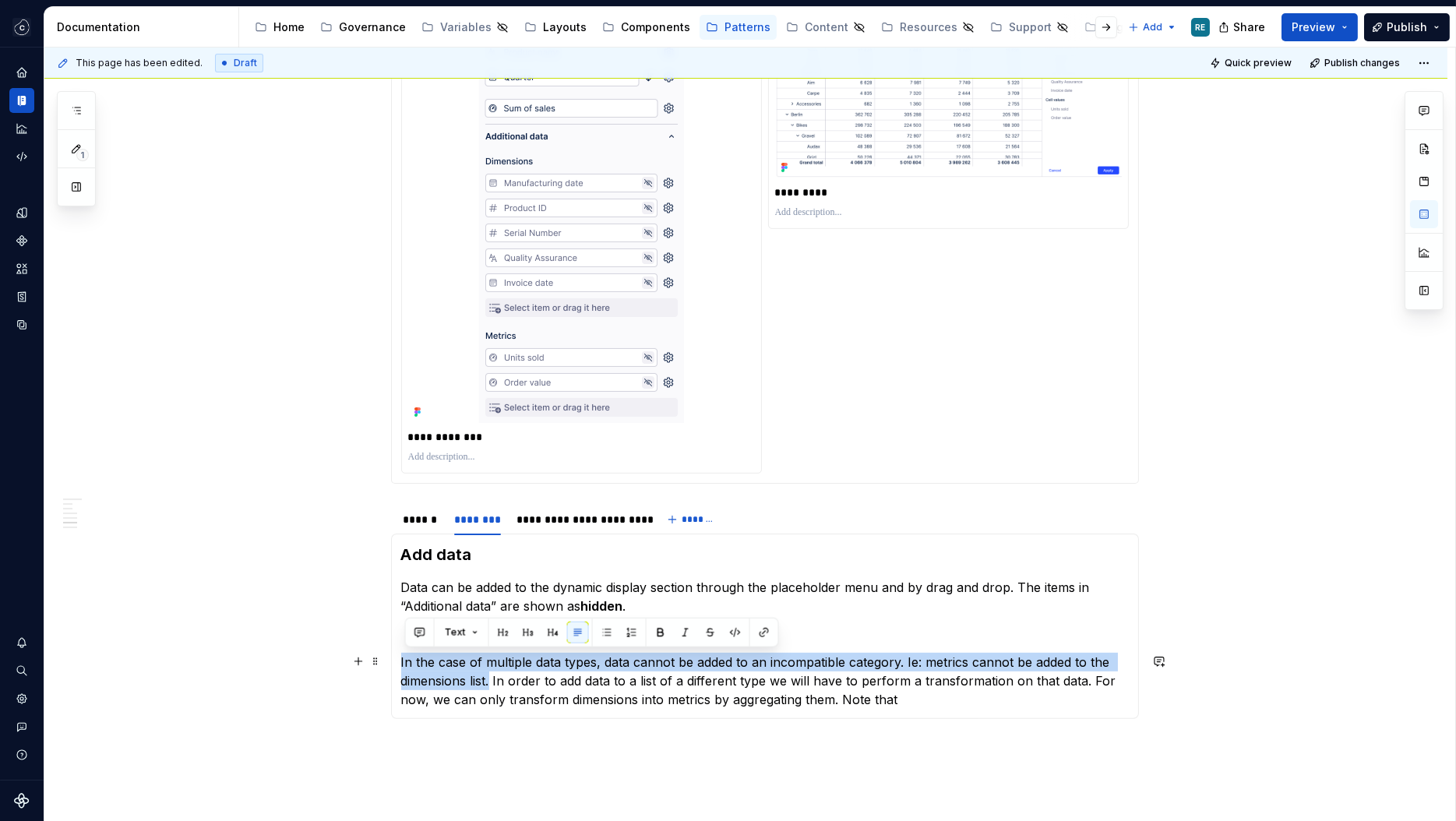
drag, startPoint x: 493, startPoint y: 683, endPoint x: 403, endPoint y: 664, distance: 92.0
click at [403, 664] on div "Set-up The unused data in the query is stored in an accordion called “ Addition…" at bounding box center [764, 626] width 748 height 186
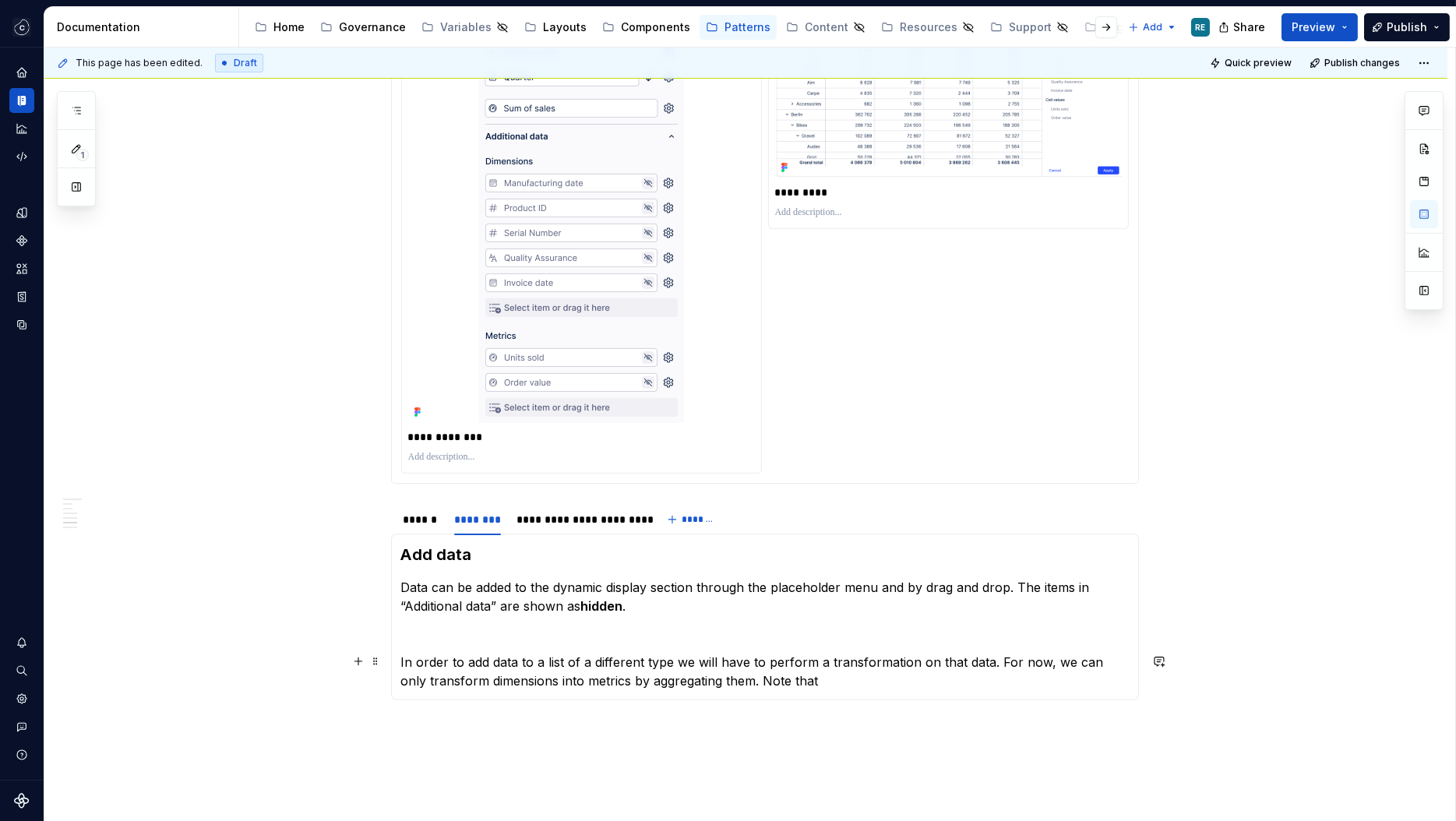
click at [904, 680] on p "In order to add data to a list of a different type we will have to perform a tr…" at bounding box center [764, 671] width 727 height 37
click at [435, 697] on p "In order to add data to a list of a different type we will have to perform a tr…" at bounding box center [764, 680] width 727 height 56
click at [913, 676] on p "In order to add data to a list of a different type we will have to perform a tr…" at bounding box center [764, 680] width 727 height 56
click at [1033, 680] on p "In order to add data to a list of a different type we will have to perform a tr…" at bounding box center [764, 680] width 727 height 56
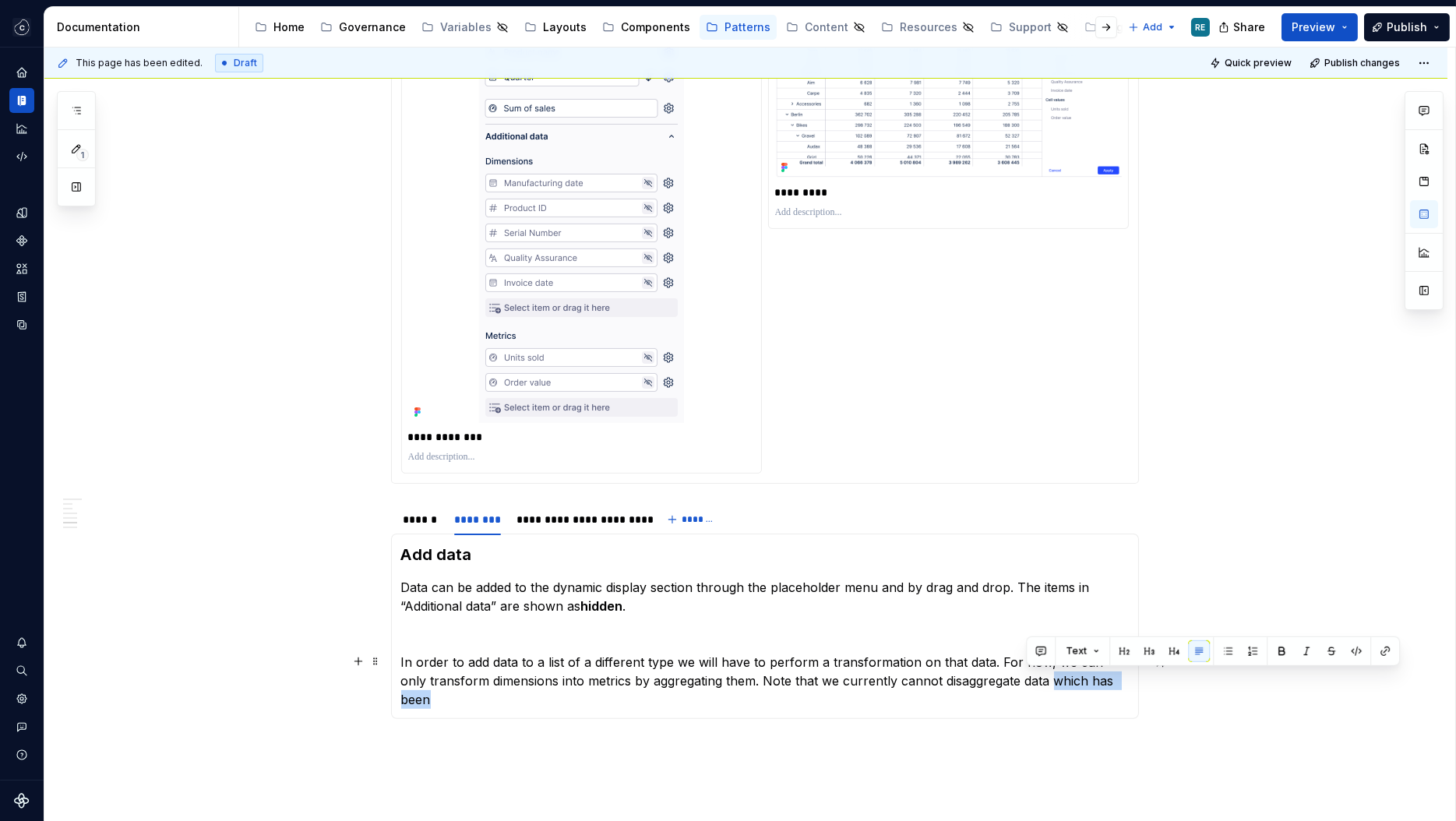
drag, startPoint x: 1033, startPoint y: 680, endPoint x: 1111, endPoint y: 678, distance: 78.0
click at [1111, 678] on p "In order to add data to a list of a different type we will have to perform a tr…" at bounding box center [764, 680] width 727 height 56
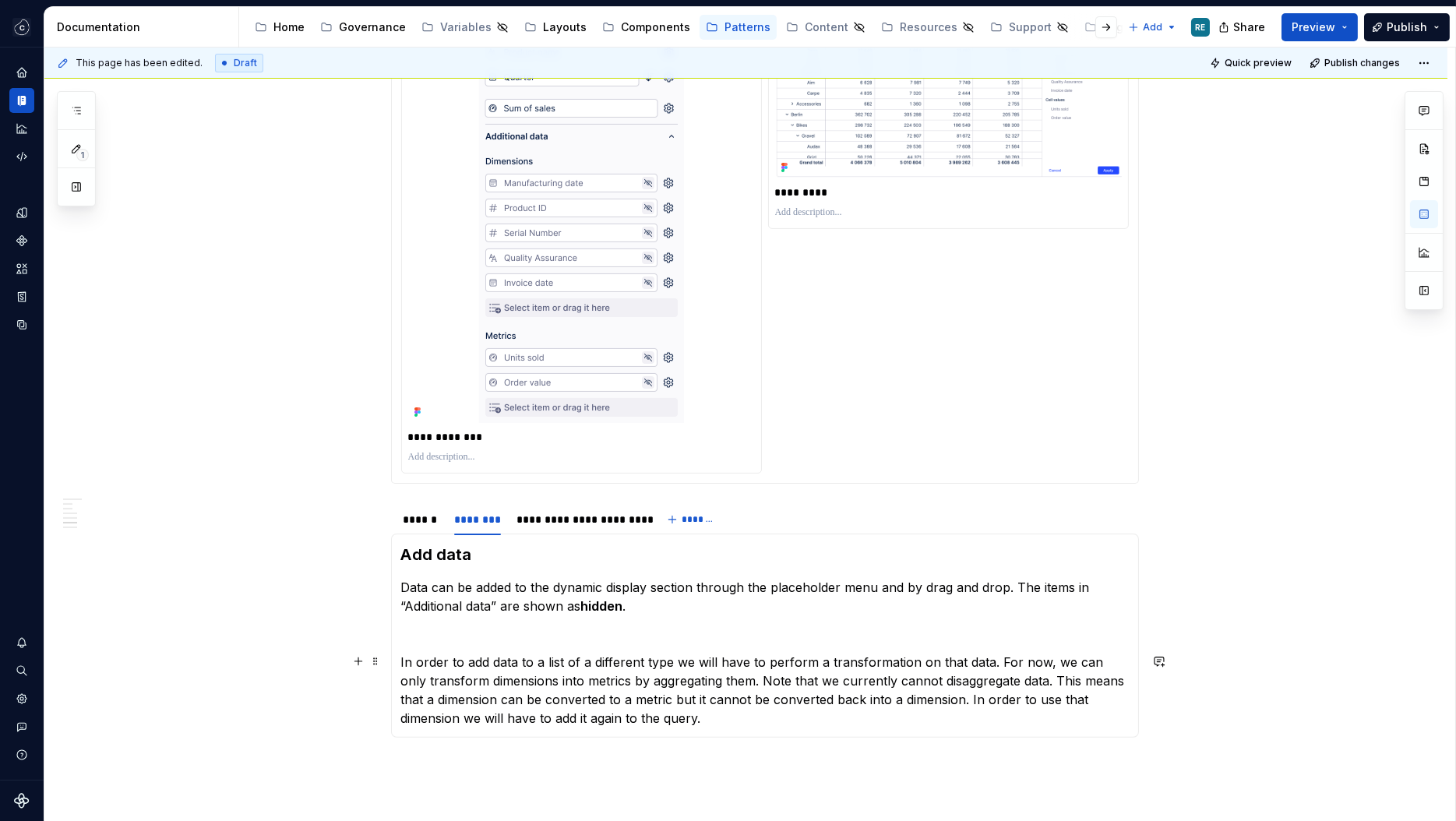
click at [739, 678] on p "In order to add data to a list of a different type we will have to perform a tr…" at bounding box center [764, 690] width 727 height 75
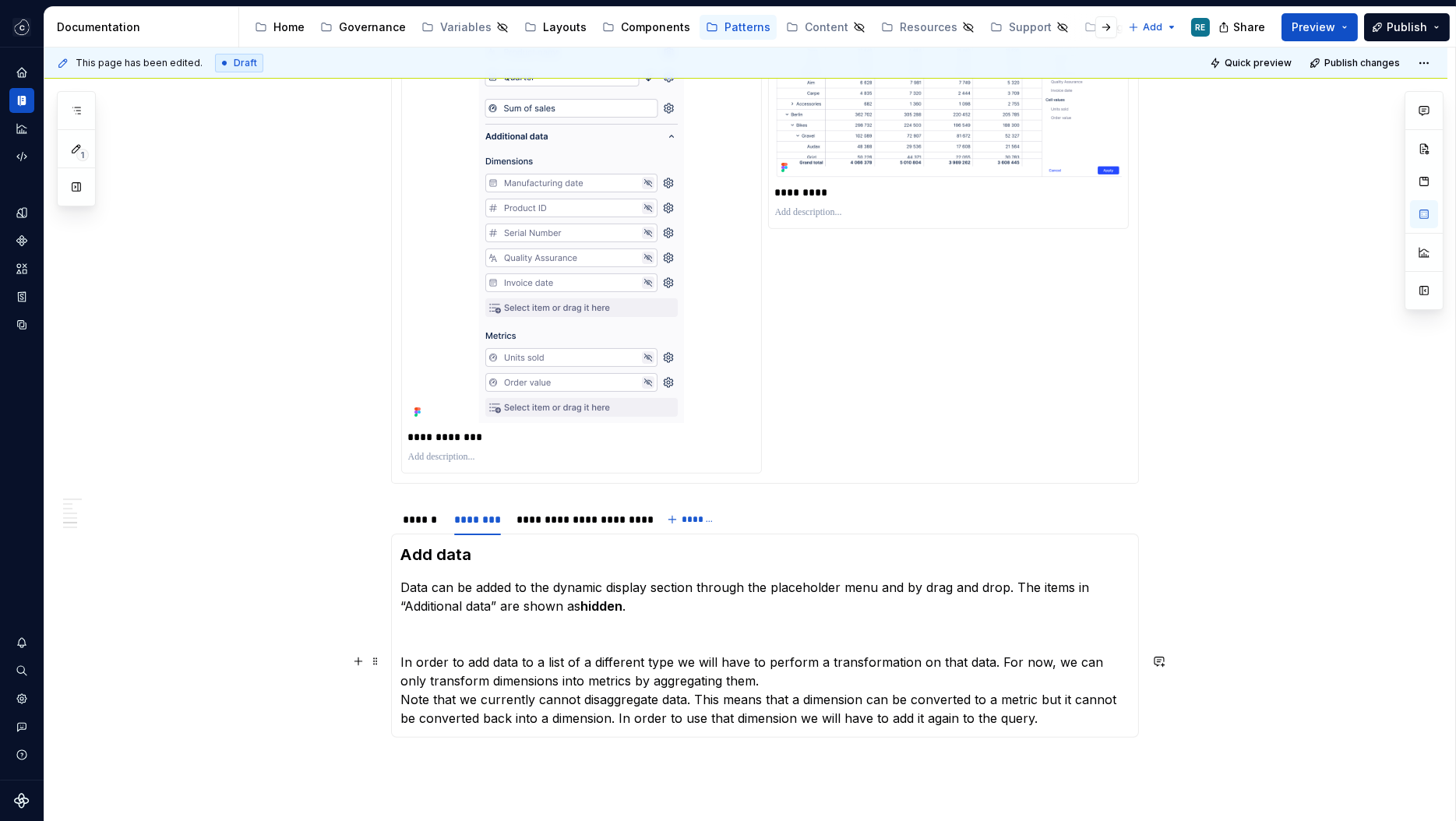
click at [1076, 712] on p "In order to add data to a list of a different type we will have to perform a tr…" at bounding box center [764, 690] width 727 height 75
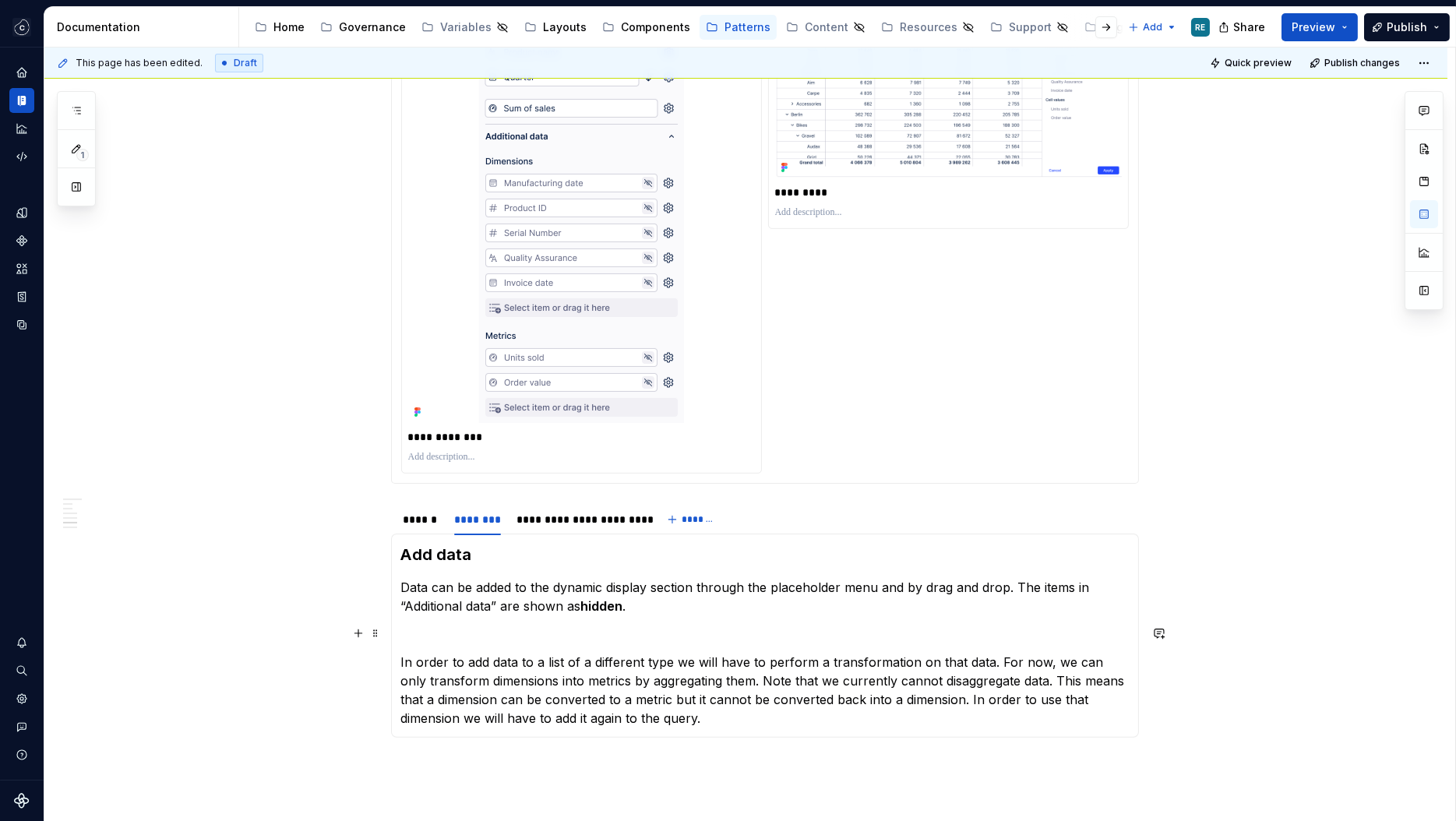
click at [697, 642] on section-item-column "Add data Data can be added to the dynamic display section through the placehold…" at bounding box center [764, 635] width 727 height 184
click at [693, 611] on p "Data can be added to the dynamic display section through the placeholder menu a…" at bounding box center [764, 596] width 727 height 37
click at [686, 637] on p at bounding box center [764, 634] width 727 height 19
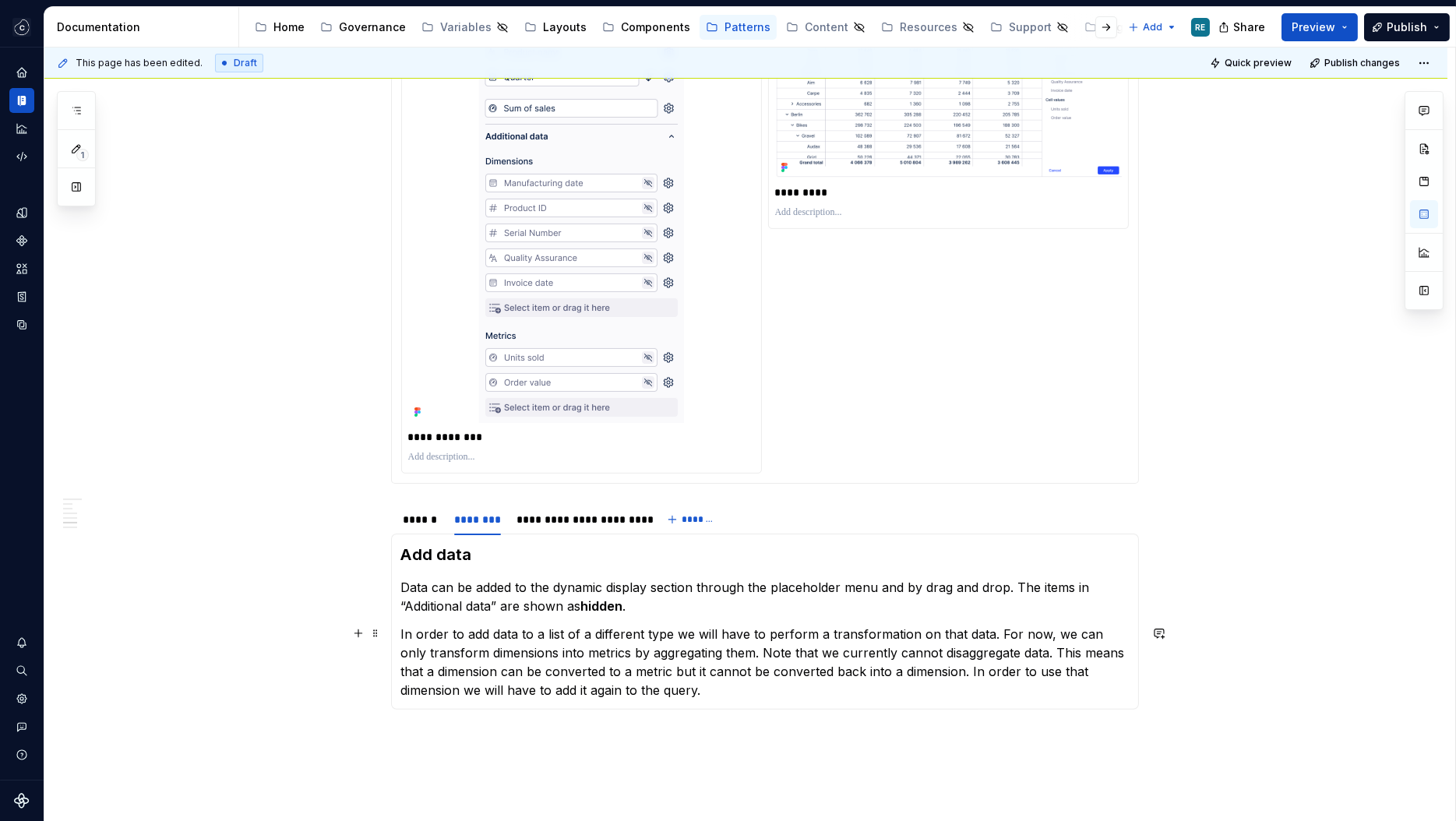
click at [682, 691] on p "In order to add data to a list of a different type we will have to perform a tr…" at bounding box center [764, 662] width 727 height 75
click at [779, 707] on section-item-column "Add data Data can be added to the dynamic display section through the placehold…" at bounding box center [764, 635] width 727 height 184
click at [780, 718] on p "Data of an incompatible type cannot otherwise be added to the section" at bounding box center [764, 717] width 727 height 19
click at [867, 721] on p "Data of an incompatible type cannot otherwise be added to the non-matching sect…" at bounding box center [764, 717] width 727 height 19
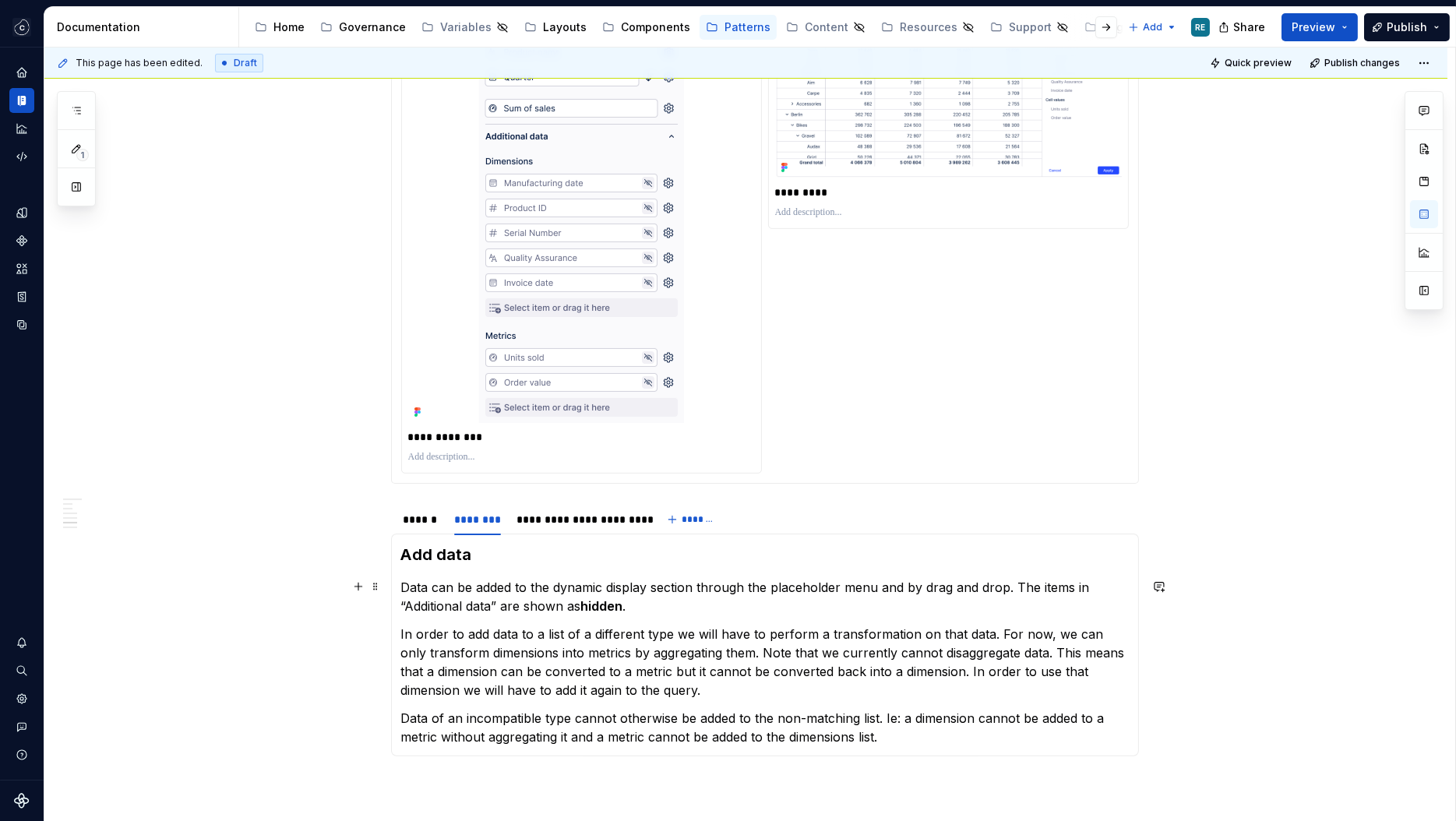
click at [726, 604] on p "Data can be added to the dynamic display section through the placeholder menu a…" at bounding box center [764, 596] width 727 height 37
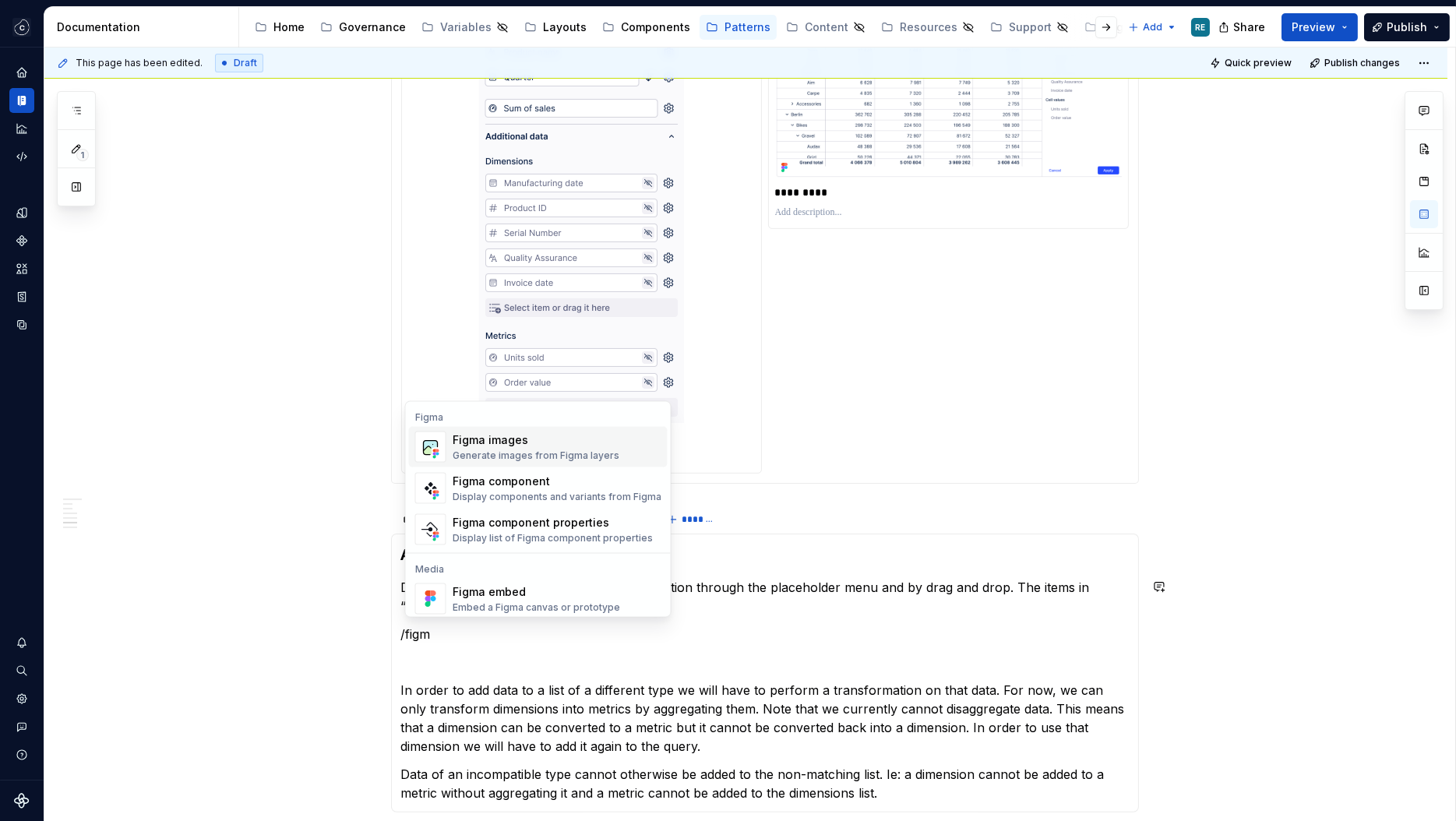
click at [599, 452] on div "Generate images from Figma layers" at bounding box center [536, 455] width 167 height 12
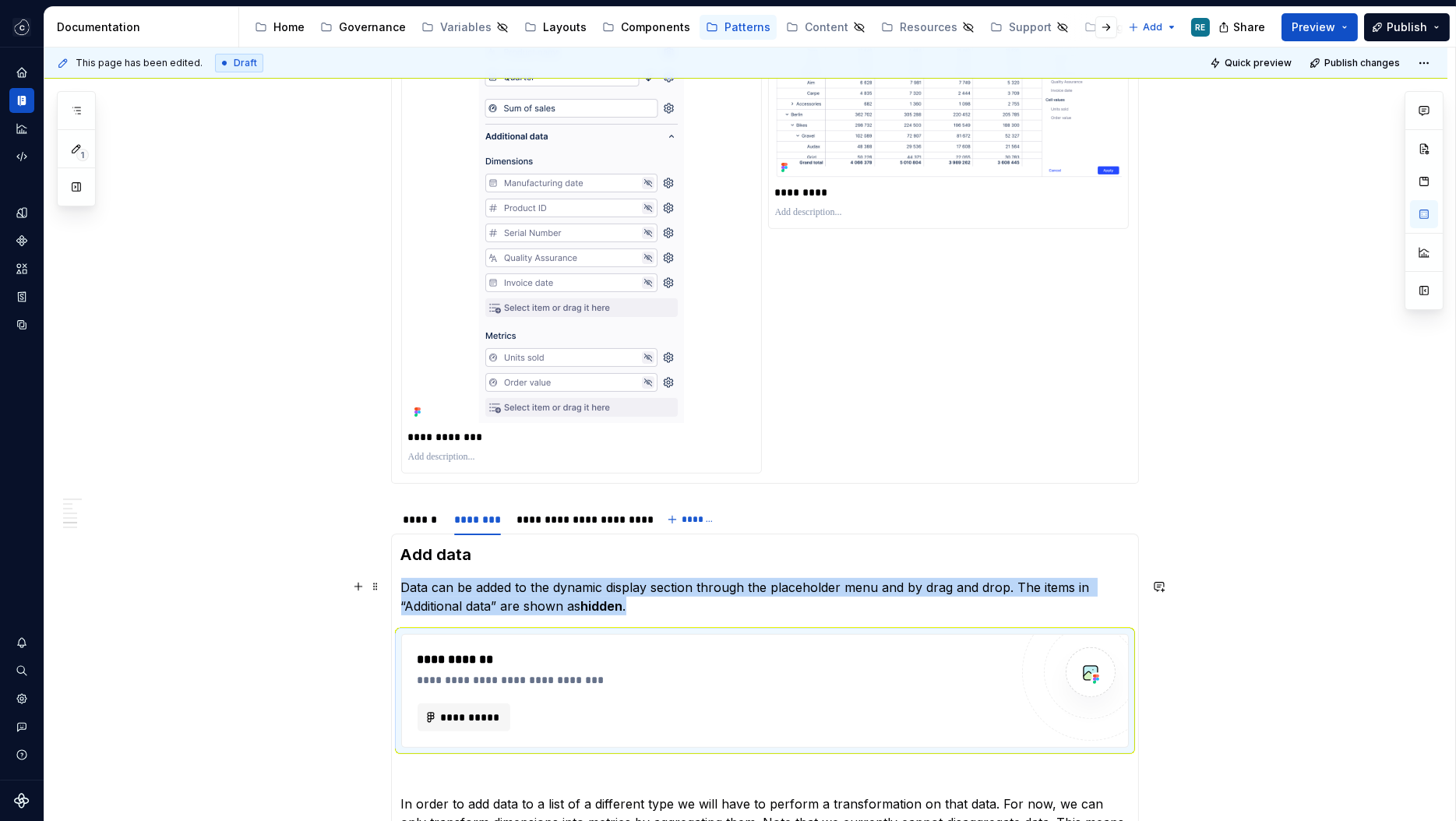
scroll to position [1616, 0]
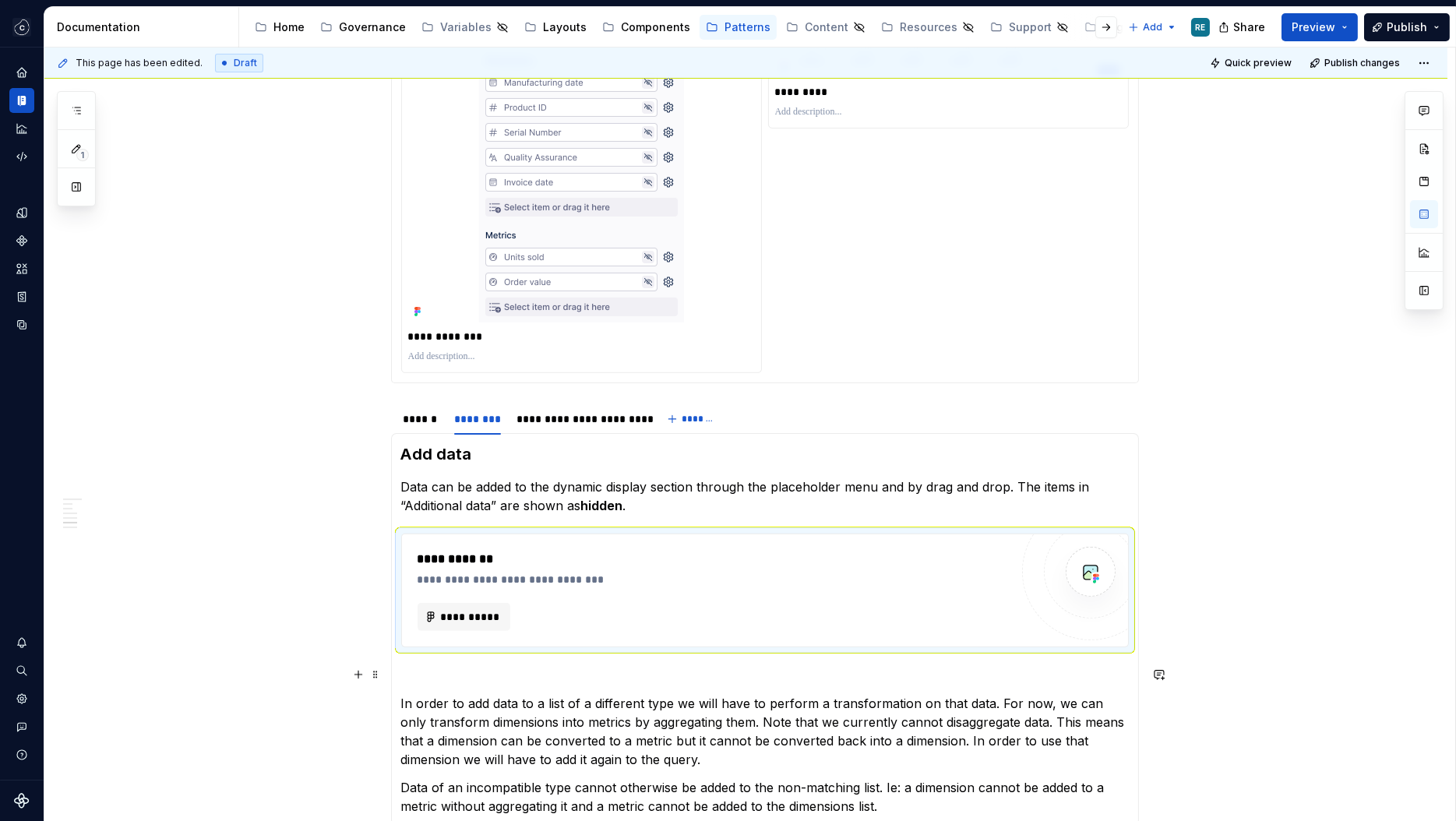
click at [492, 670] on p at bounding box center [764, 675] width 727 height 19
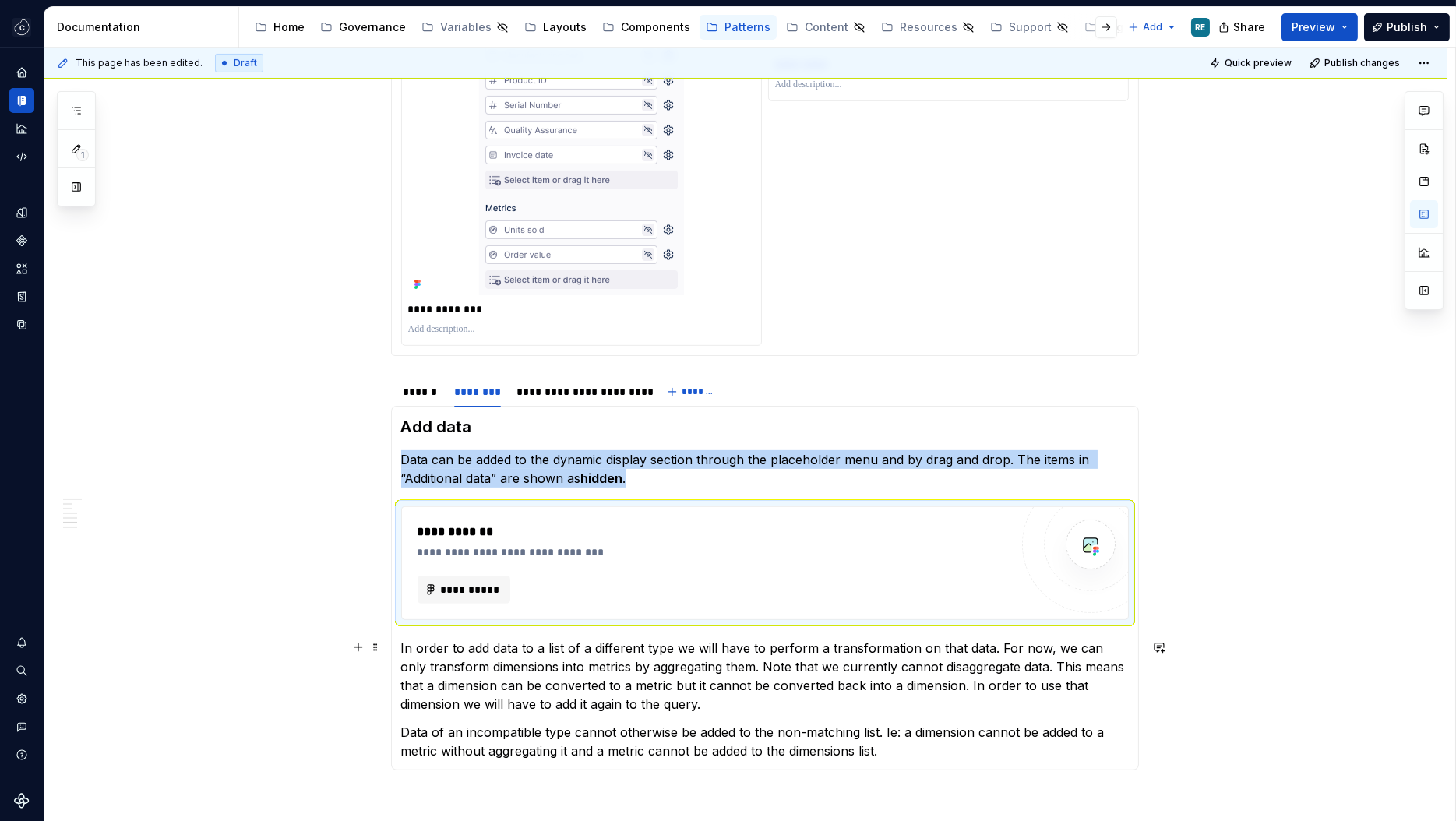
scroll to position [1705, 0]
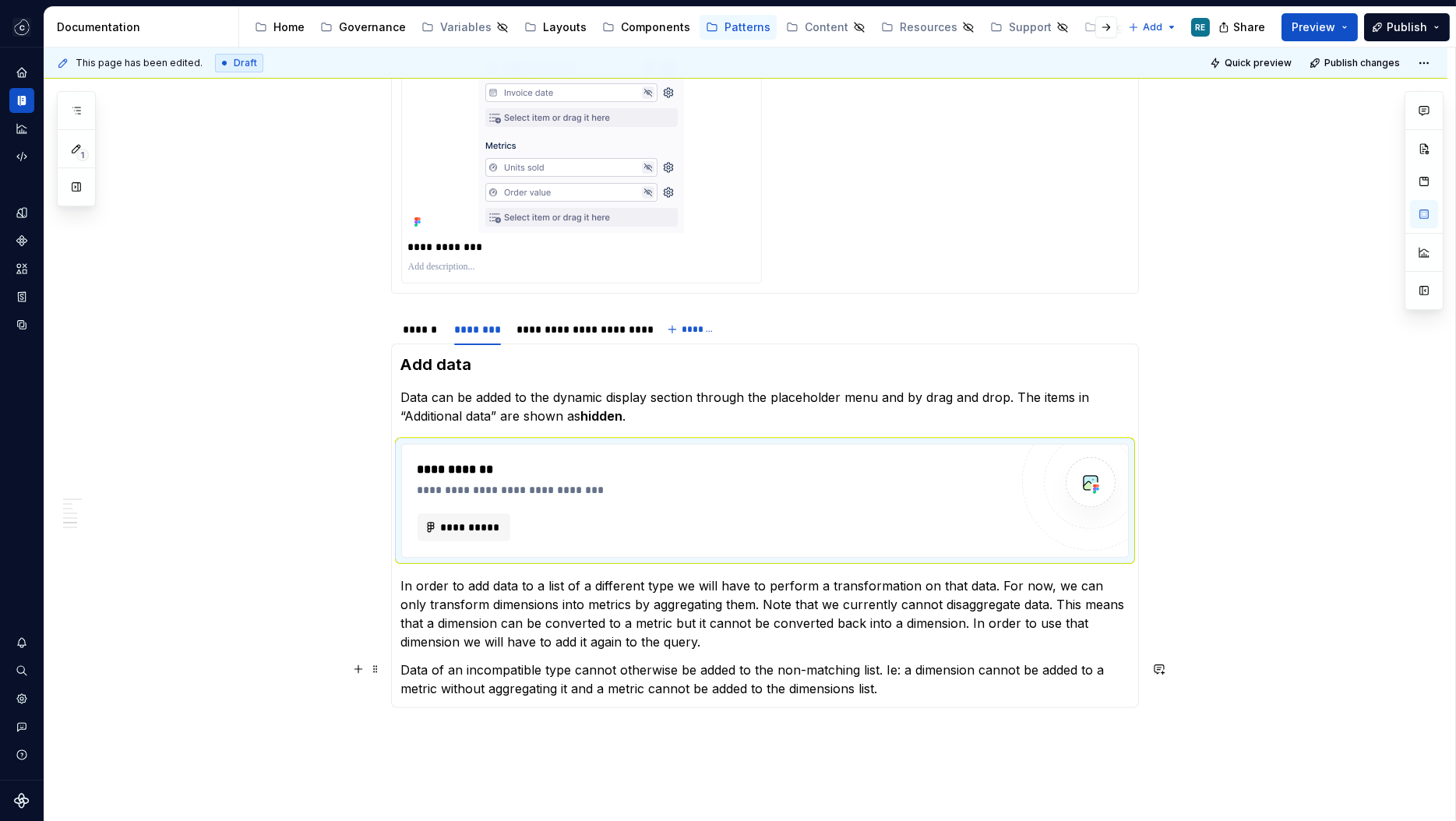
click at [914, 683] on p "Data of an incompatible type cannot otherwise be added to the non-matching list…" at bounding box center [764, 679] width 727 height 37
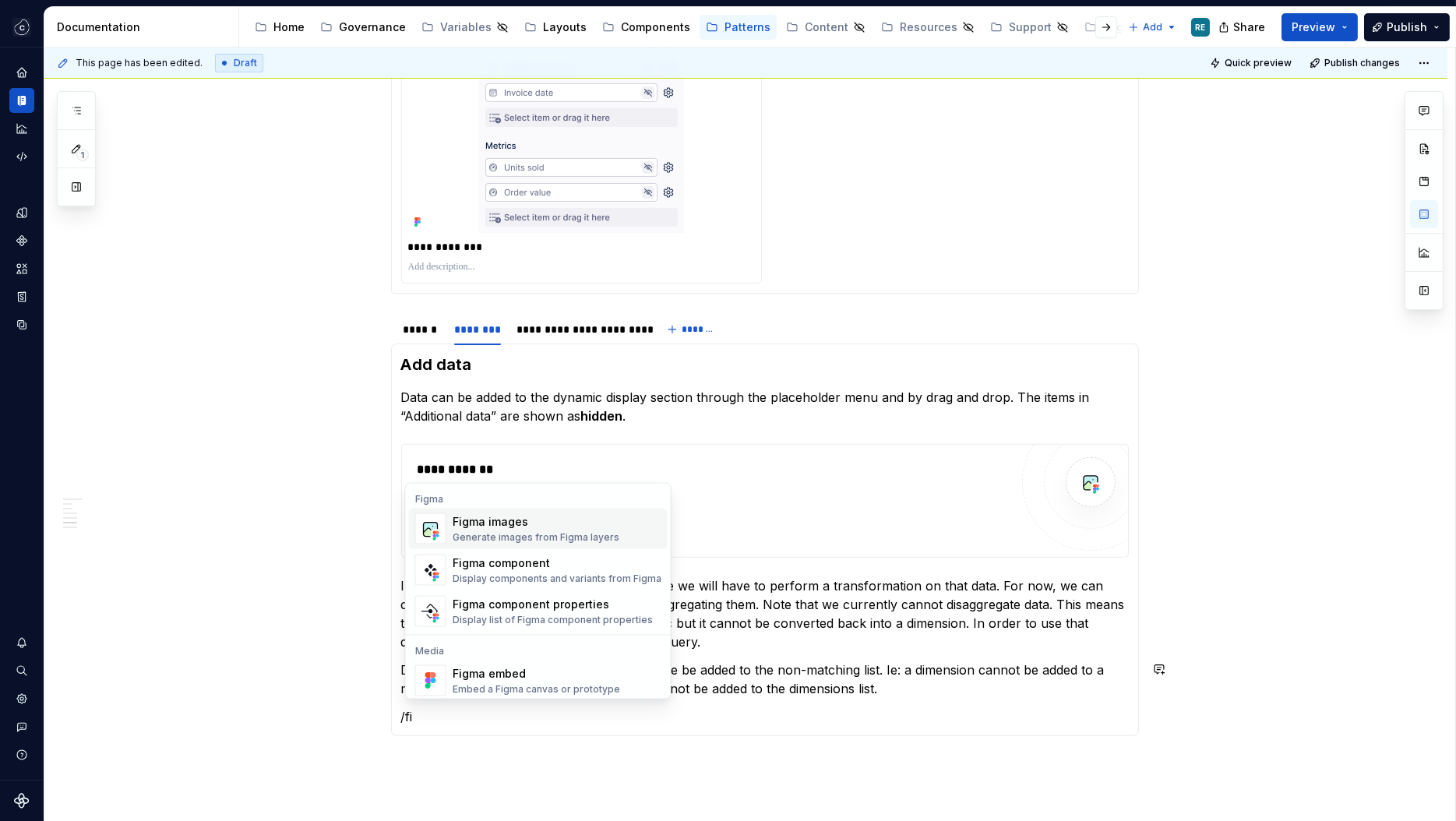
click at [599, 529] on div "Figma images" at bounding box center [536, 522] width 167 height 16
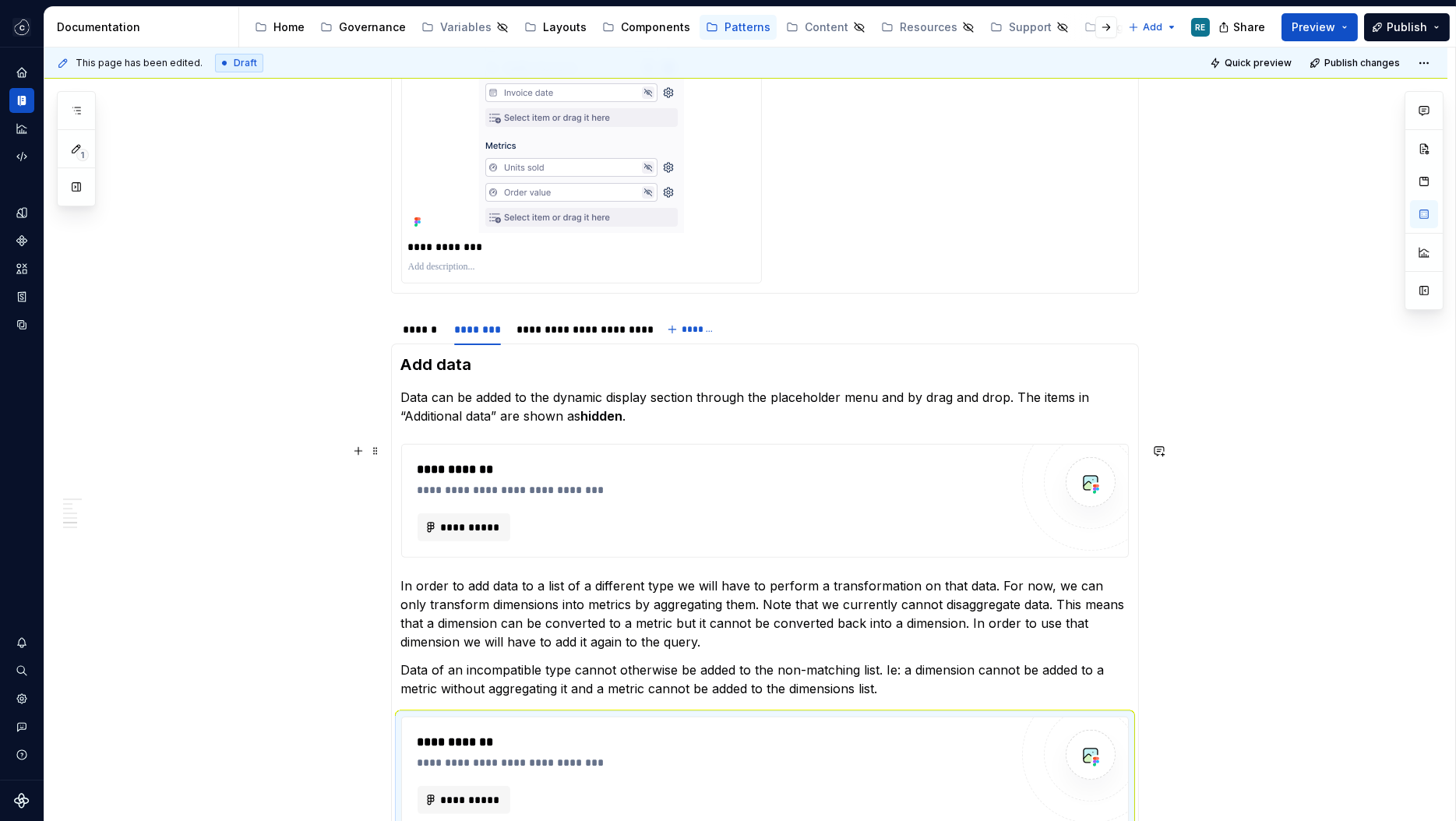
scroll to position [1711, 0]
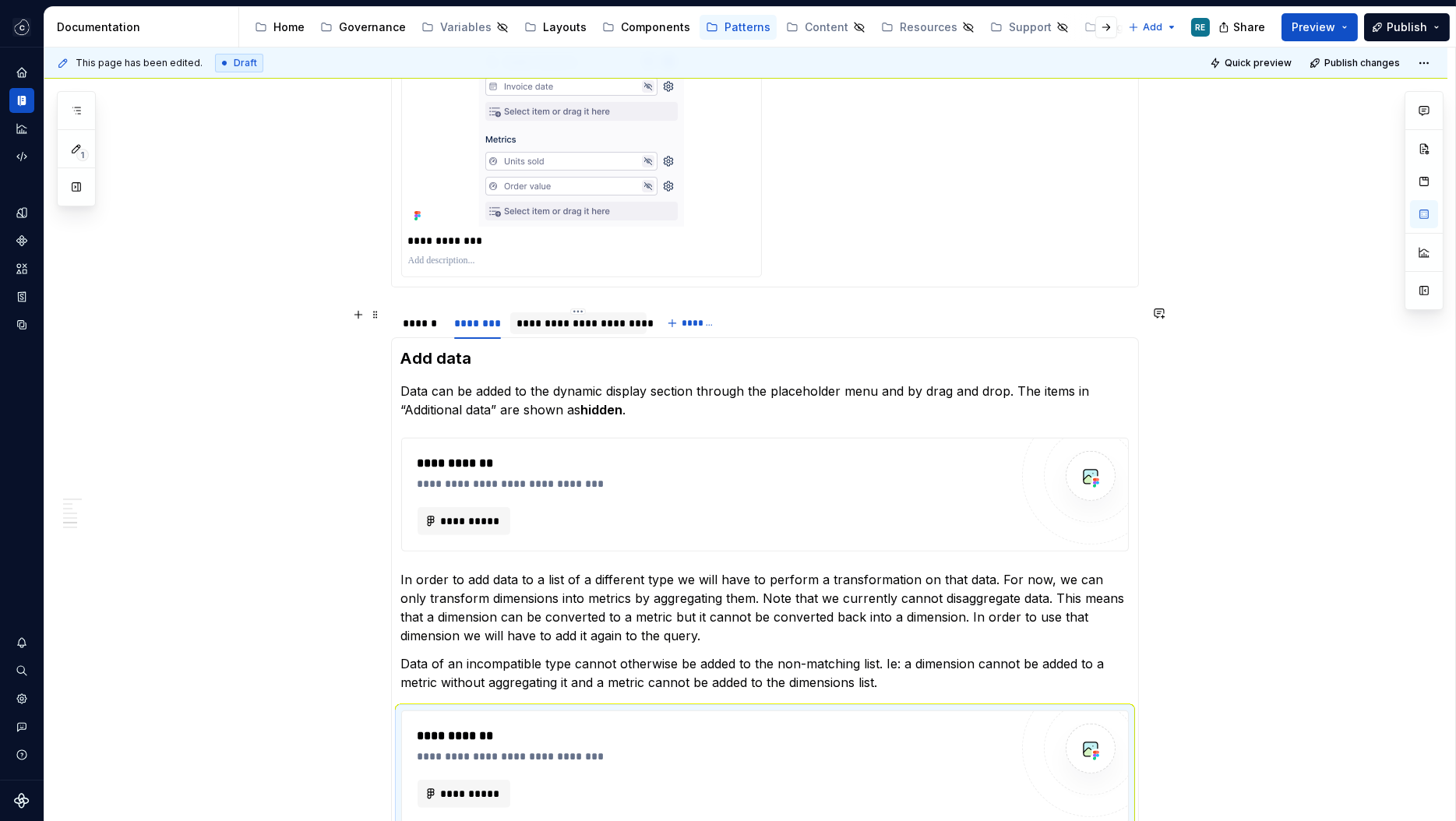
click at [522, 329] on div "**********" at bounding box center [579, 323] width 124 height 16
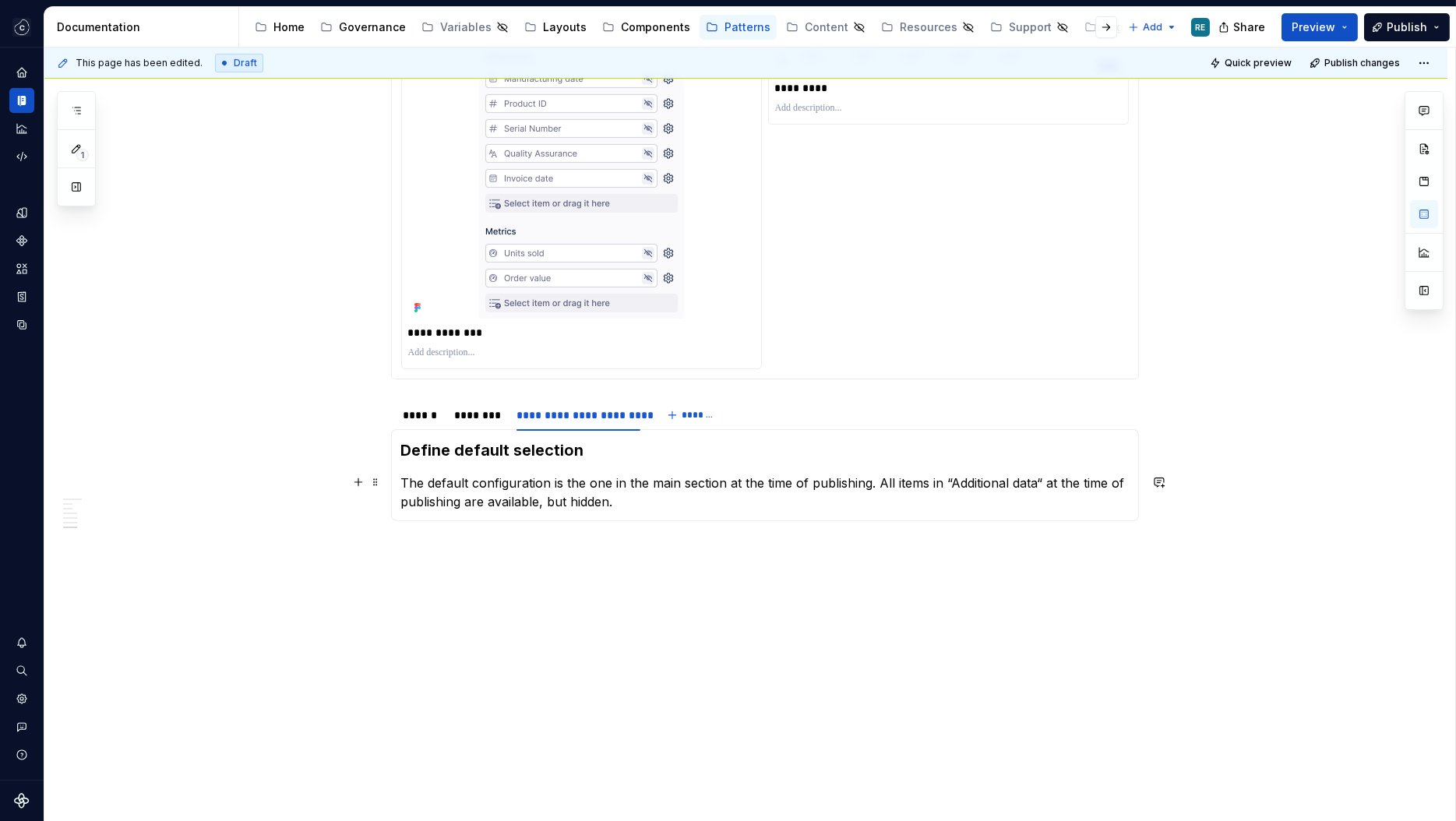
click at [716, 507] on p "The default configuration is the one in the main section at the time of publish…" at bounding box center [764, 492] width 727 height 37
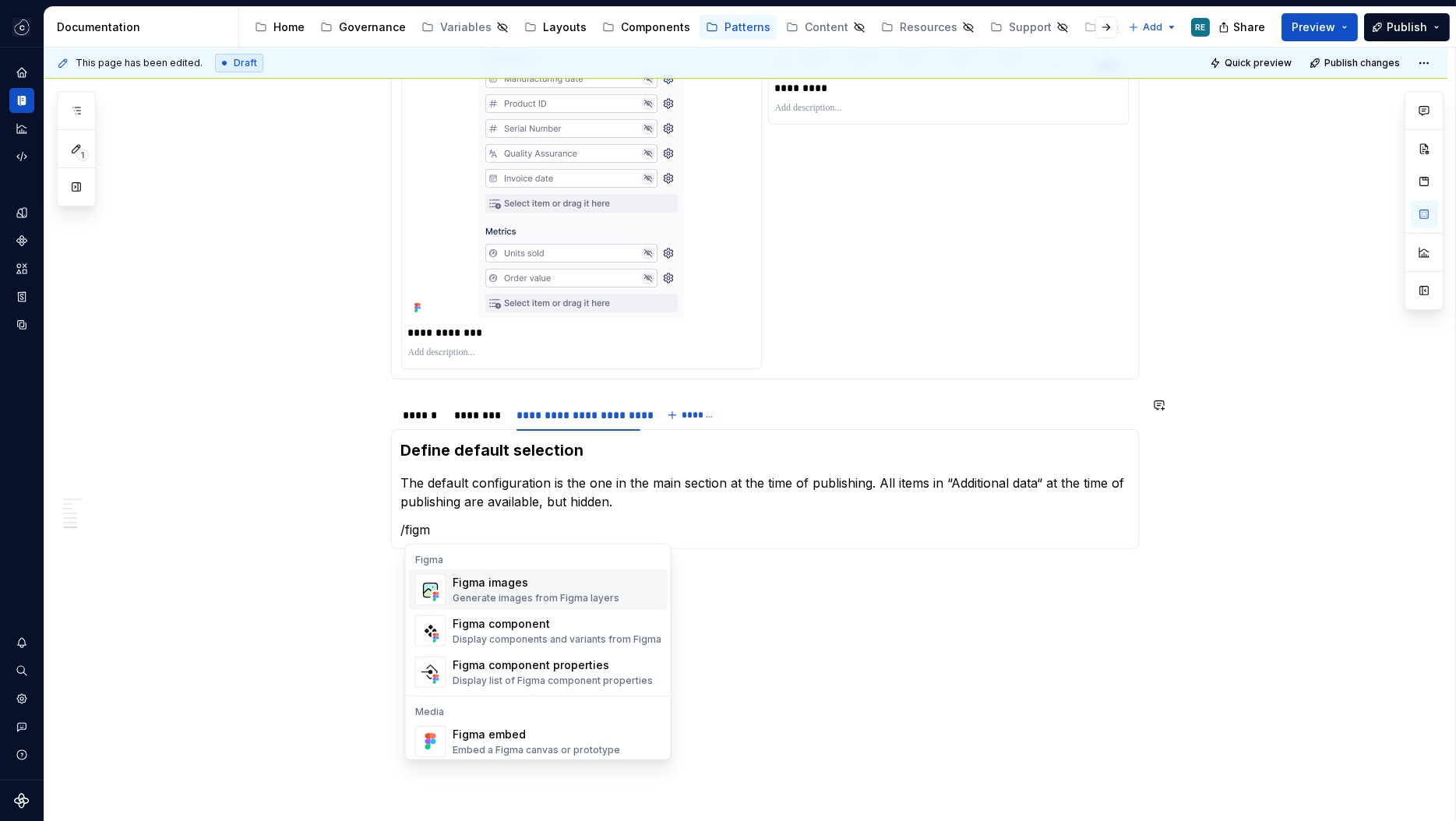
click at [455, 586] on div "Figma images" at bounding box center [536, 582] width 167 height 16
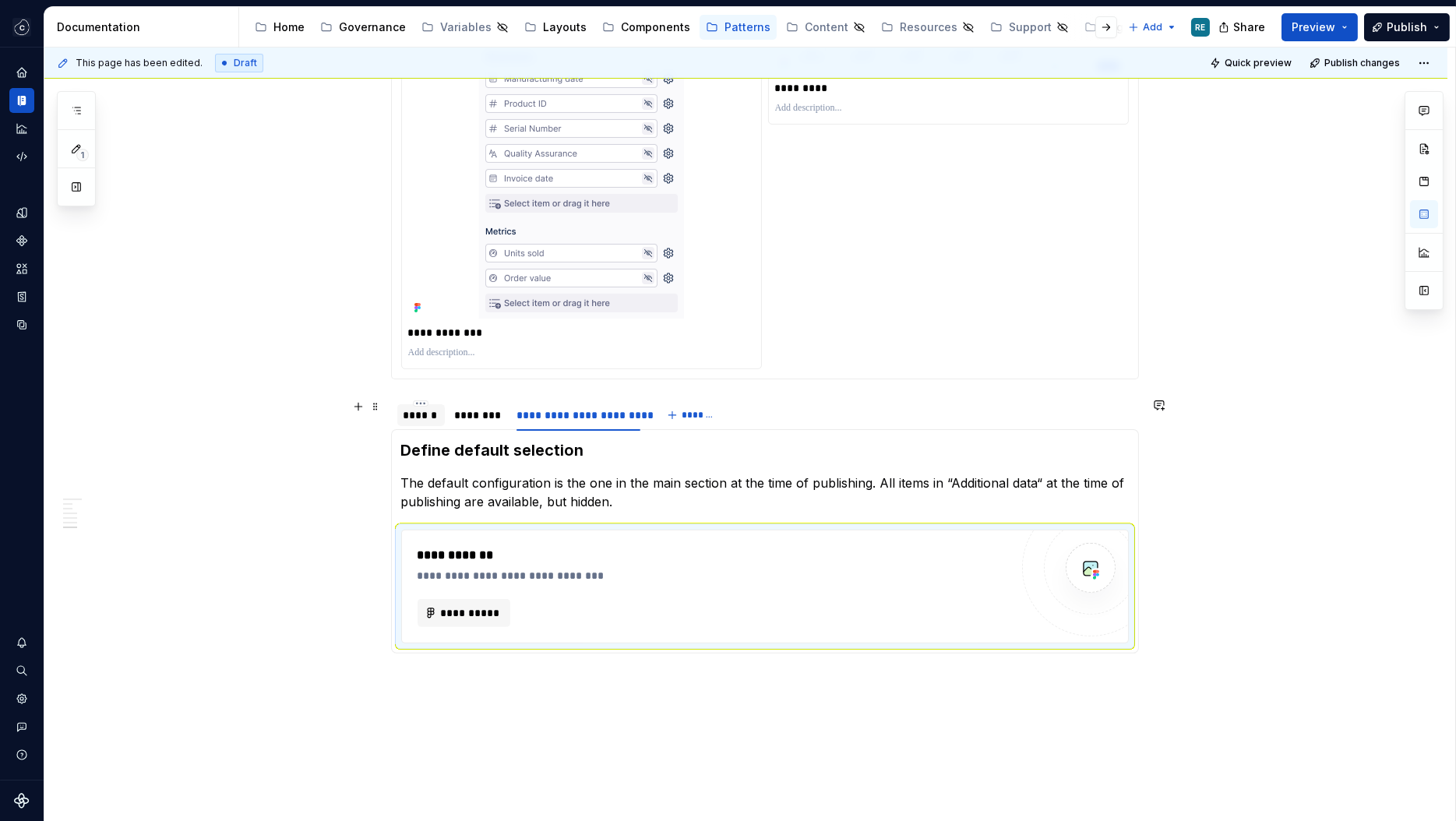
click at [429, 422] on div "******" at bounding box center [421, 414] width 48 height 22
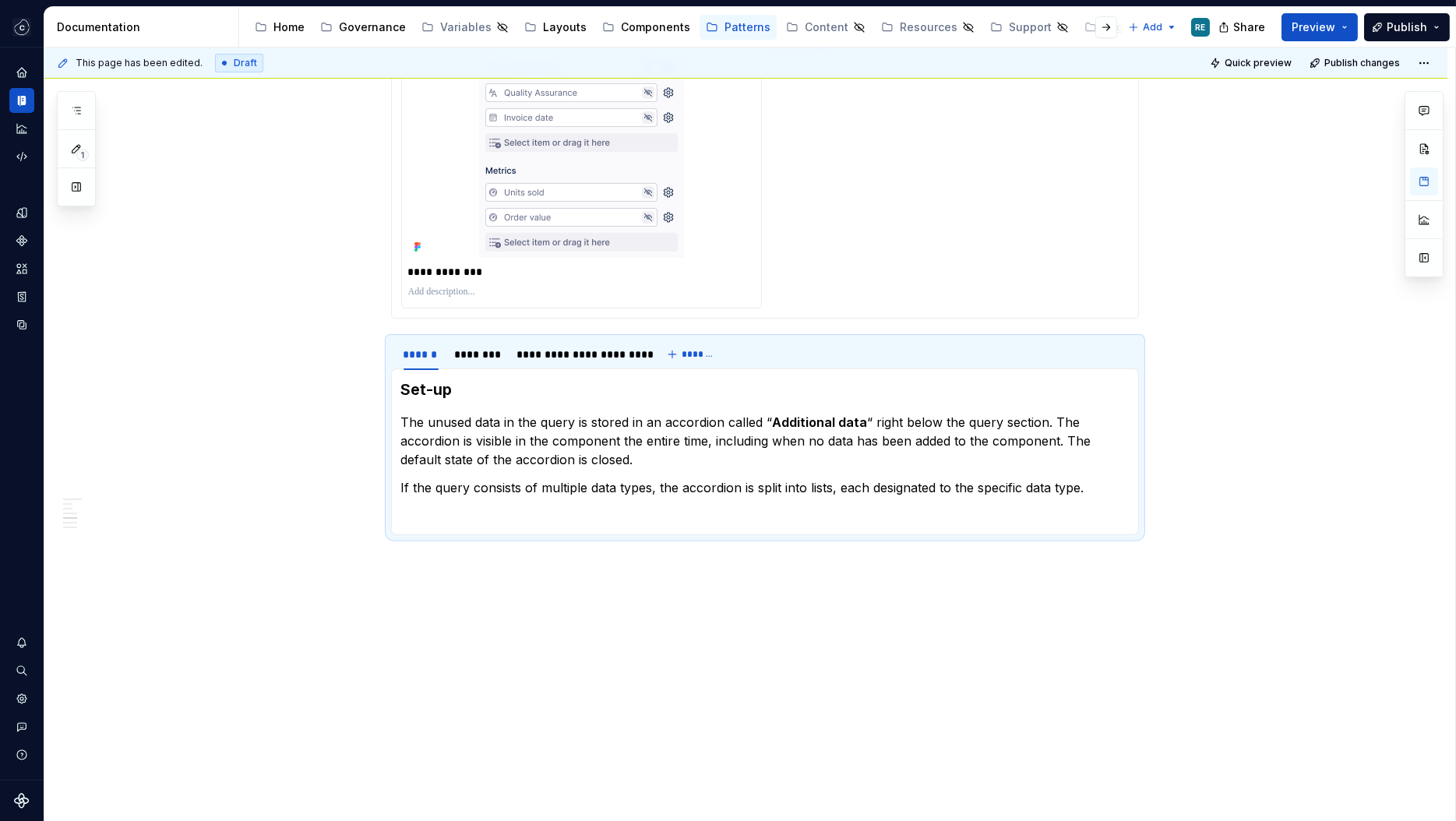
scroll to position [1694, 0]
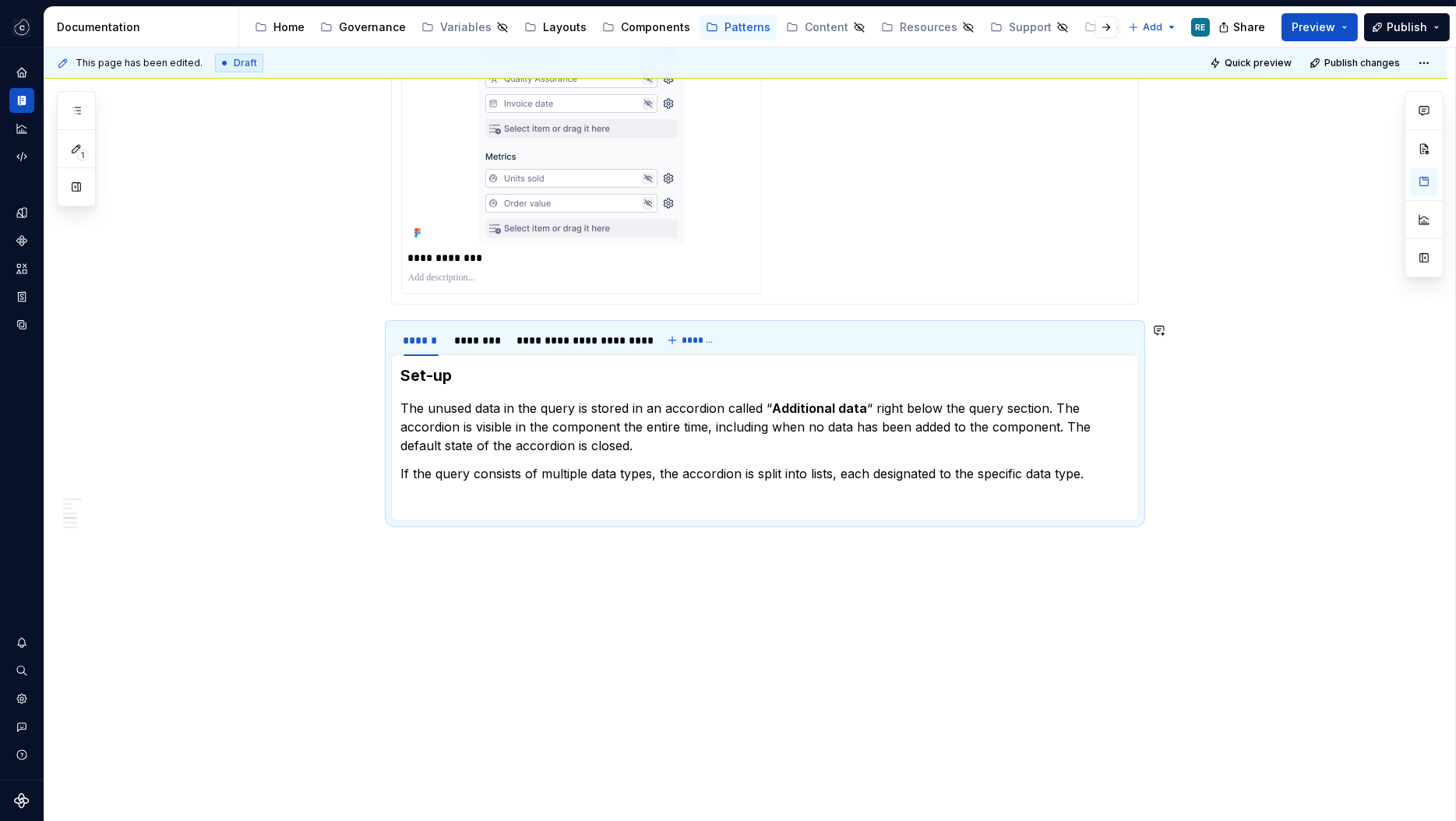
click at [720, 505] on p at bounding box center [764, 501] width 727 height 19
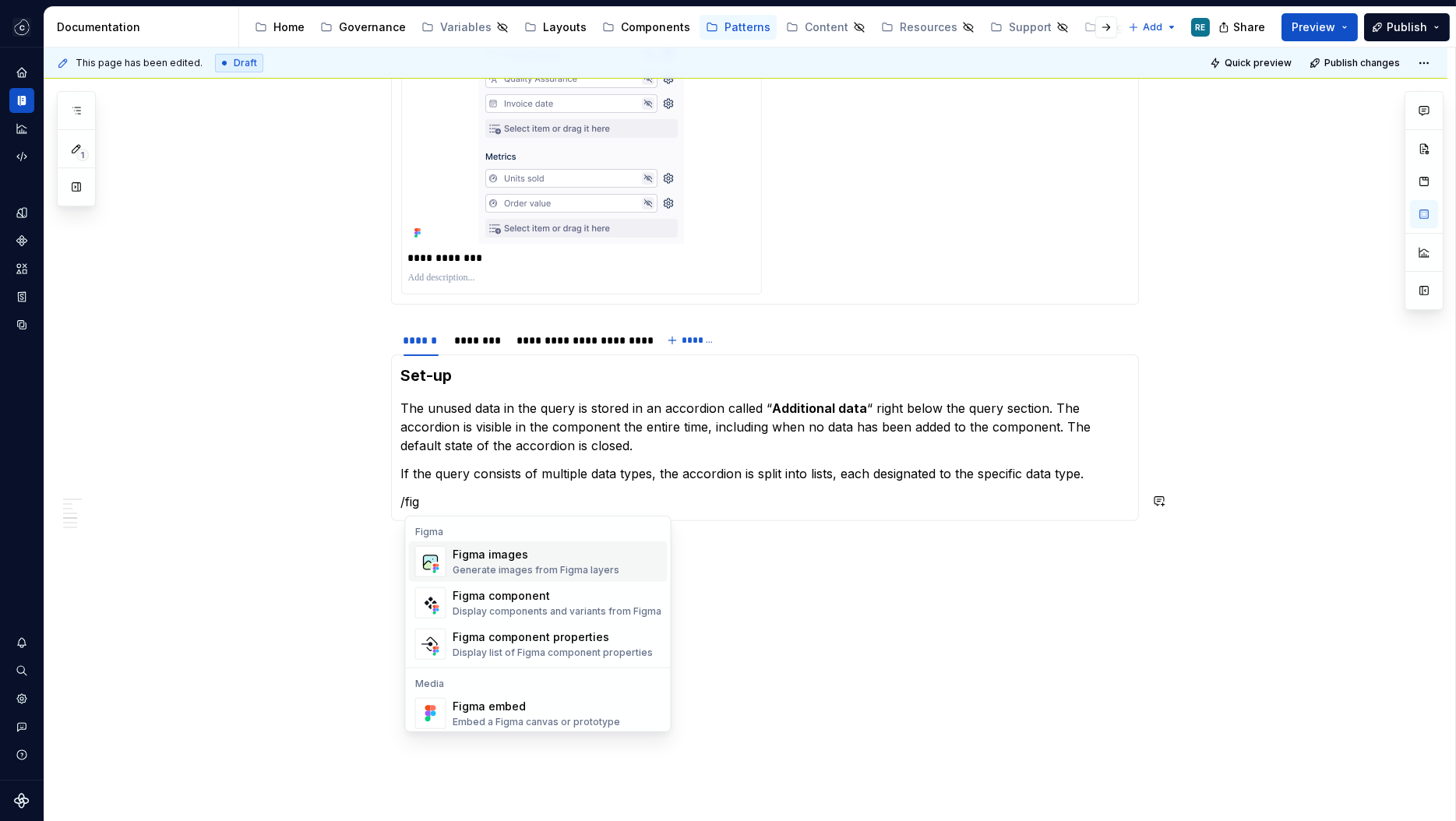
click at [574, 559] on div "Figma images" at bounding box center [536, 555] width 167 height 16
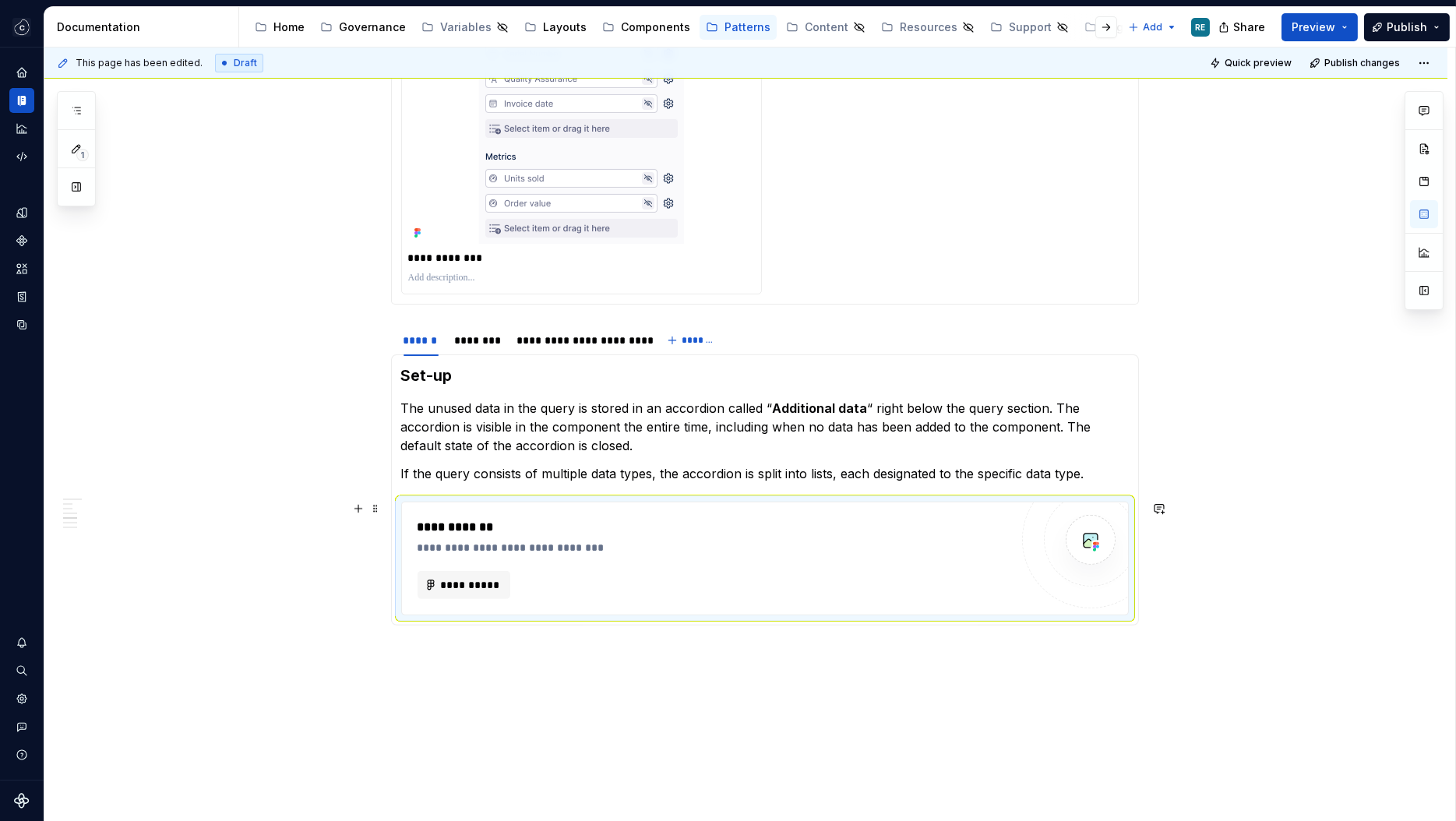
click at [524, 527] on div "**********" at bounding box center [713, 557] width 592 height 81
click at [1420, 42] on div "Share Preview Publish" at bounding box center [1339, 27] width 233 height 40
click at [1415, 30] on span "Publish" at bounding box center [1407, 28] width 41 height 16
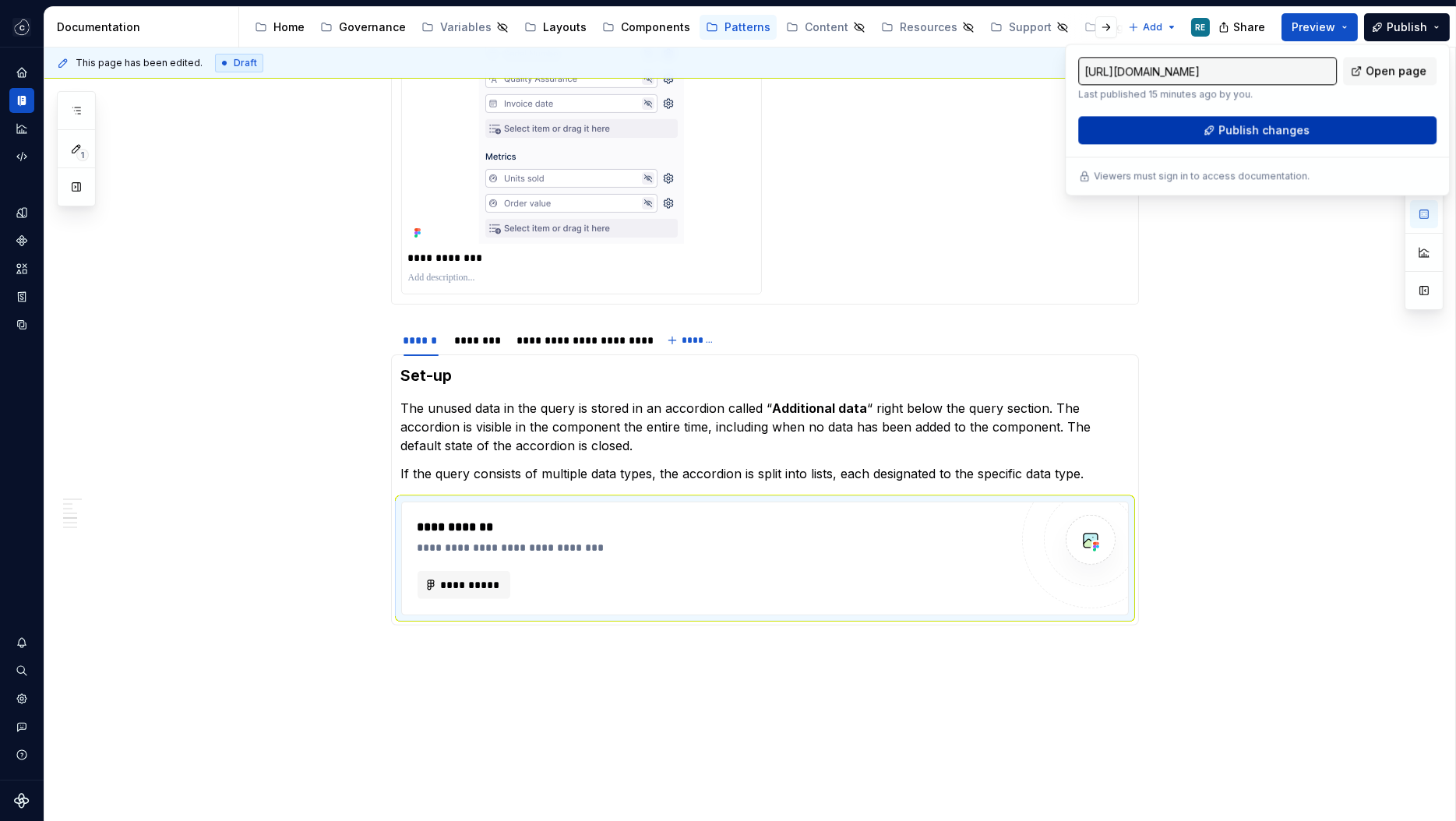
click at [1250, 136] on span "Publish changes" at bounding box center [1263, 130] width 91 height 16
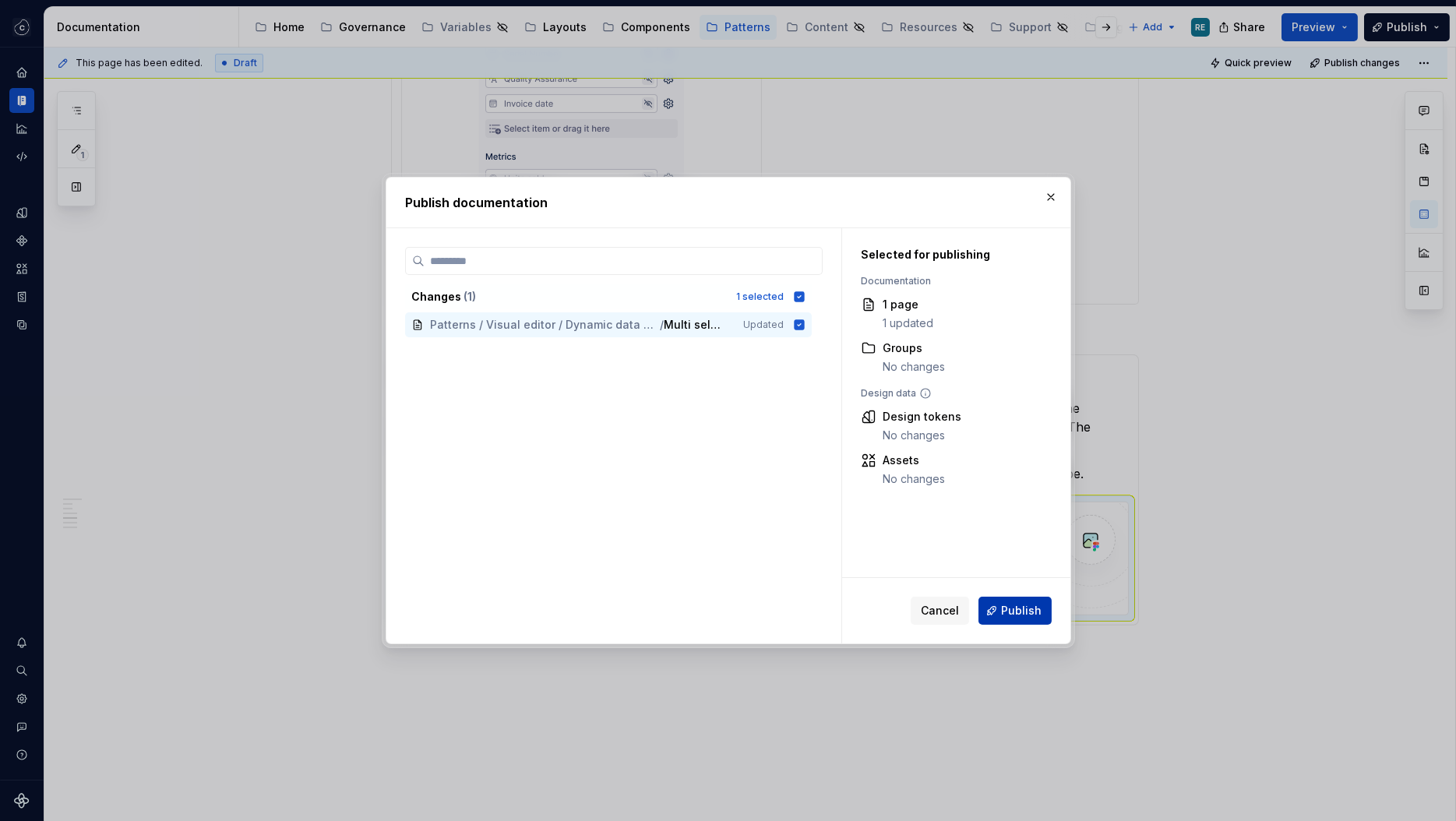
click at [1012, 619] on button "Publish" at bounding box center [1015, 611] width 73 height 28
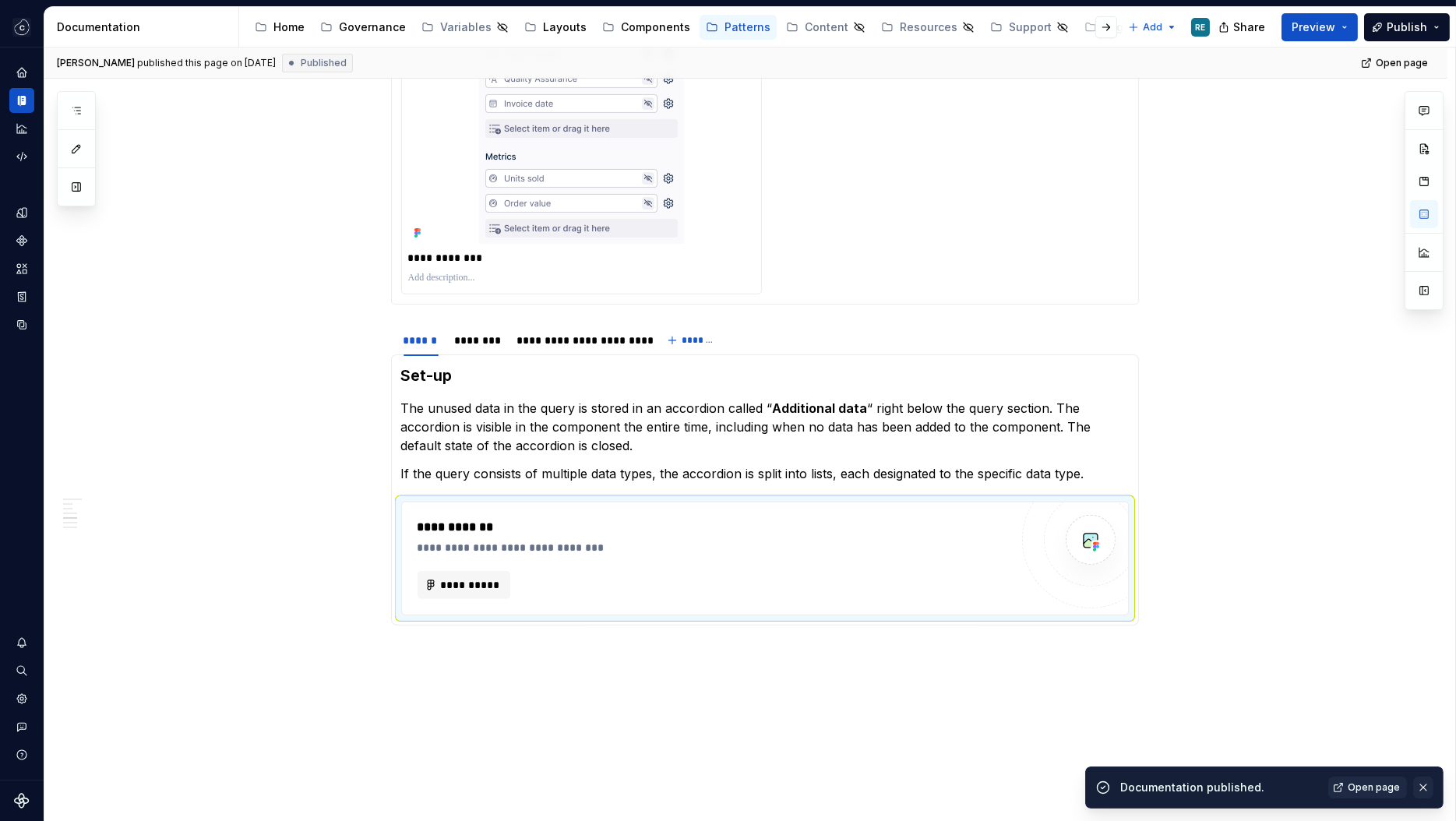
click at [1426, 788] on button "button" at bounding box center [1423, 787] width 20 height 22
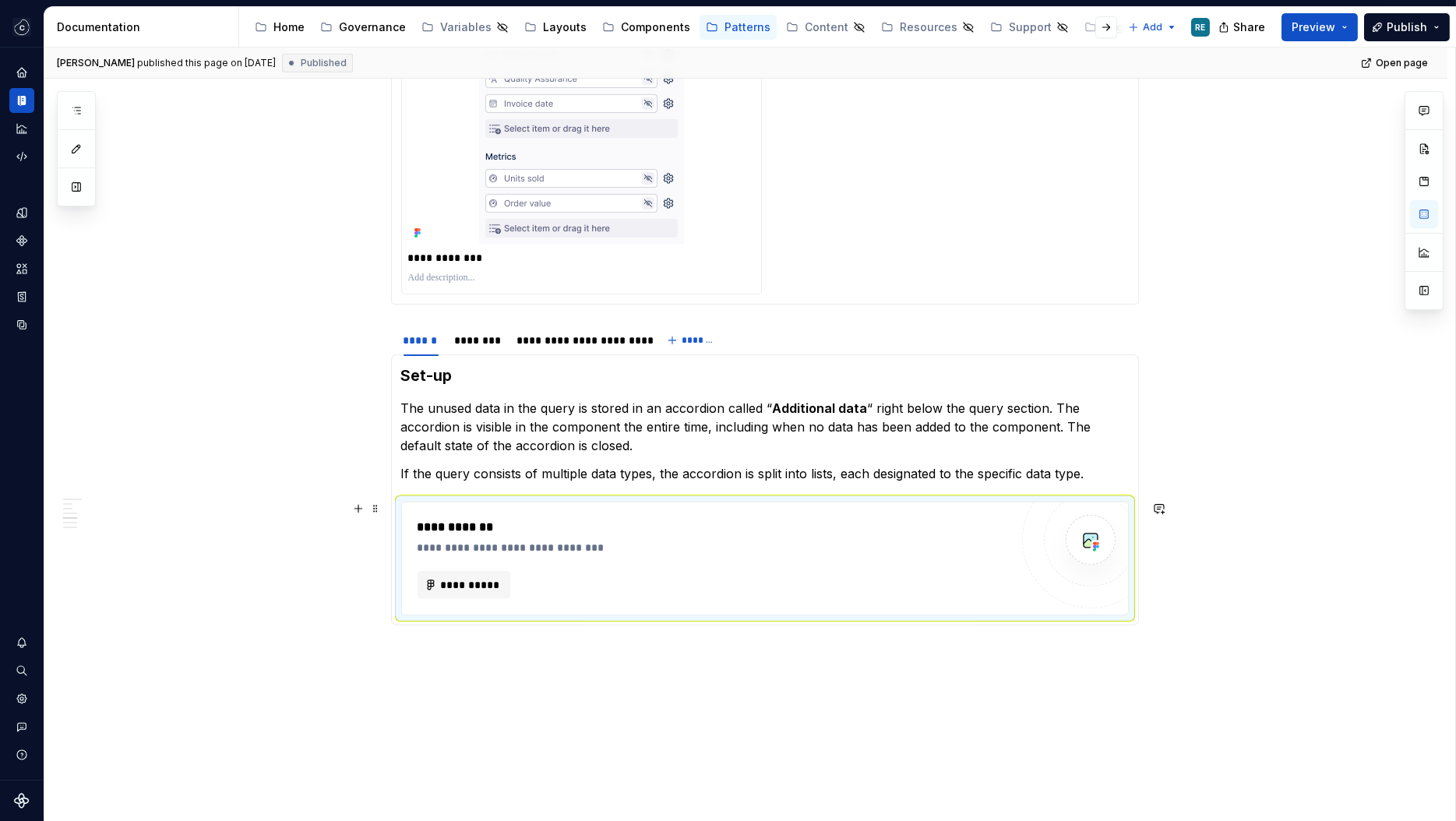
click at [1238, 547] on div "[PERSON_NAME] published this page on [DATE] Published Open page Dynamic data di…" at bounding box center [749, 435] width 1411 height 774
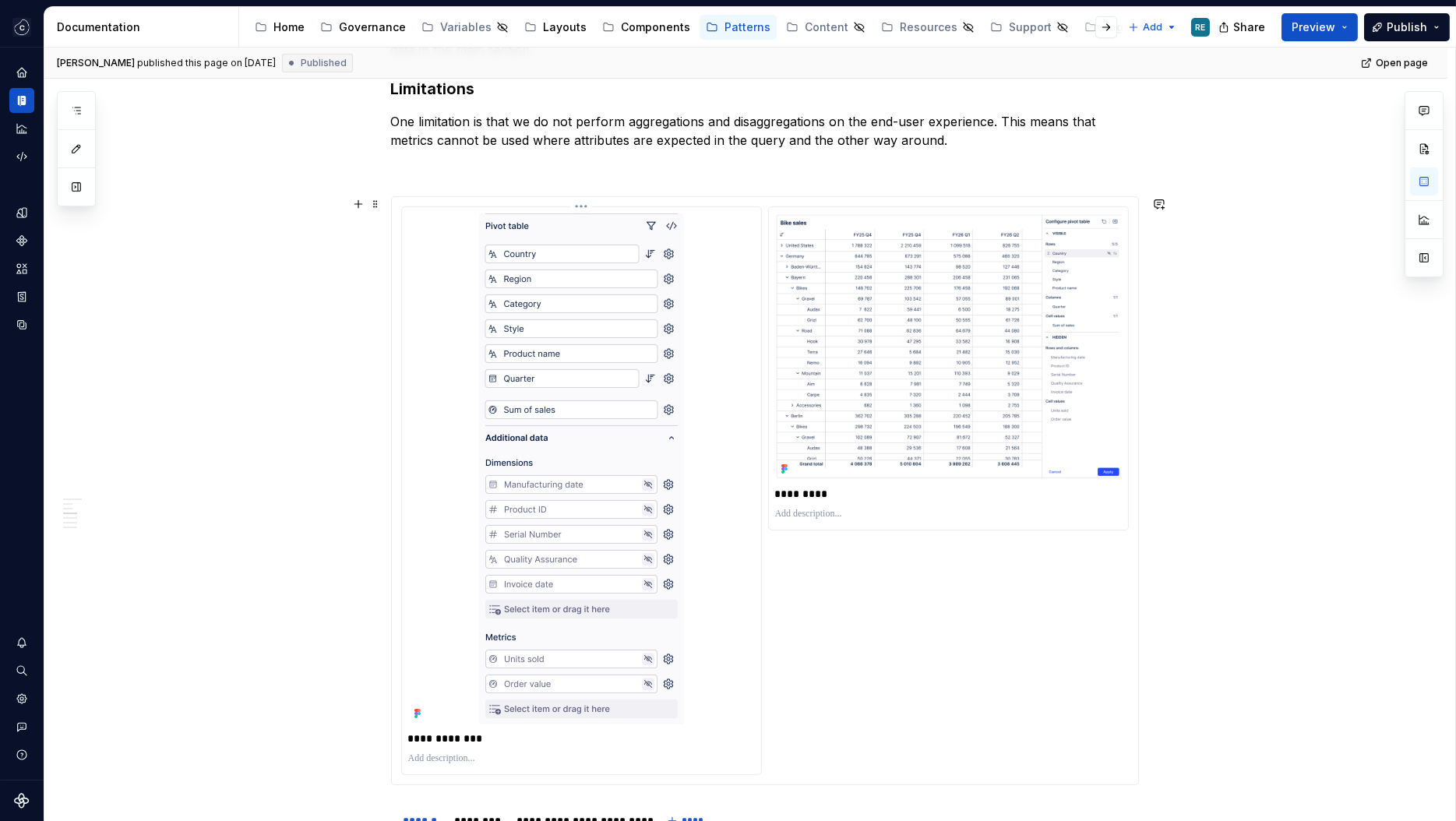
scroll to position [1200, 0]
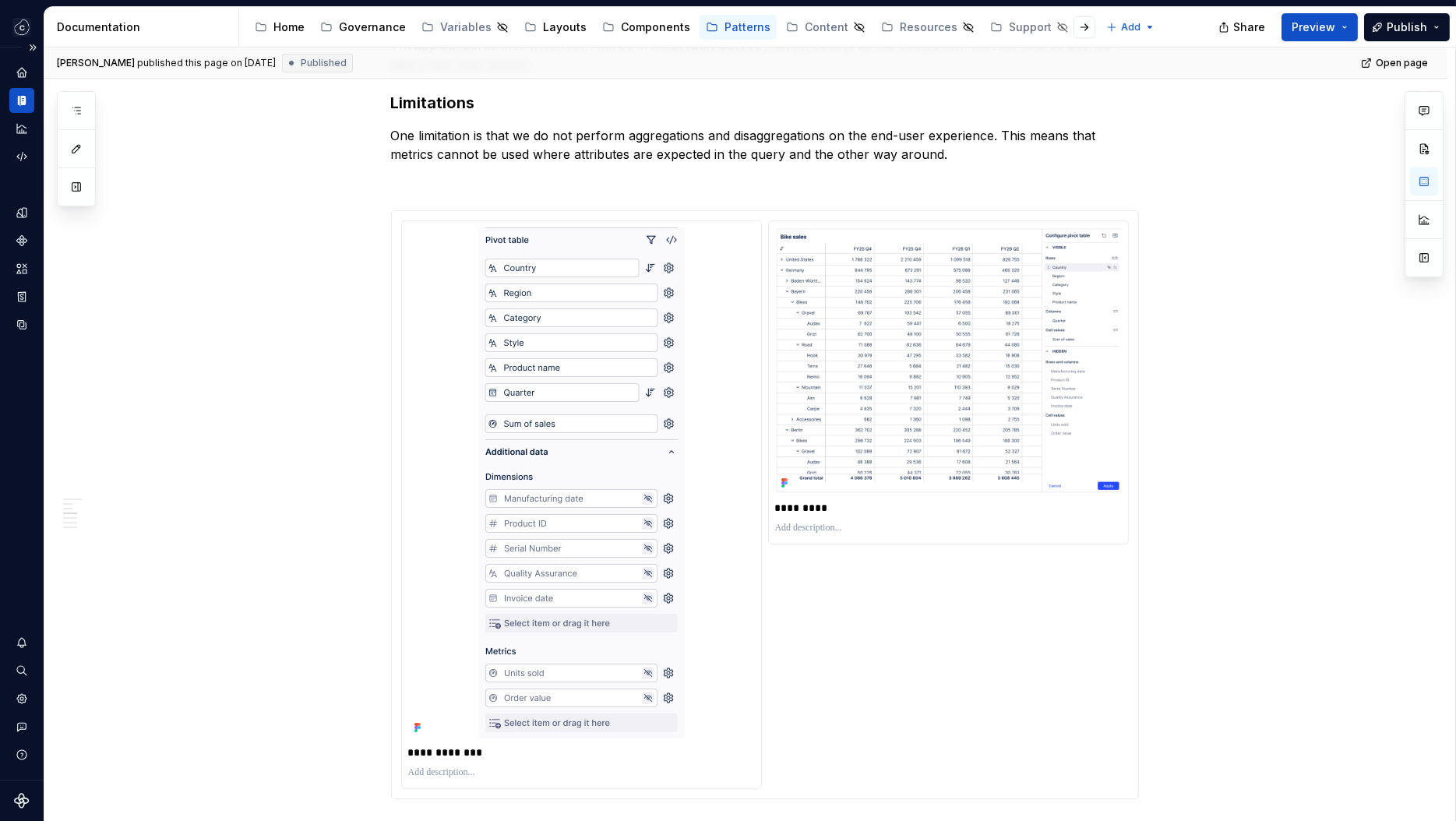
type textarea "*"
